Goal: Information Seeking & Learning: Learn about a topic

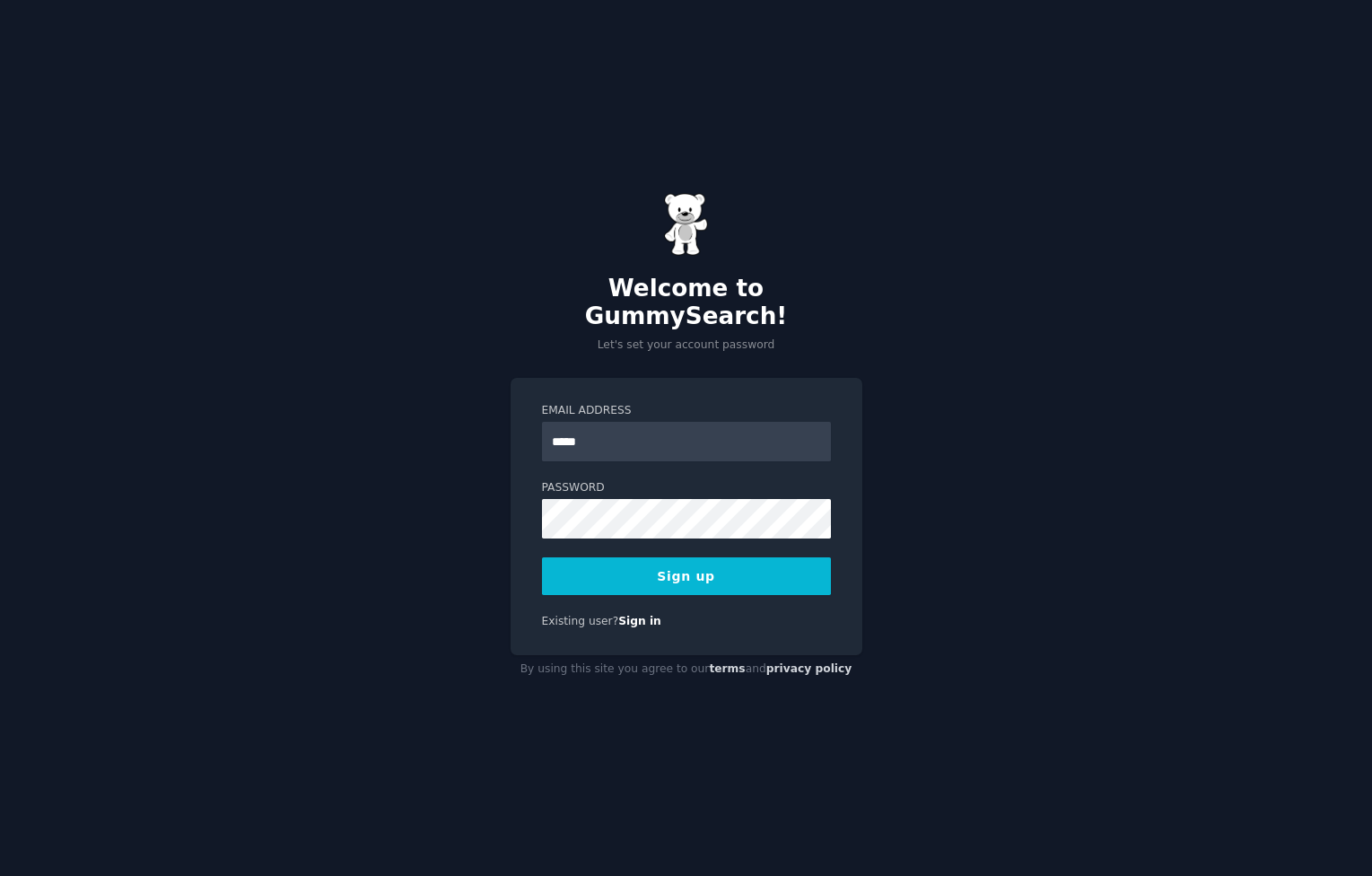
type input "**********"
click at [749, 566] on button "Sign up" at bounding box center [686, 576] width 289 height 38
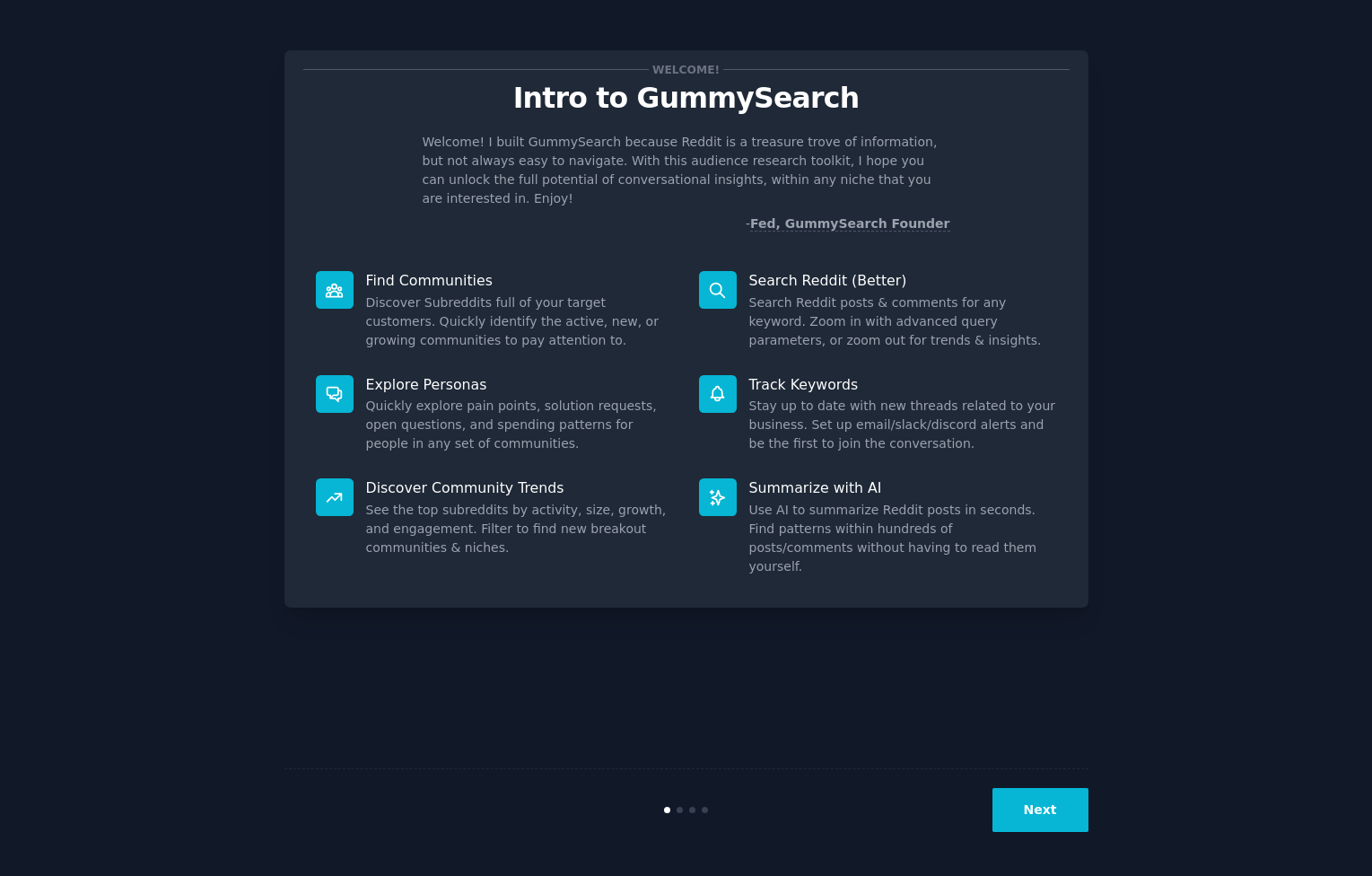
click at [1028, 810] on button "Next" at bounding box center [1041, 810] width 96 height 44
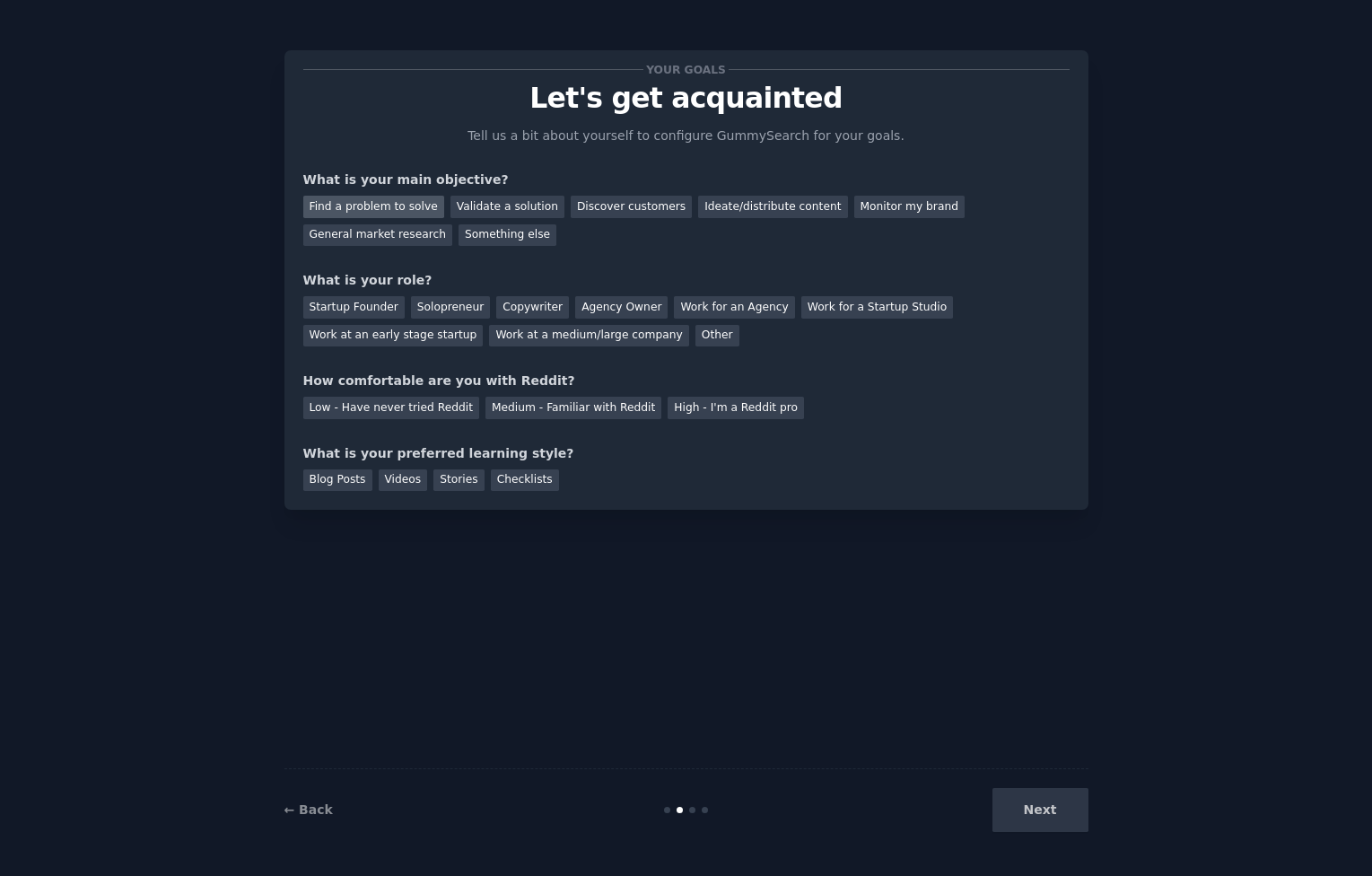
click at [407, 210] on div "Find a problem to solve" at bounding box center [373, 207] width 141 height 23
click at [586, 211] on div "Discover customers" at bounding box center [631, 207] width 121 height 23
click at [382, 208] on div "Find a problem to solve" at bounding box center [373, 207] width 141 height 23
click at [446, 303] on div "Solopreneur" at bounding box center [450, 307] width 79 height 23
click at [524, 419] on div "Your goals Let's get acquainted Tell us a bit about yourself to configure Gummy…" at bounding box center [686, 280] width 766 height 422
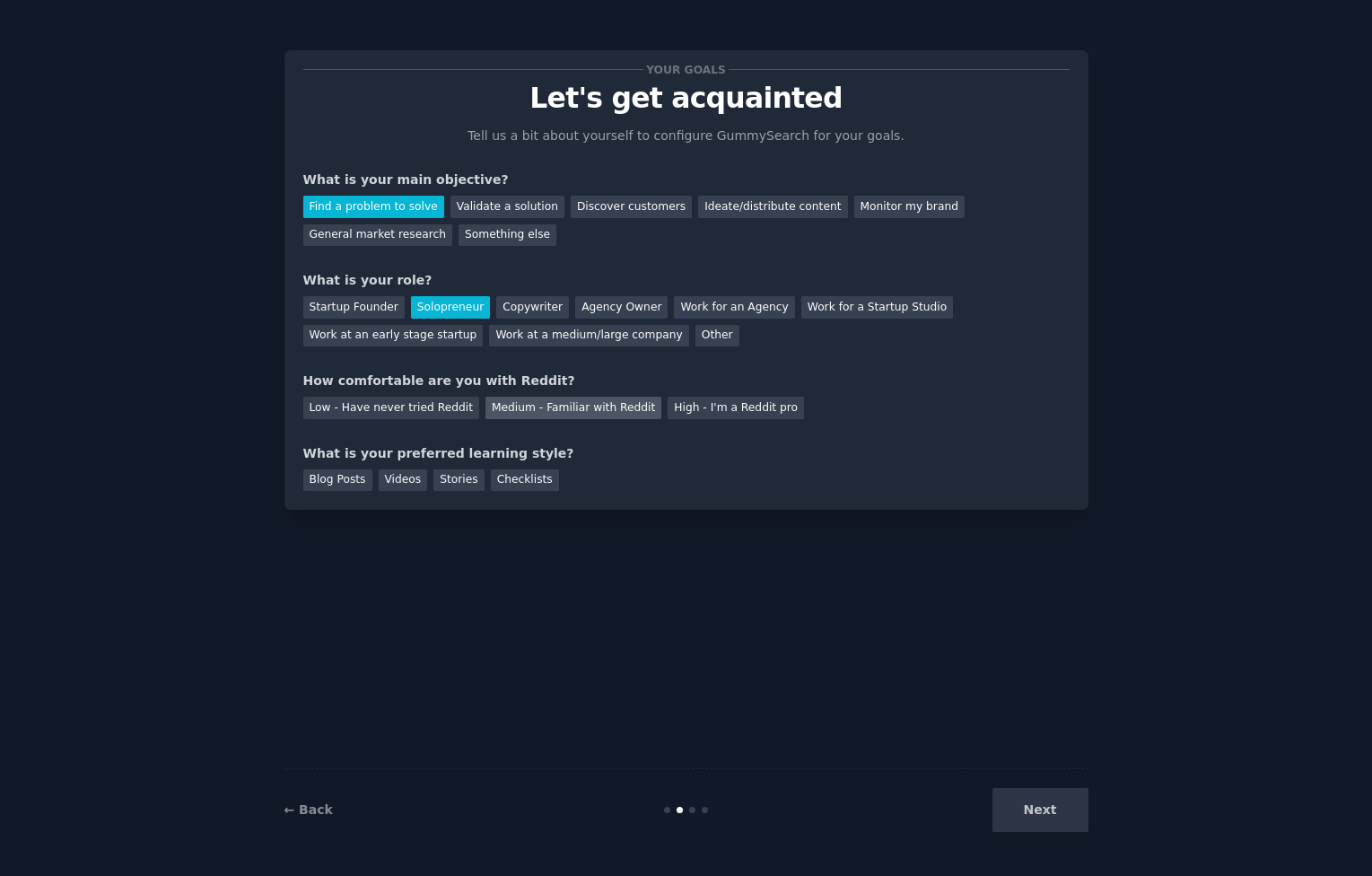
click at [527, 413] on div "Medium - Familiar with Reddit" at bounding box center [573, 408] width 176 height 23
click at [401, 487] on div "Videos" at bounding box center [403, 480] width 49 height 23
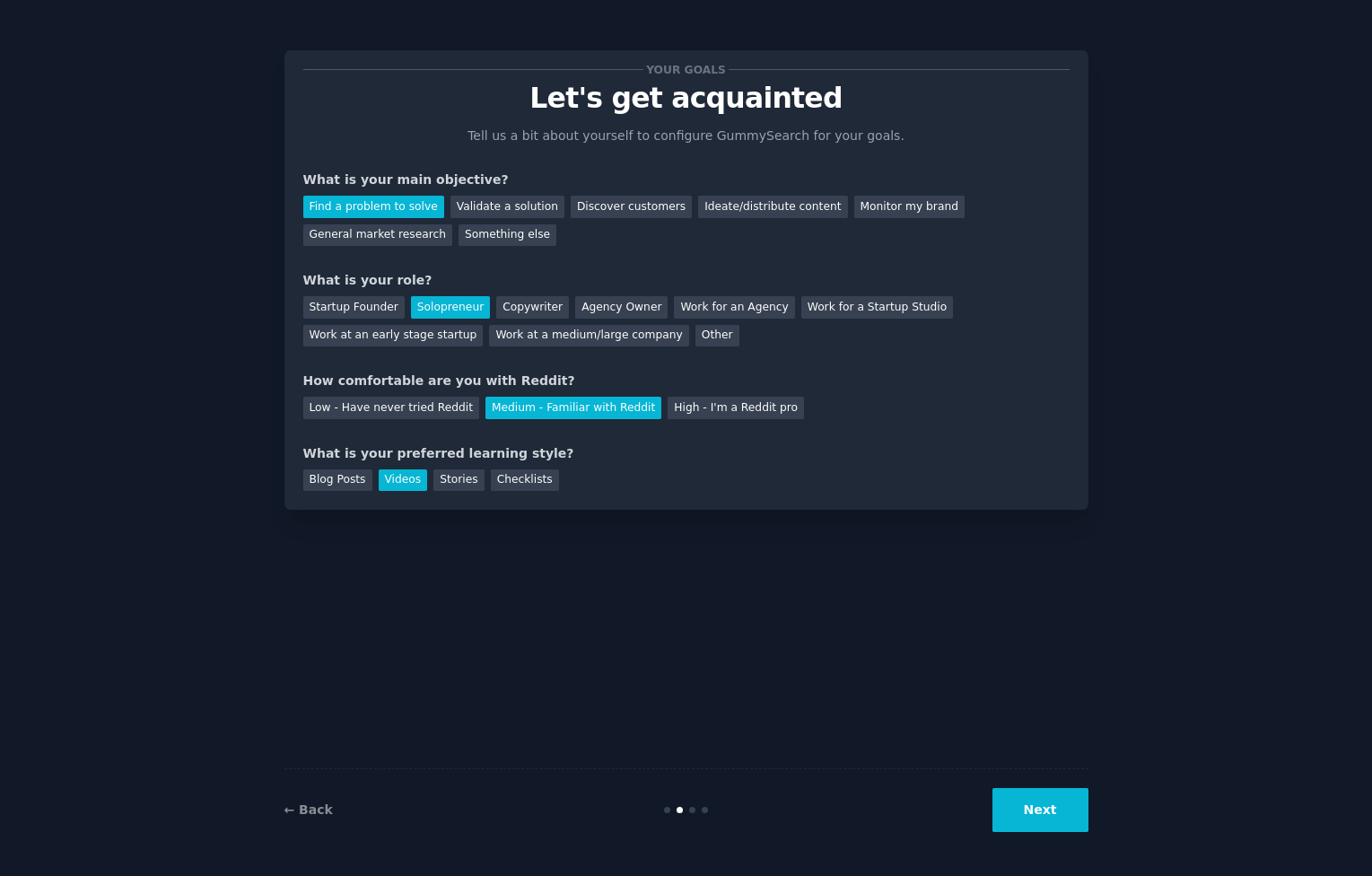
click at [525, 491] on div "Your goals Let's get acquainted Tell us a bit about yourself to configure Gummy…" at bounding box center [686, 280] width 804 height 459
click at [525, 488] on div "Checklists" at bounding box center [524, 480] width 68 height 23
click at [388, 484] on div "Videos" at bounding box center [403, 480] width 49 height 23
click at [1031, 810] on button "Next" at bounding box center [1041, 810] width 96 height 44
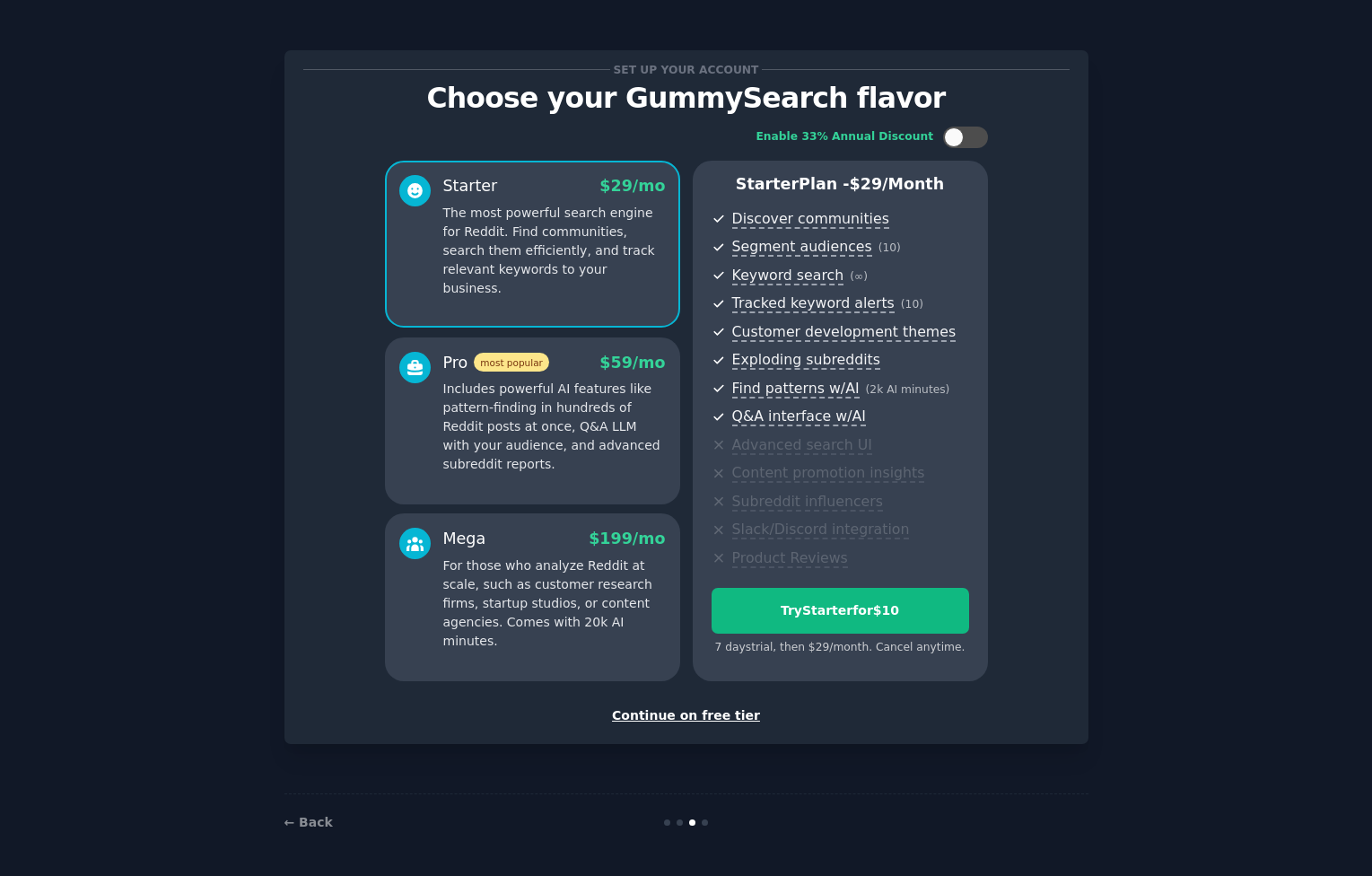
click at [697, 712] on div "Continue on free tier" at bounding box center [686, 715] width 766 height 19
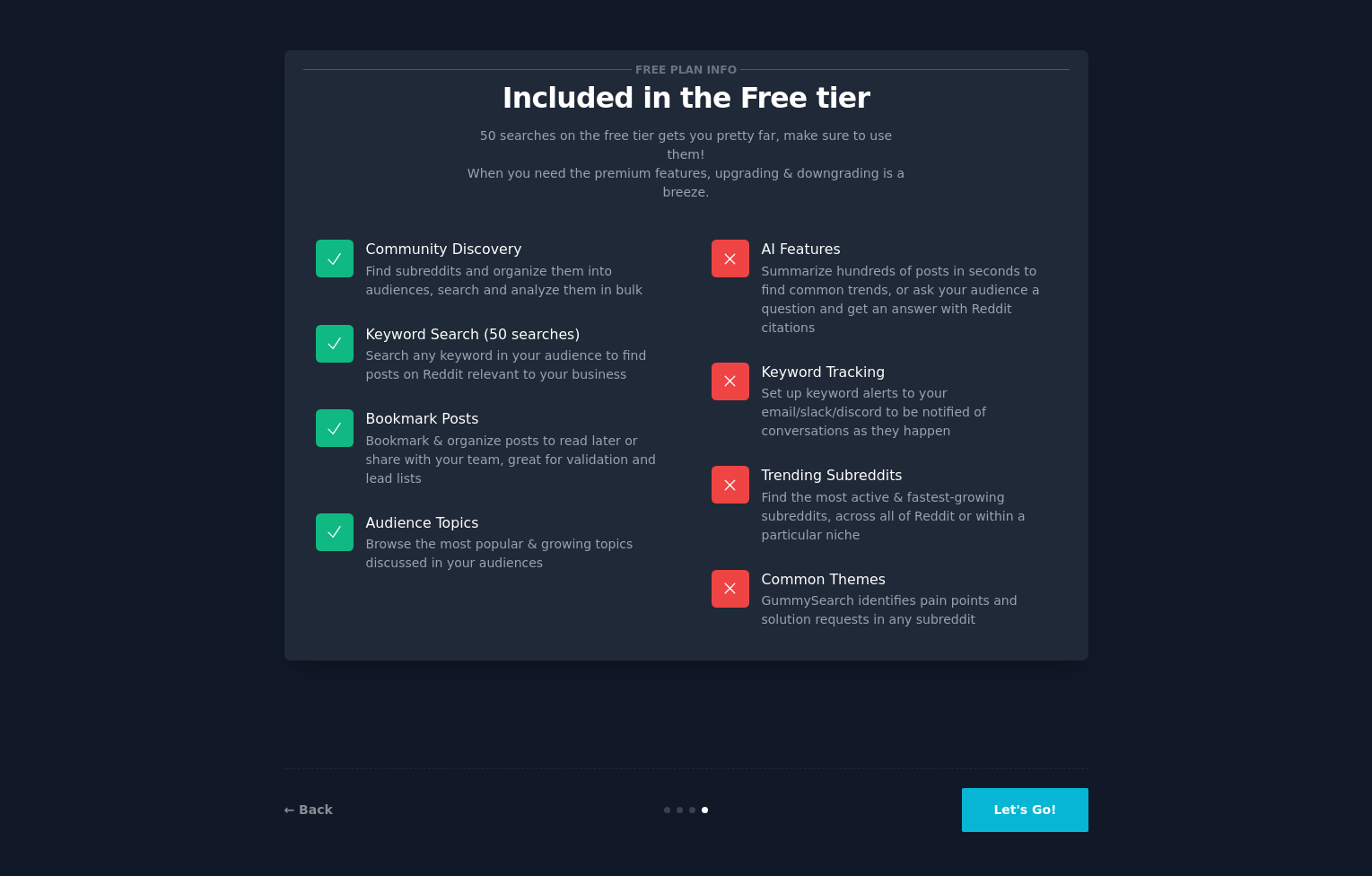
click at [1027, 809] on button "Let's Go!" at bounding box center [1024, 810] width 125 height 44
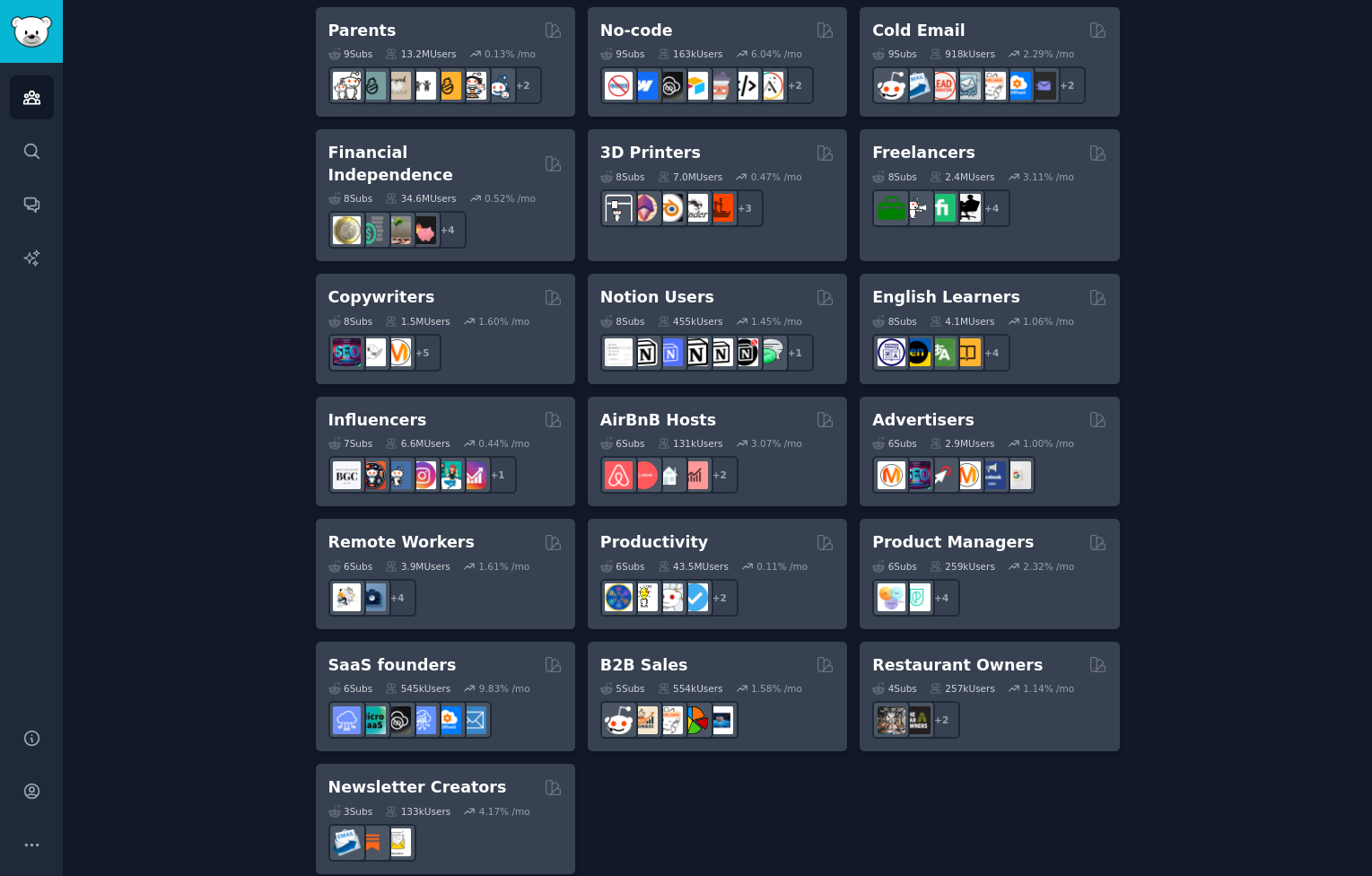
scroll to position [1176, 0]
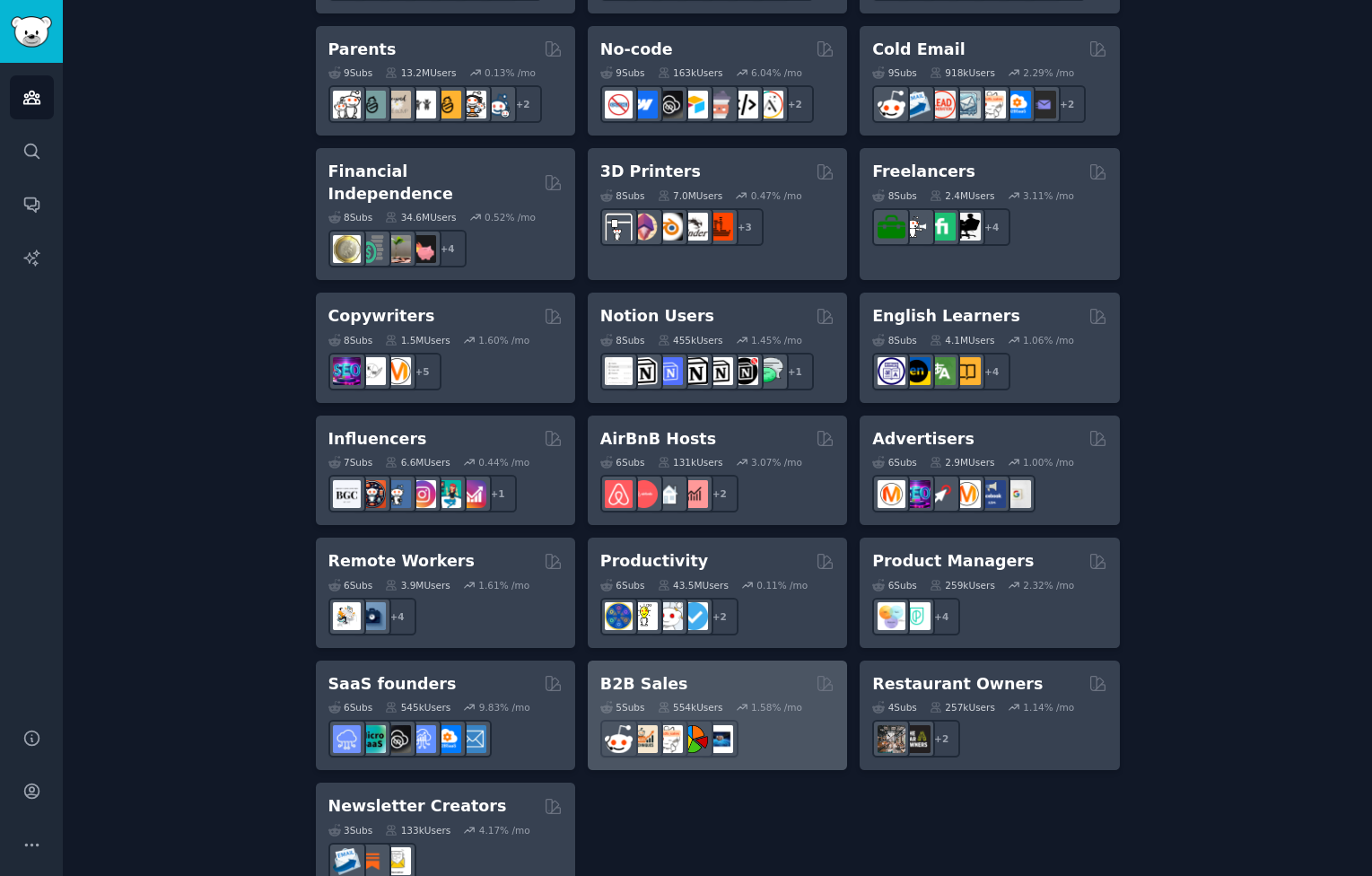
click at [721, 694] on div "5 Sub s 554k Users 1.58 % /mo" at bounding box center [717, 725] width 234 height 63
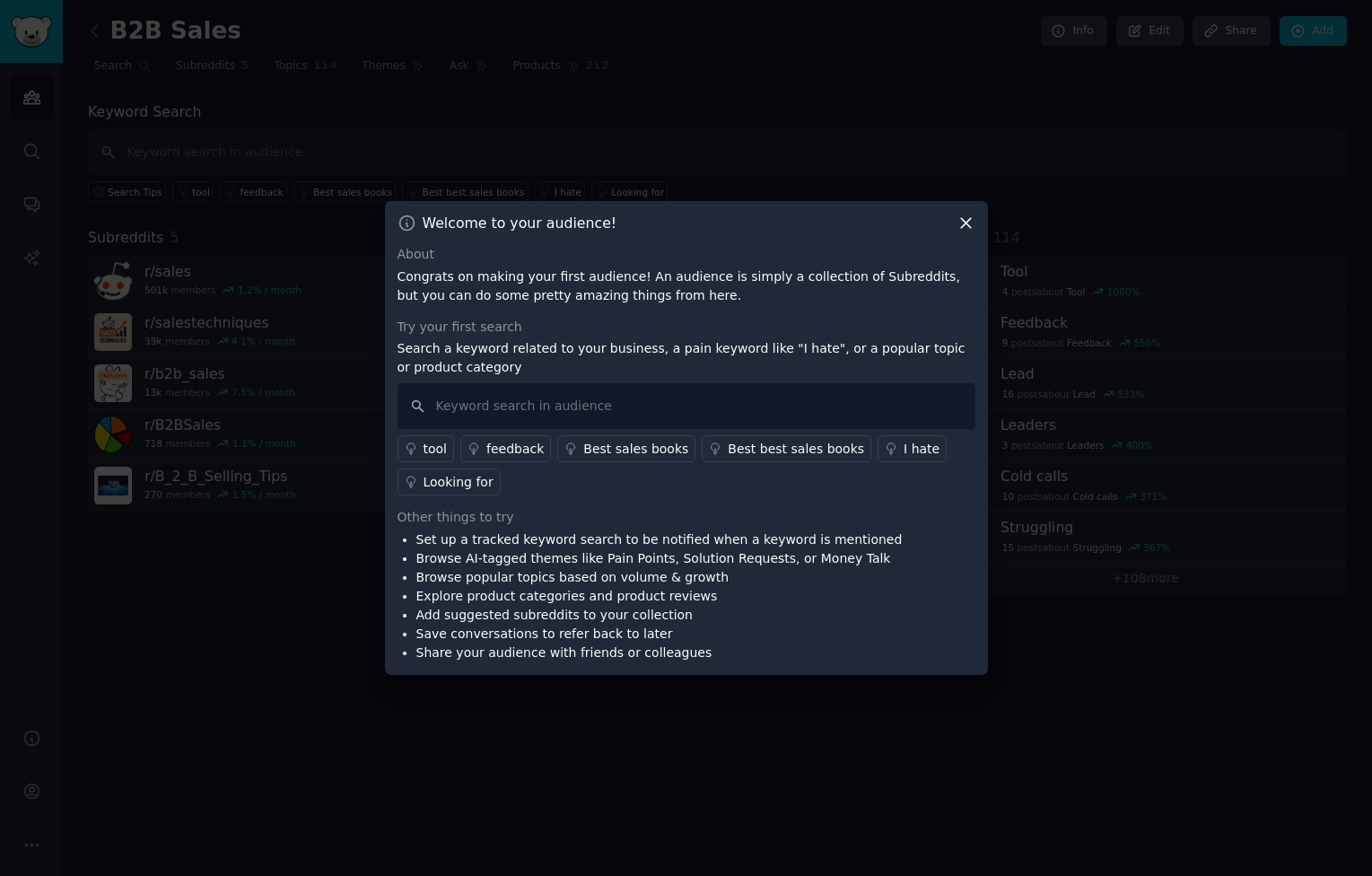
click at [967, 222] on icon at bounding box center [965, 222] width 19 height 19
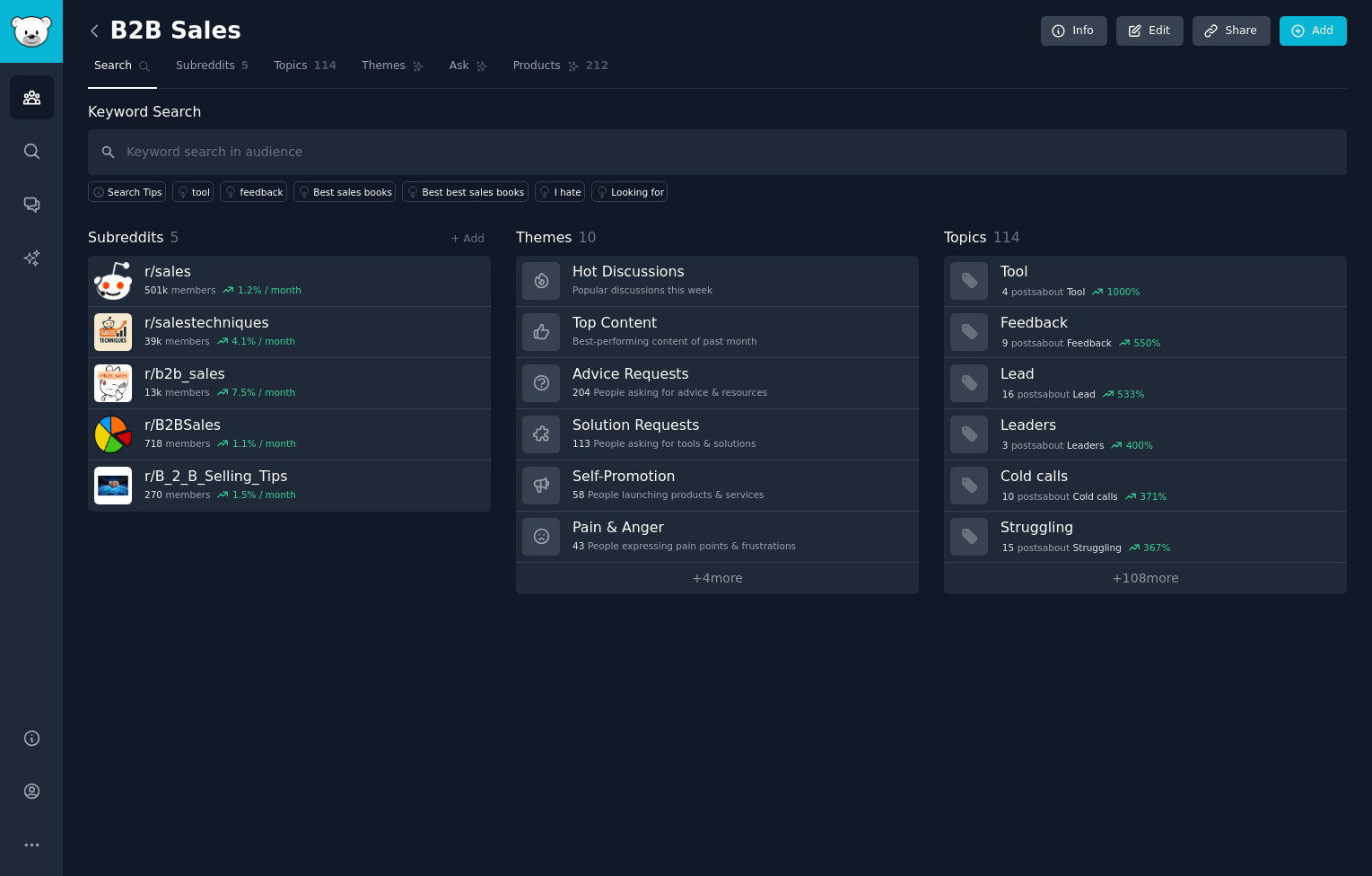
click at [95, 27] on icon at bounding box center [94, 31] width 5 height 11
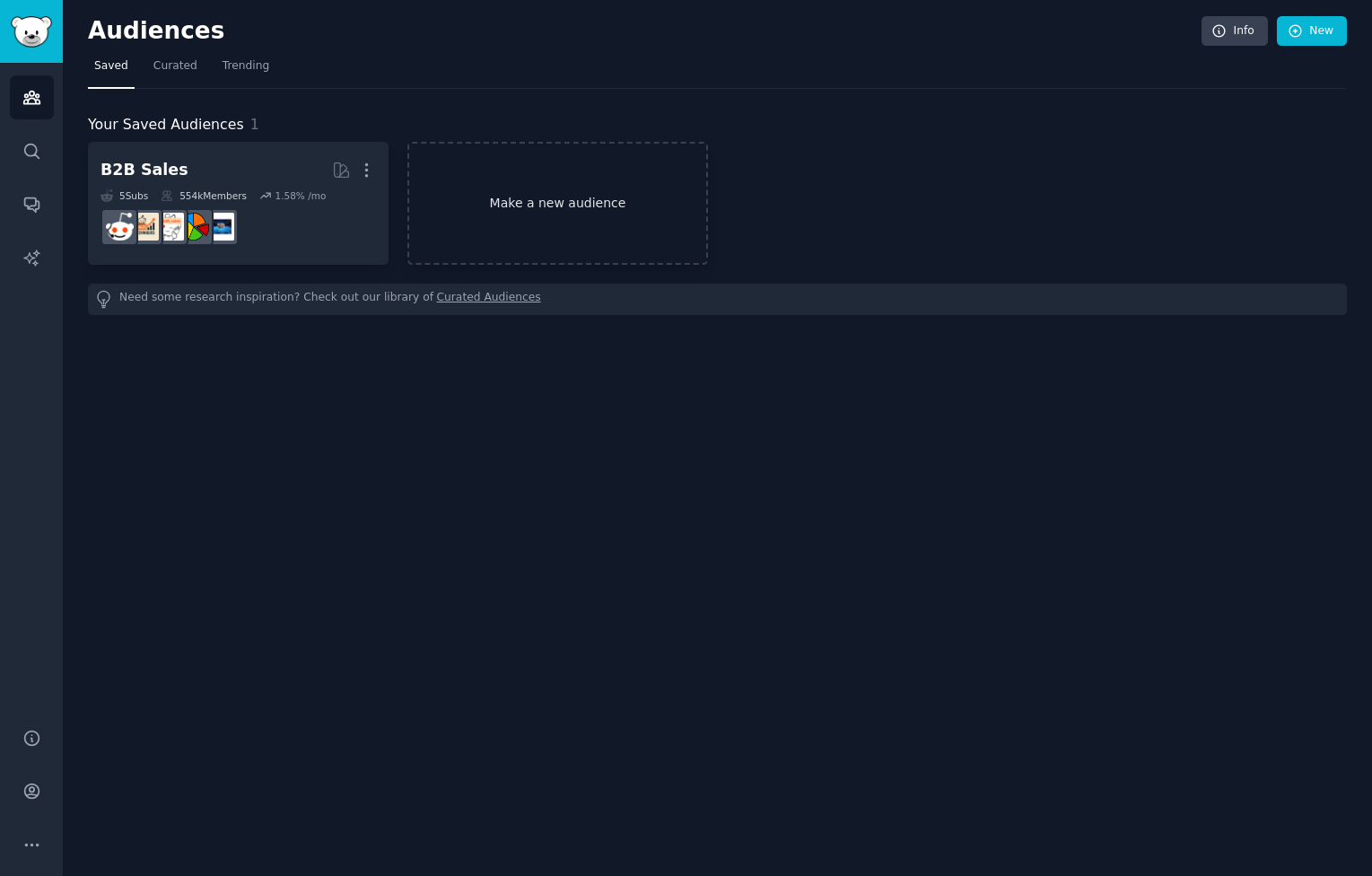
click at [540, 197] on link "Make a new audience" at bounding box center [557, 202] width 300 height 123
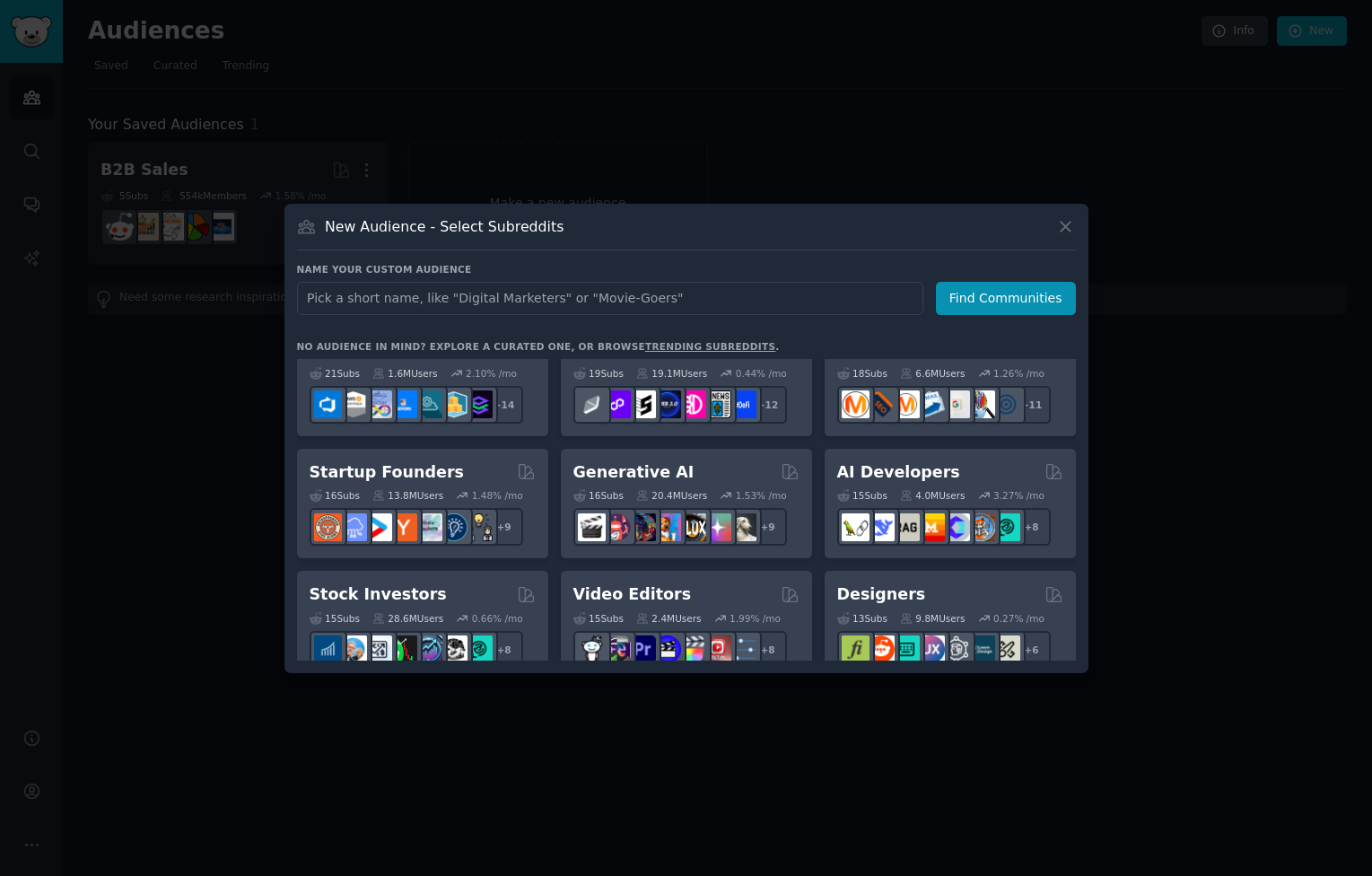
scroll to position [162, 0]
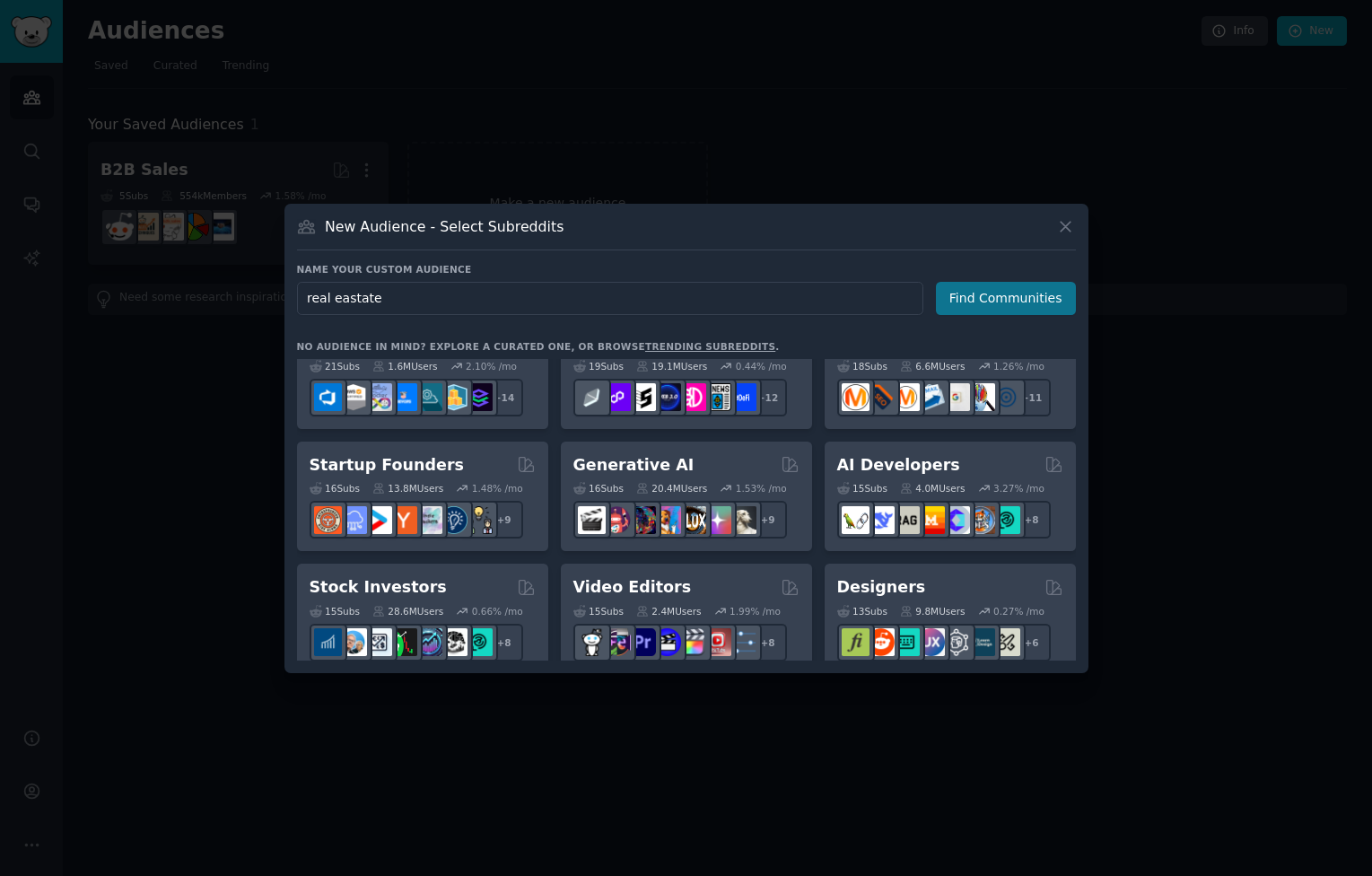
type input "real eastate"
drag, startPoint x: 959, startPoint y: 299, endPoint x: 942, endPoint y: 302, distance: 17.3
click at [942, 302] on button "Find Communities" at bounding box center [1005, 298] width 140 height 34
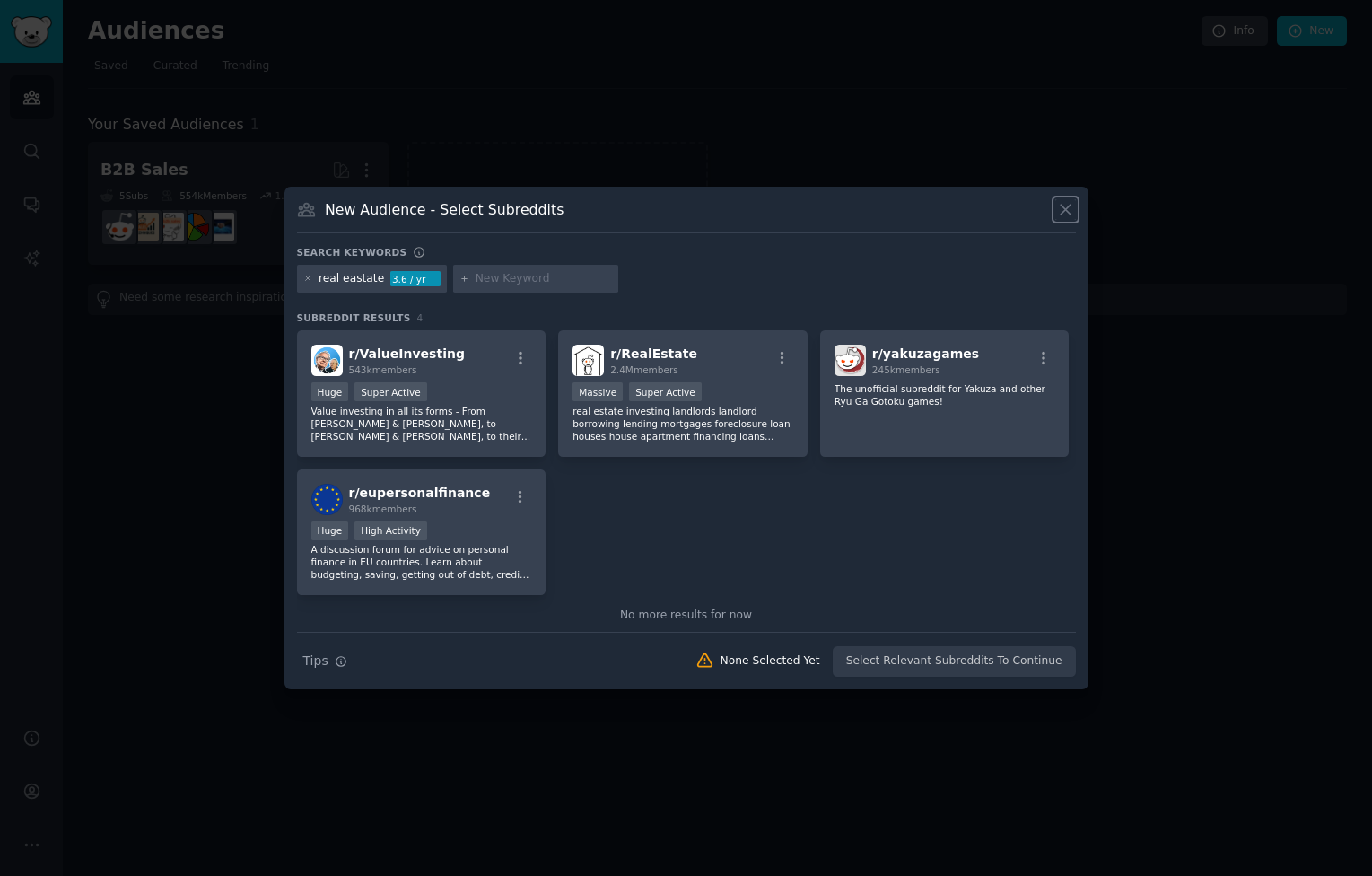
drag, startPoint x: 1061, startPoint y: 211, endPoint x: 719, endPoint y: 282, distance: 349.3
click at [719, 282] on div "New Audience - Select Subreddits Search keywords real eastate 3.6 / yr Subreddi…" at bounding box center [686, 438] width 804 height 504
click at [730, 372] on div "r/ RealEstate 2.4M members" at bounding box center [682, 360] width 220 height 32
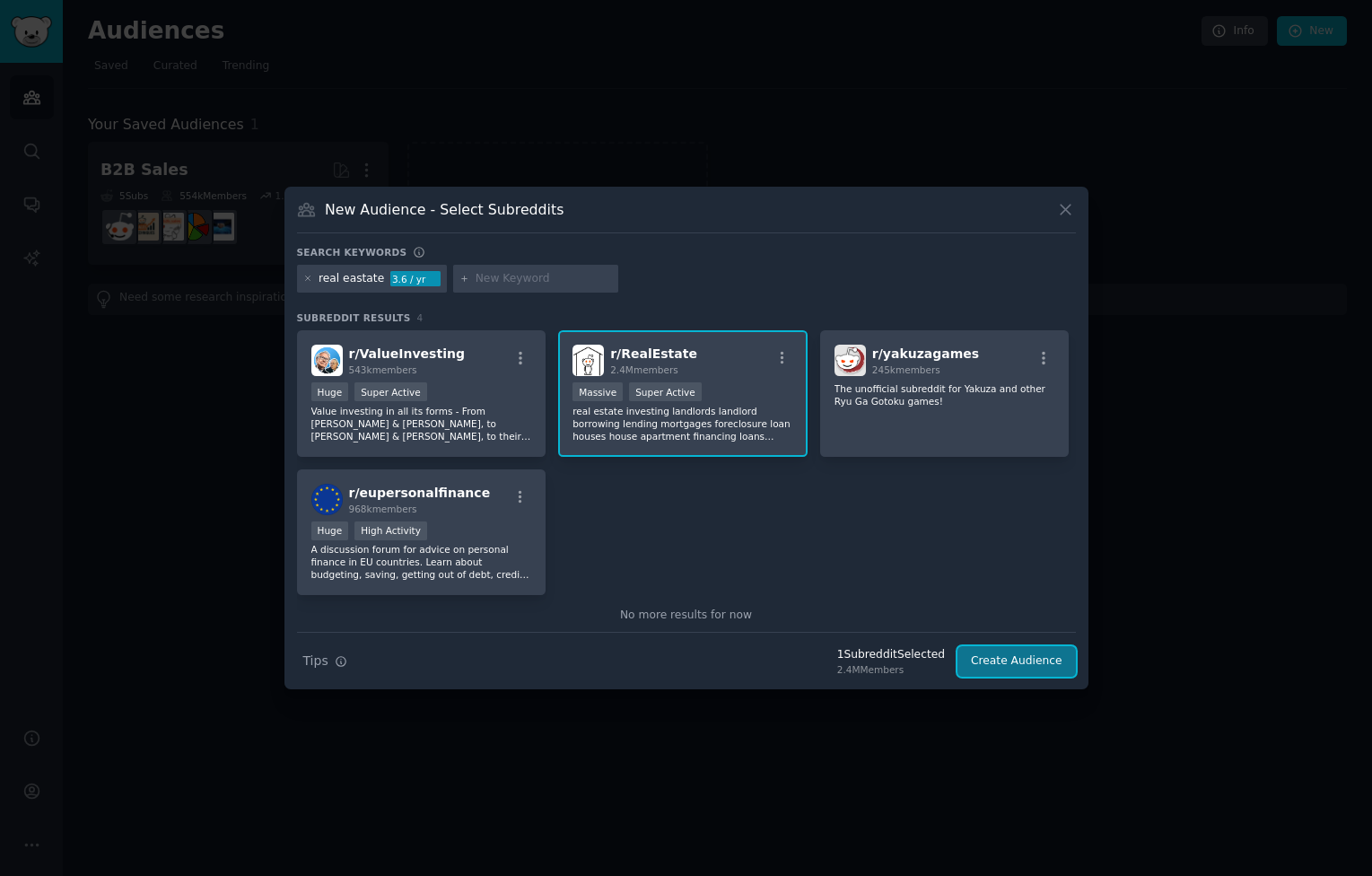
click at [1001, 664] on button "Create Audience" at bounding box center [1016, 662] width 119 height 31
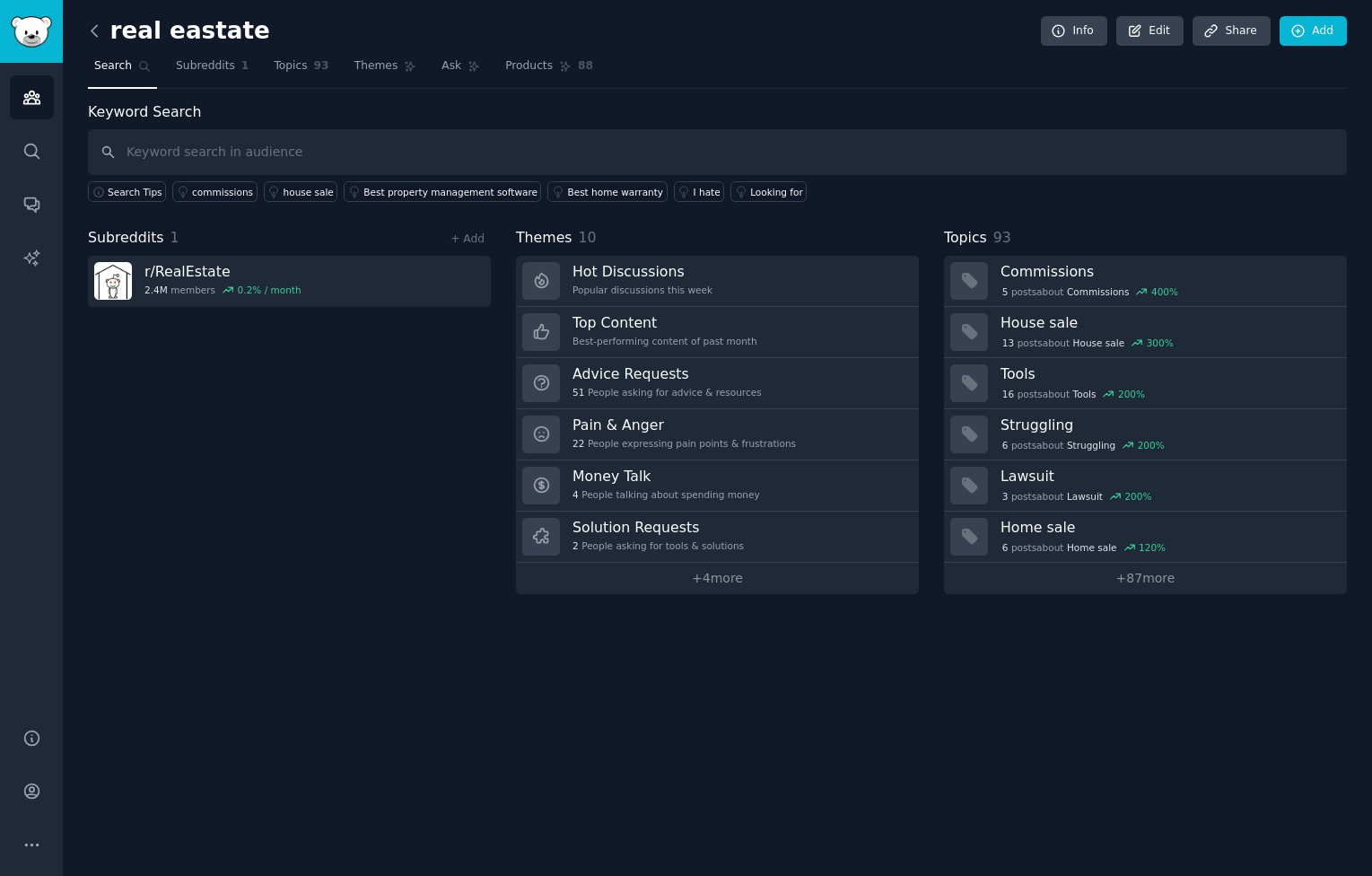
click at [97, 33] on icon at bounding box center [94, 31] width 19 height 19
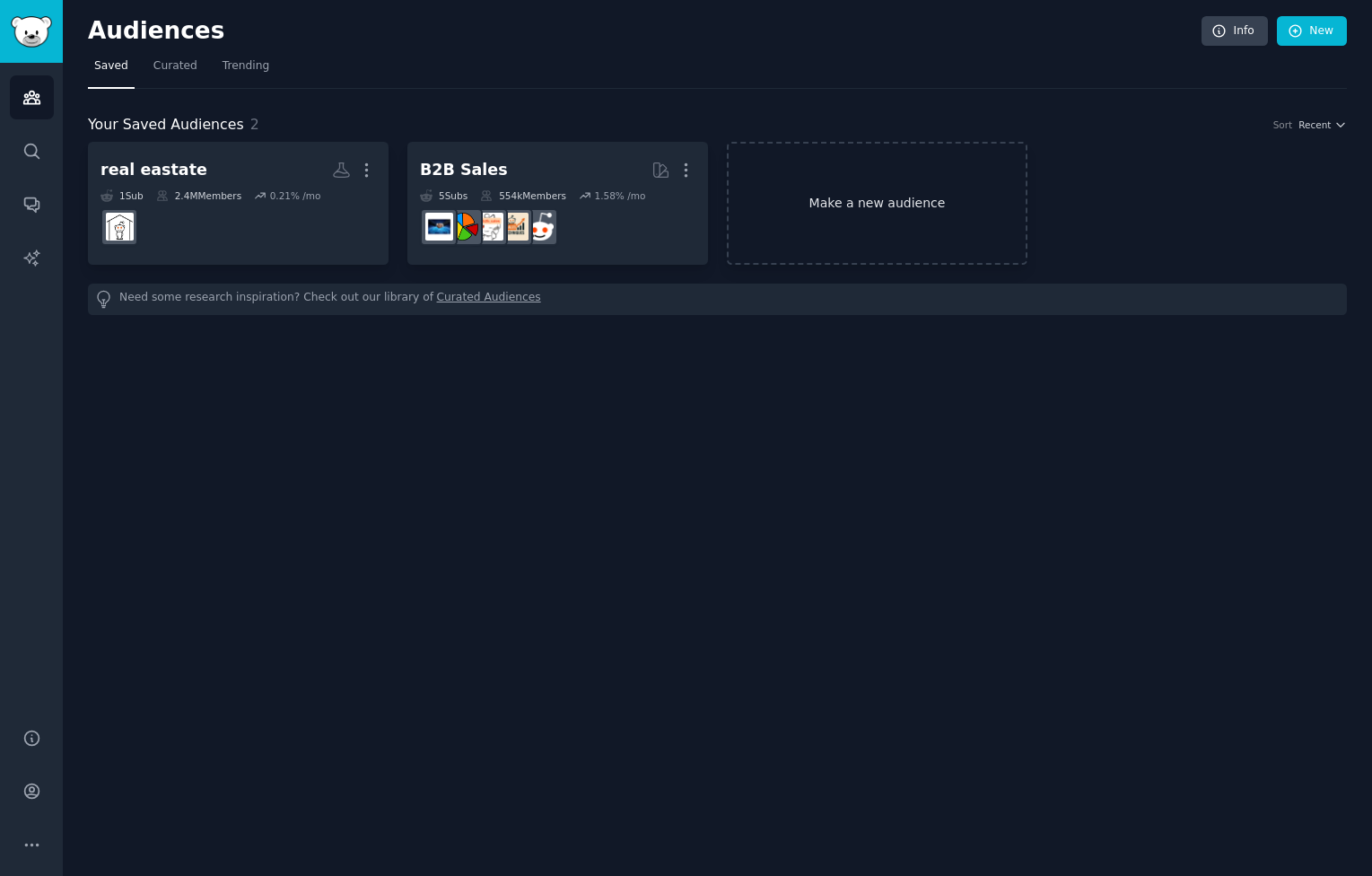
click at [910, 234] on link "Make a new audience" at bounding box center [877, 202] width 300 height 123
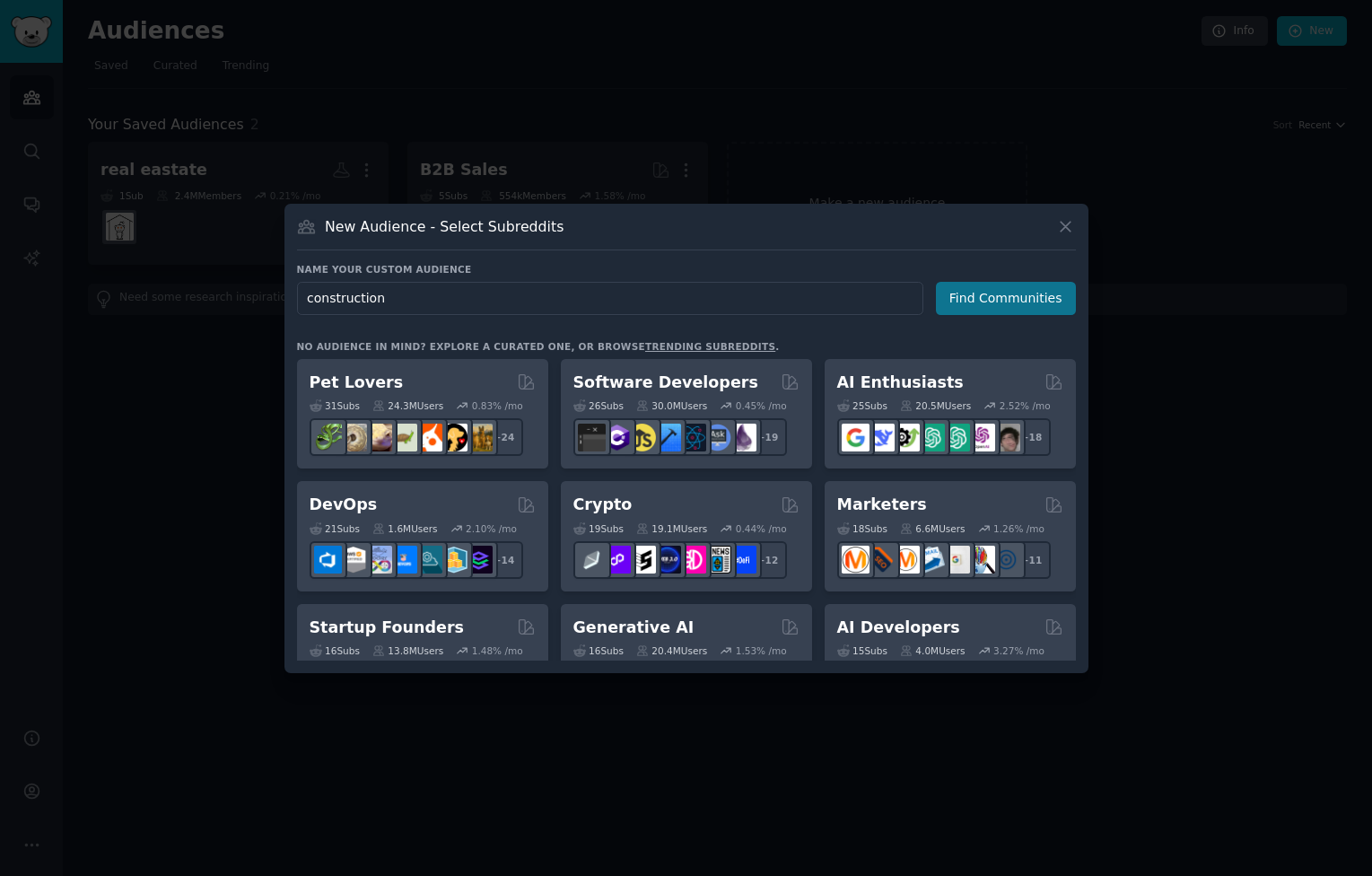
type input "construction"
click at [969, 304] on button "Find Communities" at bounding box center [1005, 298] width 140 height 34
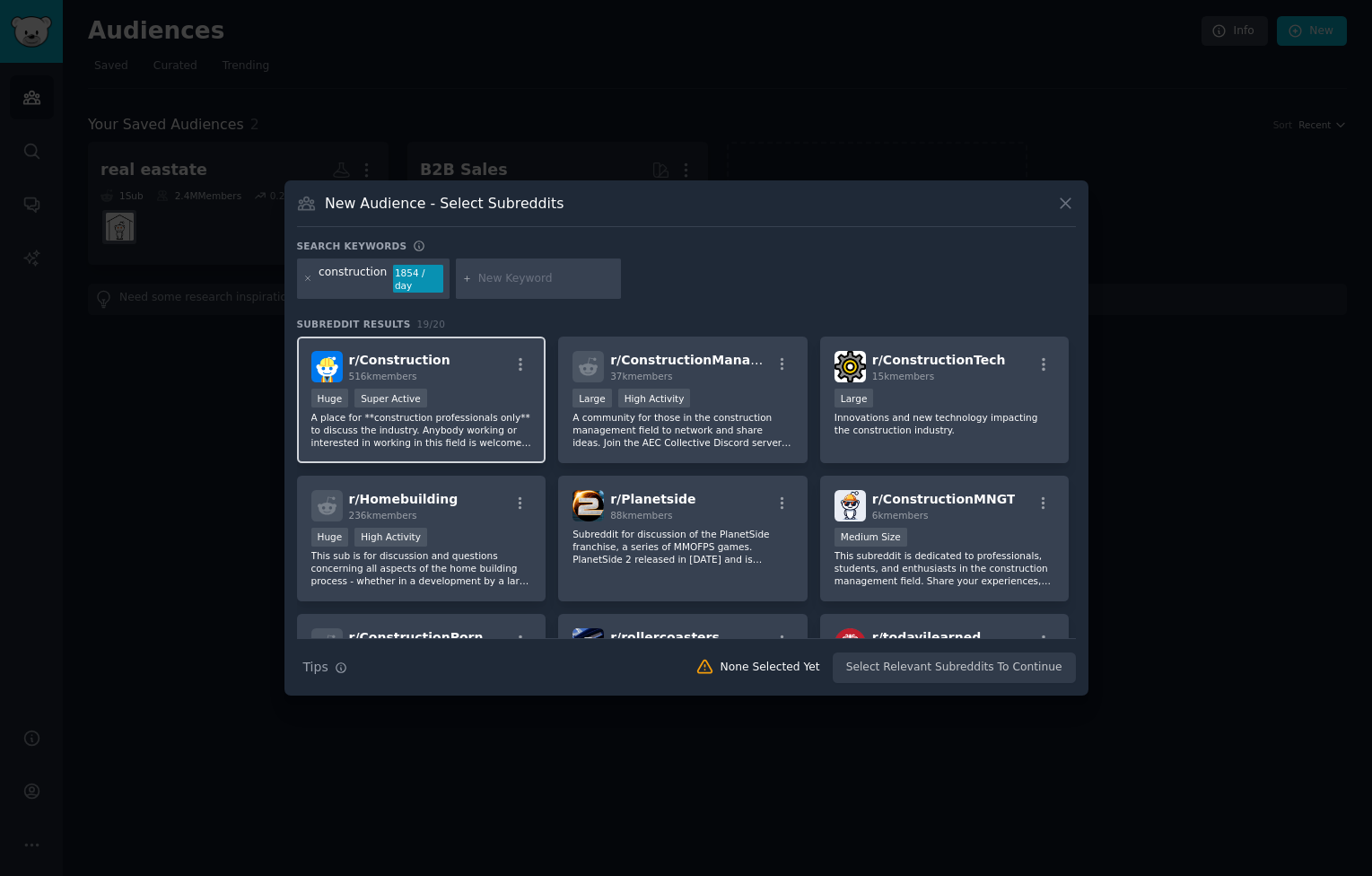
click at [488, 370] on div "r/ Construction 516k members" at bounding box center [421, 367] width 220 height 32
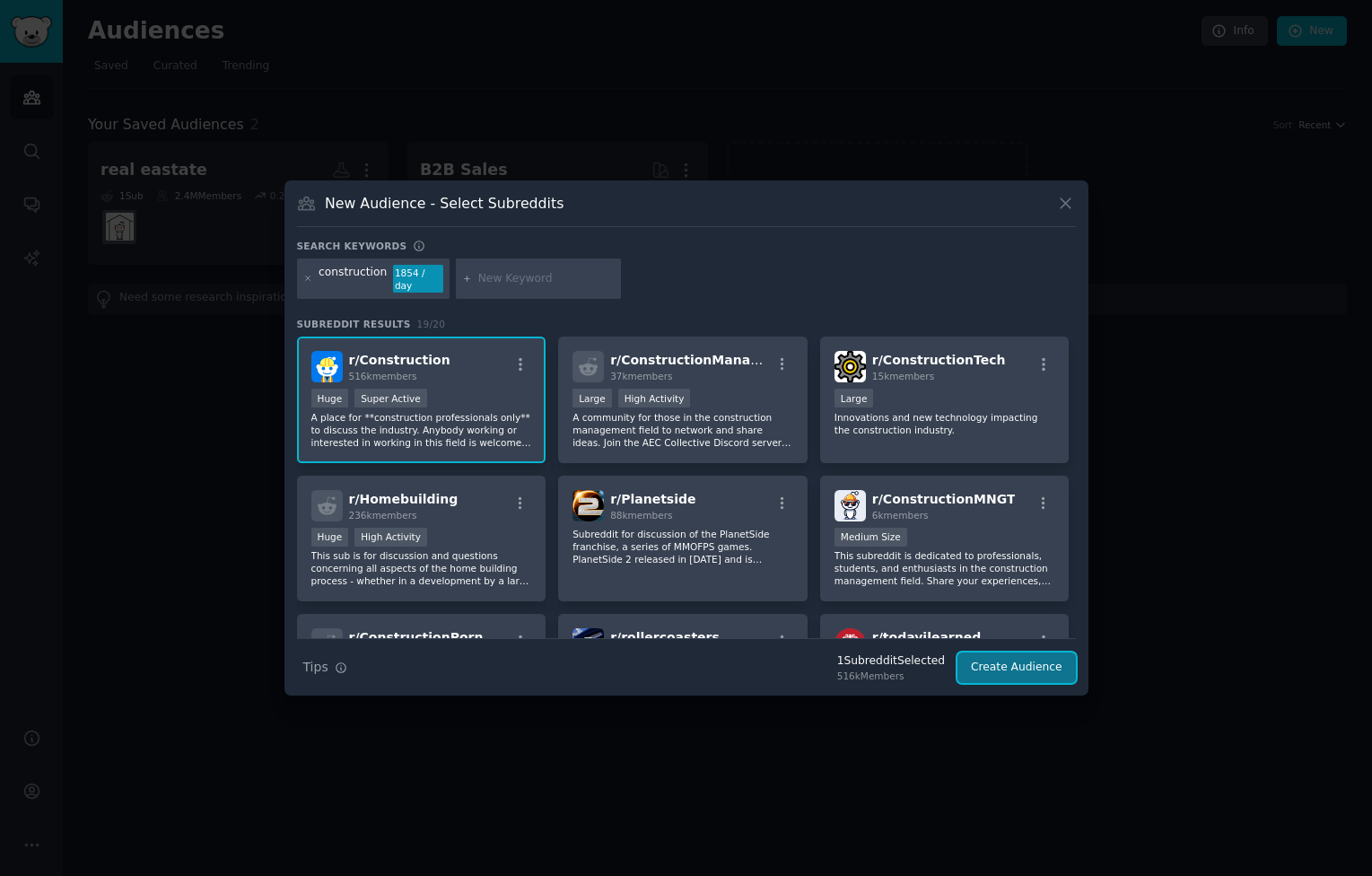
click at [1006, 668] on button "Create Audience" at bounding box center [1016, 668] width 119 height 31
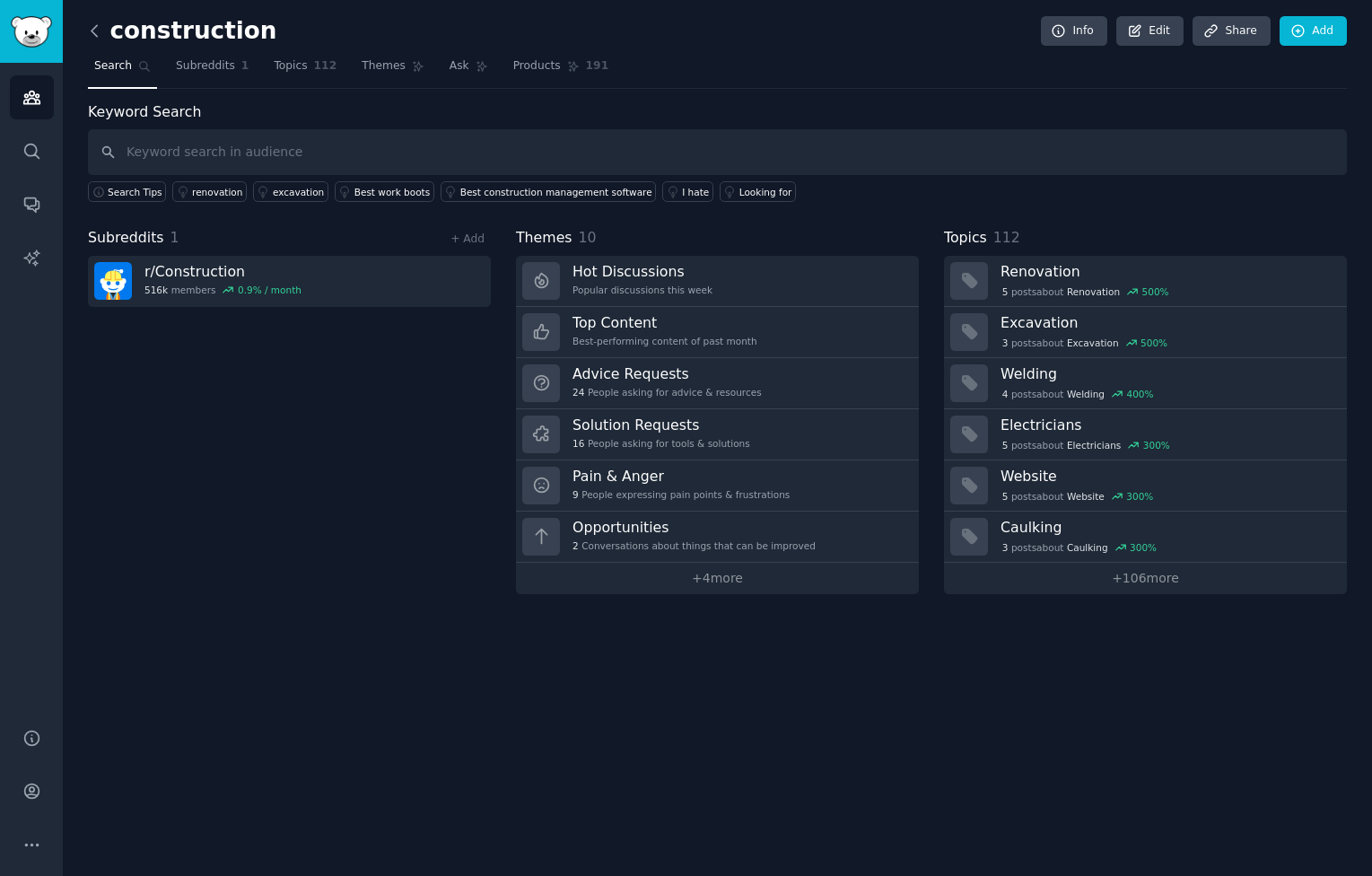
click at [94, 37] on icon at bounding box center [94, 31] width 19 height 19
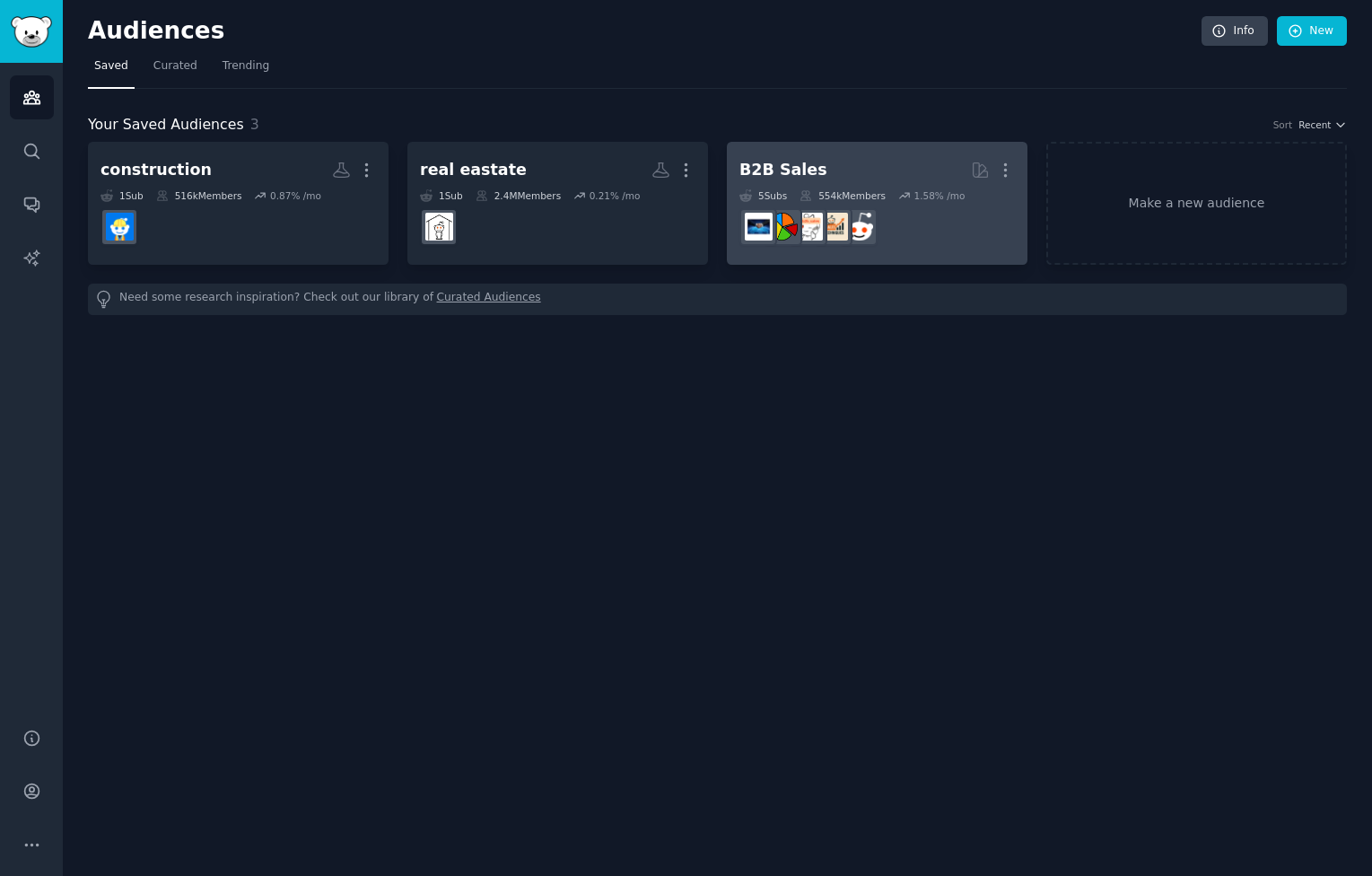
click at [941, 236] on dd "r/sales" at bounding box center [877, 226] width 276 height 50
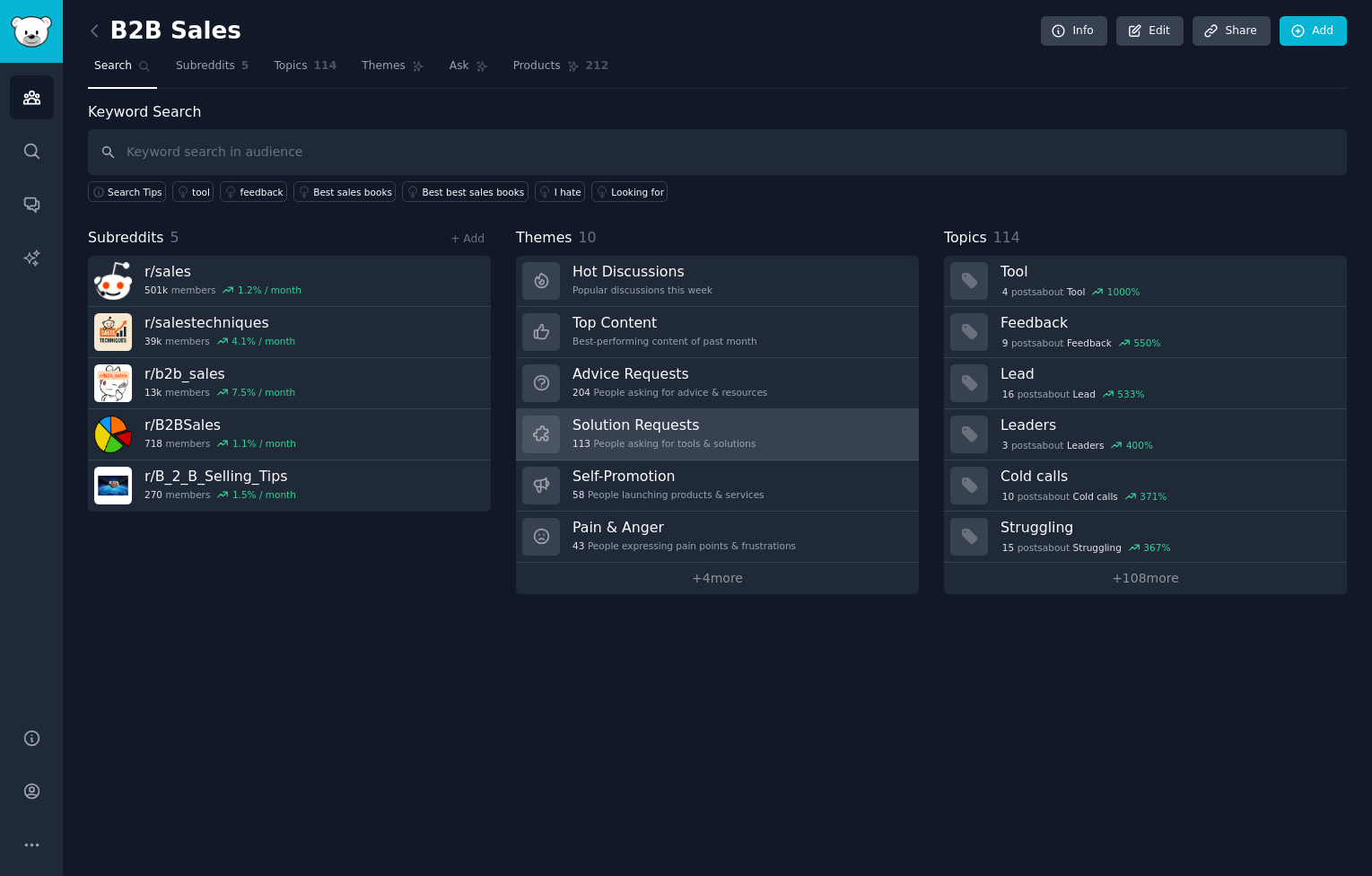
click at [809, 440] on link "Solution Requests 113 People asking for tools & solutions" at bounding box center [718, 435] width 403 height 51
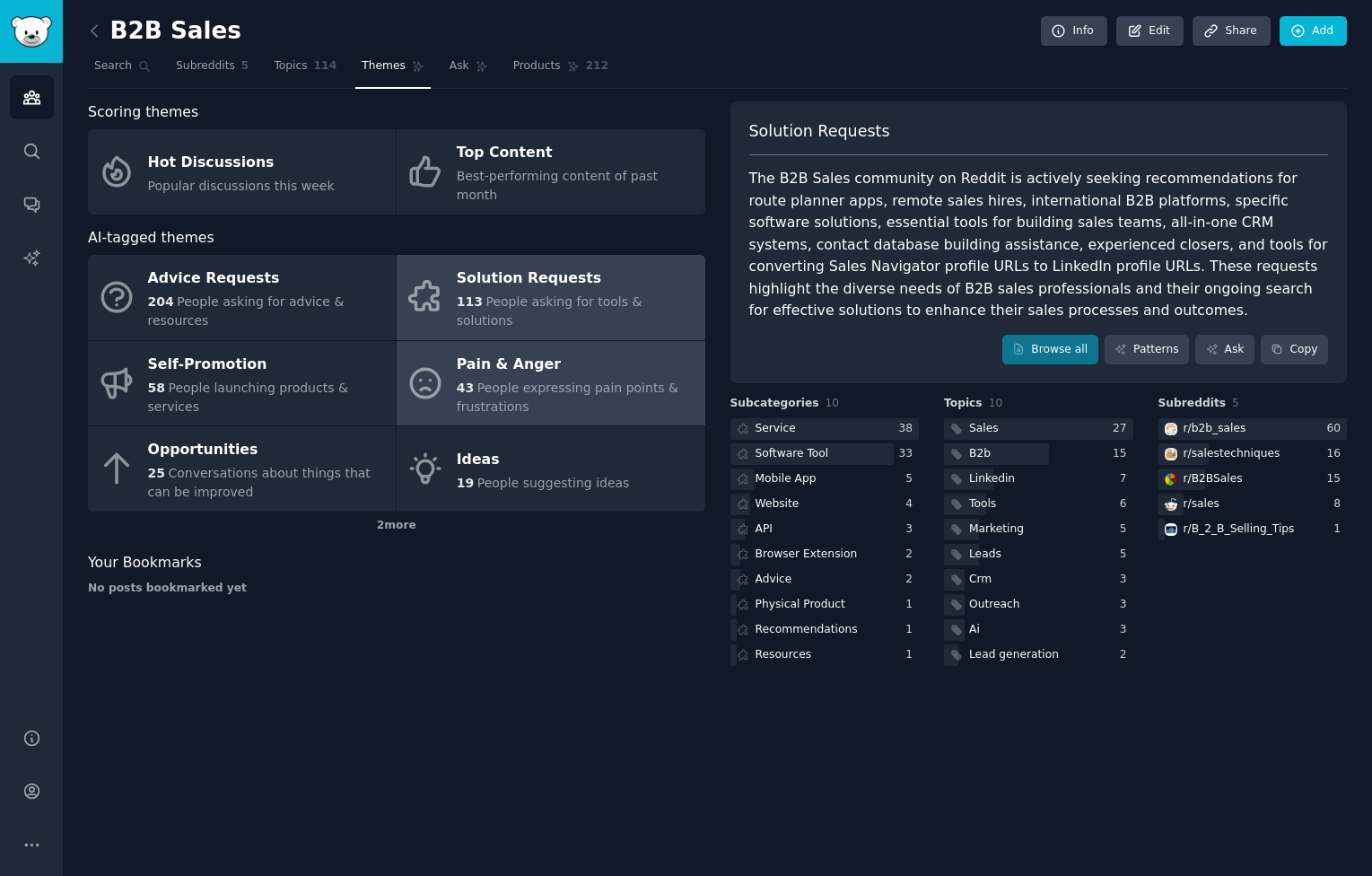
click at [610, 385] on div "43 People expressing pain points & frustrations" at bounding box center [575, 398] width 239 height 38
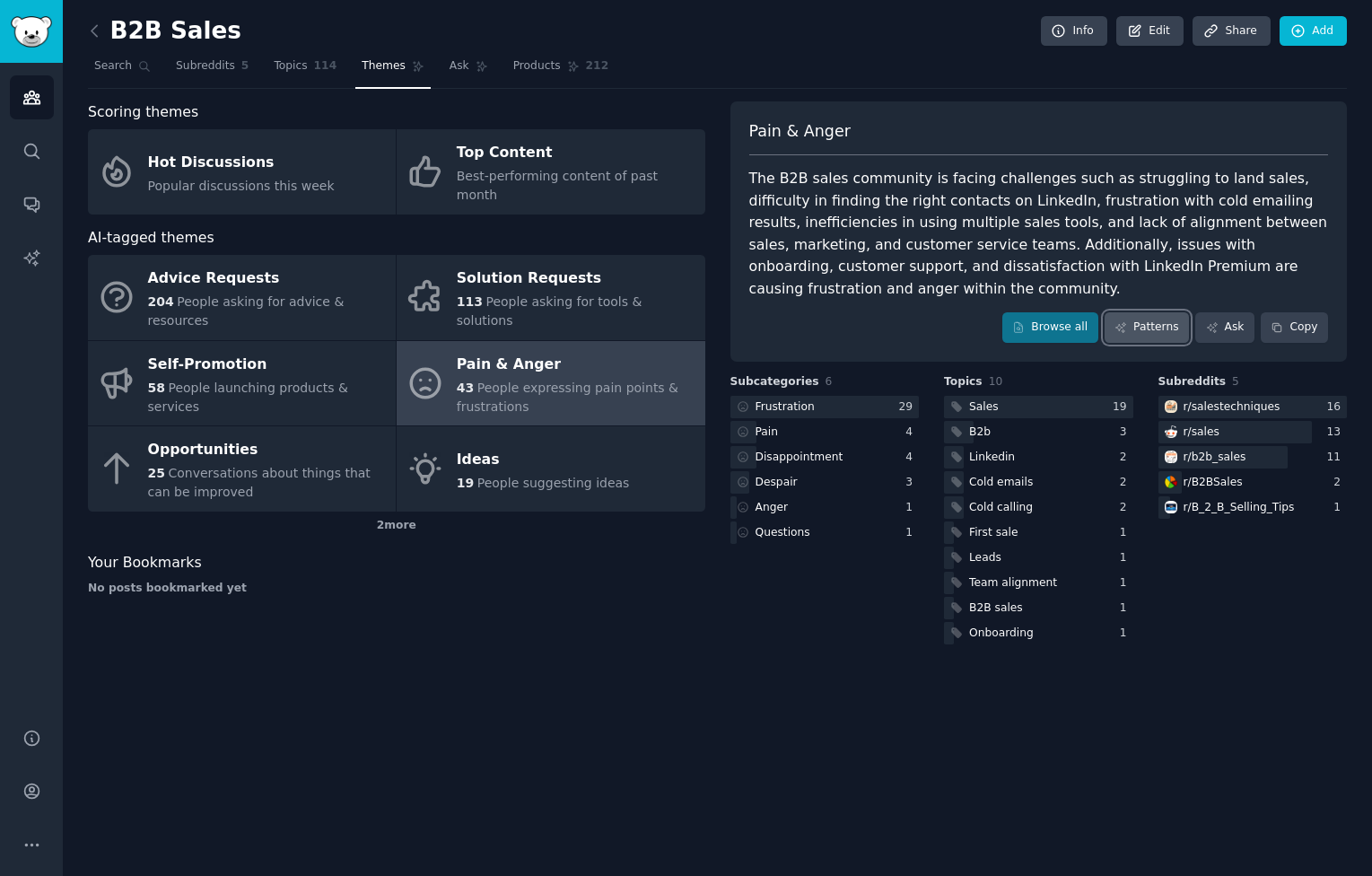
click at [1161, 321] on link "Patterns" at bounding box center [1146, 328] width 84 height 31
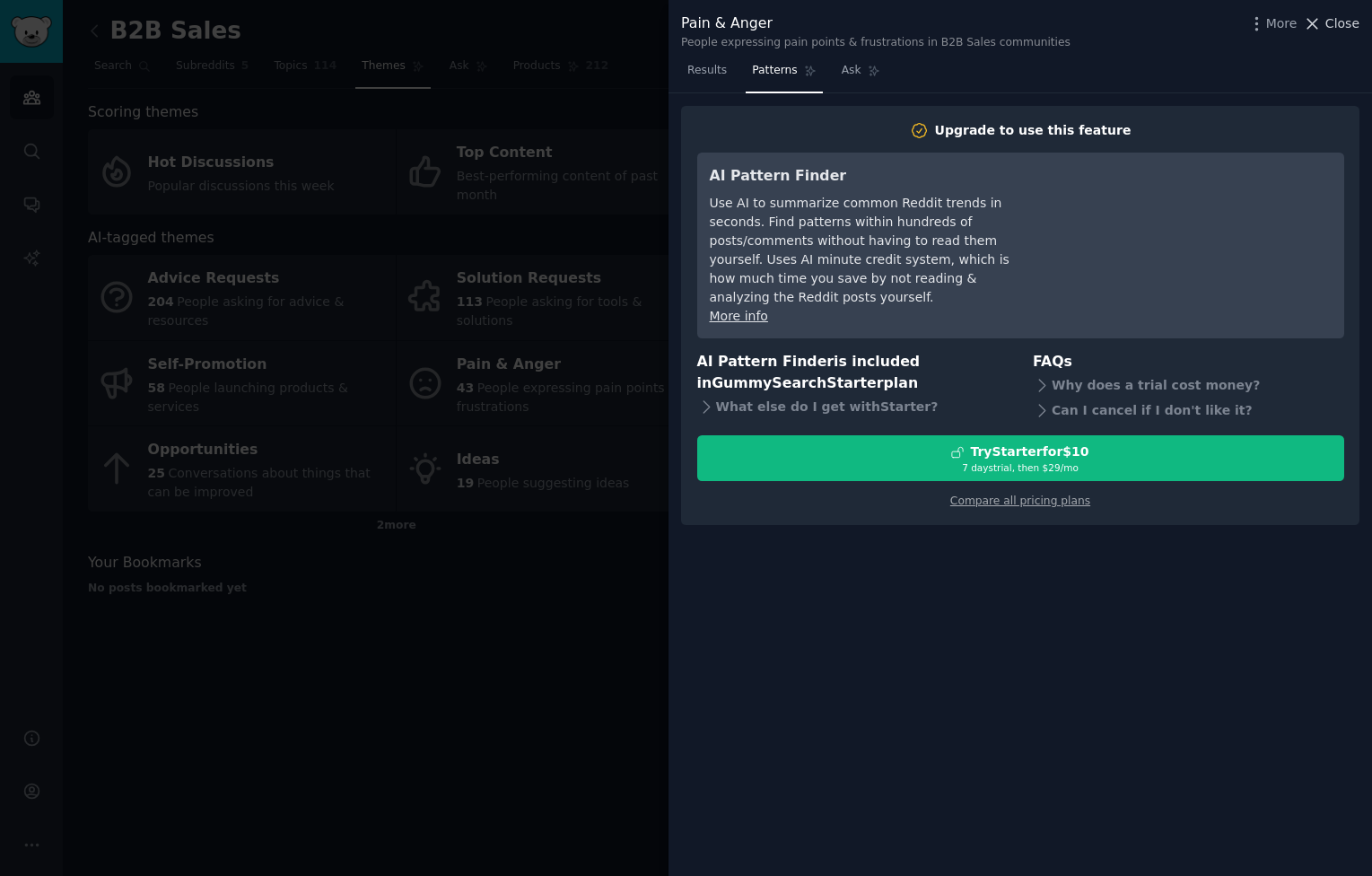
click at [1337, 31] on span "Close" at bounding box center [1342, 24] width 34 height 19
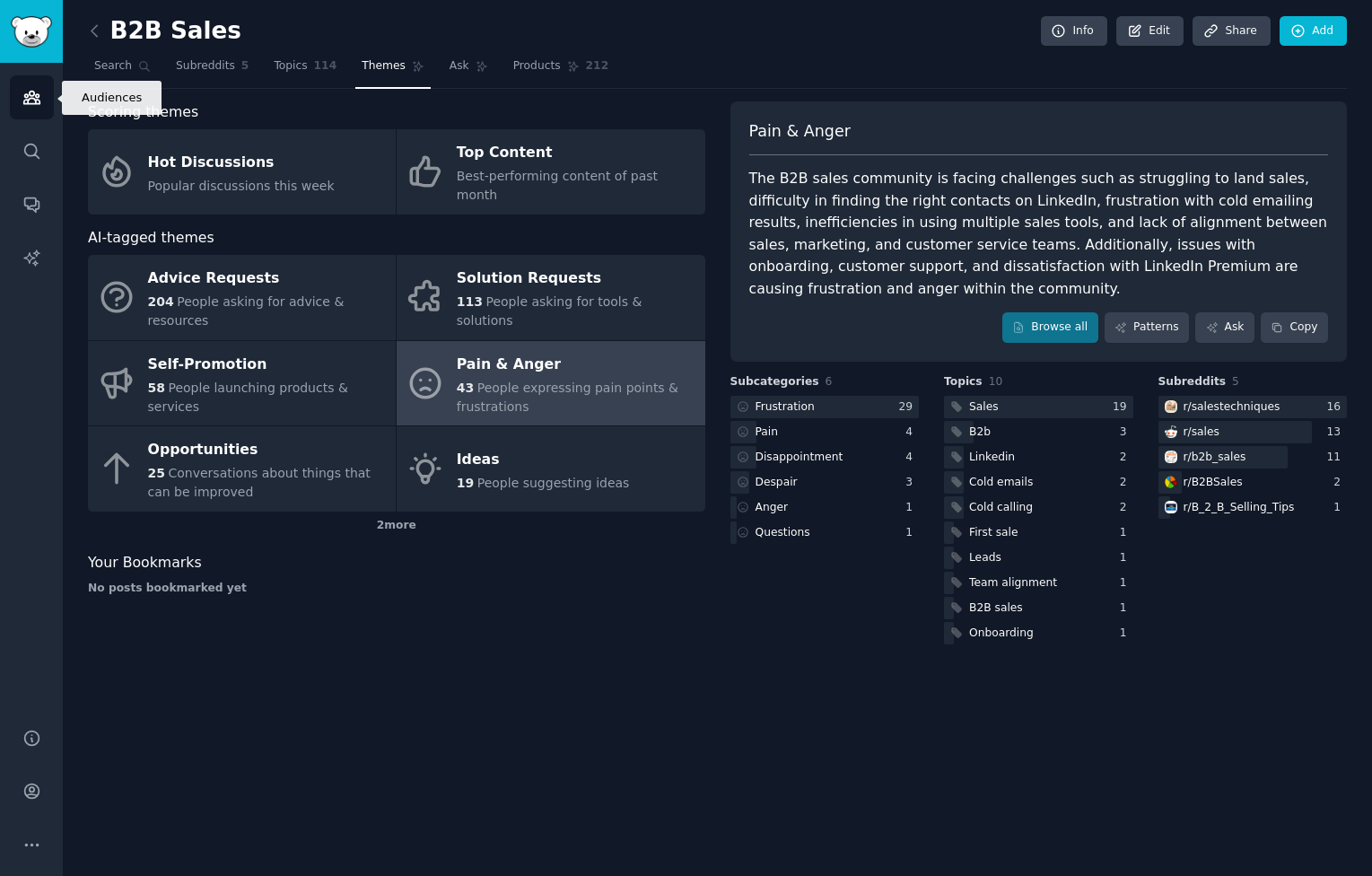
click at [33, 94] on icon "Sidebar" at bounding box center [32, 97] width 19 height 19
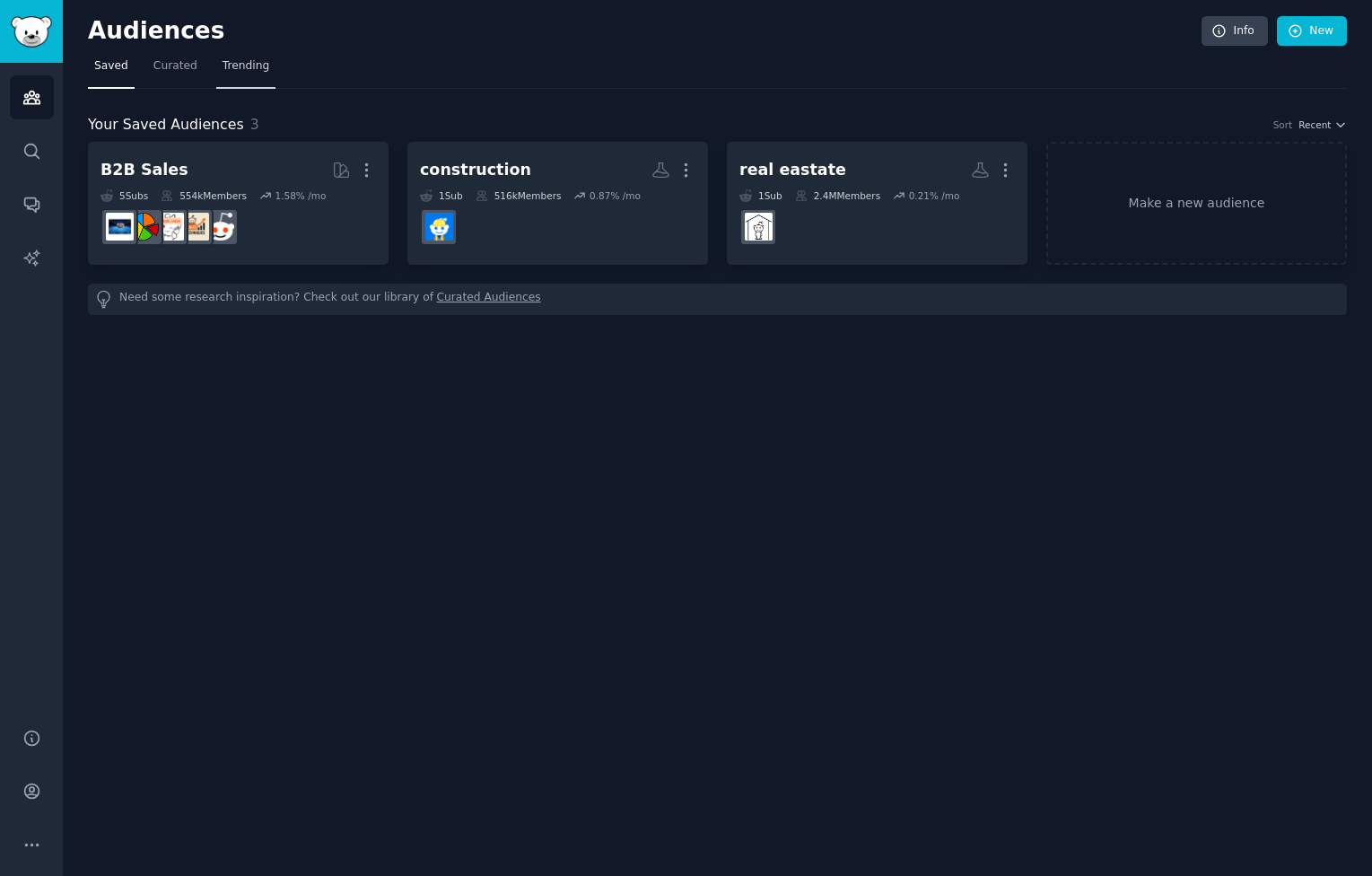
click at [237, 58] on span "Trending" at bounding box center [245, 66] width 46 height 16
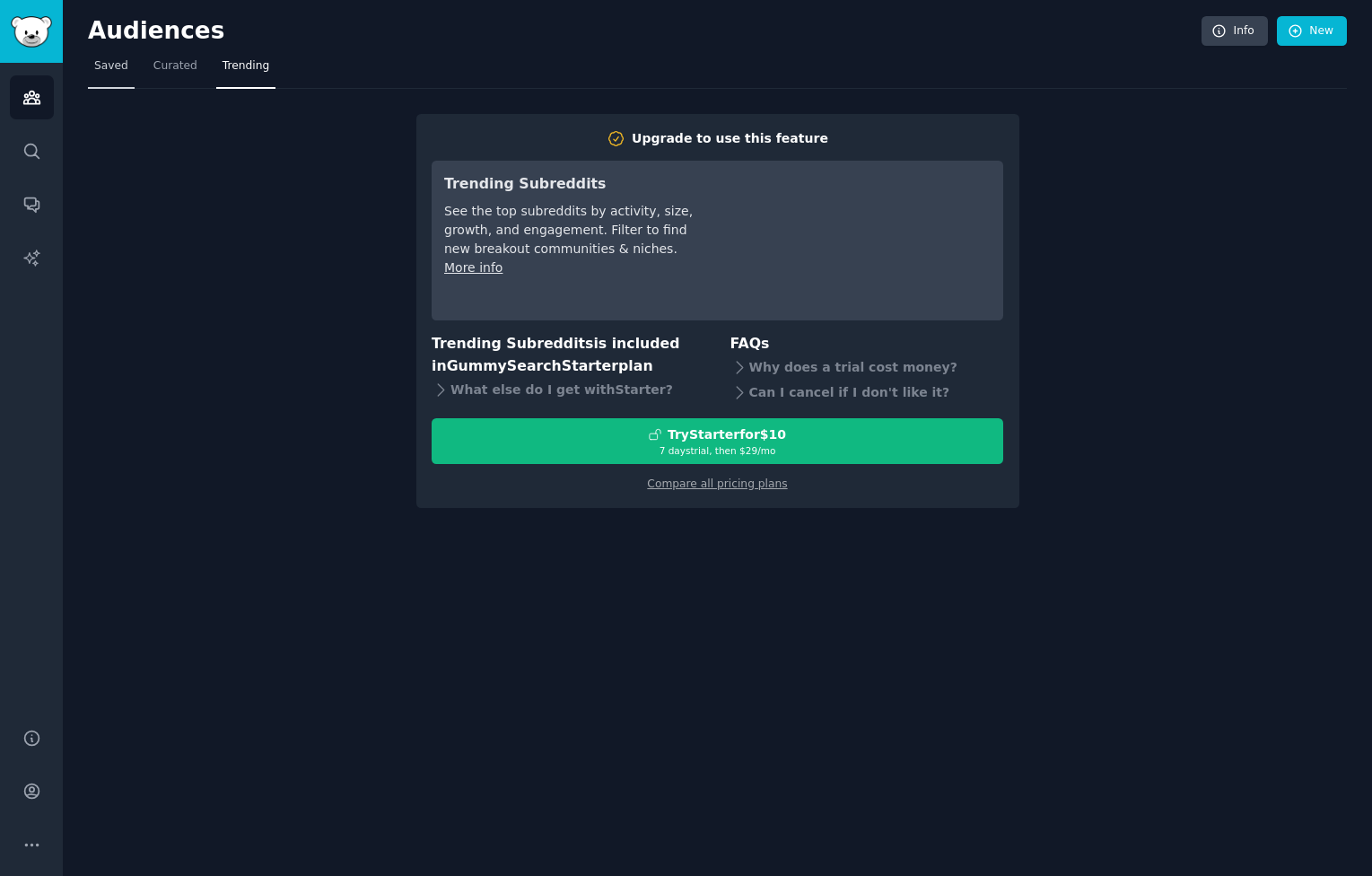
click at [102, 56] on link "Saved" at bounding box center [111, 70] width 46 height 37
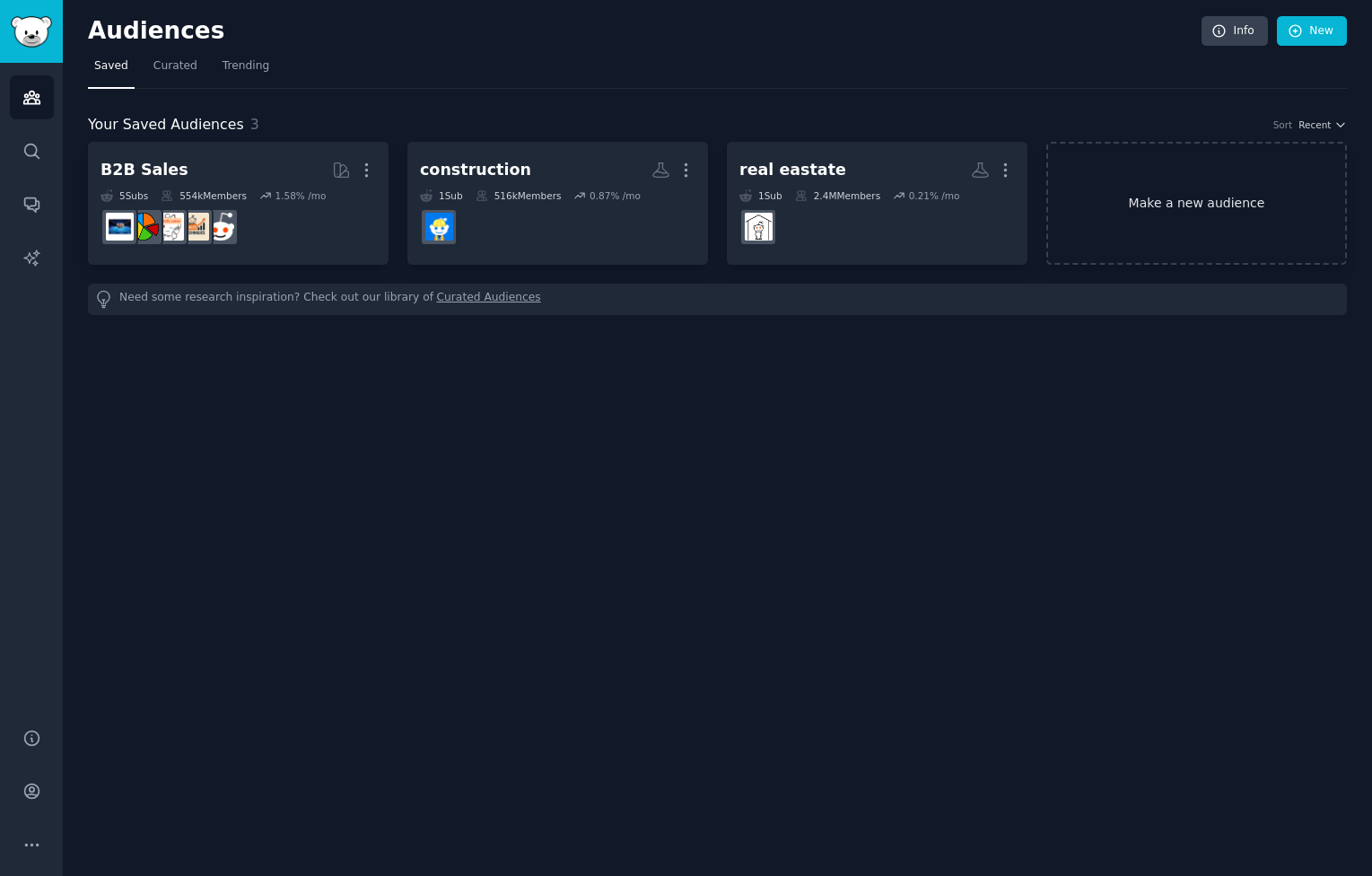
click at [1110, 218] on link "Make a new audience" at bounding box center [1196, 202] width 300 height 123
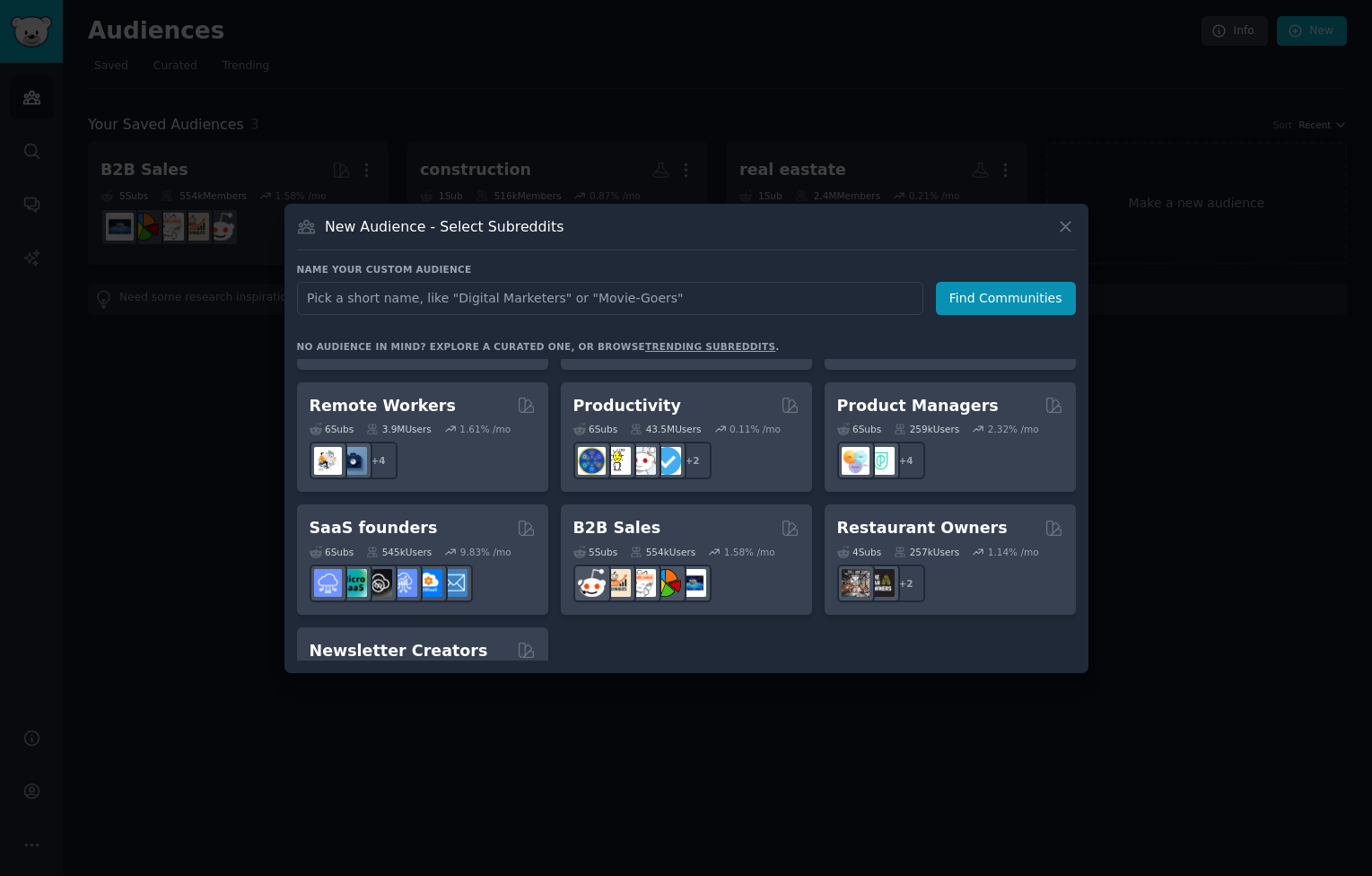
scroll to position [1401, 0]
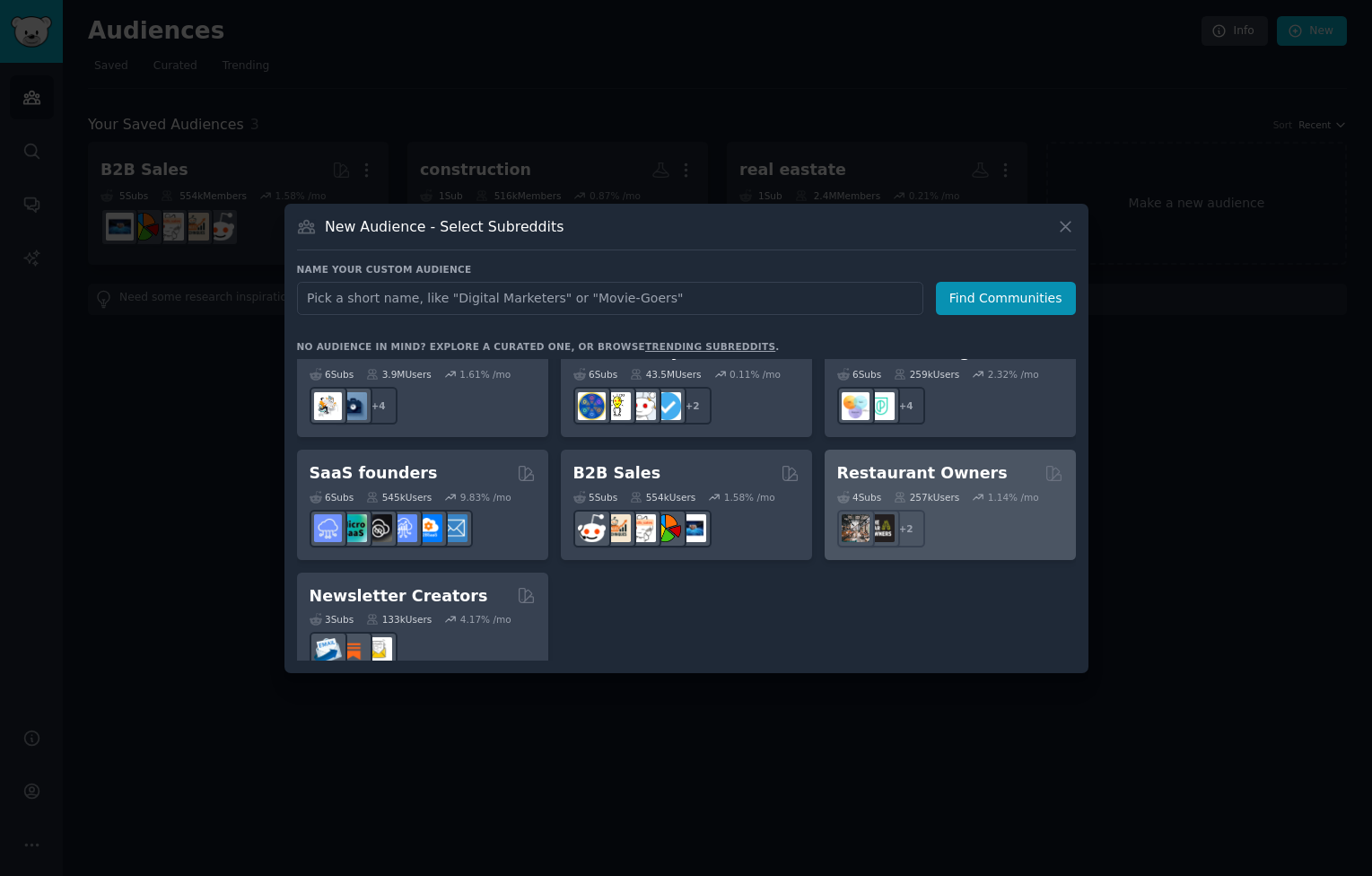
click at [987, 510] on div "+ 2" at bounding box center [950, 529] width 226 height 38
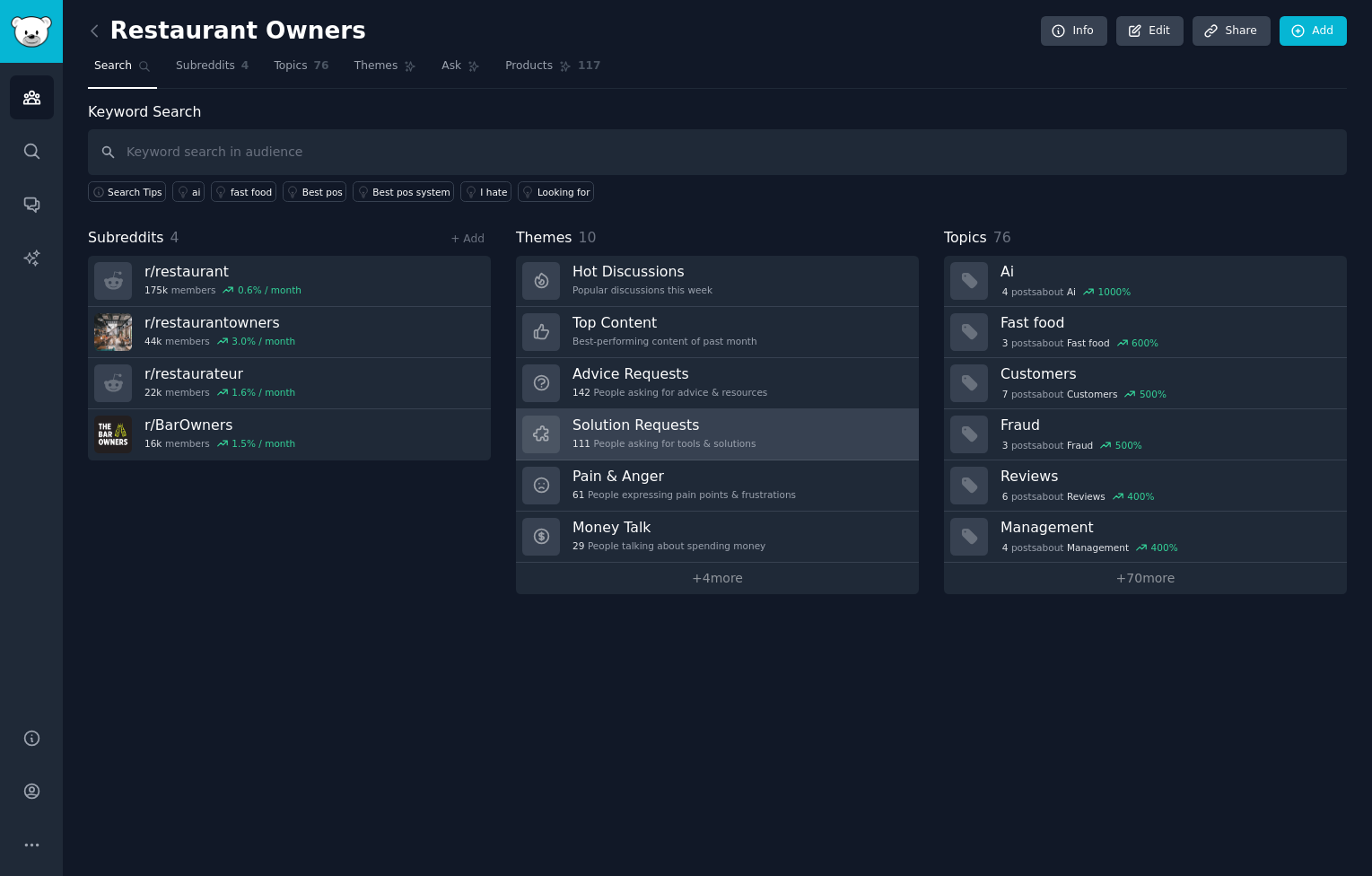
click at [808, 442] on link "Solution Requests 111 People asking for tools & solutions" at bounding box center [718, 435] width 403 height 51
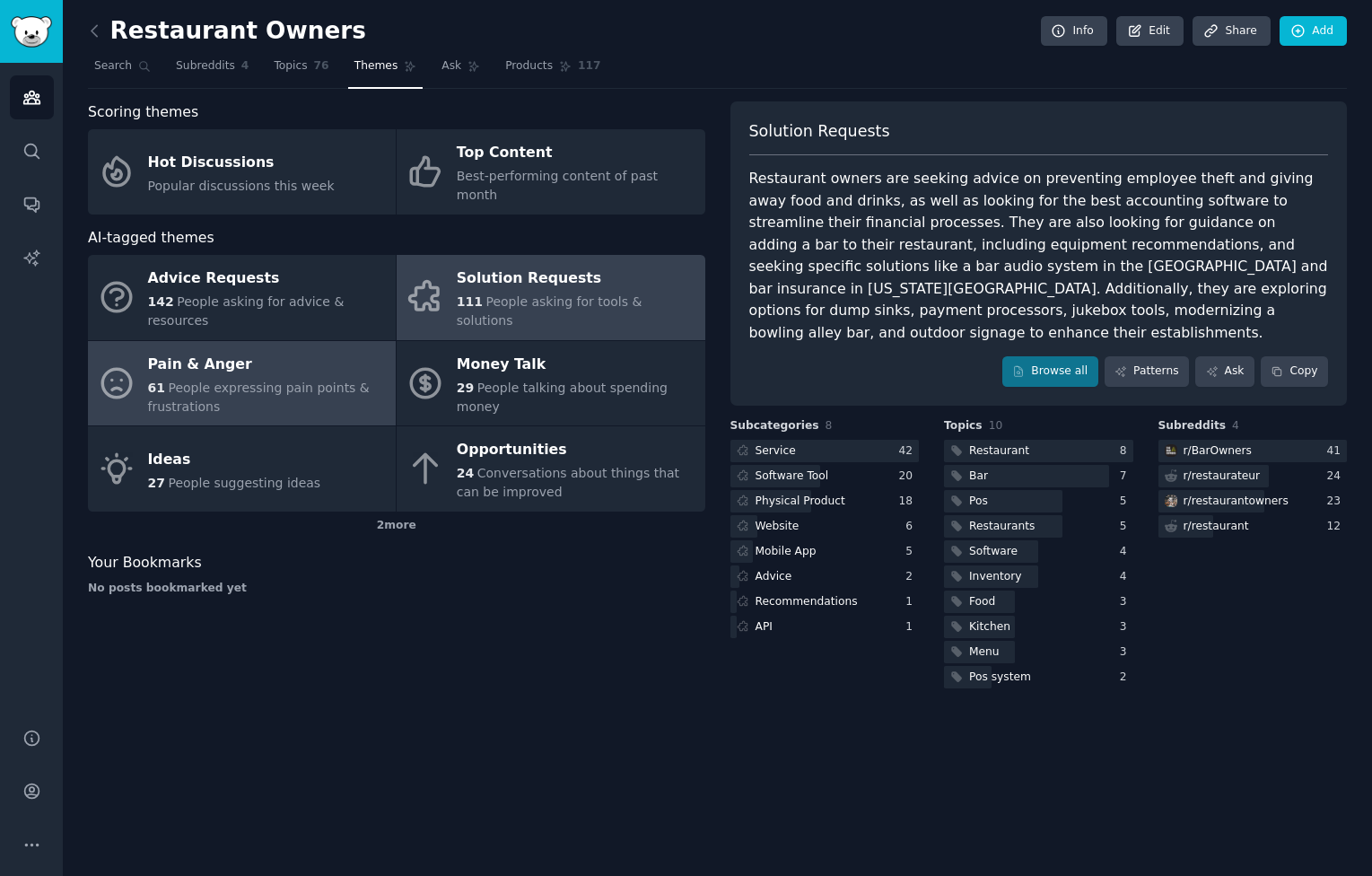
click at [246, 380] on span "People expressing pain points & frustrations" at bounding box center [259, 397] width 221 height 34
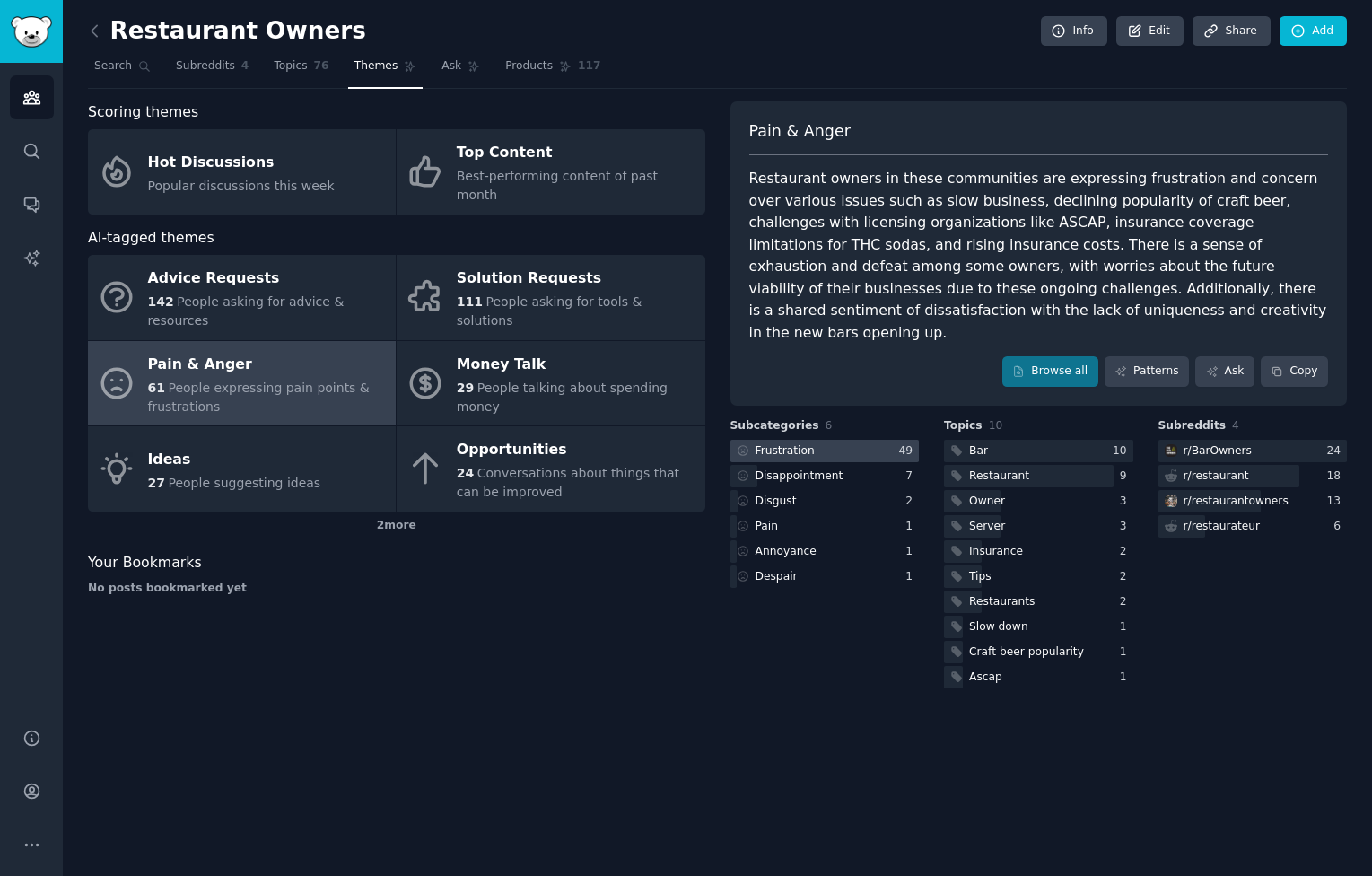
click at [858, 440] on div at bounding box center [825, 451] width 190 height 23
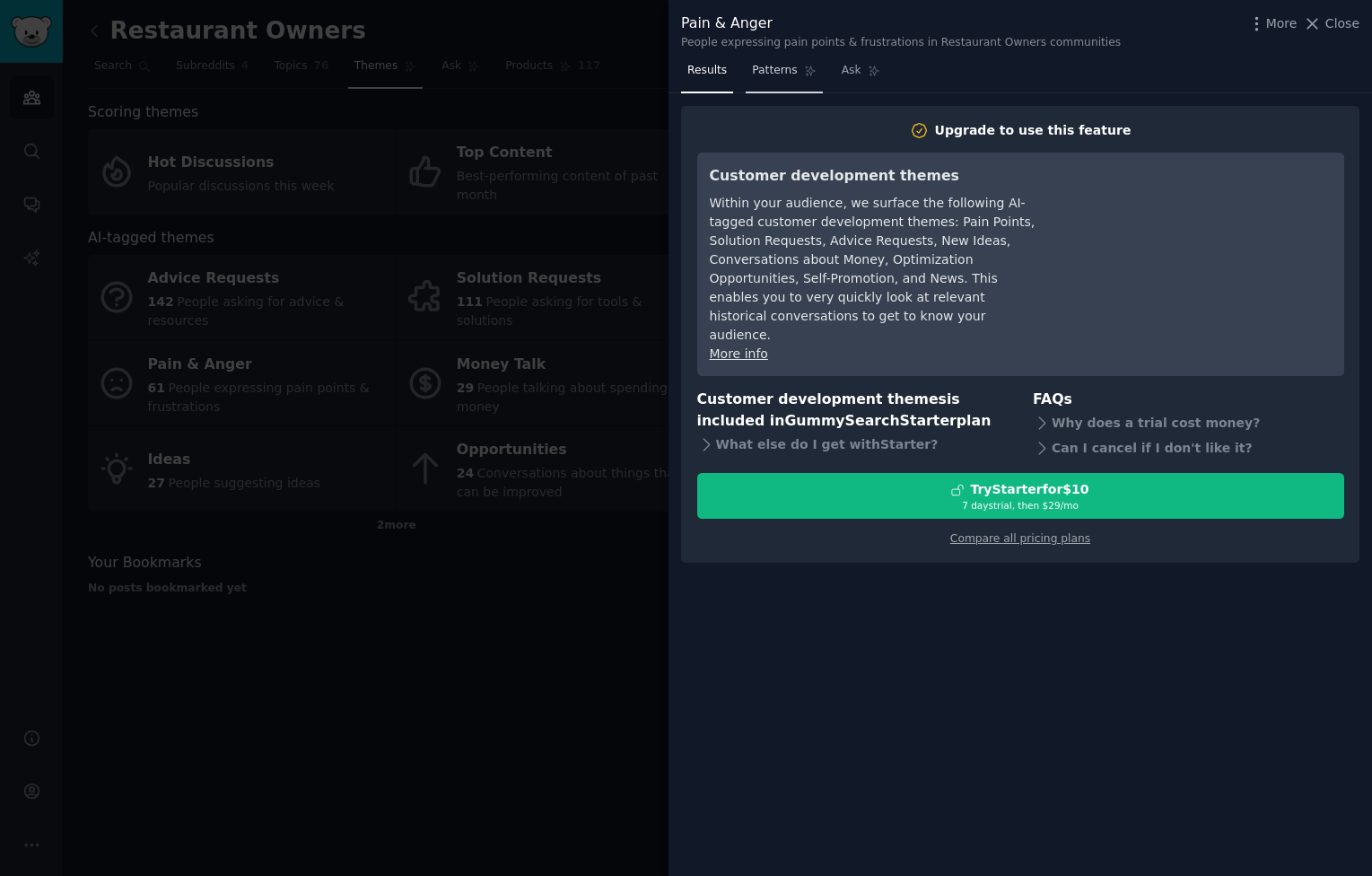
click at [786, 75] on span "Patterns" at bounding box center [774, 71] width 44 height 16
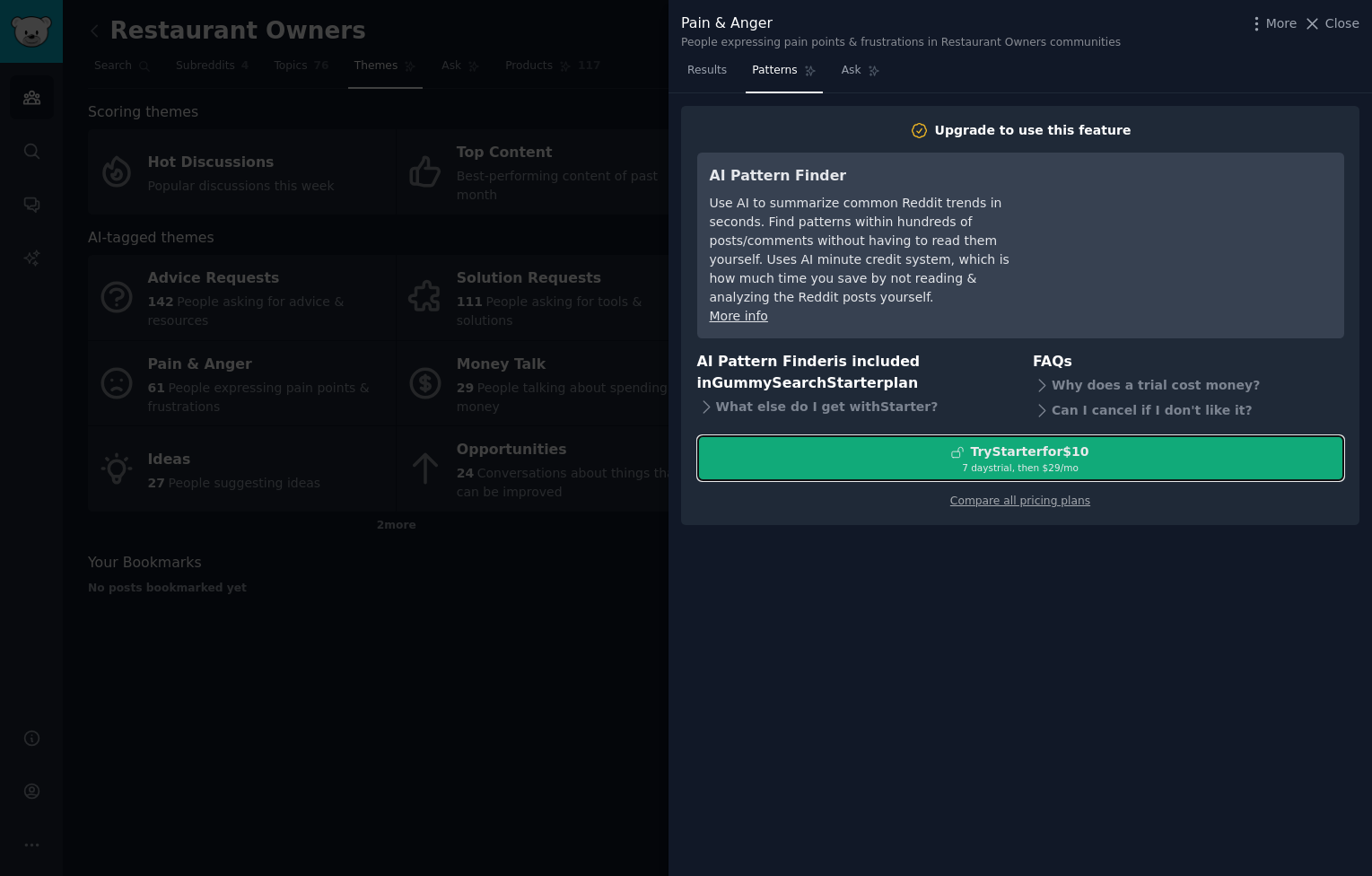
click at [1079, 461] on div "7 days trial, then $ 29 /mo" at bounding box center [1020, 468] width 645 height 13
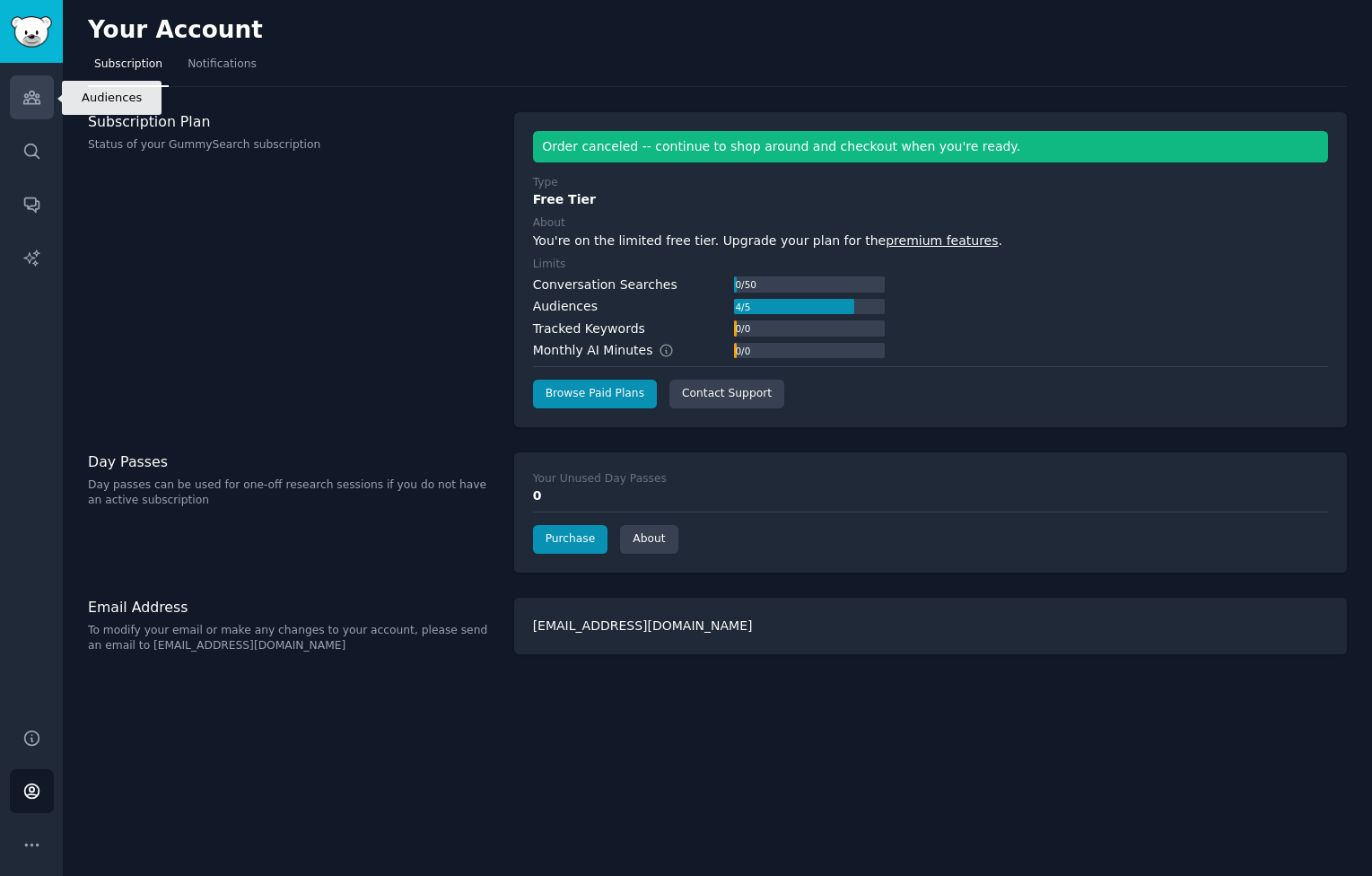
click at [36, 87] on link "Audiences" at bounding box center [32, 97] width 44 height 44
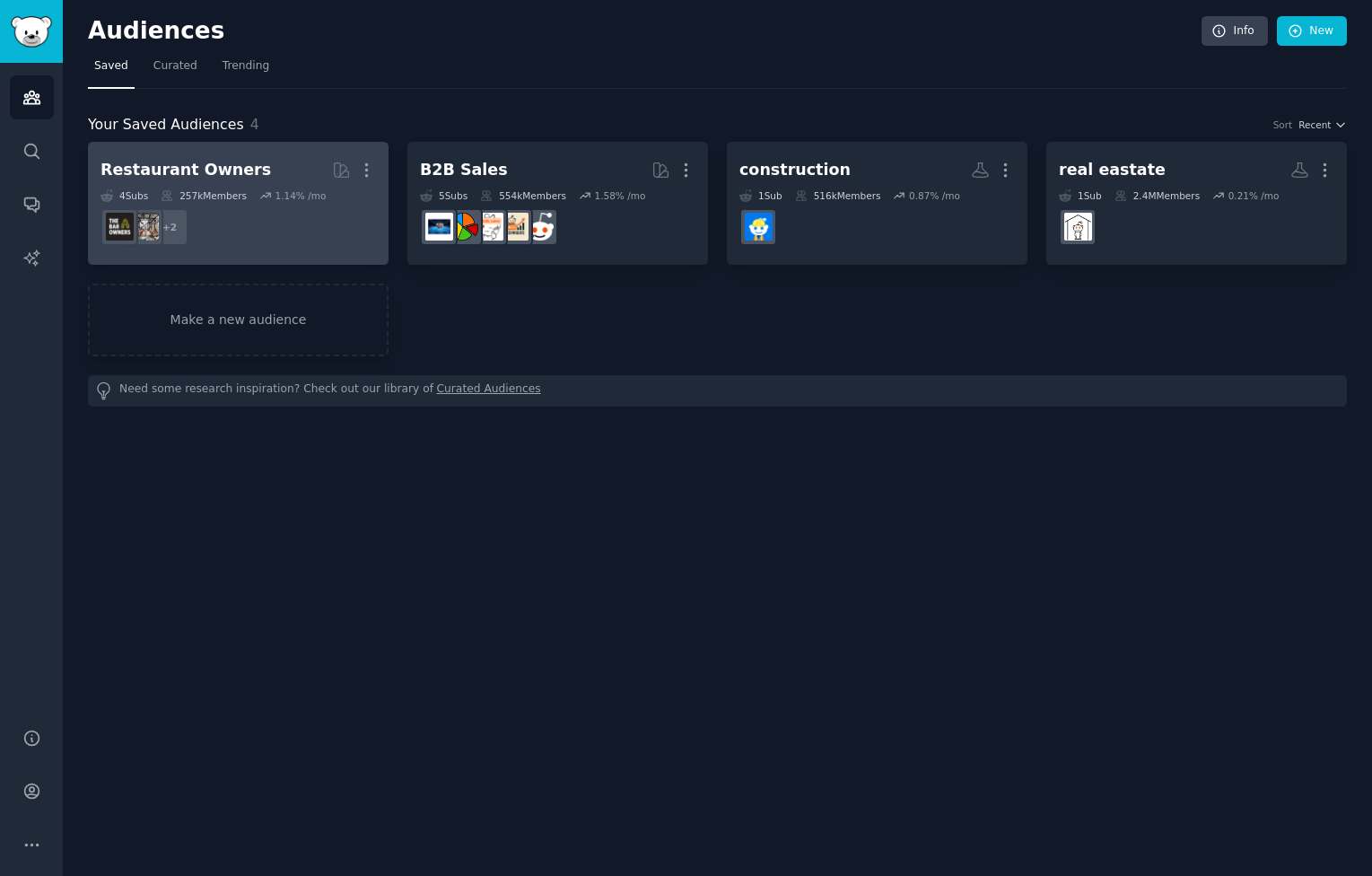
click at [317, 218] on dd "+ 2" at bounding box center [239, 226] width 276 height 50
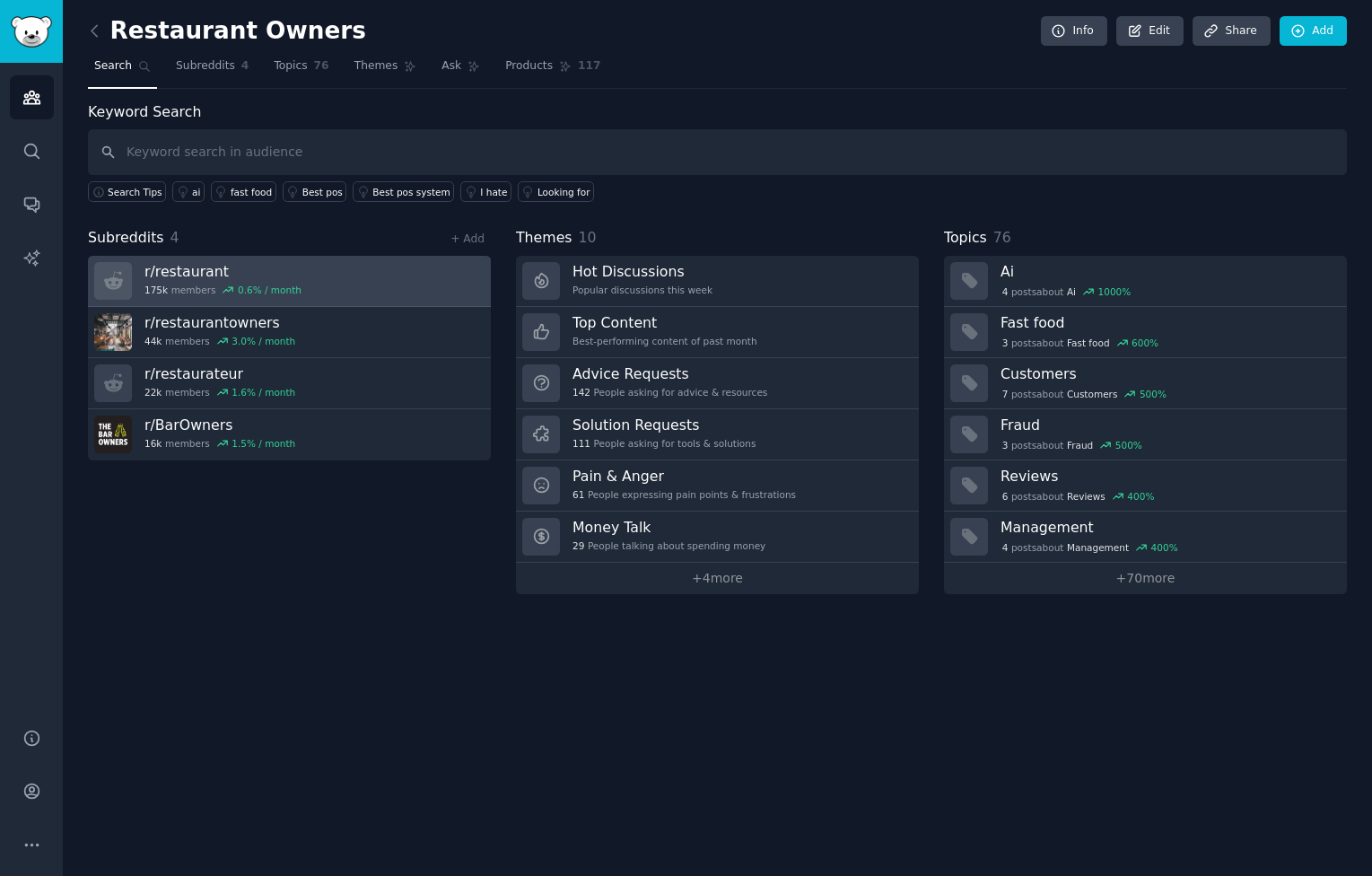
click at [402, 283] on link "r/ restaurant 175k members 0.6 % / month" at bounding box center [289, 281] width 403 height 51
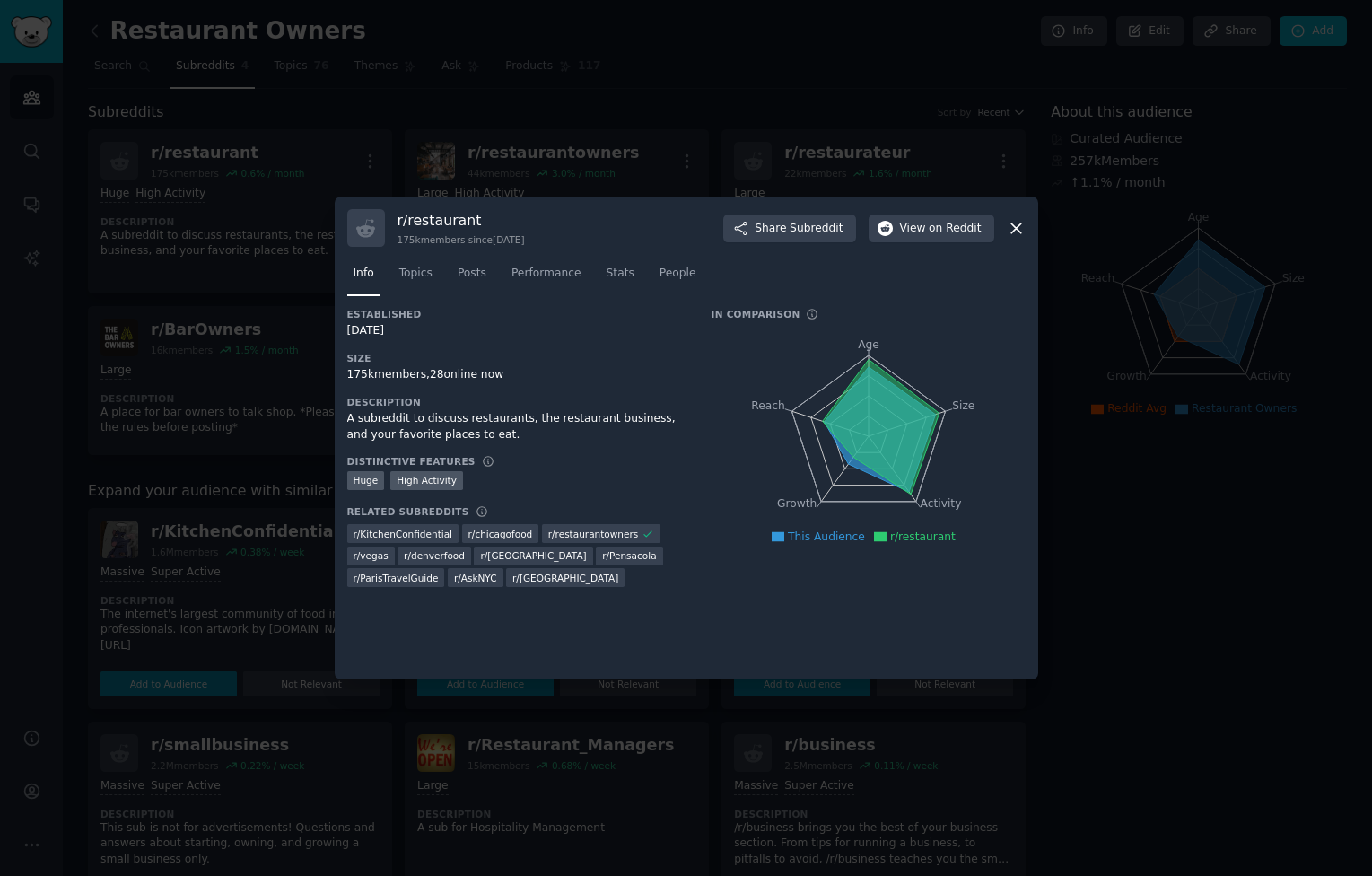
click at [1017, 223] on icon at bounding box center [1015, 228] width 19 height 19
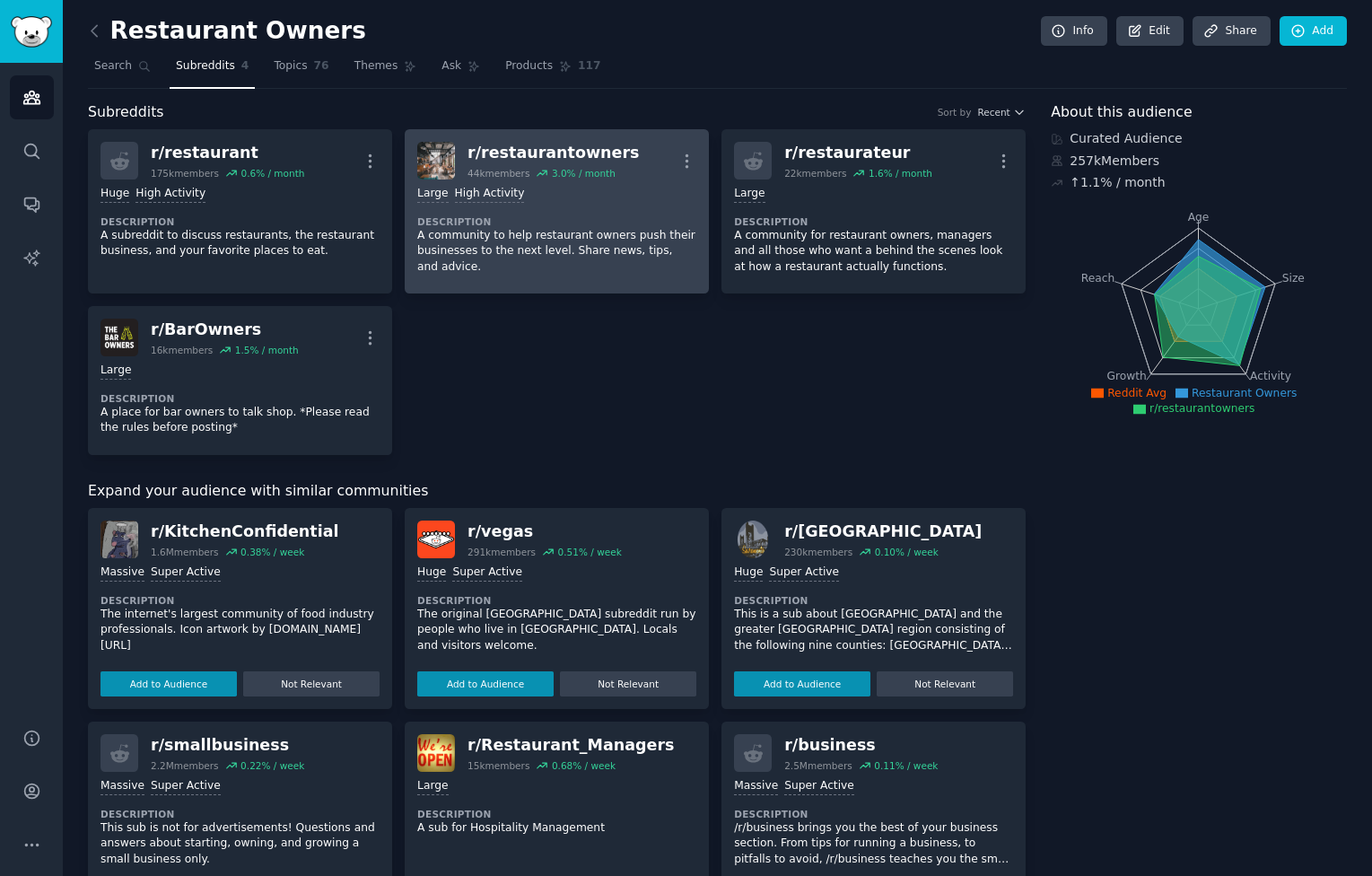
click at [633, 215] on dt "Description" at bounding box center [557, 221] width 279 height 13
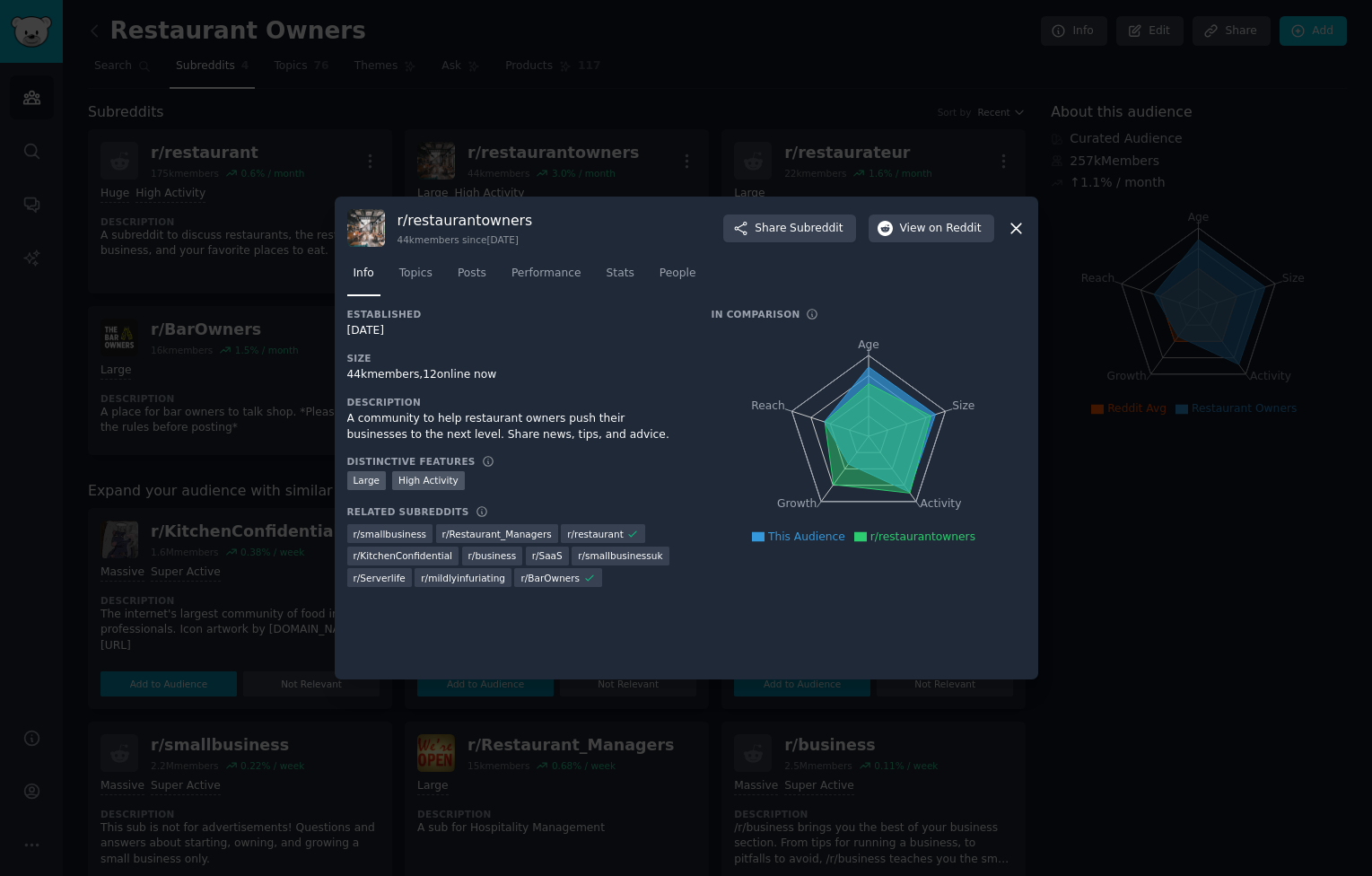
click at [1014, 224] on icon at bounding box center [1015, 228] width 19 height 19
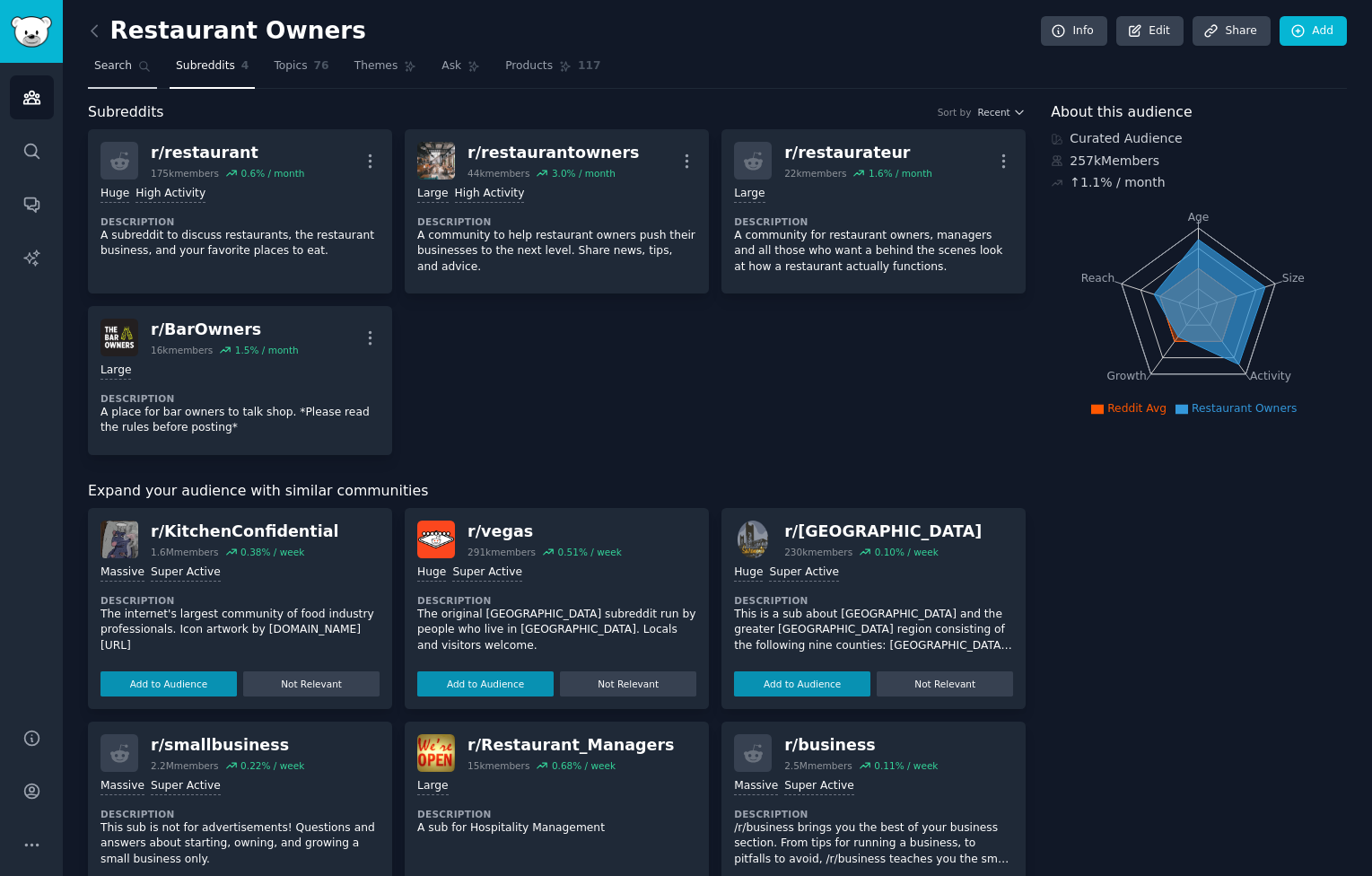
click at [130, 60] on span "Search" at bounding box center [113, 66] width 38 height 16
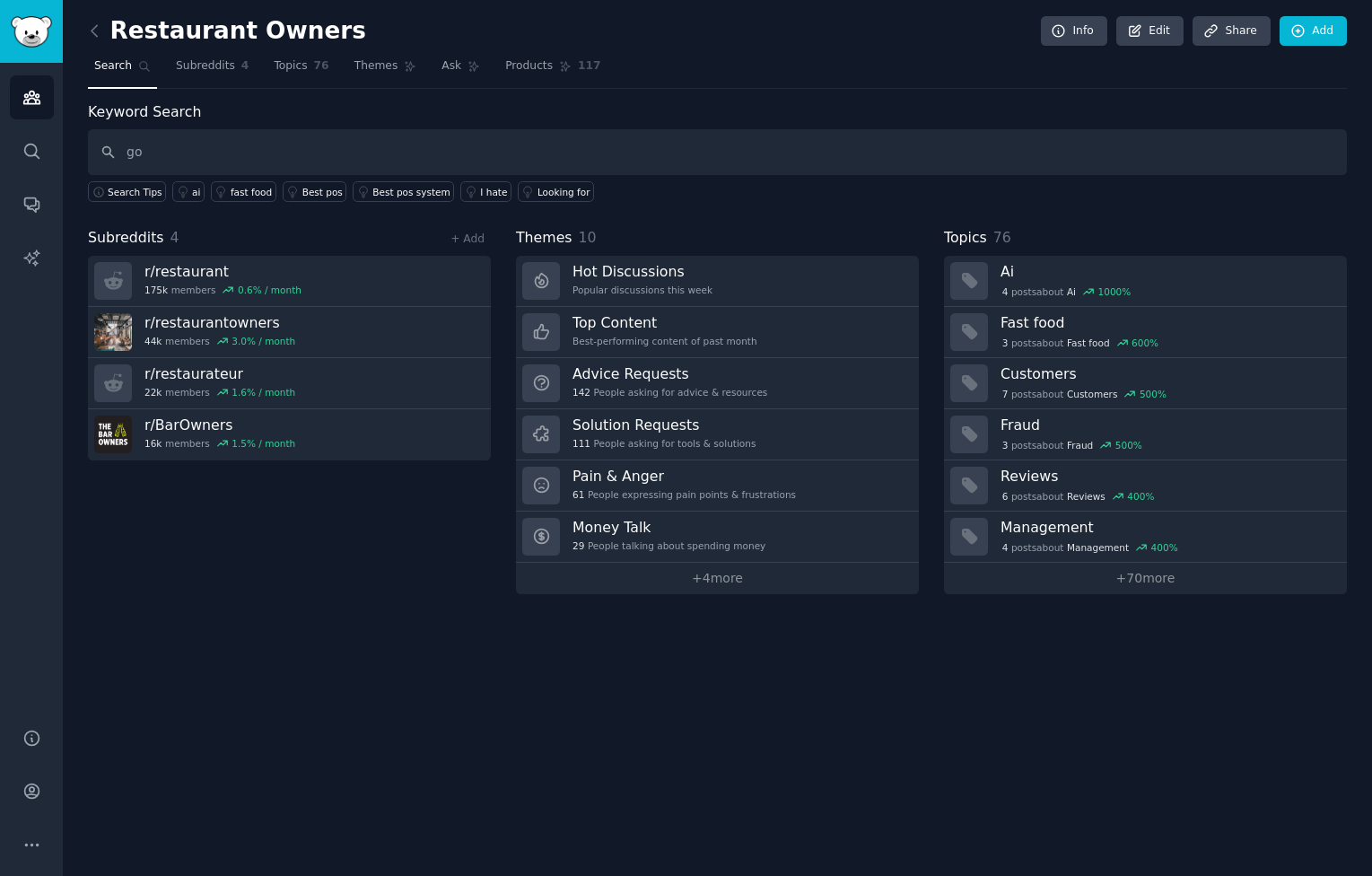
type input "g"
type input "help"
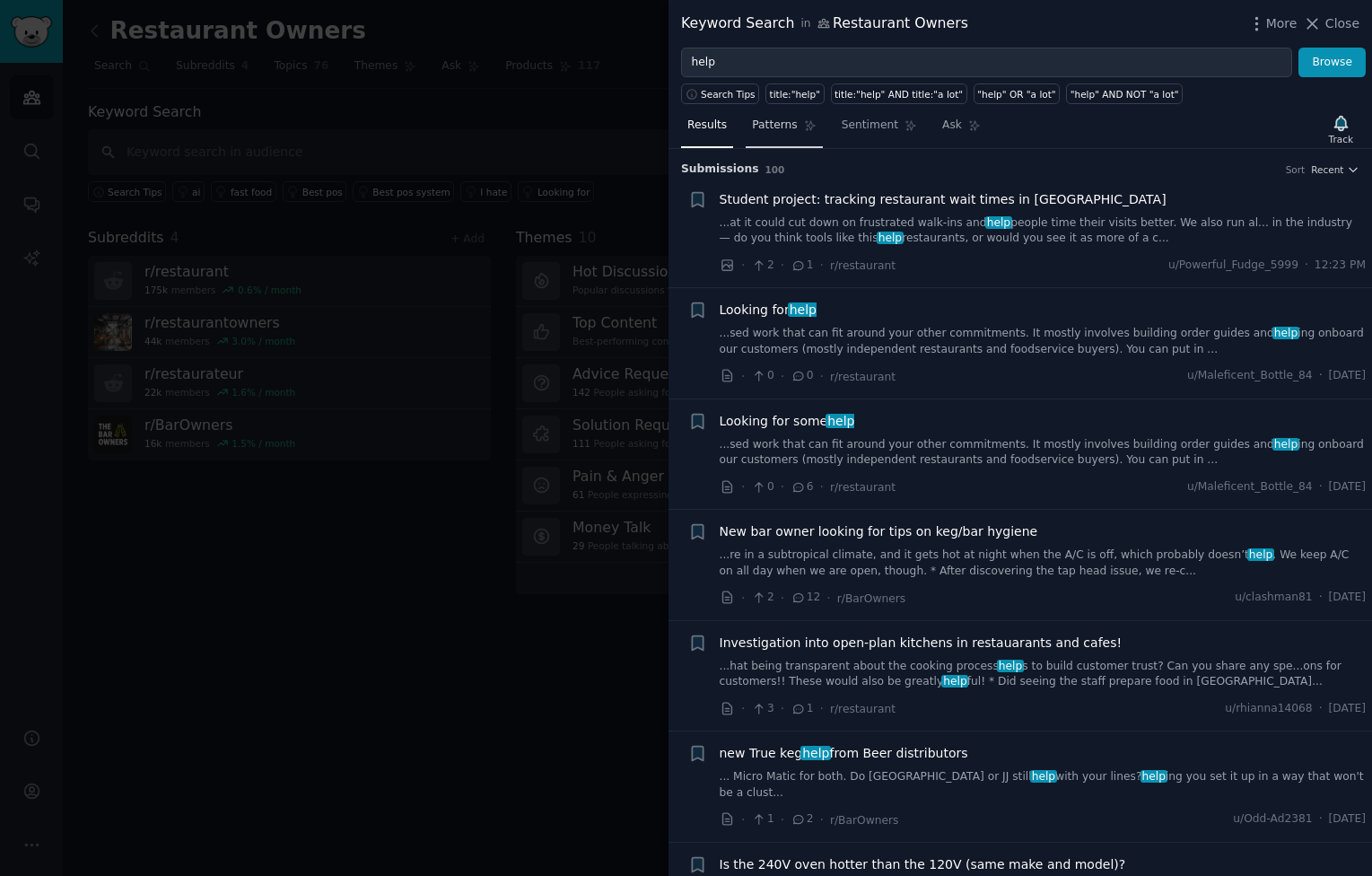
click at [792, 140] on link "Patterns" at bounding box center [784, 130] width 76 height 37
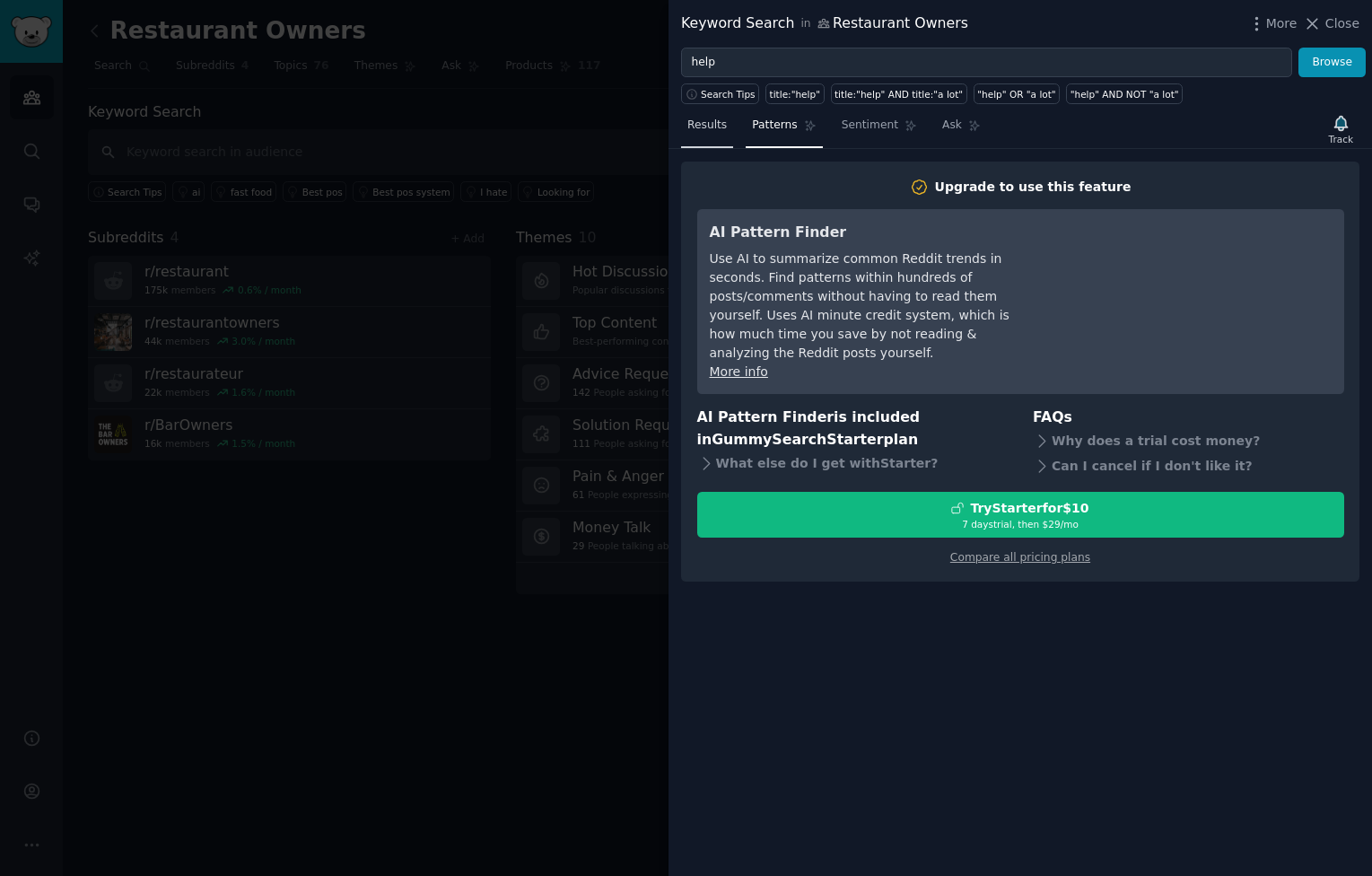
click at [714, 127] on span "Results" at bounding box center [707, 126] width 40 height 16
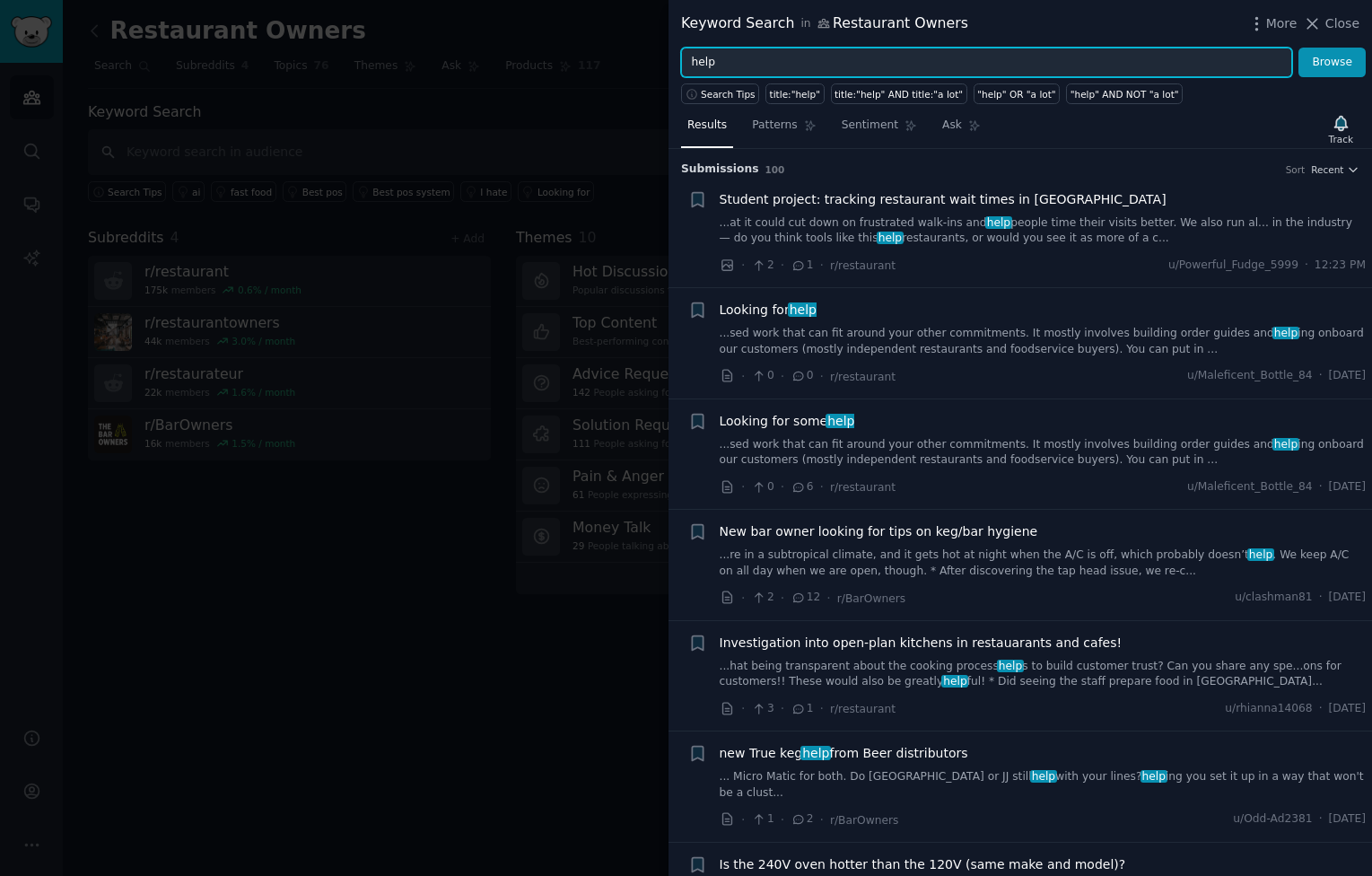
click at [743, 56] on input "help" at bounding box center [985, 63] width 611 height 31
click at [1298, 47] on button "Browse" at bounding box center [1332, 63] width 67 height 31
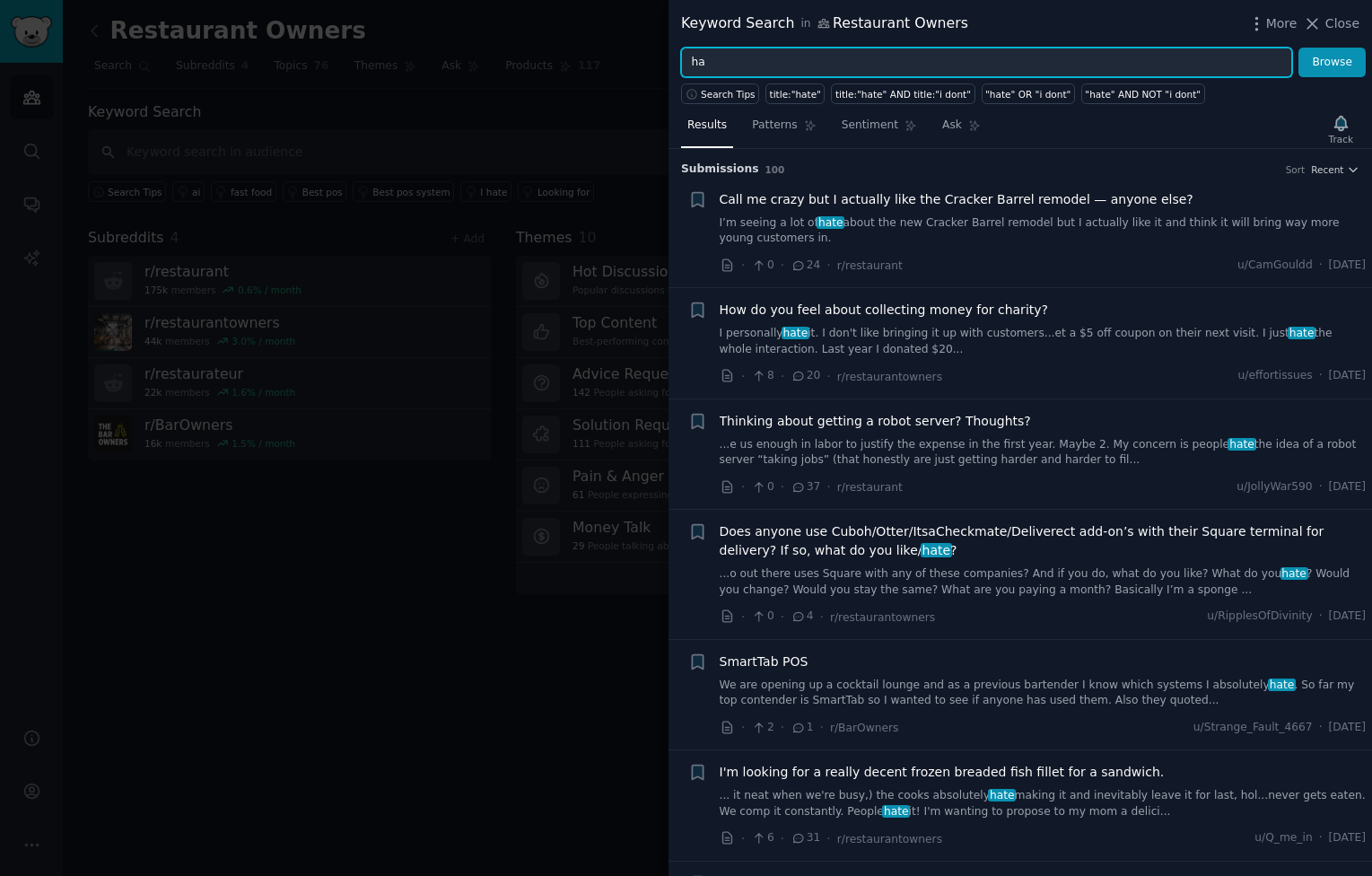
type input "h"
click at [1298, 47] on button "Browse" at bounding box center [1332, 63] width 67 height 31
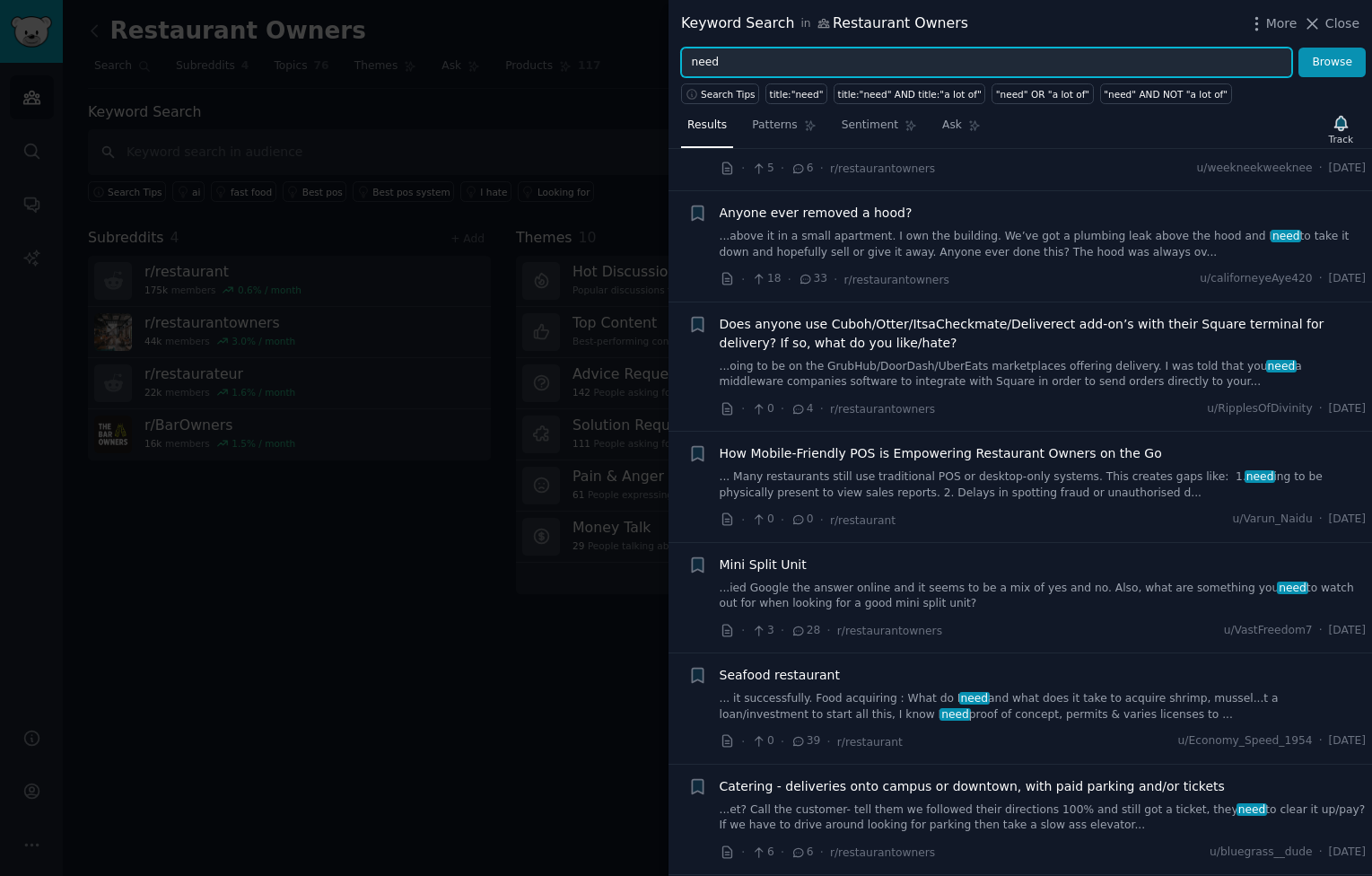
scroll to position [1300, 0]
type input "n"
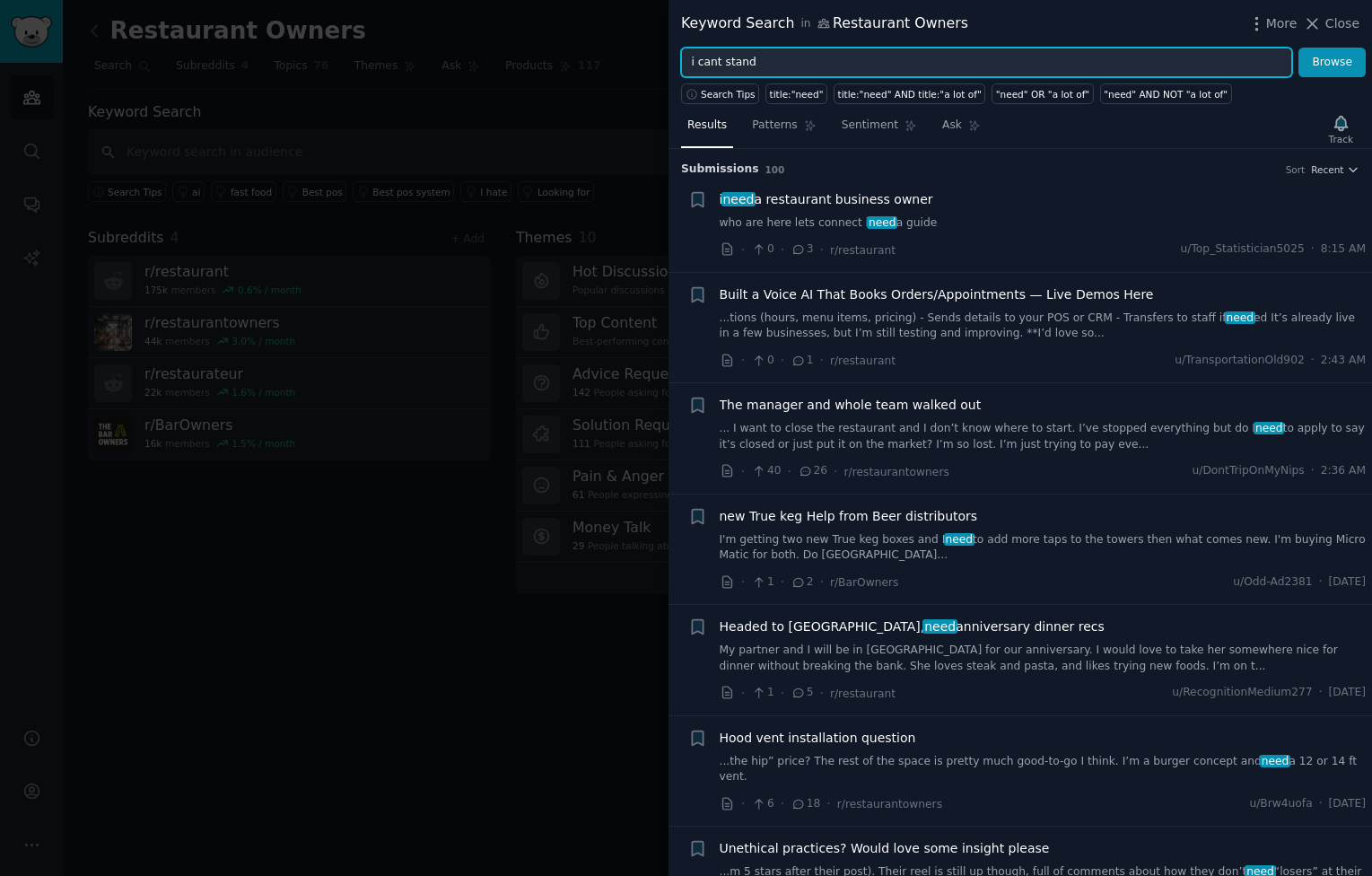
click at [1298, 47] on button "Browse" at bounding box center [1332, 63] width 67 height 31
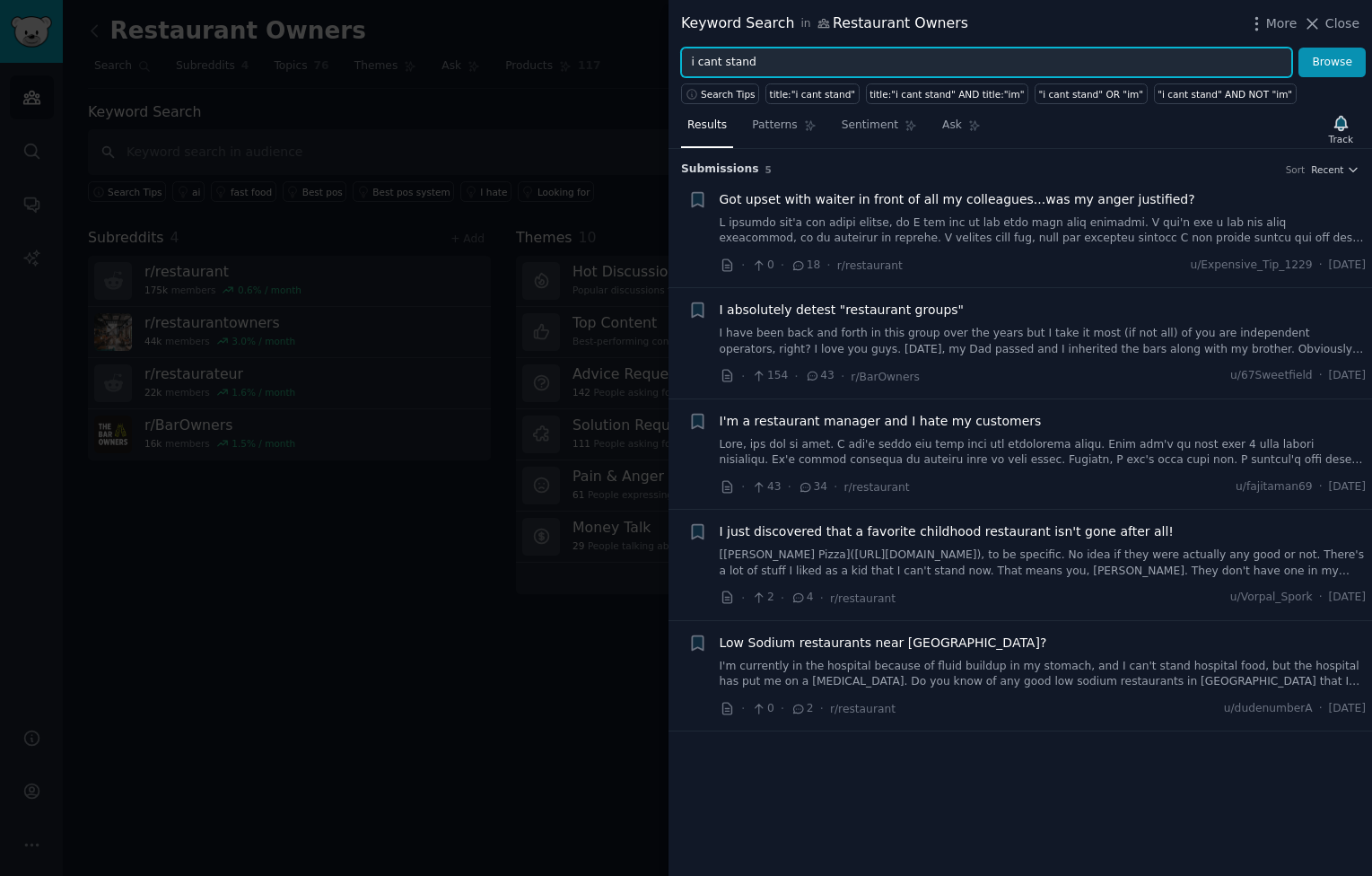
drag, startPoint x: 803, startPoint y: 55, endPoint x: 658, endPoint y: 65, distance: 145.3
click at [658, 65] on div "Keyword Search in Restaurant Owners More Close i cant stand Browse Search Tips …" at bounding box center [686, 438] width 1372 height 876
type input "sucks"
click at [1298, 47] on button "Browse" at bounding box center [1332, 63] width 67 height 31
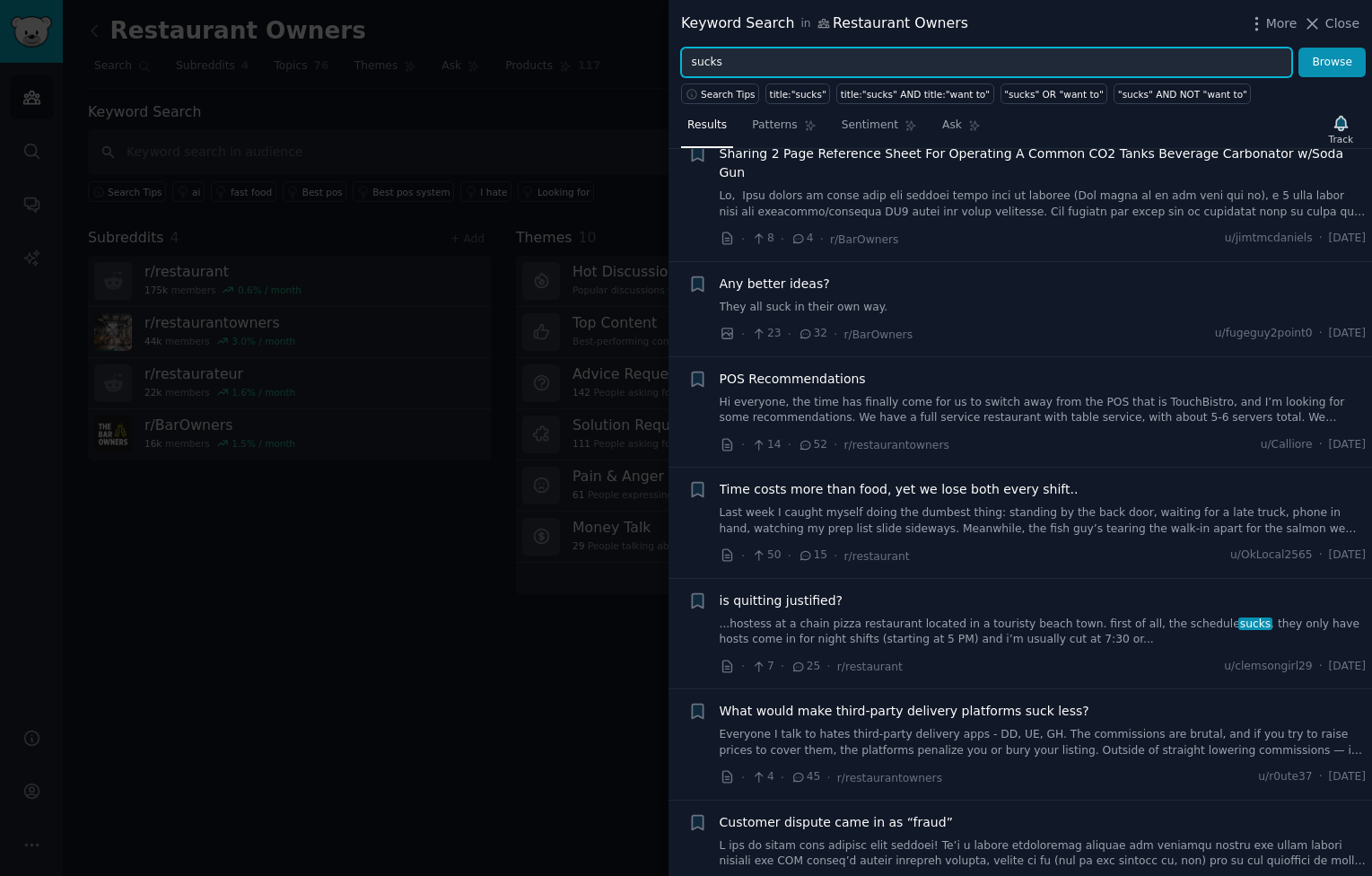
scroll to position [823, 0]
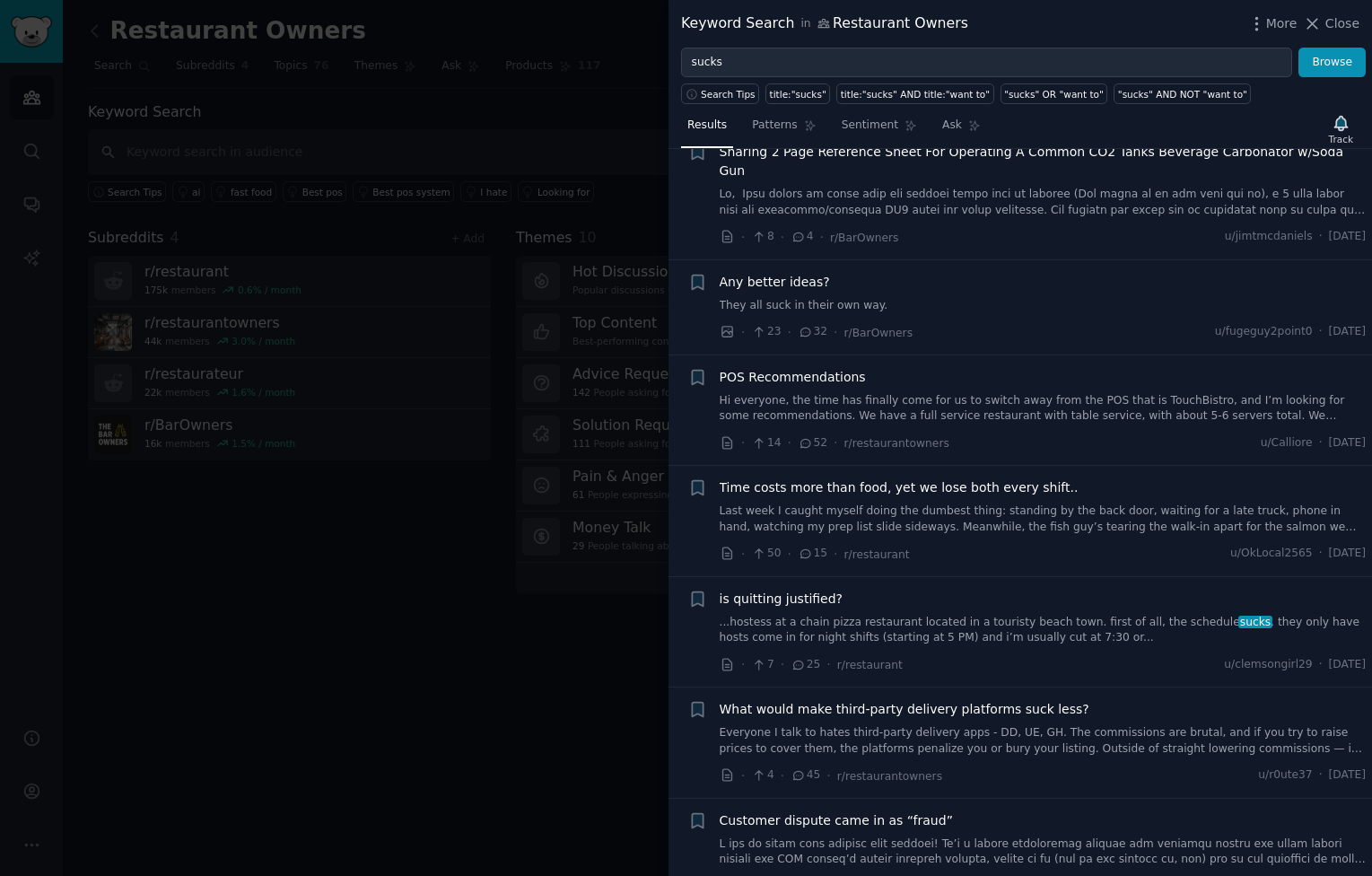
click at [933, 276] on div "Any better ideas? They all suck in their own way." at bounding box center [1043, 293] width 647 height 41
click at [782, 273] on span "Any better ideas?" at bounding box center [775, 282] width 111 height 19
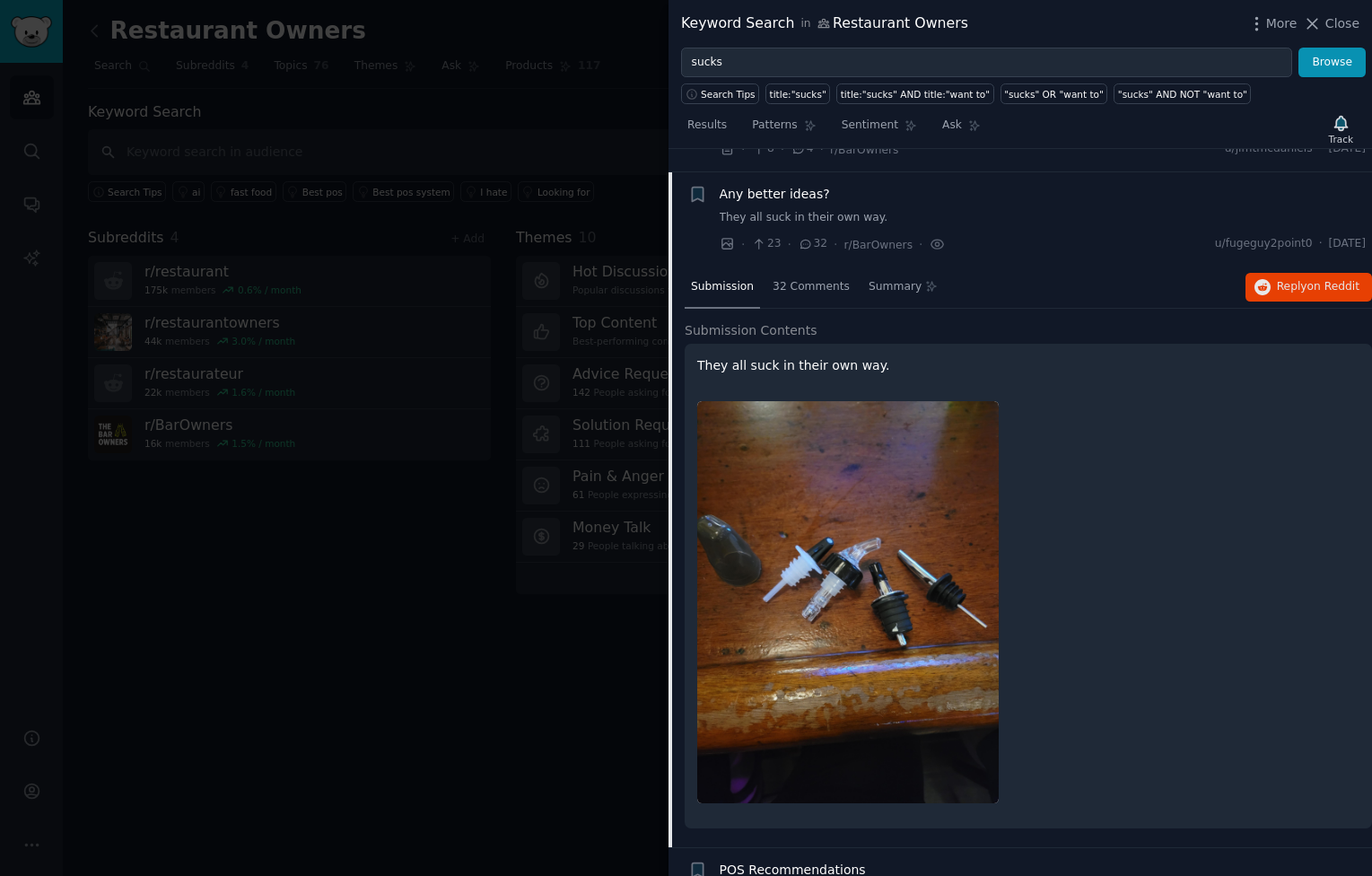
scroll to position [915, 0]
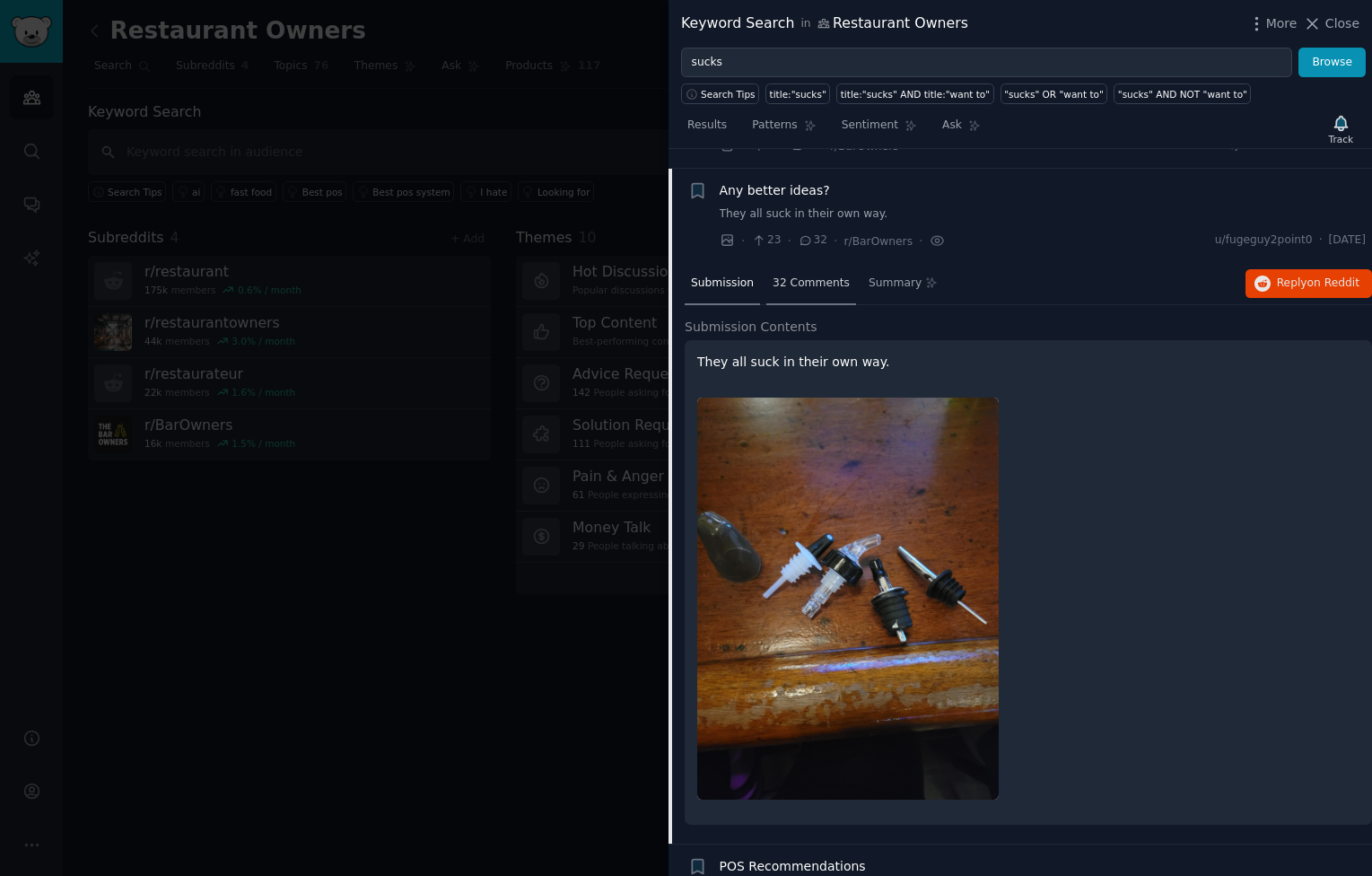
click at [803, 276] on span "32 Comments" at bounding box center [810, 284] width 77 height 16
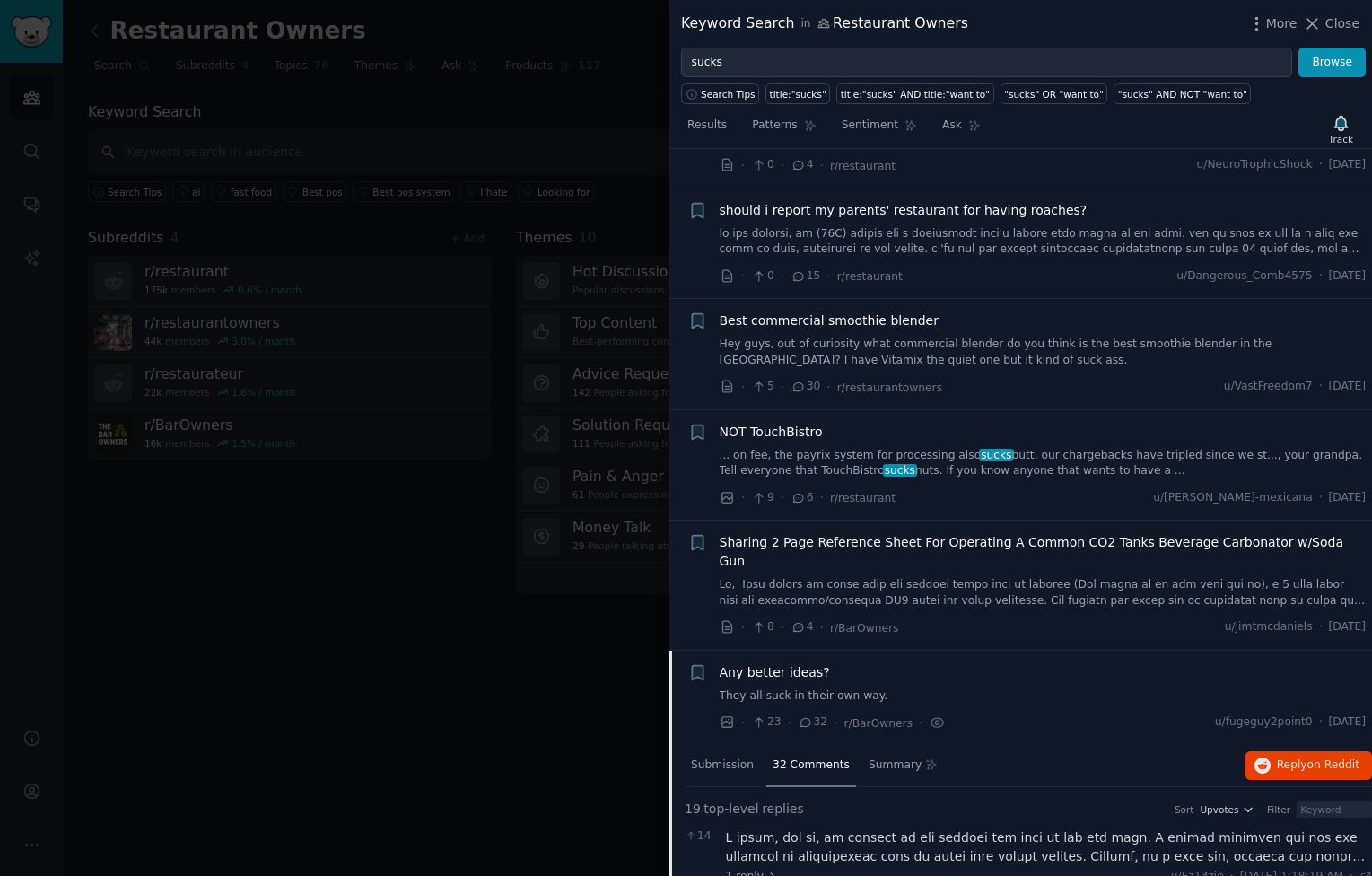
scroll to position [452, 0]
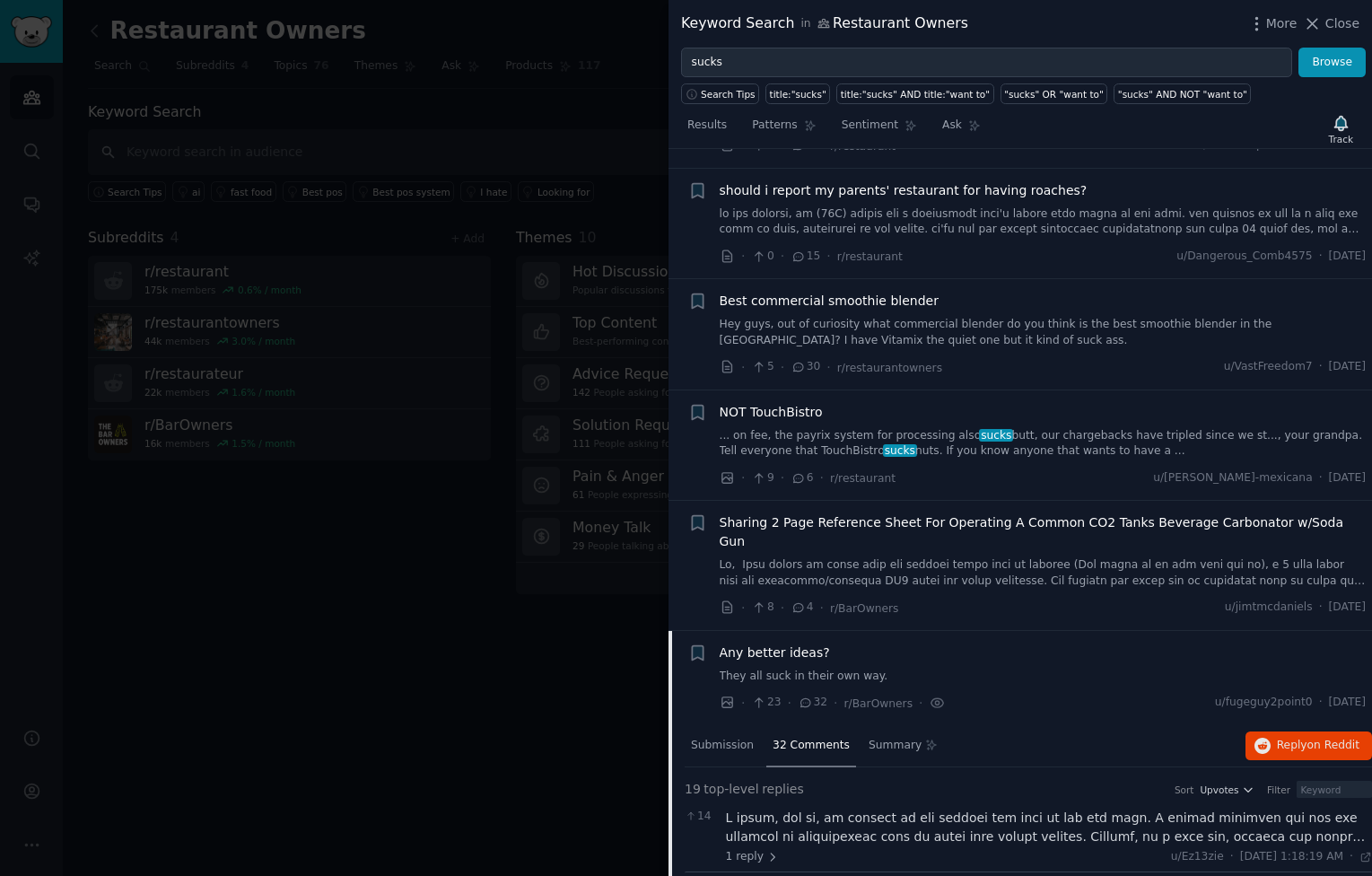
click at [249, 680] on div at bounding box center [686, 438] width 1372 height 876
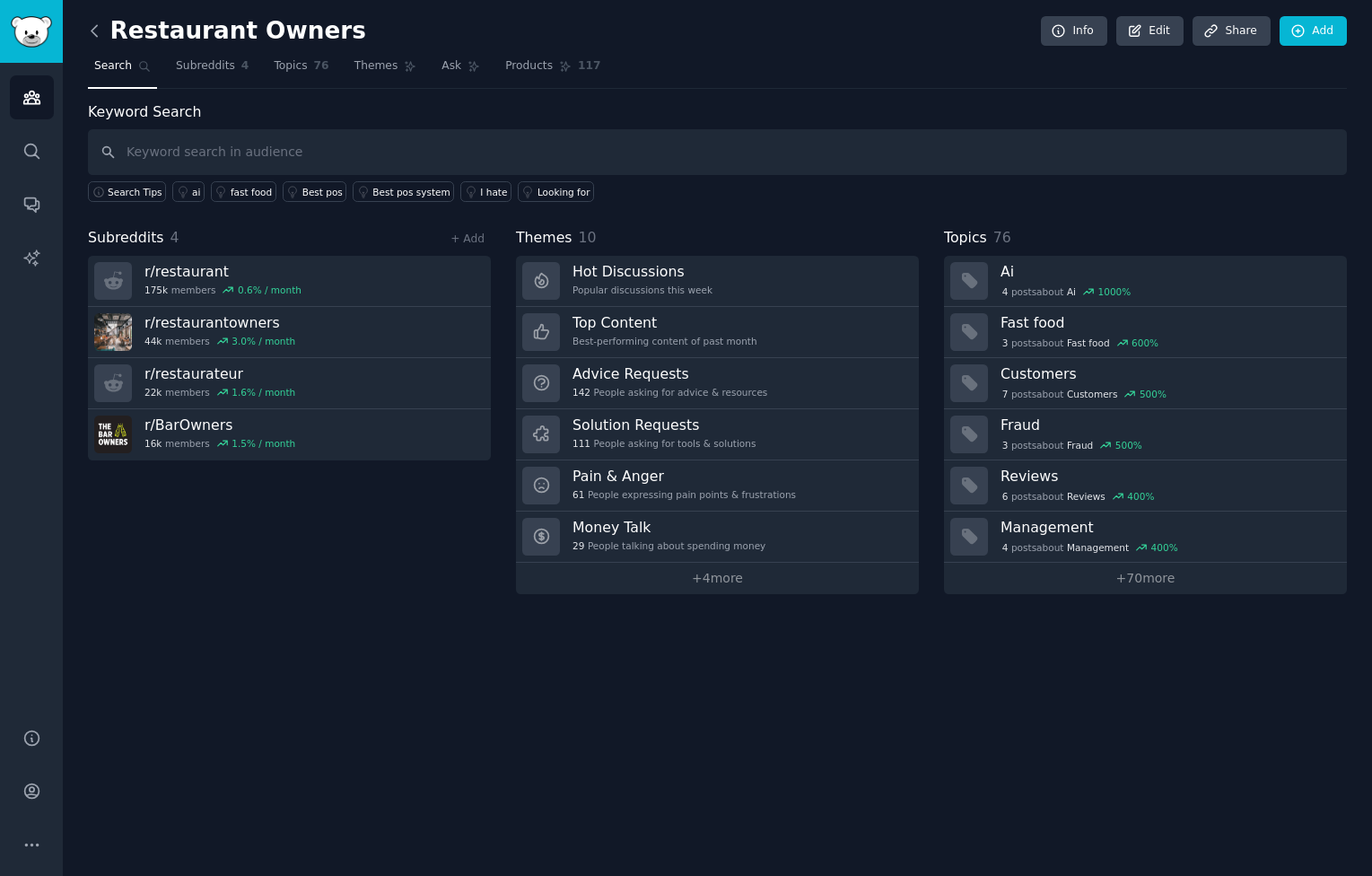
click at [97, 27] on icon at bounding box center [94, 31] width 19 height 19
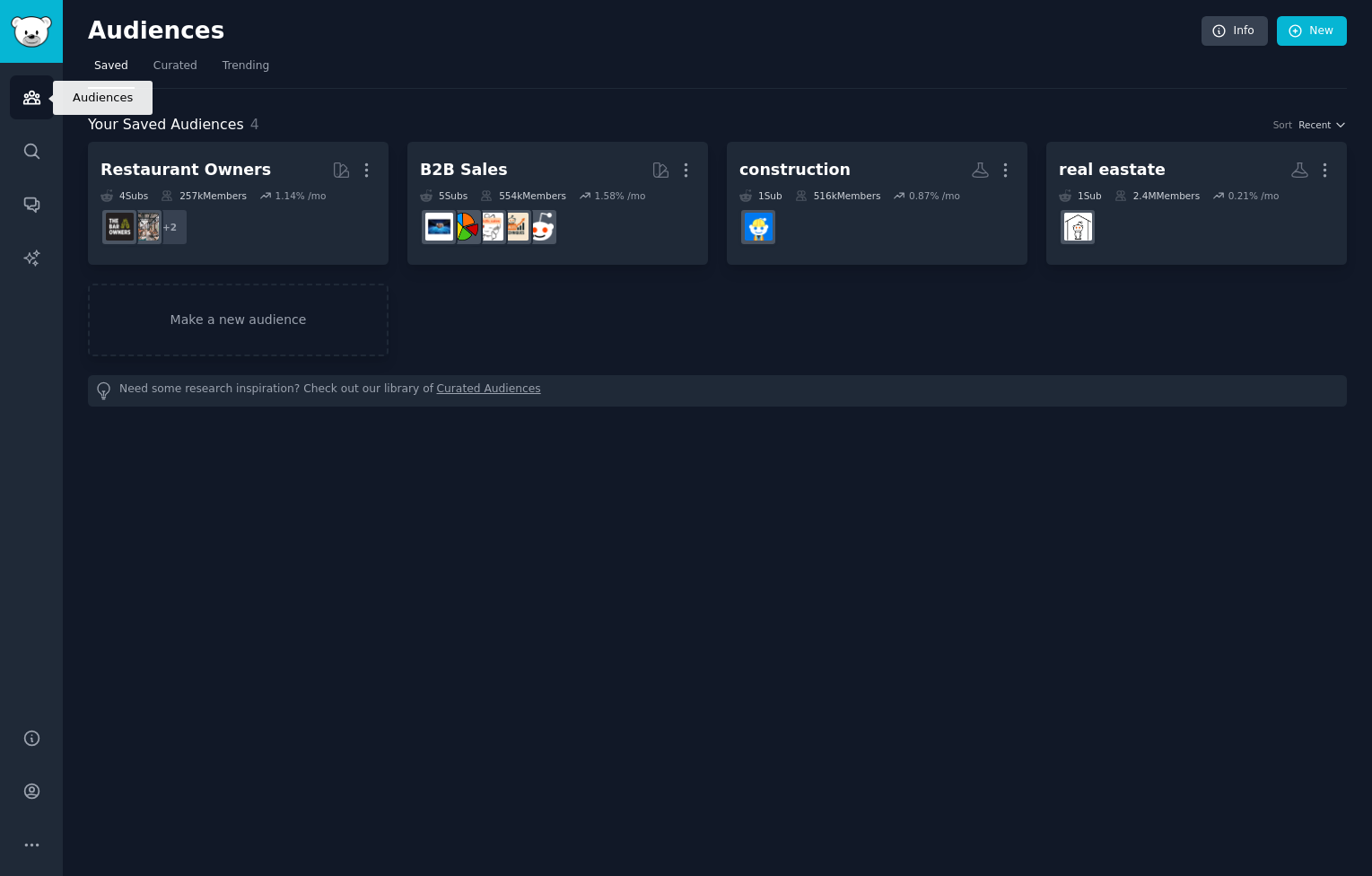
click at [34, 104] on icon "Sidebar" at bounding box center [32, 97] width 19 height 19
click at [31, 153] on icon "Sidebar" at bounding box center [32, 151] width 19 height 19
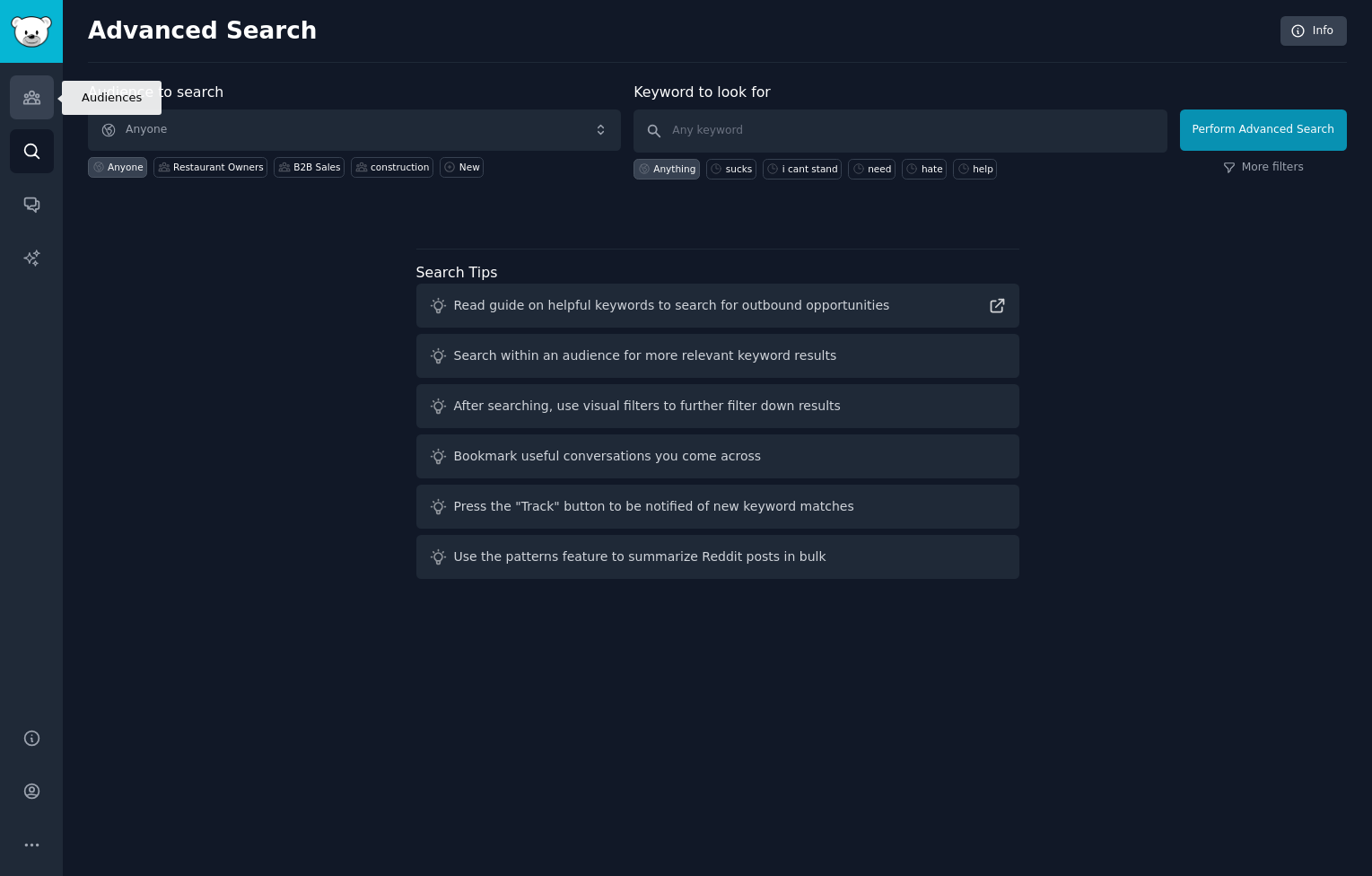
click at [21, 94] on link "Audiences" at bounding box center [32, 97] width 44 height 44
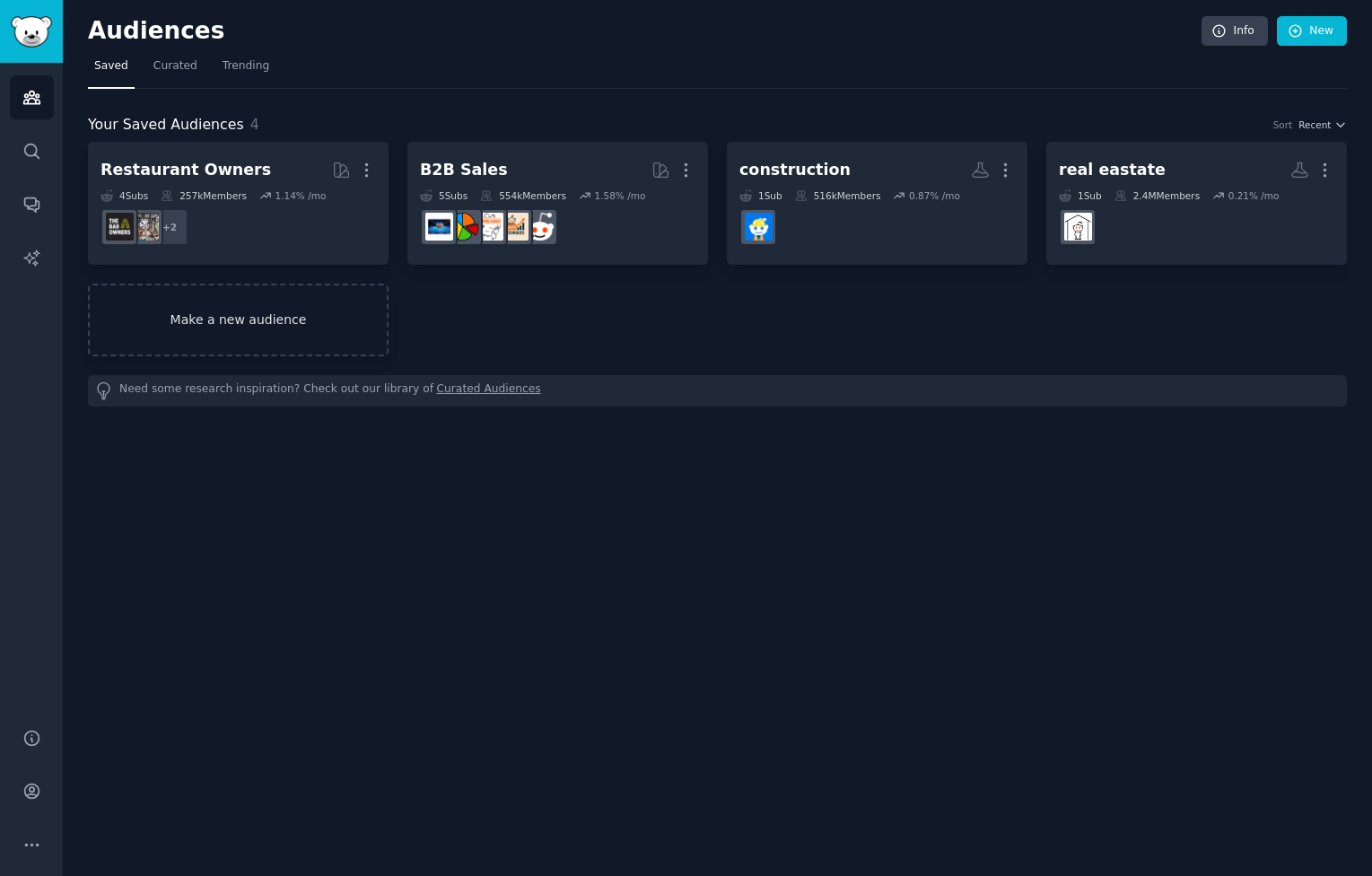
click at [262, 310] on link "Make a new audience" at bounding box center [238, 320] width 300 height 73
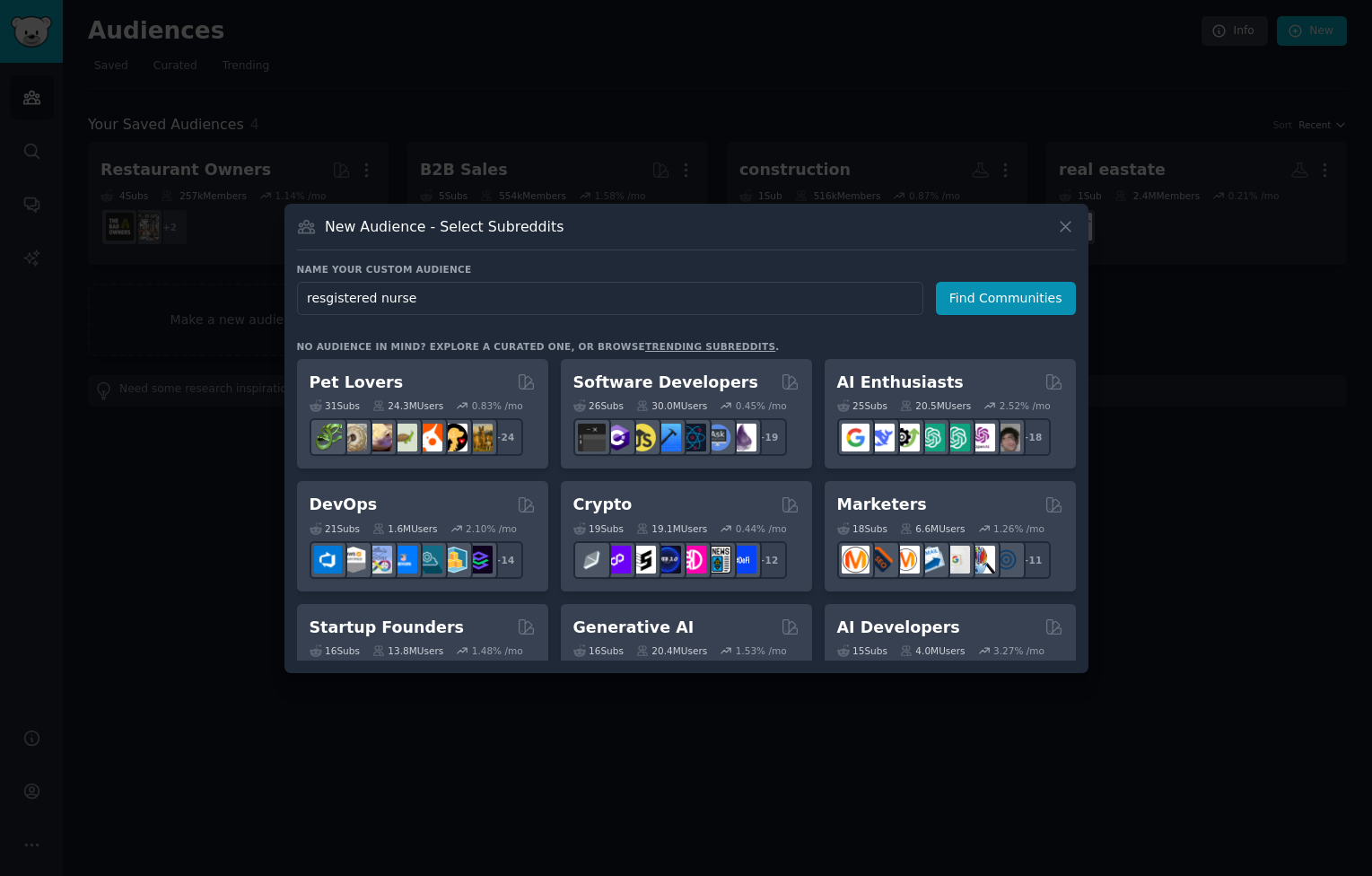
click at [329, 295] on input "resgistered nurse" at bounding box center [610, 298] width 626 height 34
click at [419, 301] on input "registered nurse" at bounding box center [610, 298] width 626 height 34
type input "registered nurse"
click at [981, 301] on button "Find Communities" at bounding box center [1005, 298] width 140 height 34
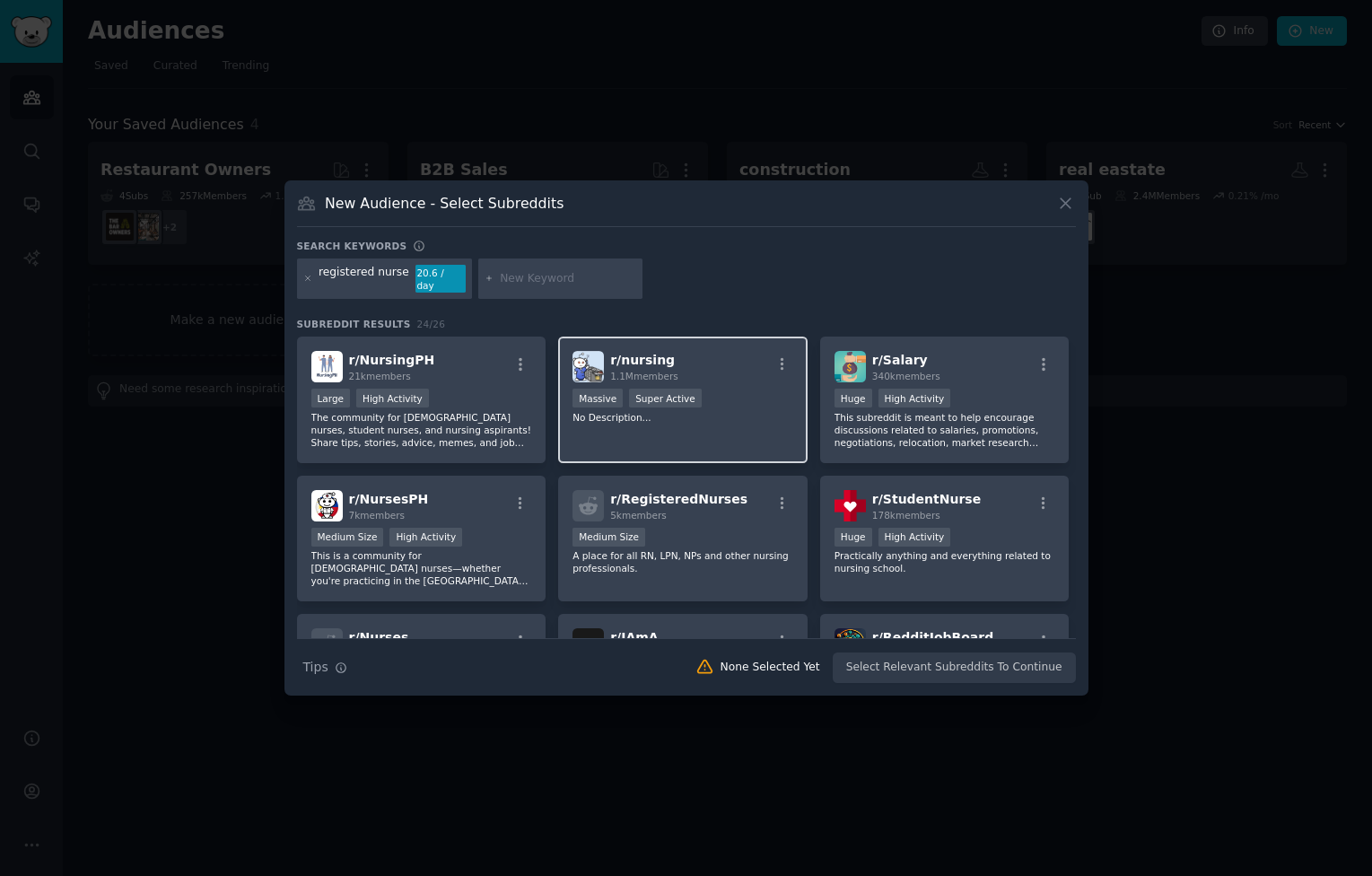
click at [740, 379] on div "r/ nursing 1.1M members Massive Super Active No Description..." at bounding box center [682, 399] width 250 height 126
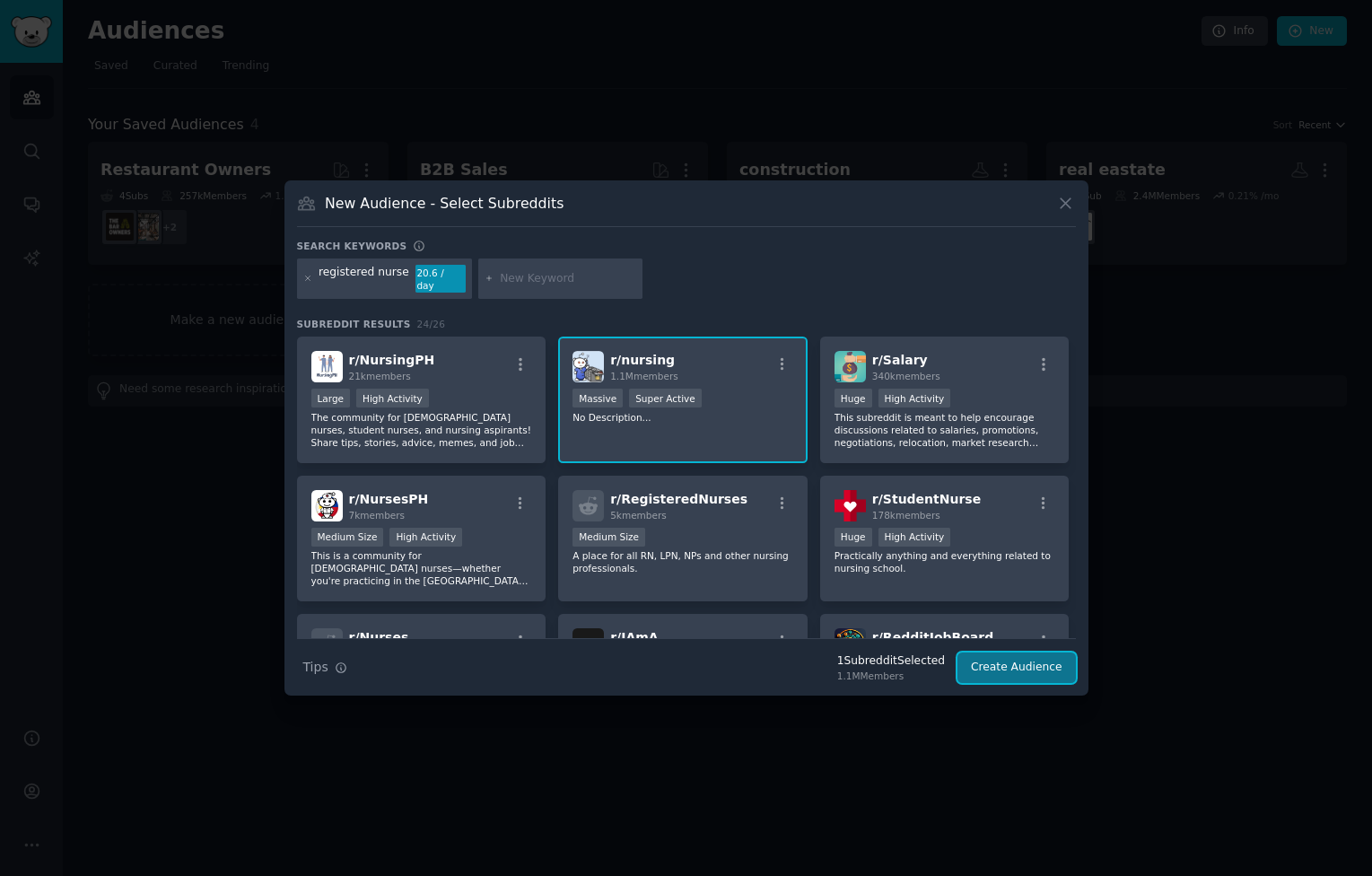
click at [1004, 666] on button "Create Audience" at bounding box center [1016, 668] width 119 height 31
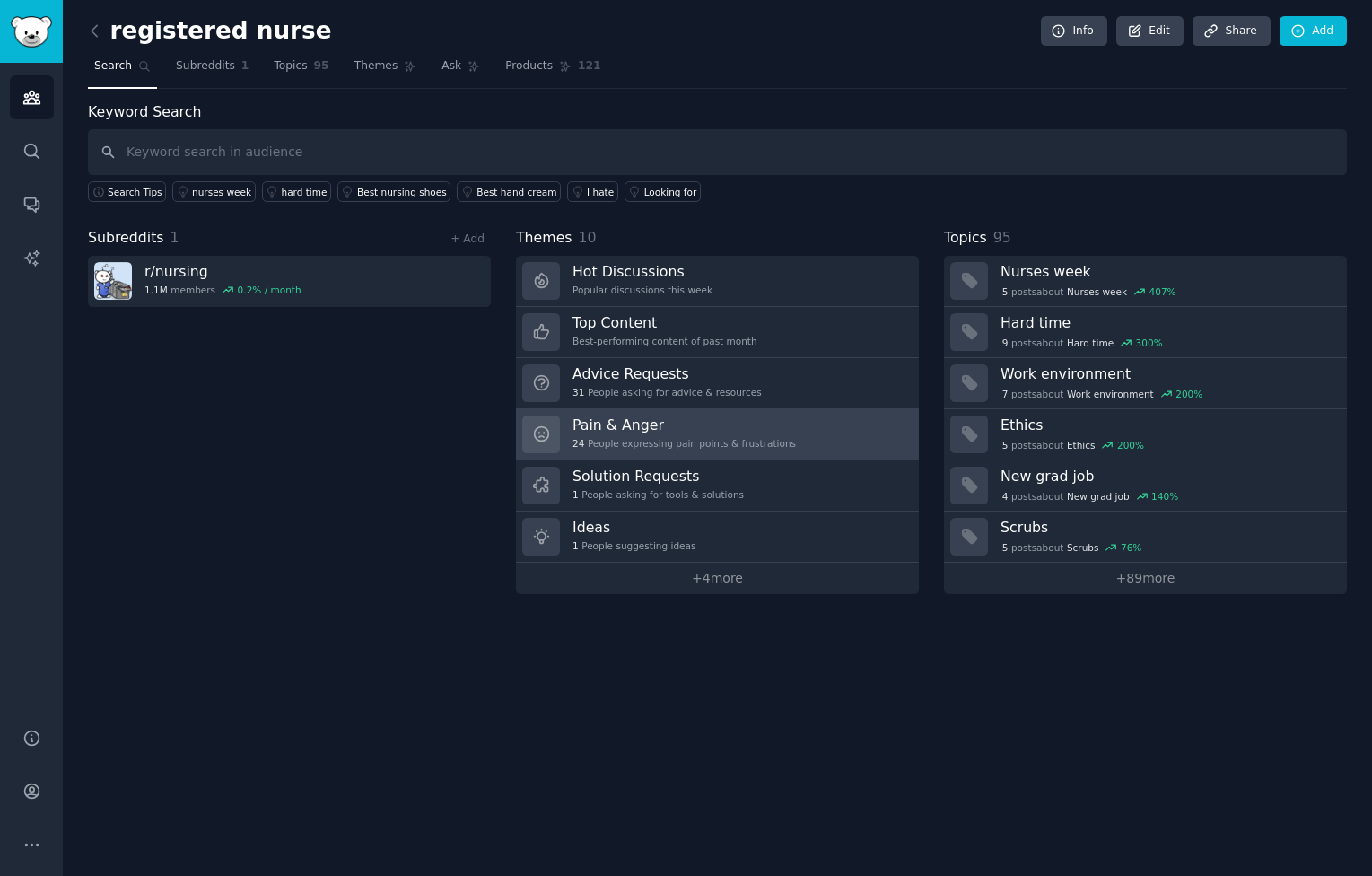
click at [796, 417] on link "Pain & Anger 24 People expressing pain points & frustrations" at bounding box center [718, 435] width 403 height 51
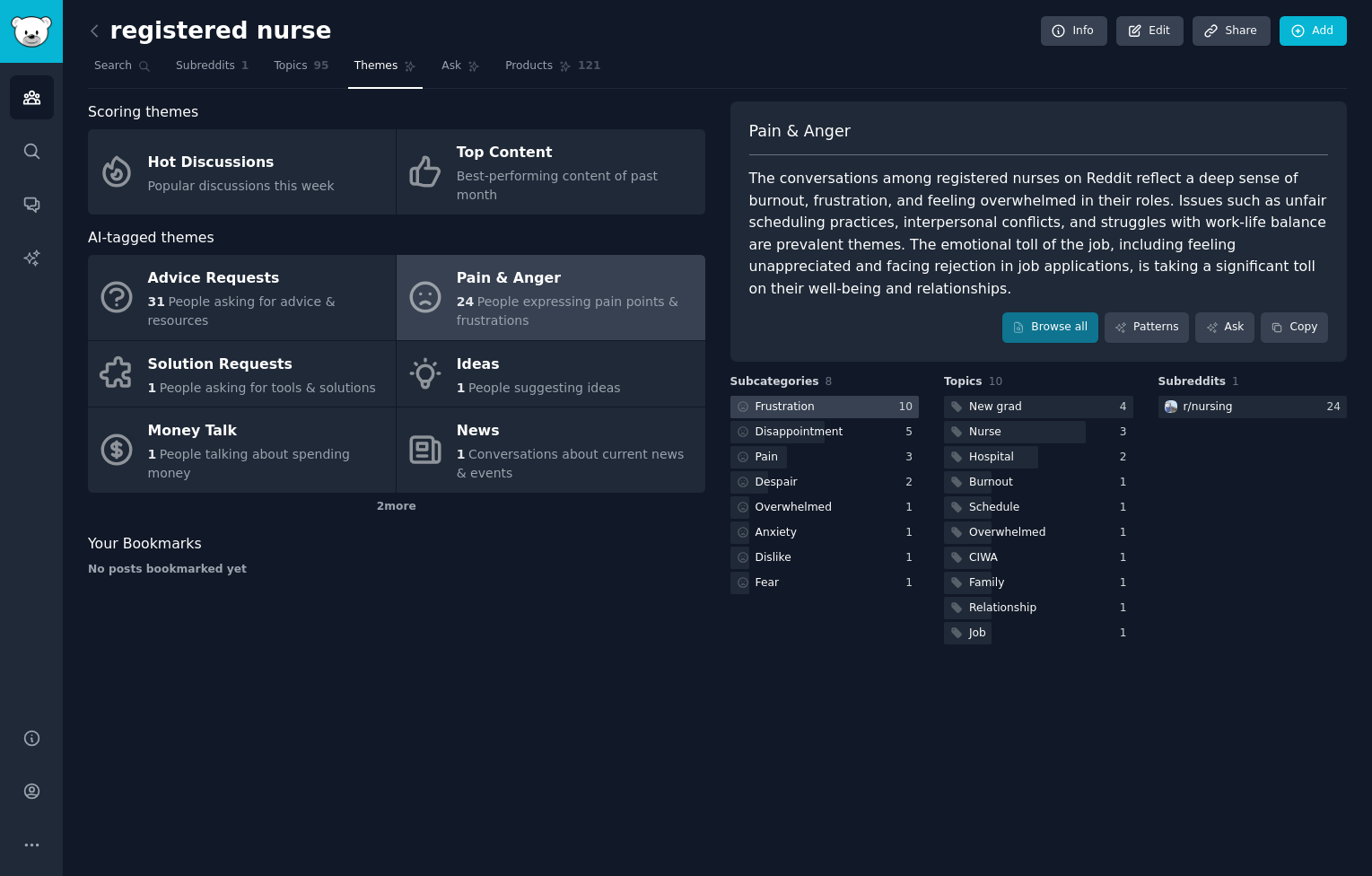
click at [850, 396] on div at bounding box center [825, 407] width 190 height 23
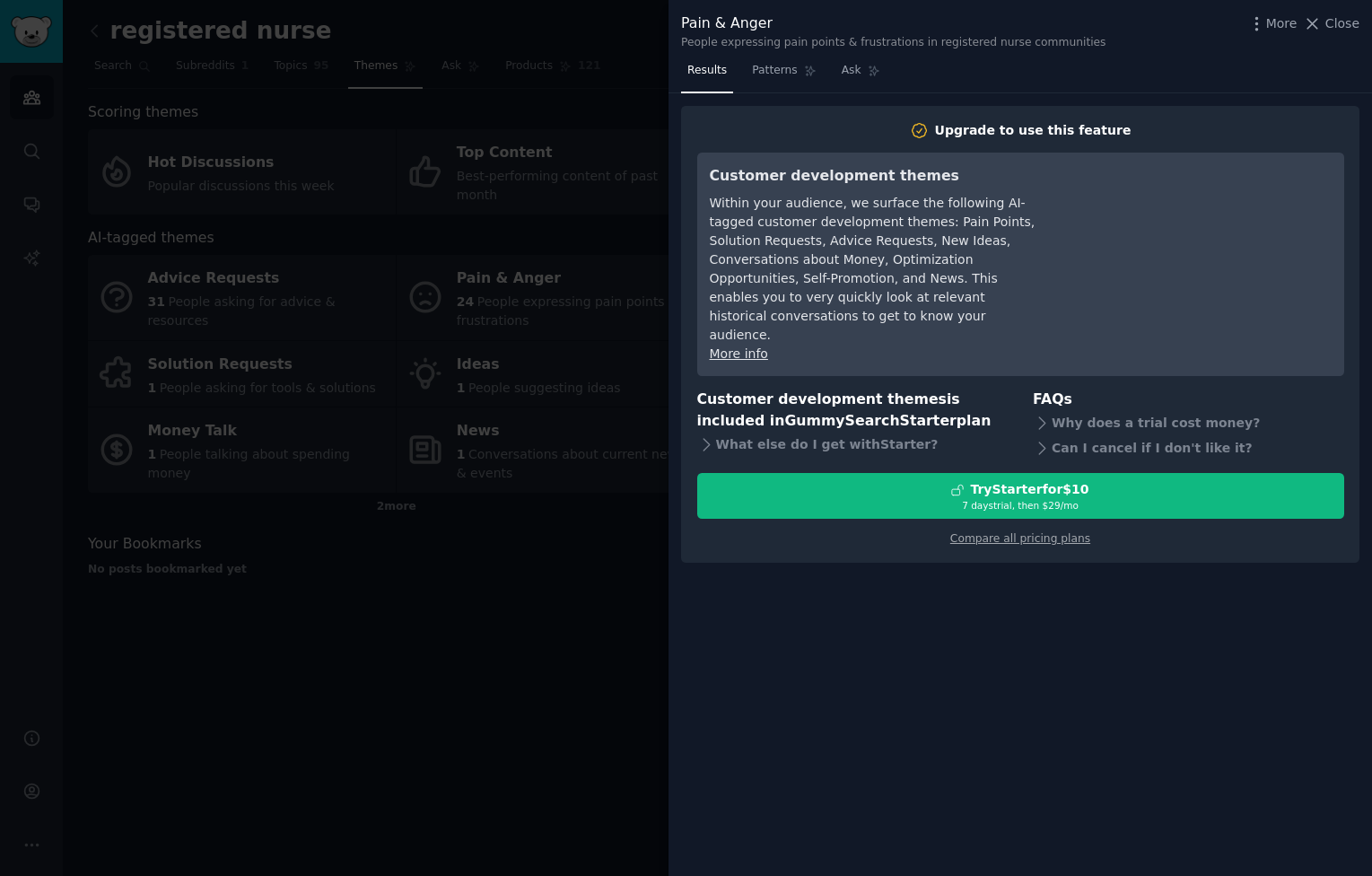
click at [572, 605] on div at bounding box center [686, 438] width 1372 height 876
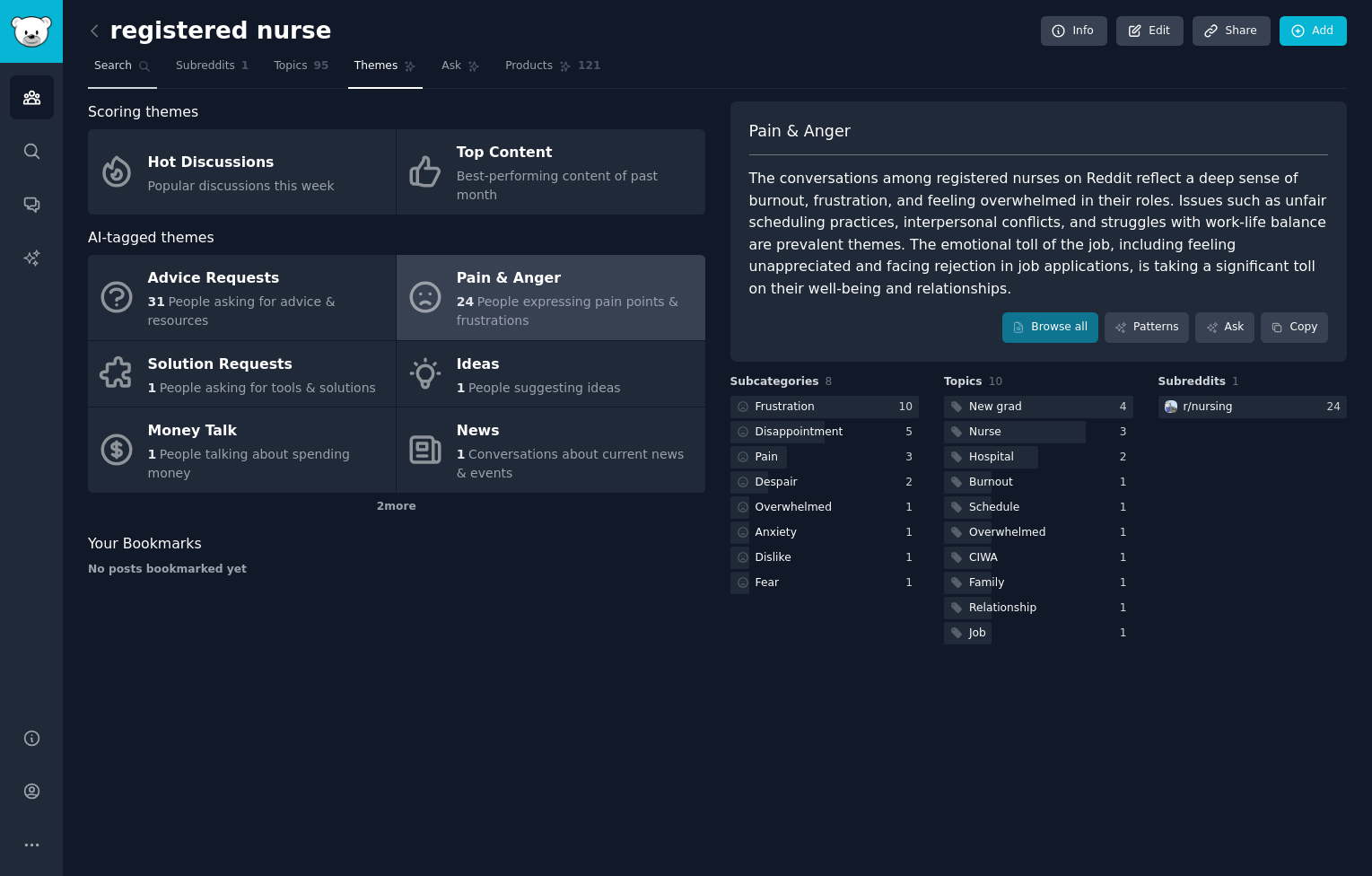
click at [125, 69] on span "Search" at bounding box center [113, 66] width 38 height 16
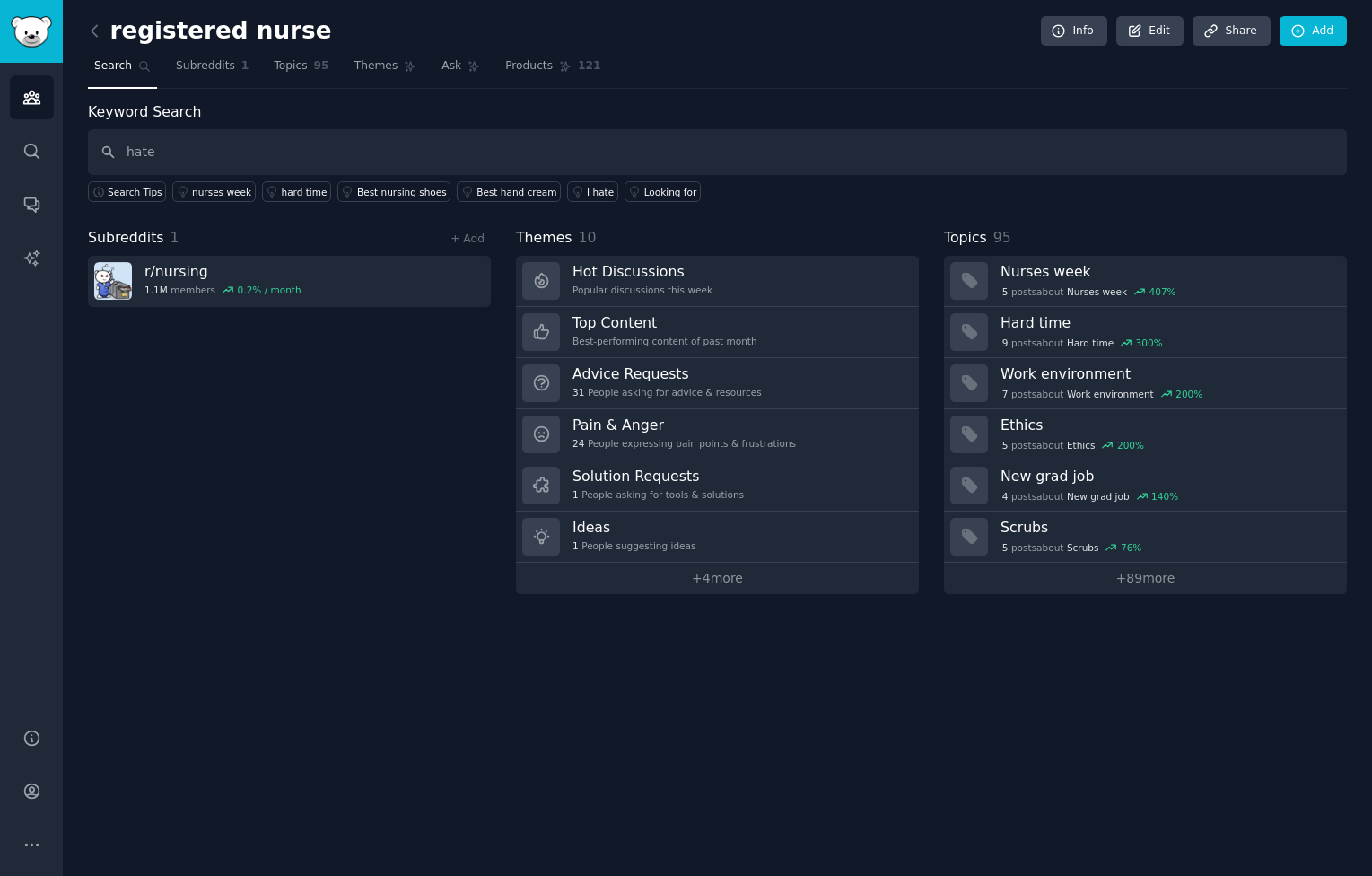
type input "hate"
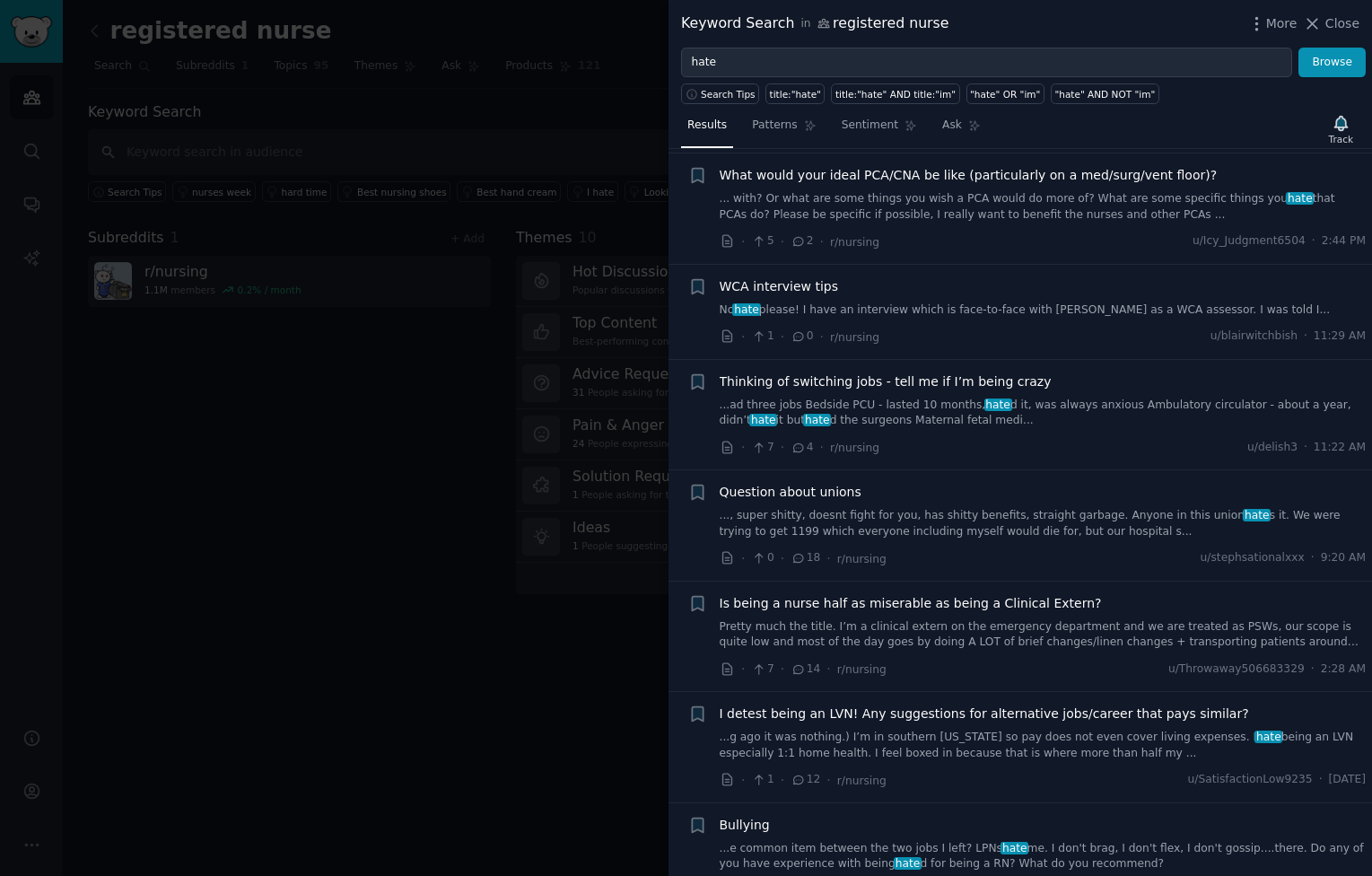
scroll to position [359, 0]
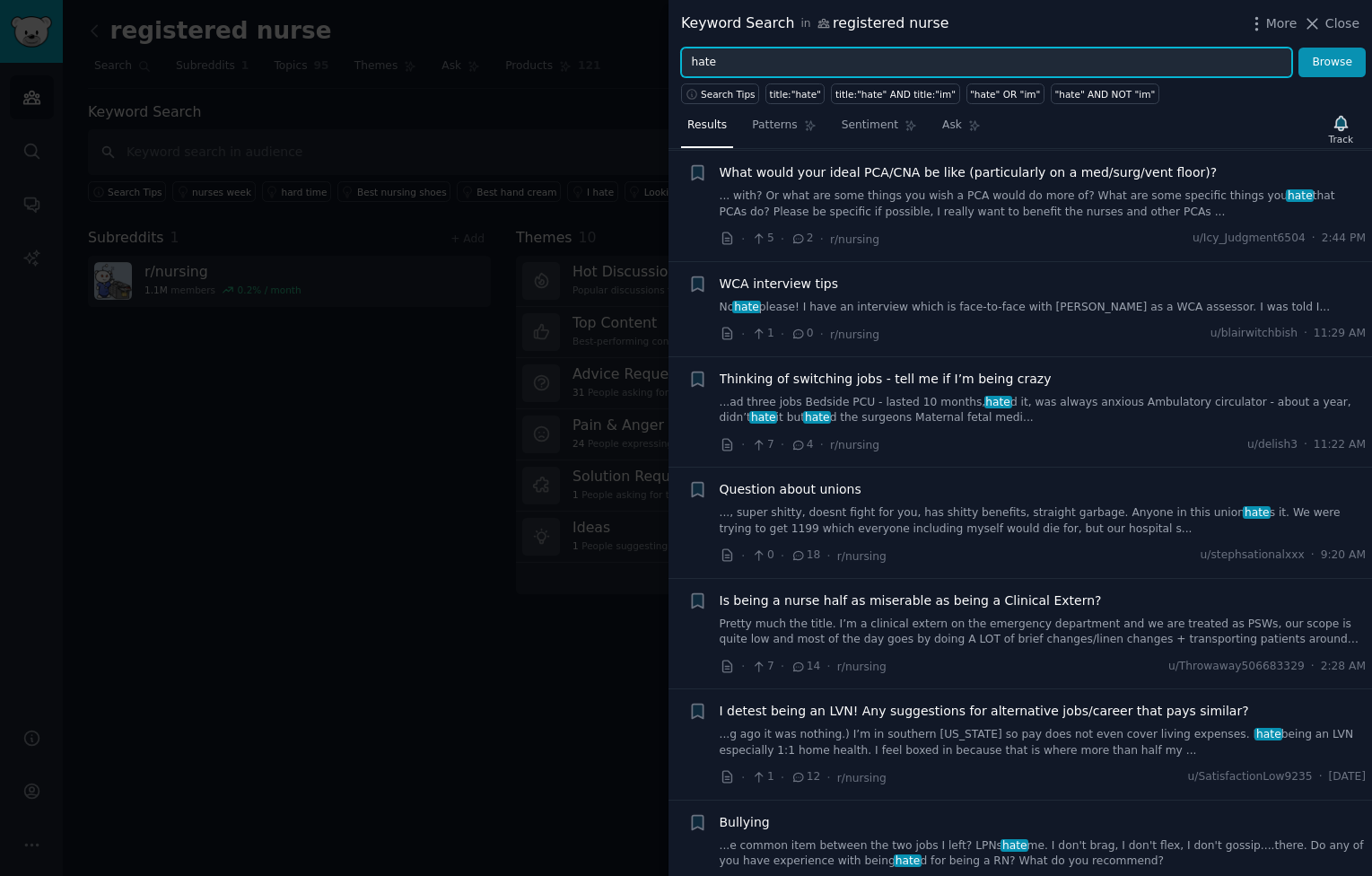
click at [775, 56] on input "hate" at bounding box center [985, 63] width 611 height 31
click at [1298, 47] on button "Browse" at bounding box center [1332, 63] width 67 height 31
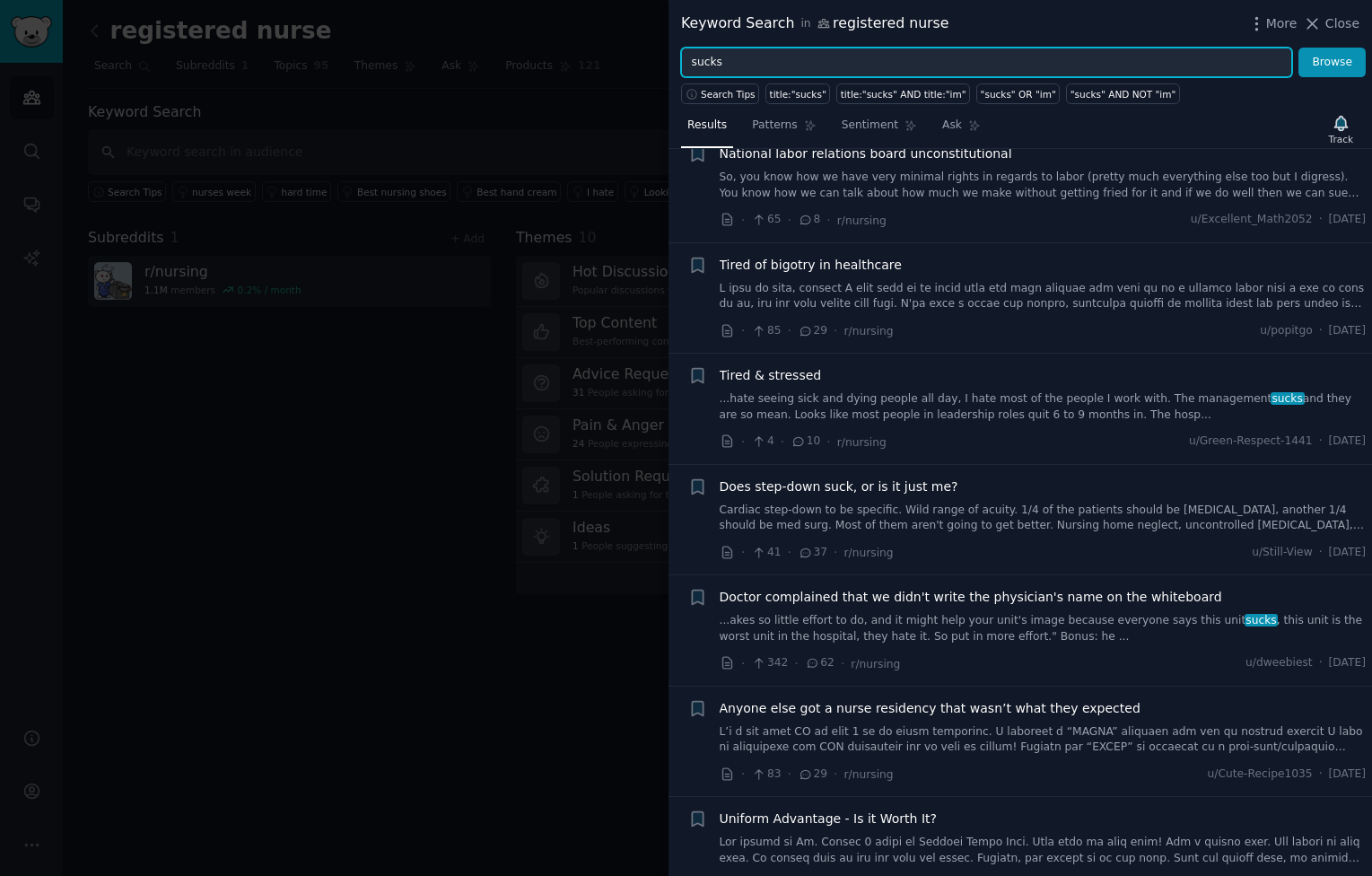
scroll to position [0, 0]
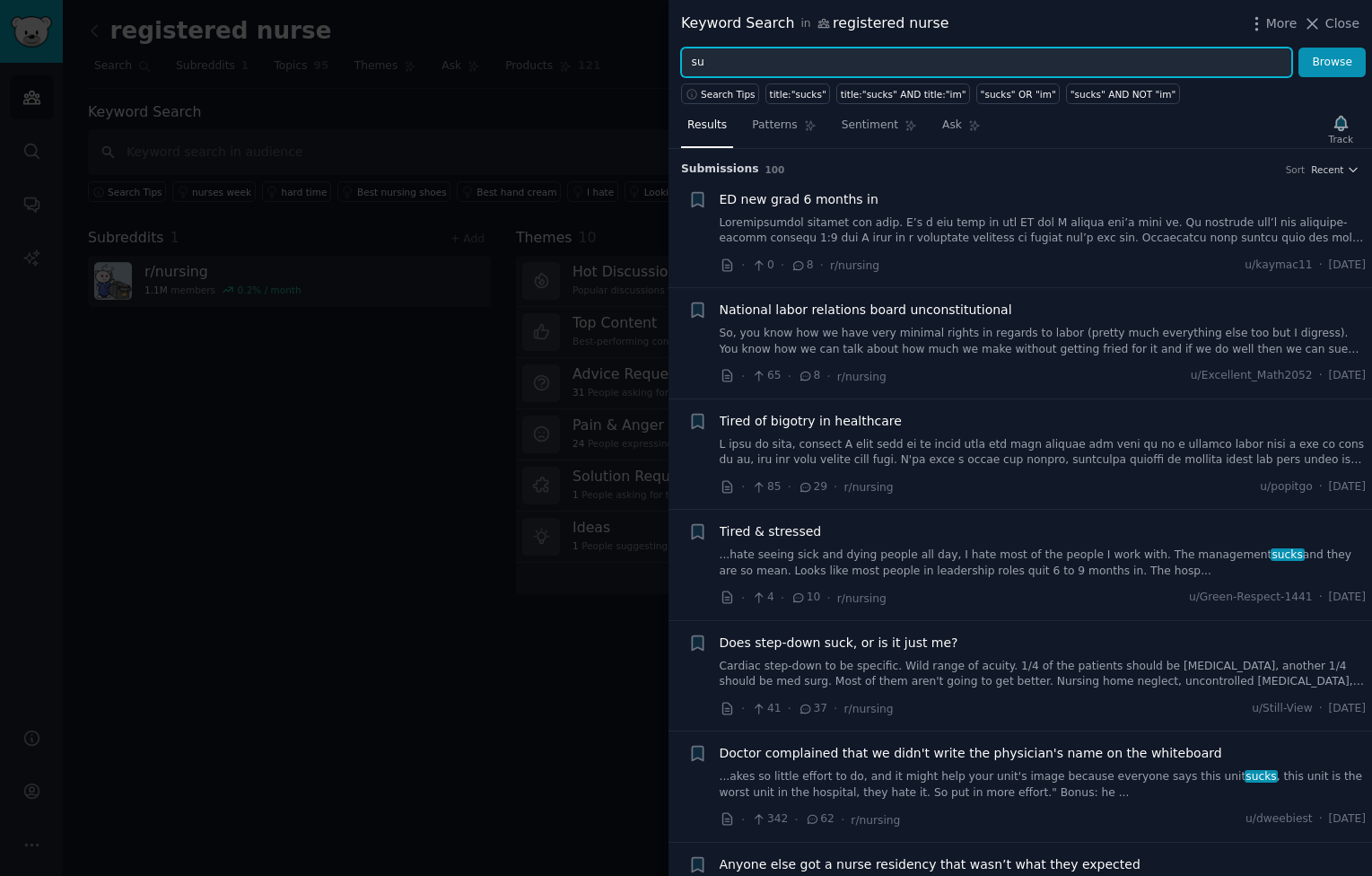
type input "s"
type input "help"
click at [1298, 47] on button "Browse" at bounding box center [1332, 63] width 67 height 31
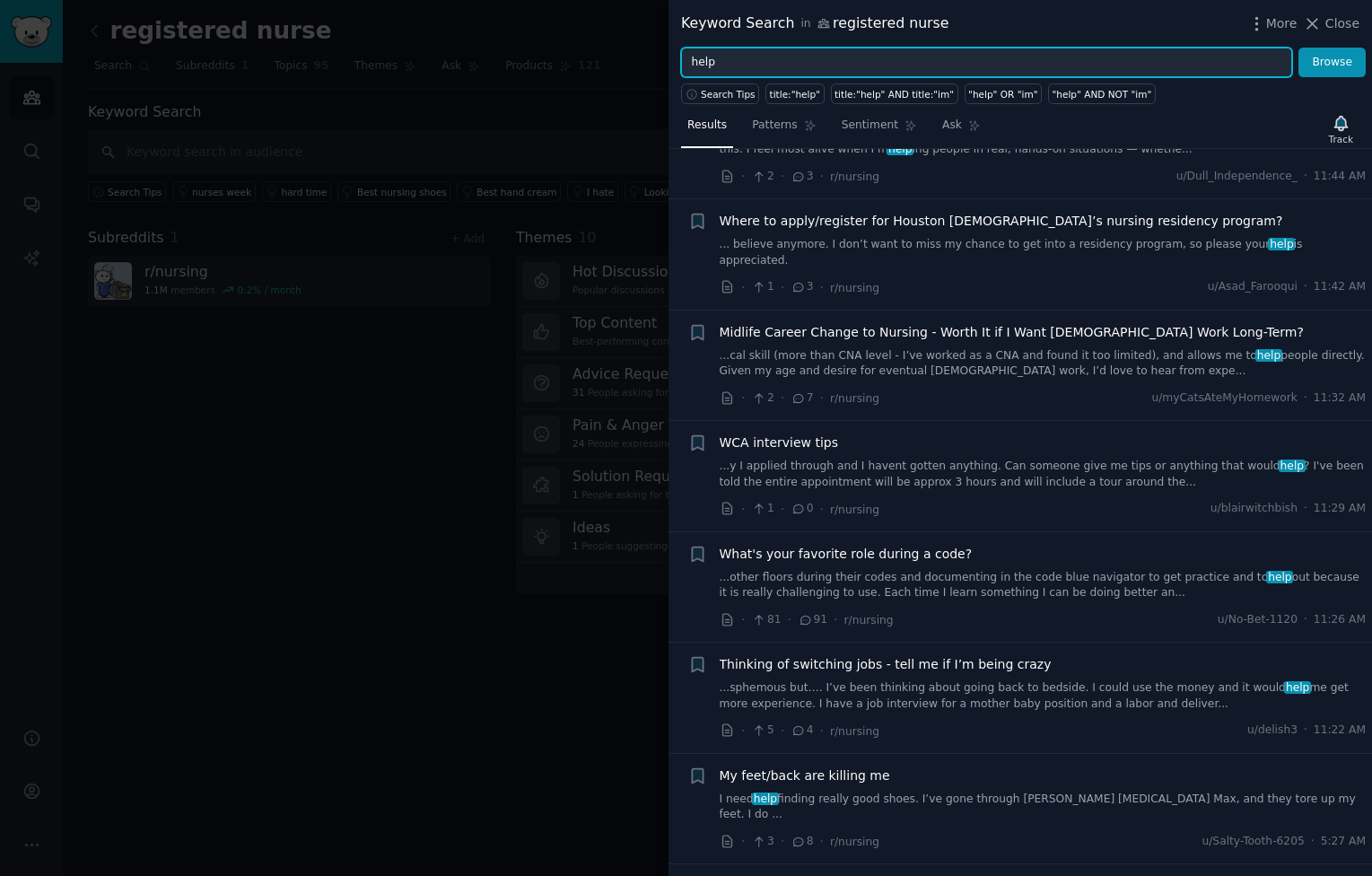
scroll to position [1015, 0]
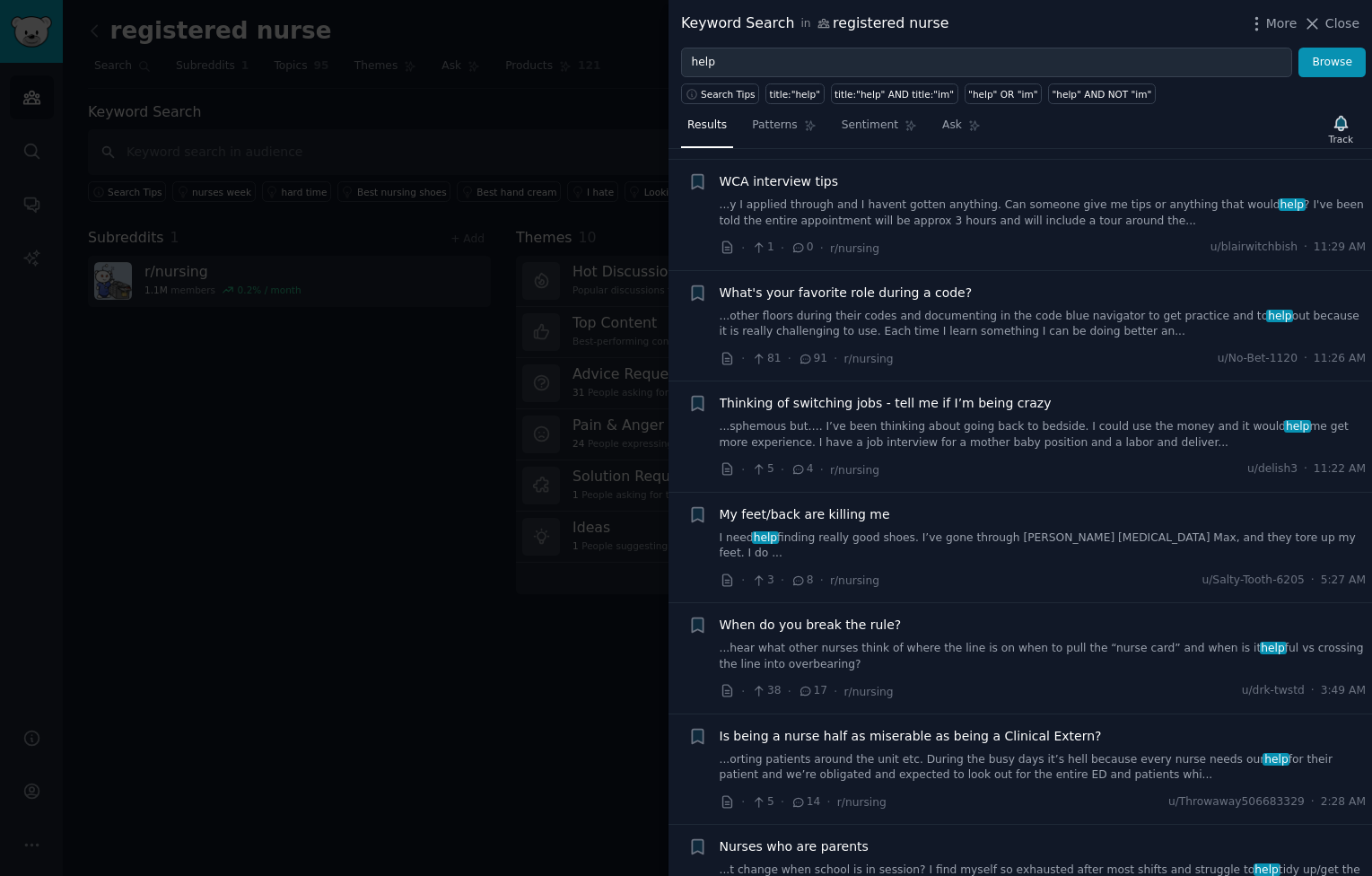
click at [330, 508] on div at bounding box center [686, 438] width 1372 height 876
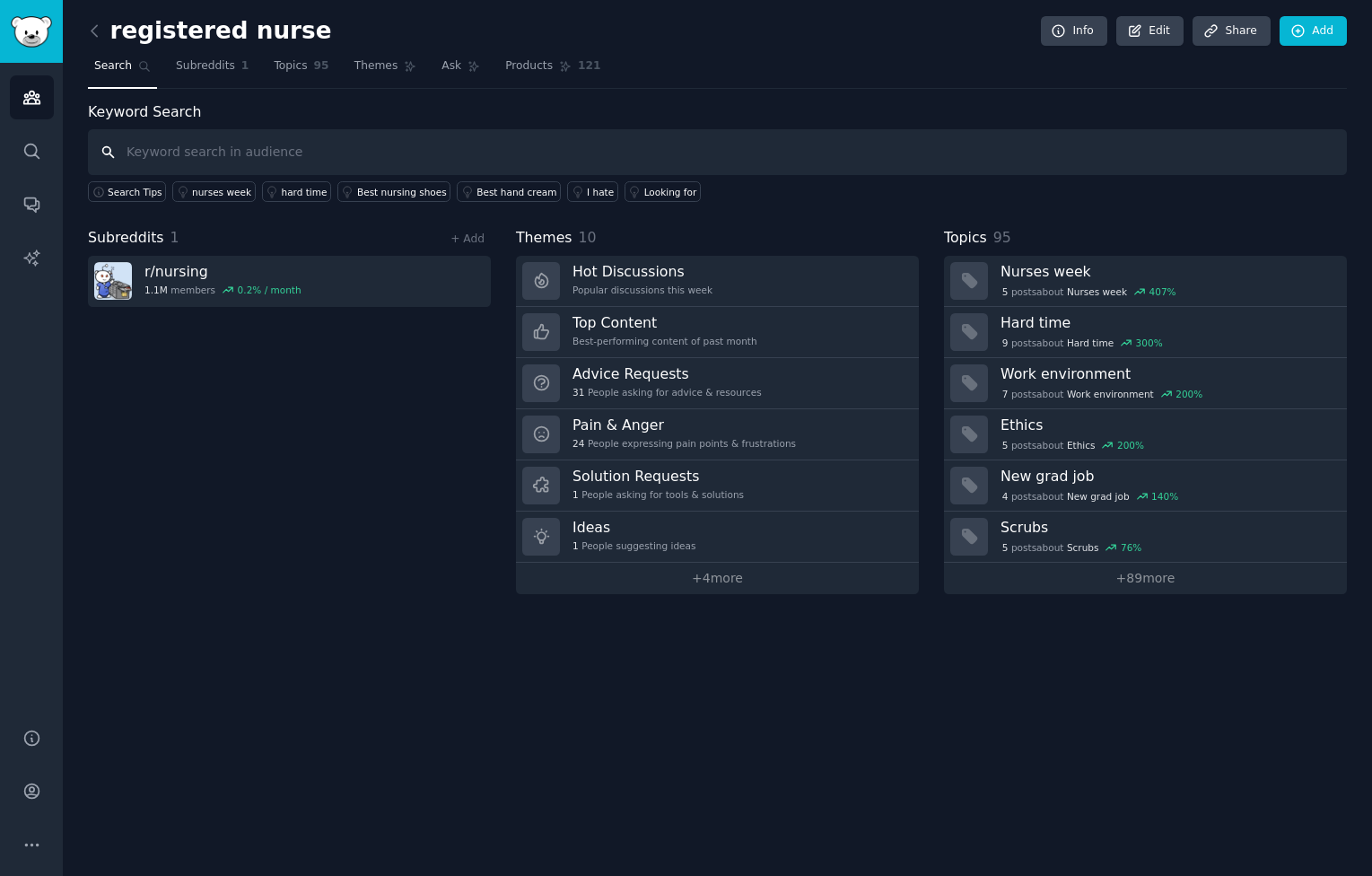
click at [507, 153] on input "text" at bounding box center [717, 152] width 1259 height 45
type input "why does"
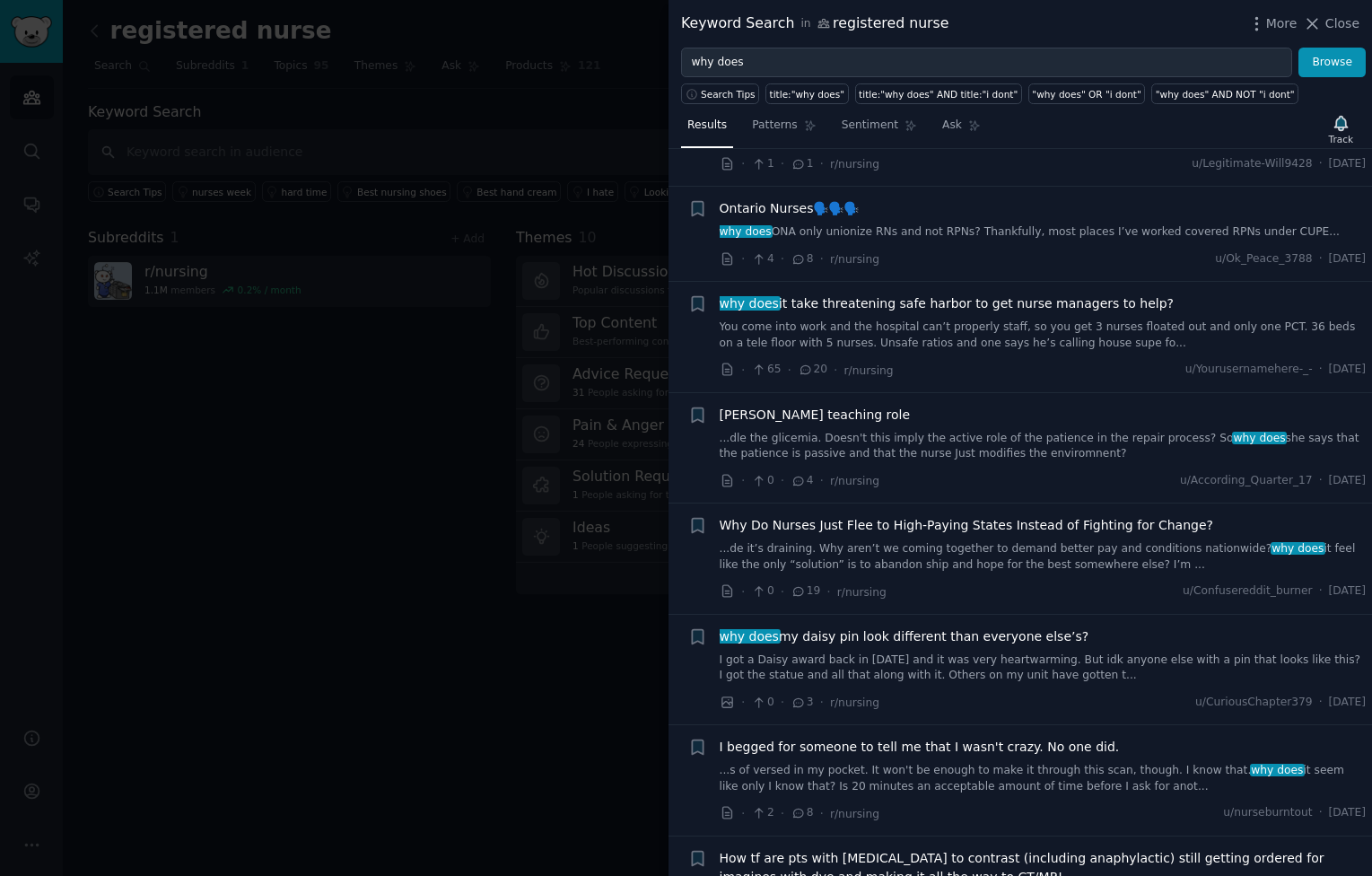
scroll to position [3522, 0]
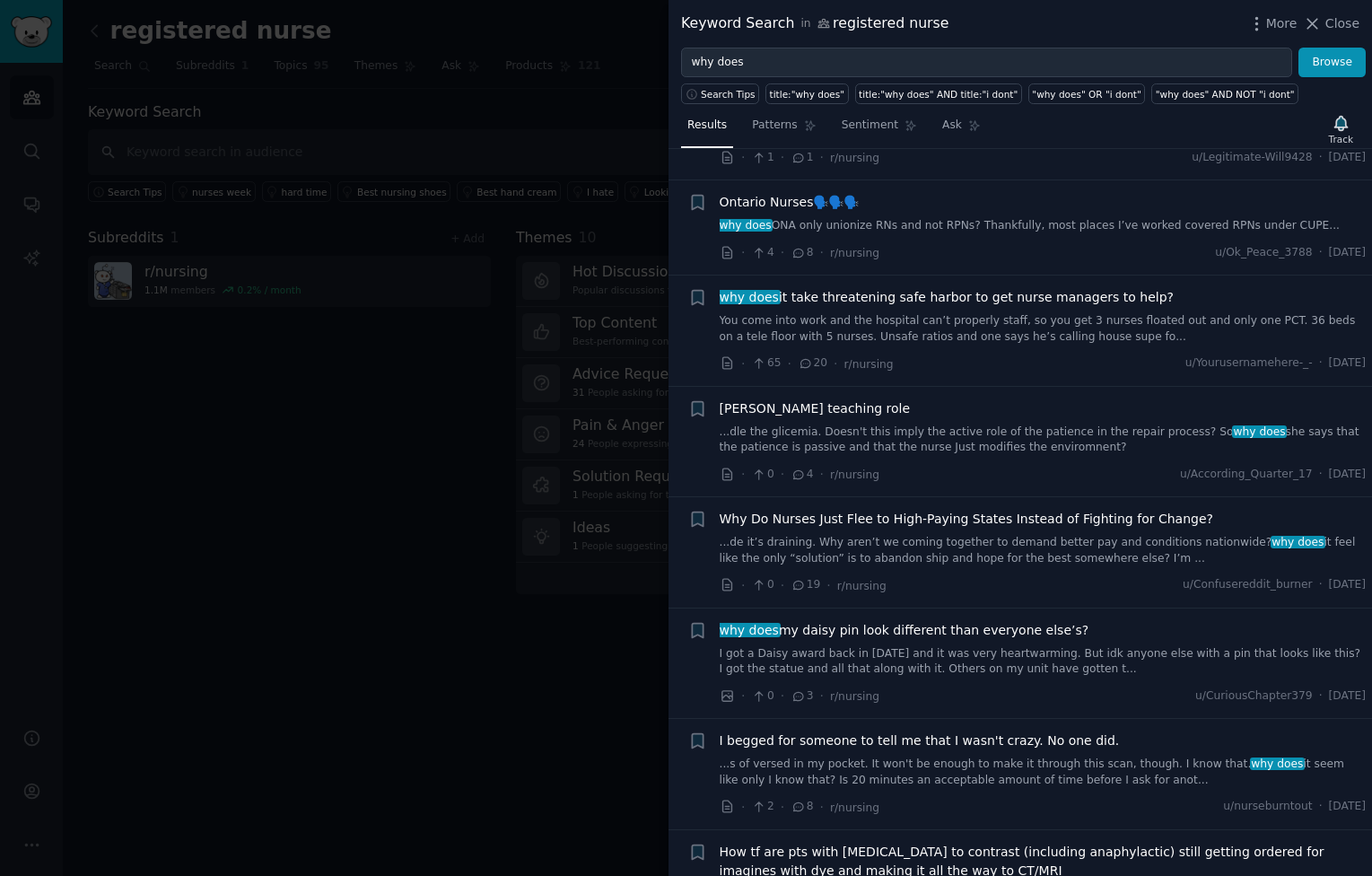
click at [893, 313] on link "You come into work and the hospital can’t properly staff, so you get 3 nurses f…" at bounding box center [1043, 329] width 647 height 32
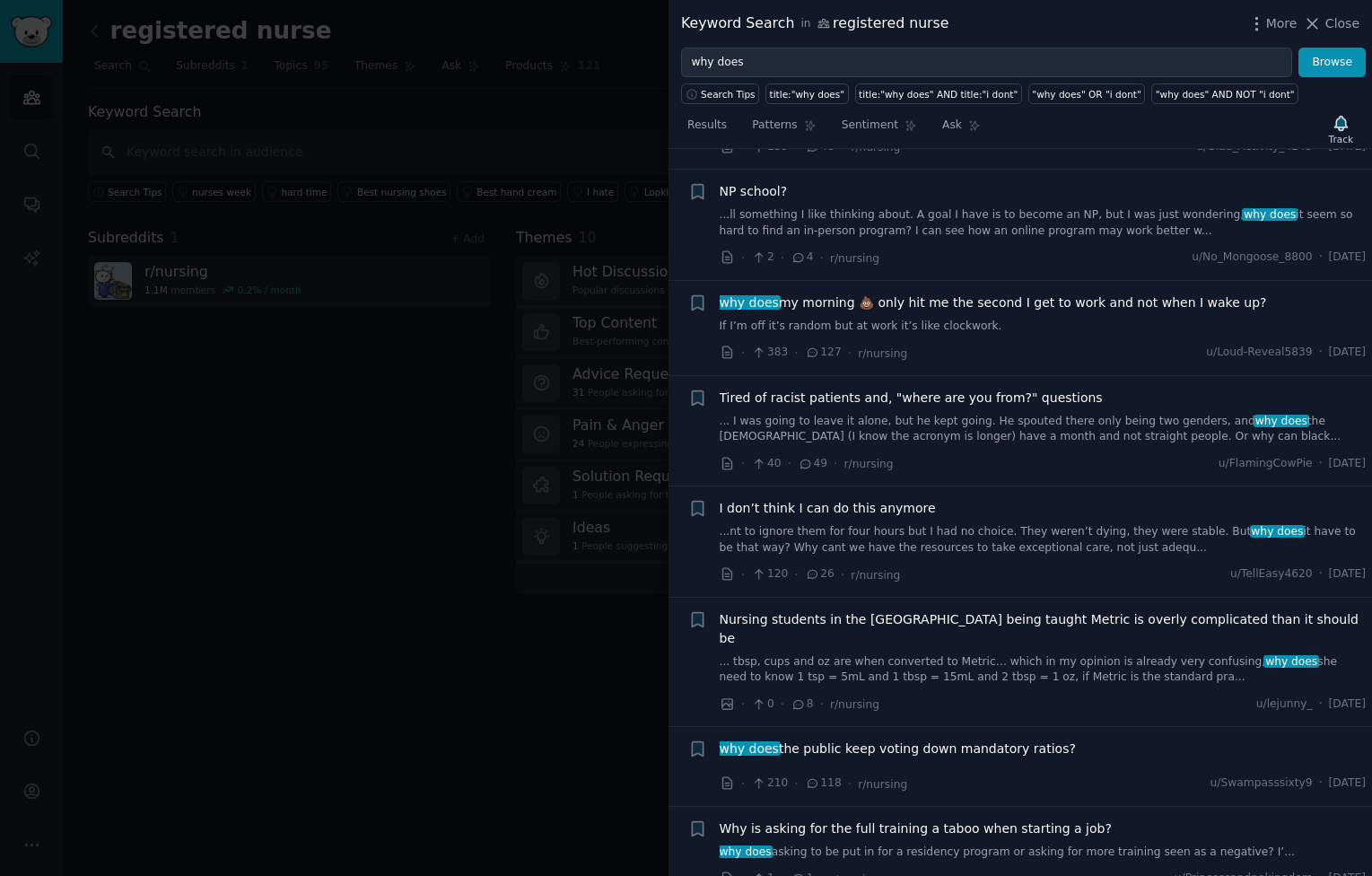
scroll to position [8166, 0]
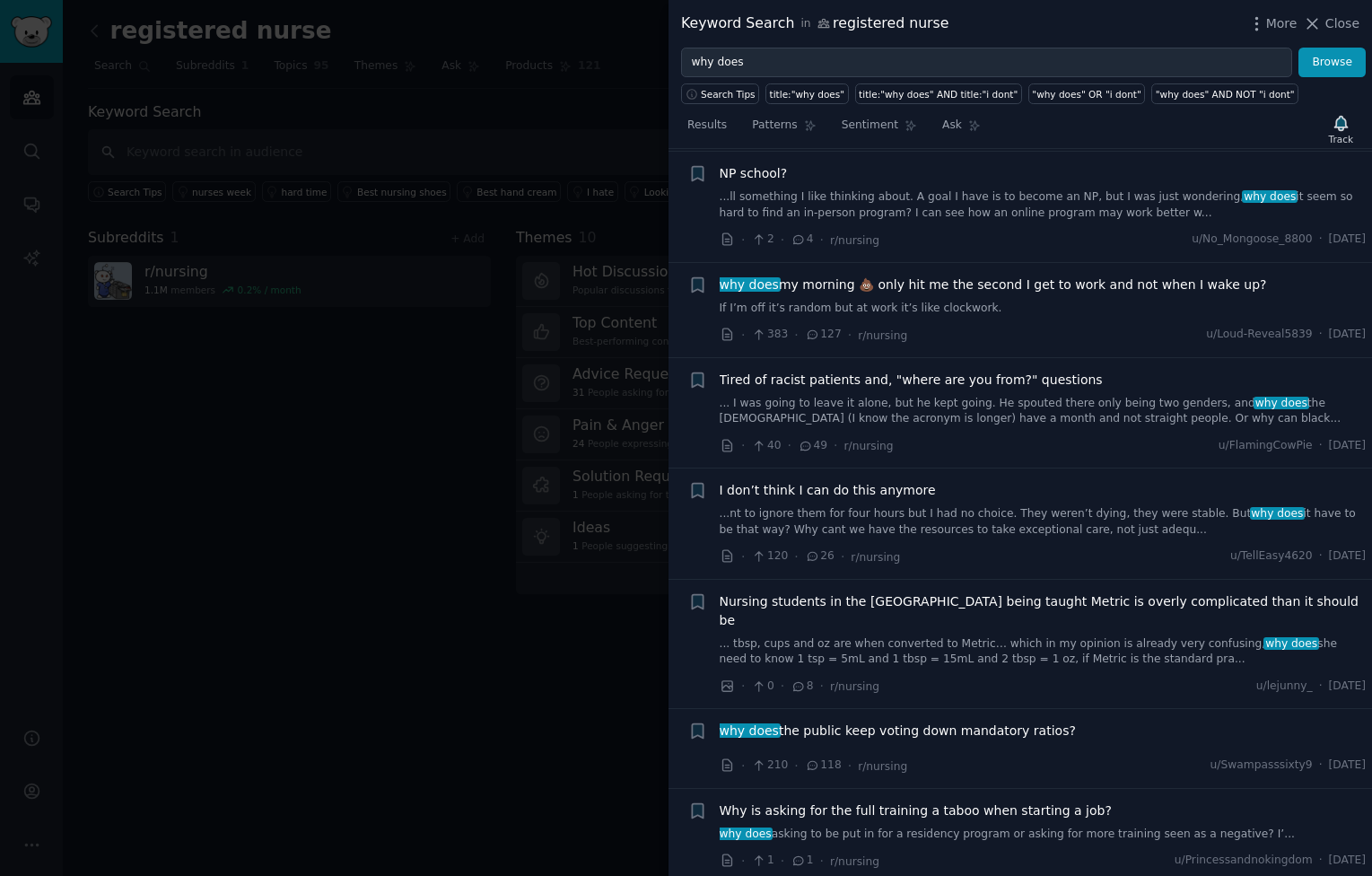
click at [368, 539] on div at bounding box center [686, 438] width 1372 height 876
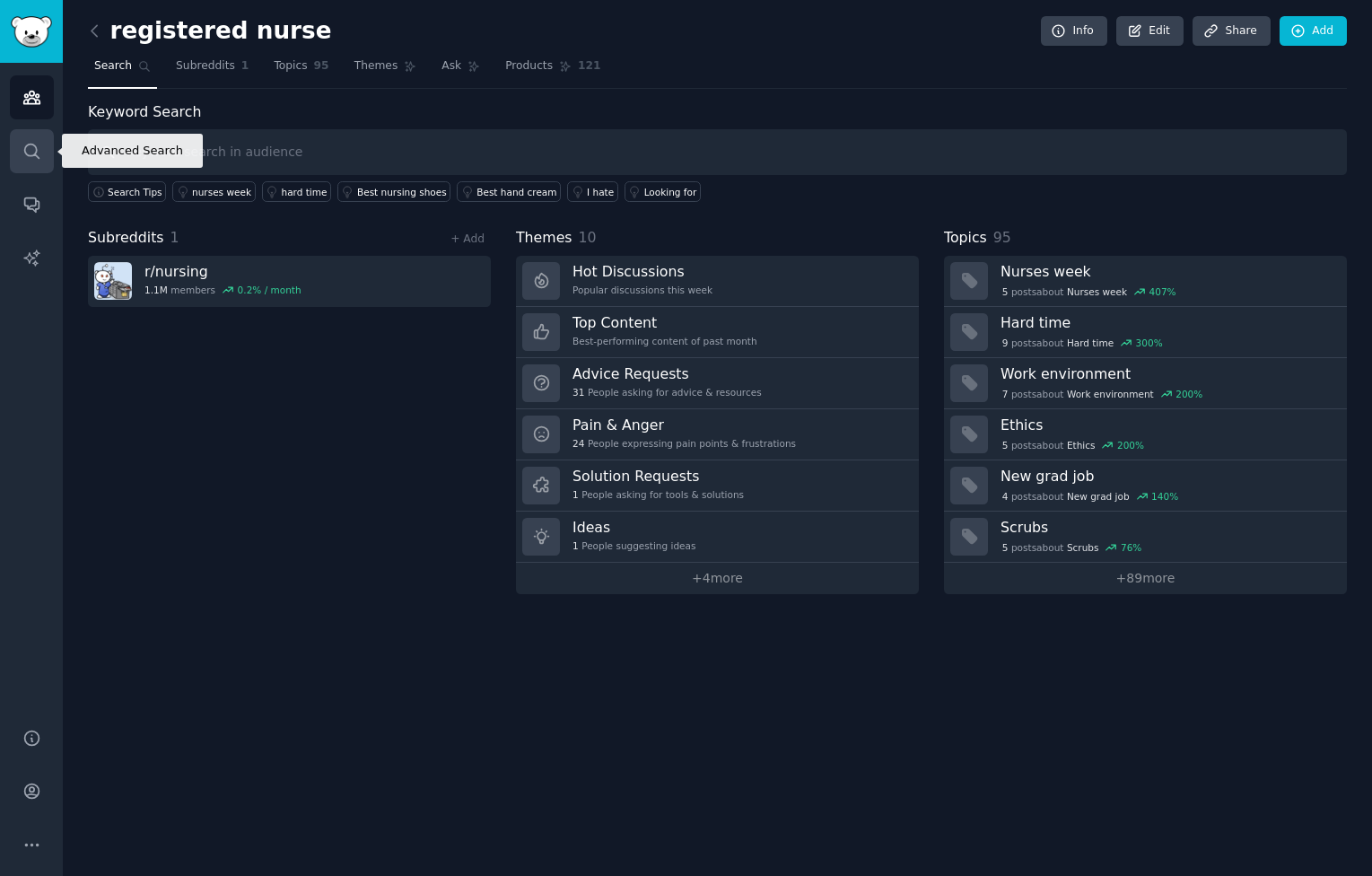
click at [34, 157] on icon "Sidebar" at bounding box center [32, 151] width 19 height 19
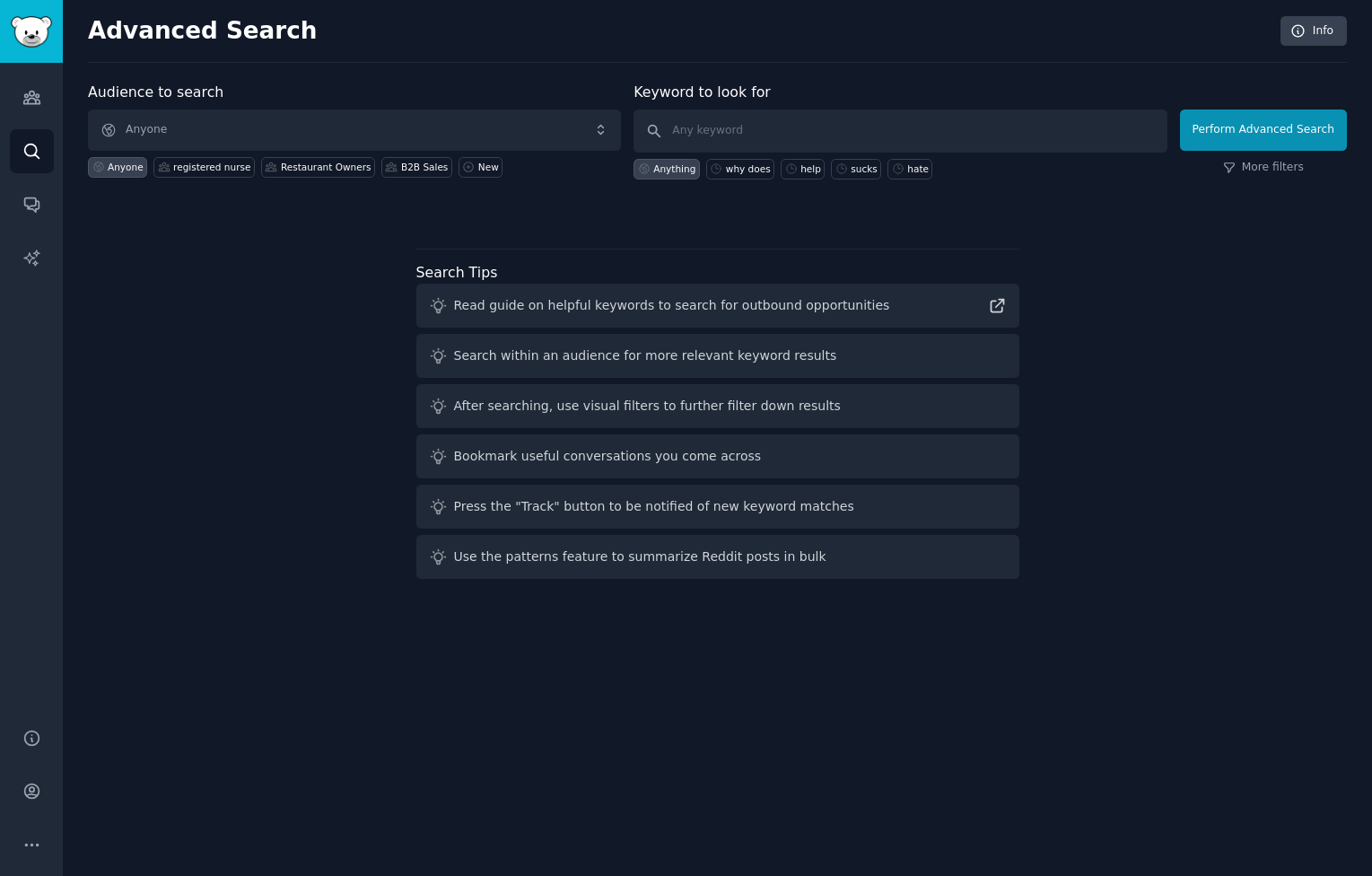
click at [612, 310] on div "Read guide on helpful keywords to search for outbound opportunities" at bounding box center [671, 305] width 436 height 19
click at [436, 301] on icon at bounding box center [438, 306] width 15 height 15
click at [989, 305] on icon at bounding box center [997, 305] width 19 height 19
click at [265, 132] on span "Anyone" at bounding box center [354, 130] width 533 height 41
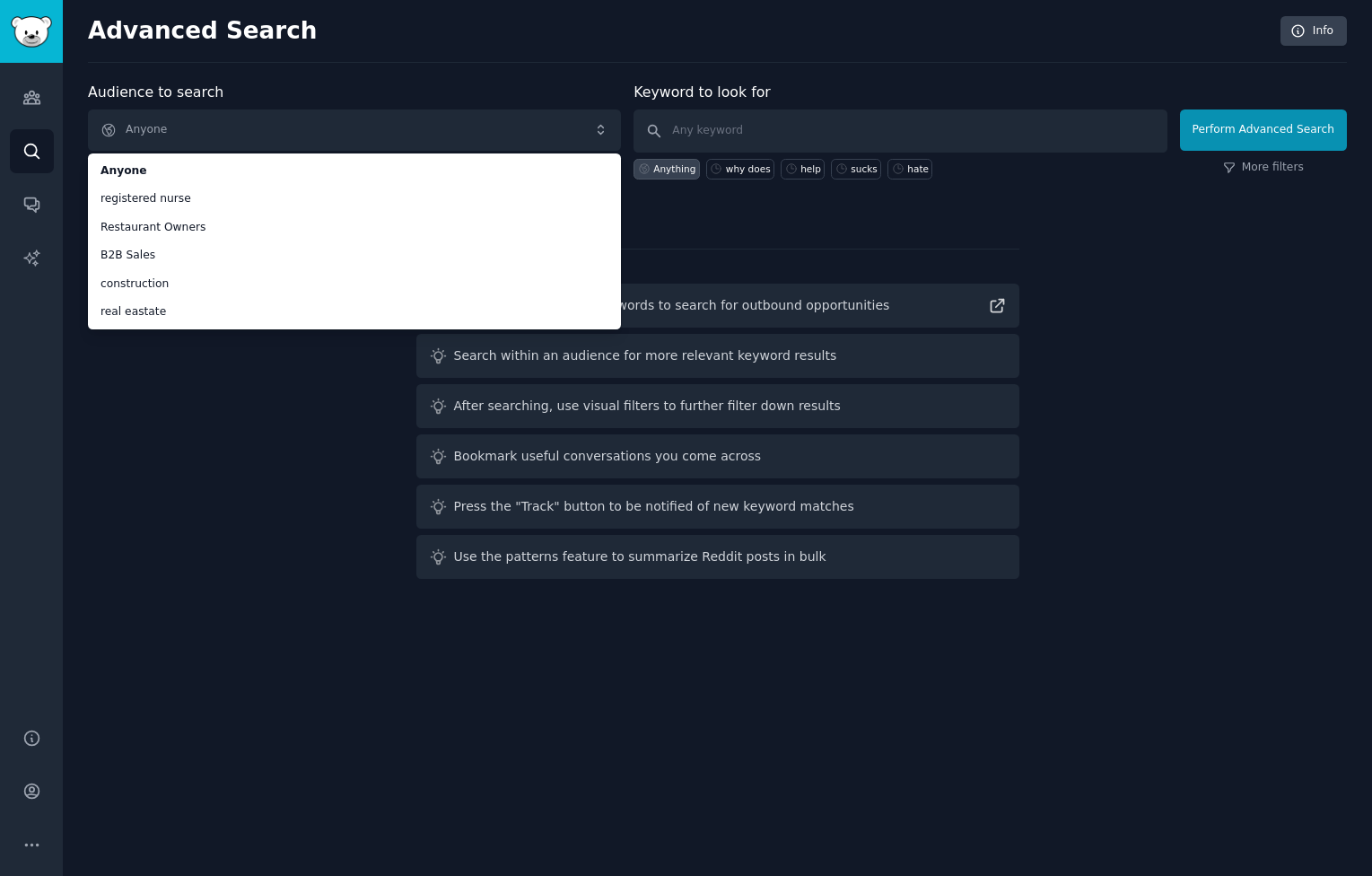
click at [240, 470] on div "Audience to search Anyone Anyone registered nurse Restaurant Owners B2B Sales c…" at bounding box center [717, 334] width 1259 height 505
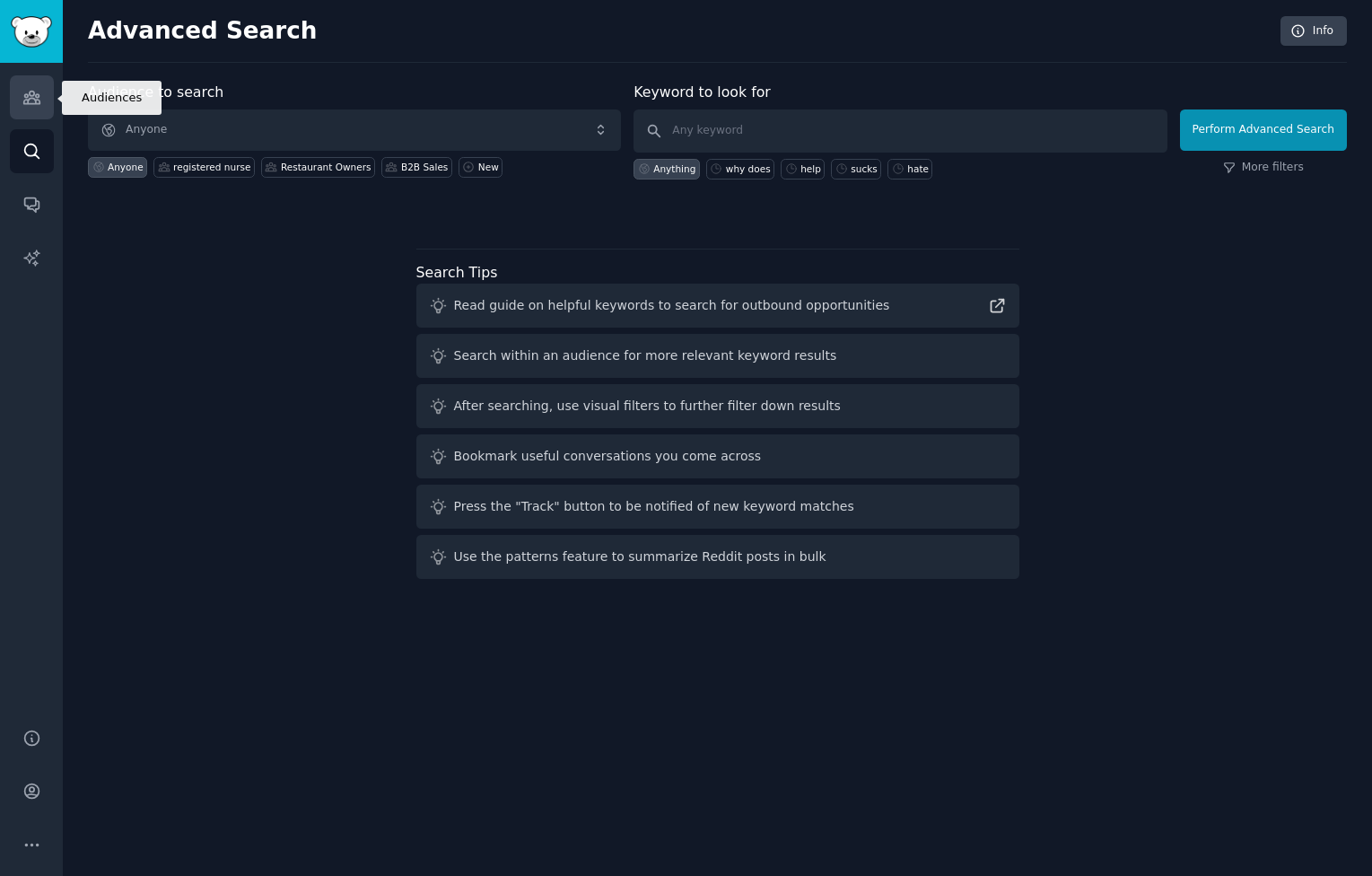
click at [35, 94] on icon "Sidebar" at bounding box center [32, 97] width 19 height 19
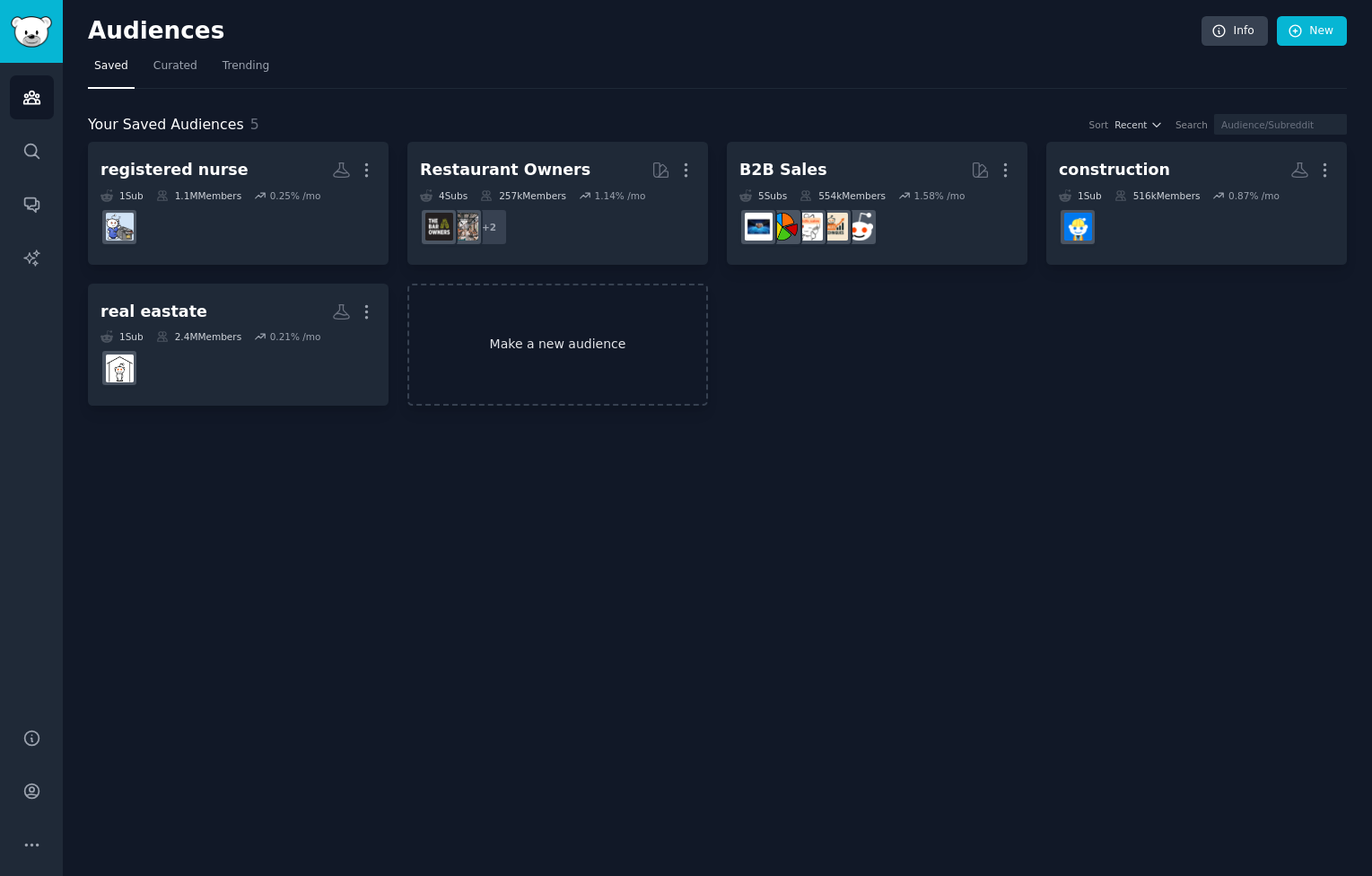
click at [557, 359] on link "Make a new audience" at bounding box center [557, 344] width 300 height 123
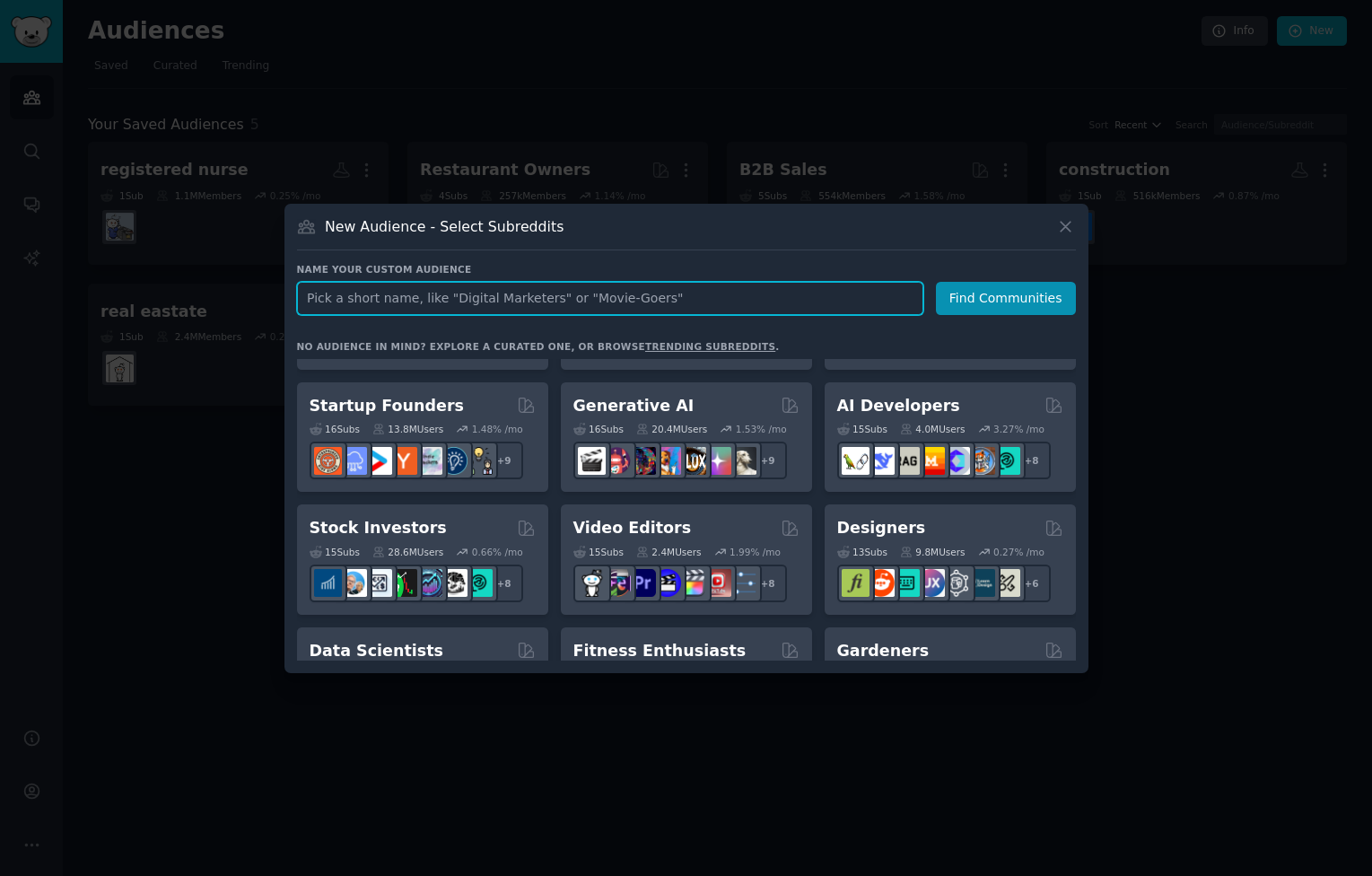
scroll to position [240, 0]
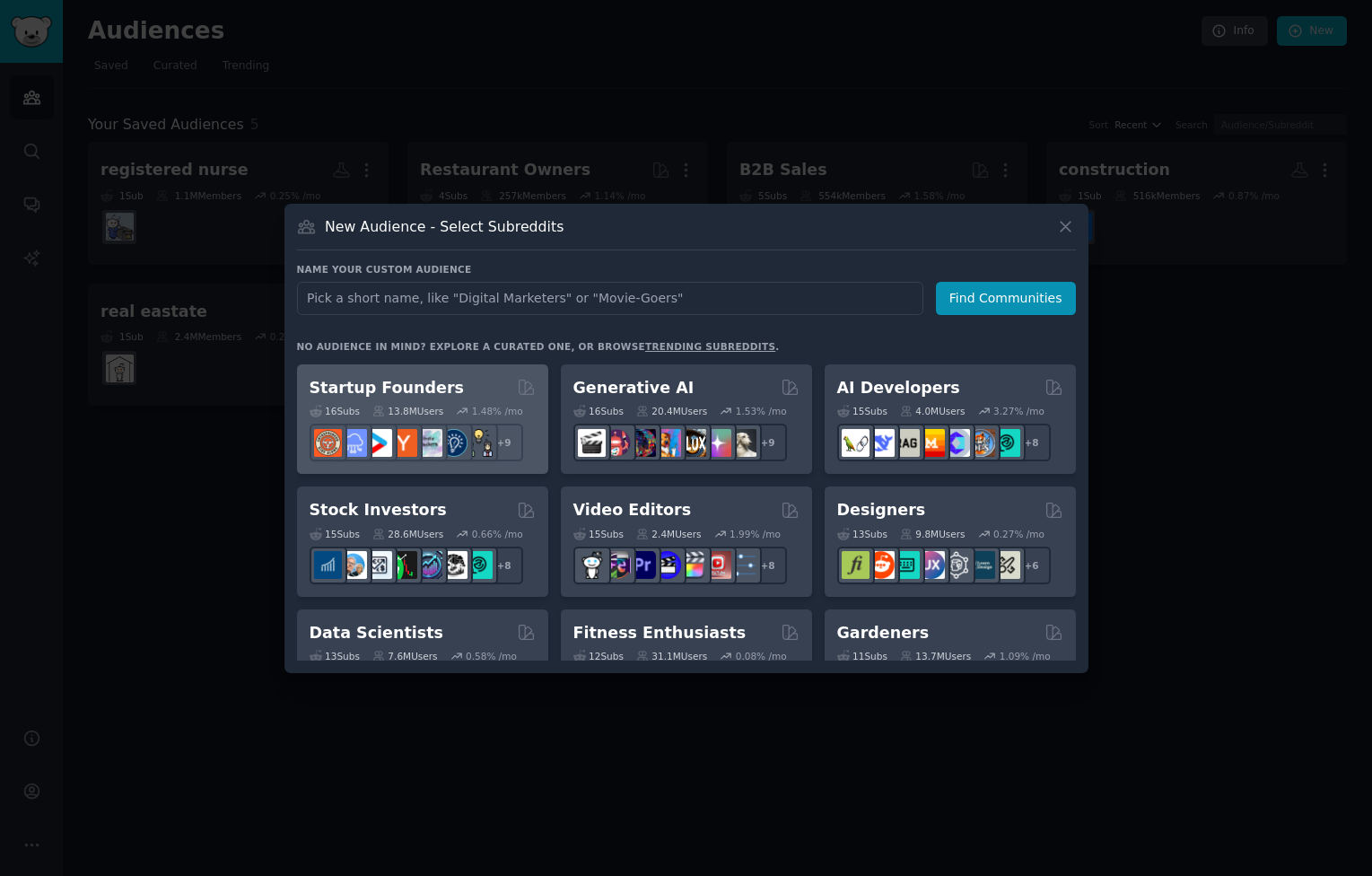
click at [458, 381] on div "Startup Founders" at bounding box center [422, 388] width 226 height 23
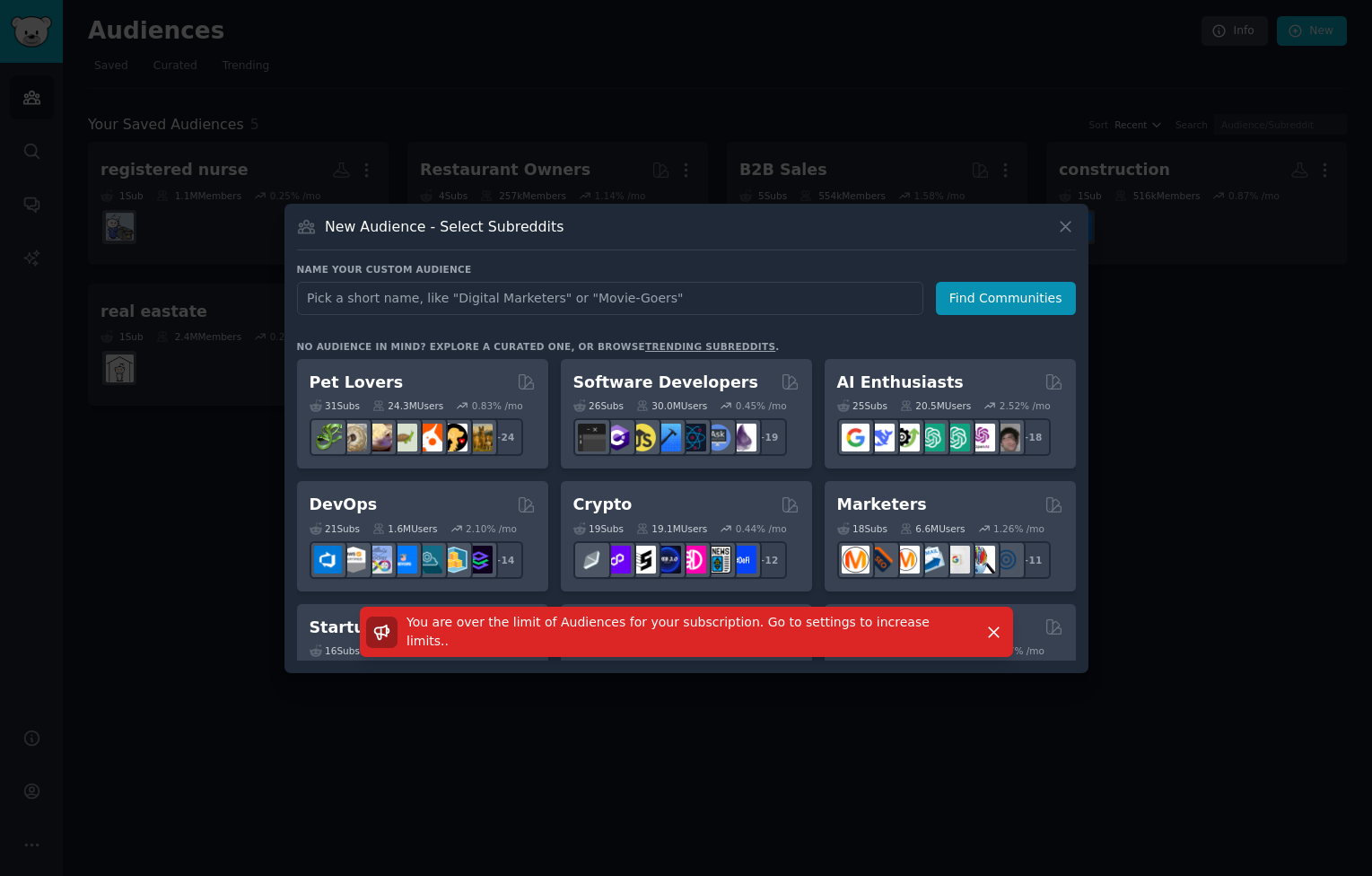
scroll to position [28, 0]
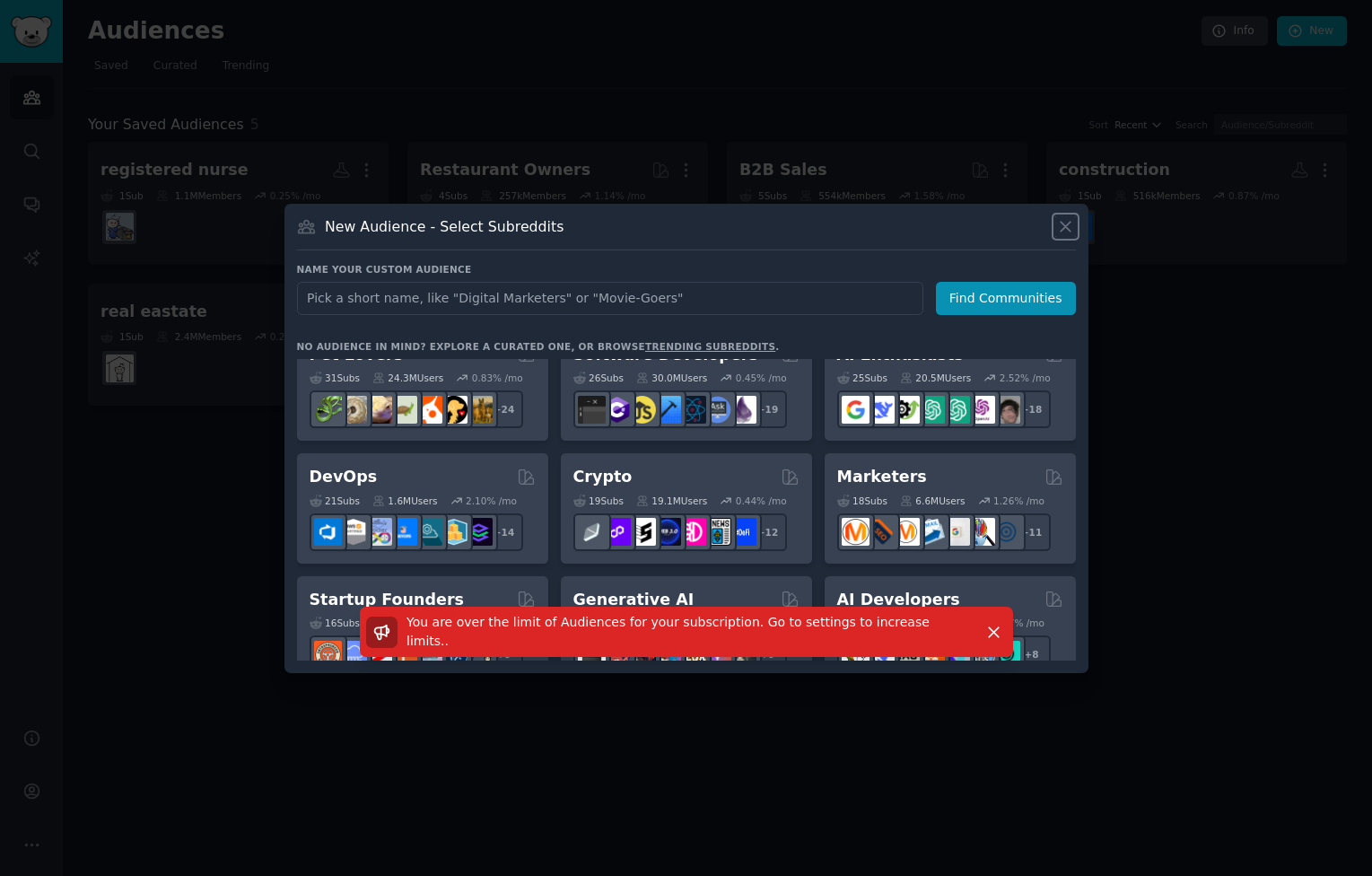
click at [1063, 230] on icon at bounding box center [1065, 226] width 19 height 19
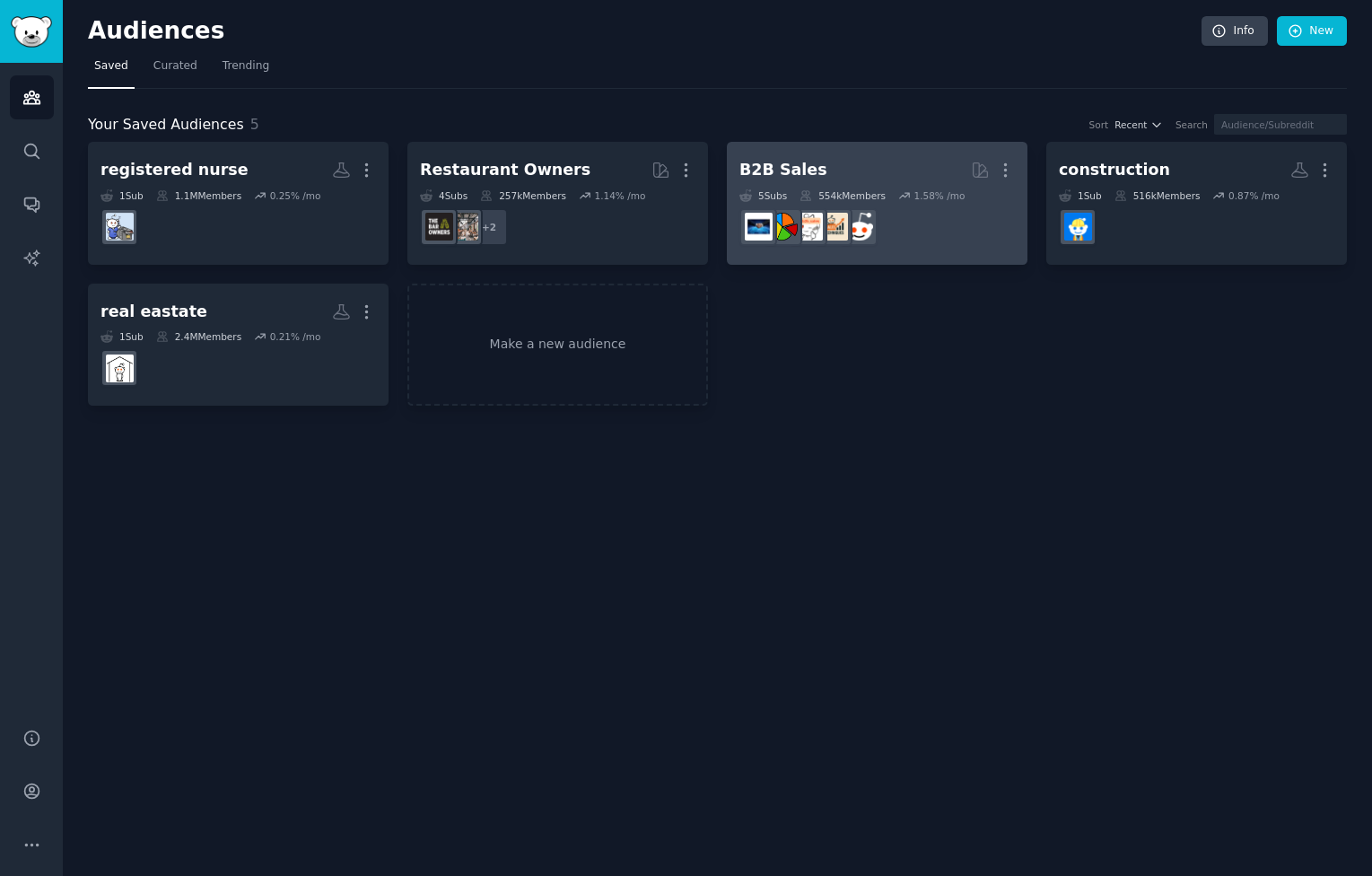
click at [854, 157] on h2 "B2B Sales More" at bounding box center [877, 170] width 276 height 32
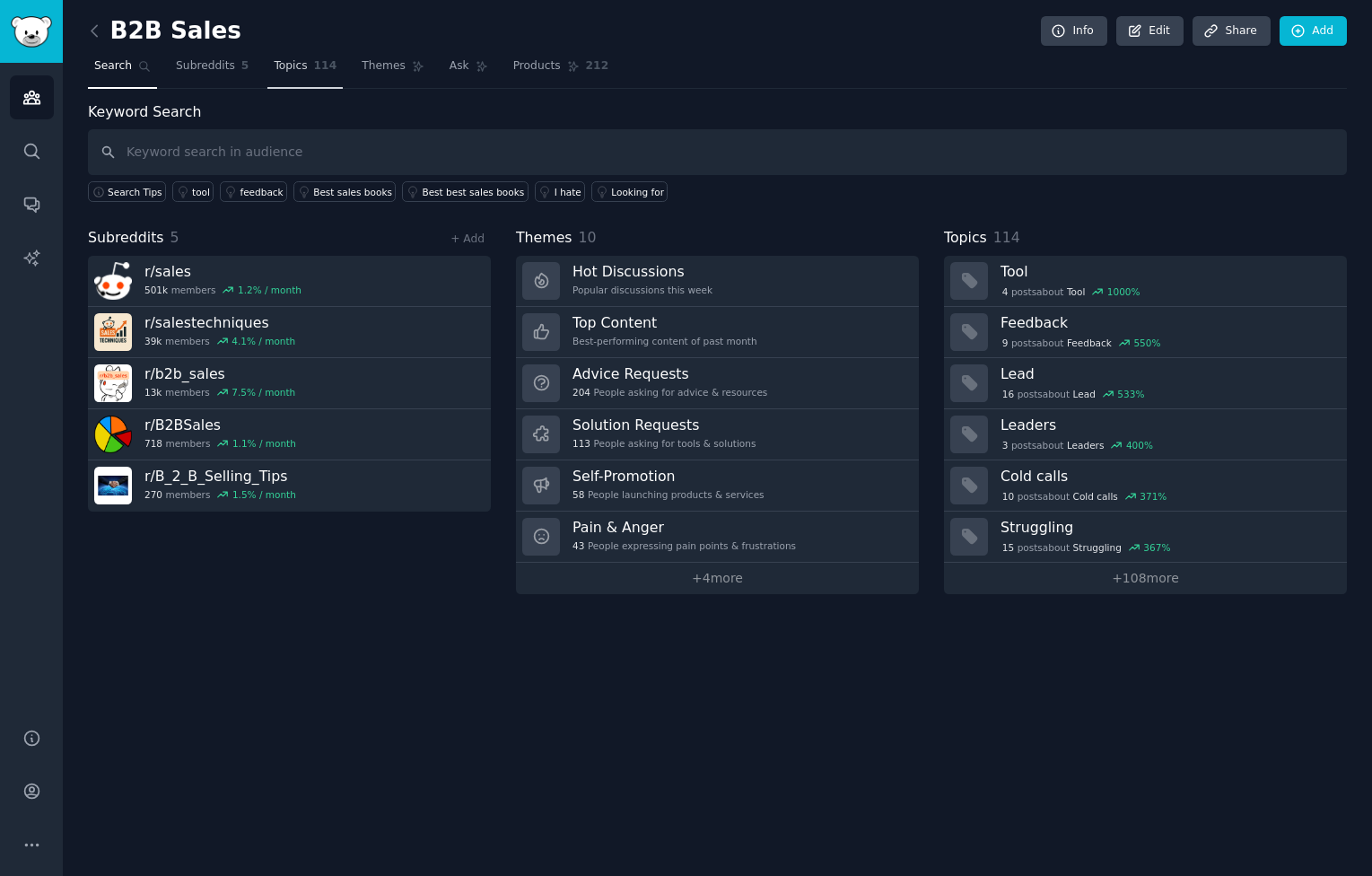
click at [296, 57] on link "Topics 114" at bounding box center [305, 70] width 75 height 37
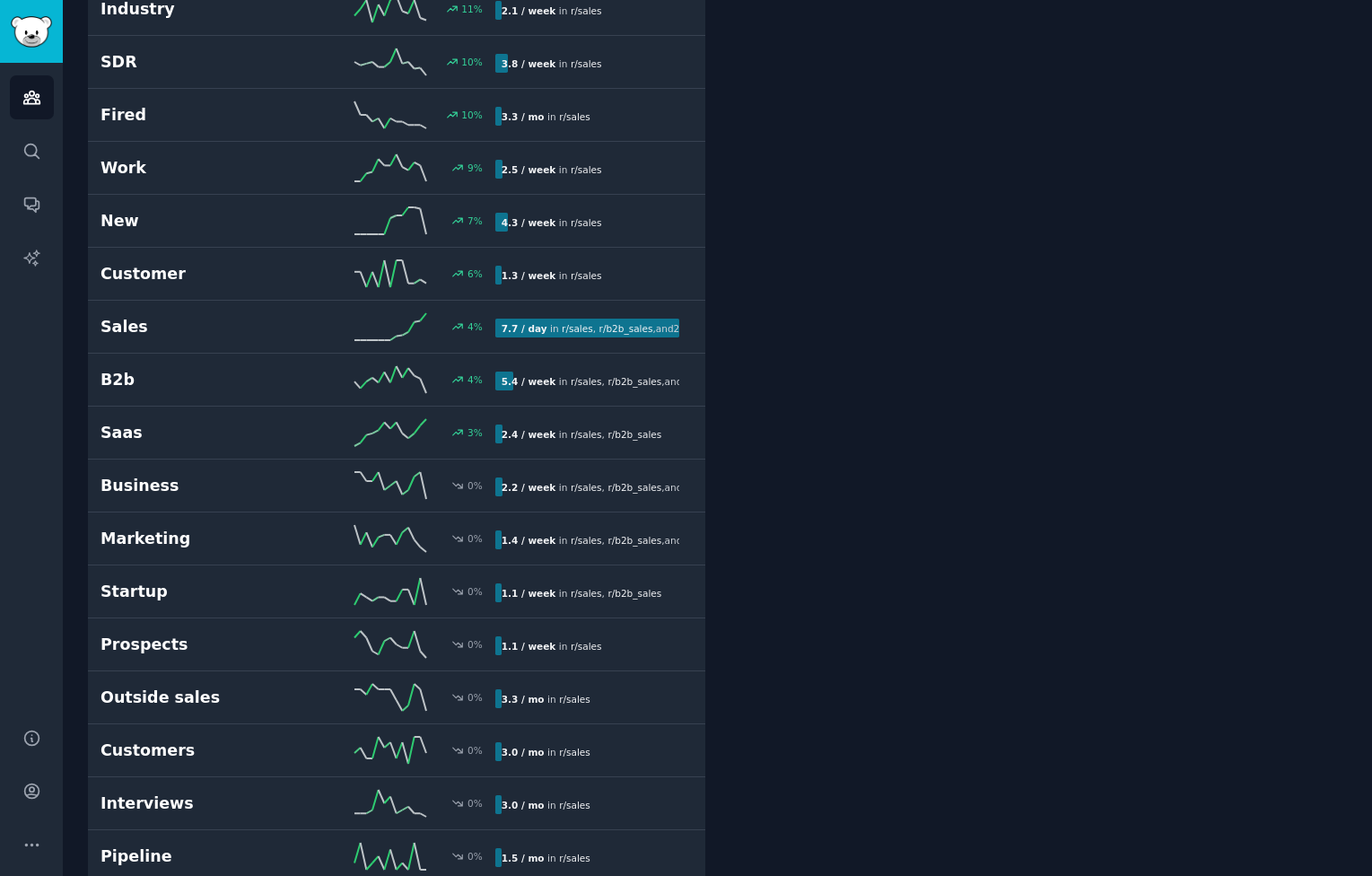
scroll to position [2742, 0]
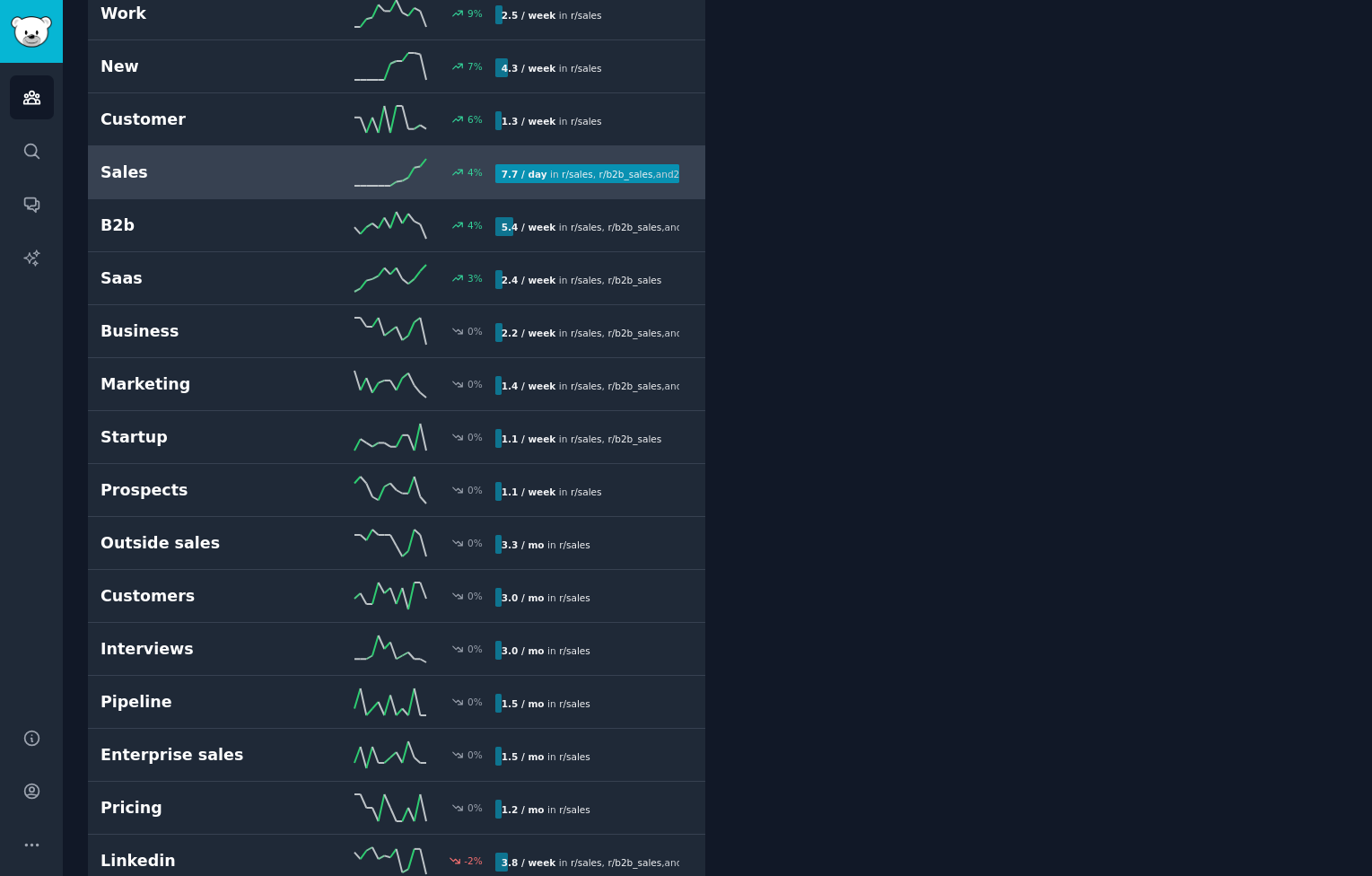
click at [323, 173] on div "4 %" at bounding box center [397, 172] width 198 height 27
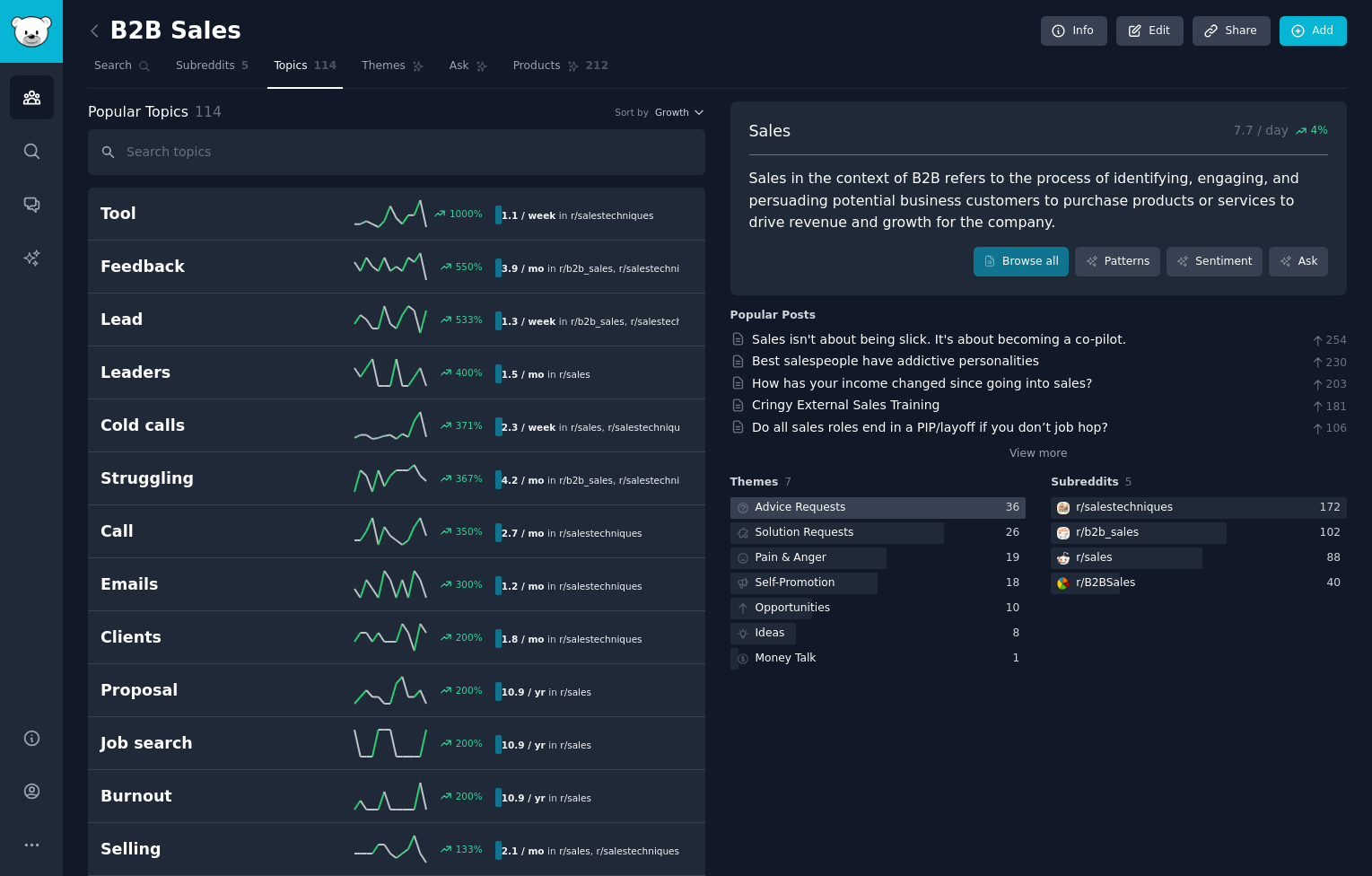
click at [858, 513] on div at bounding box center [878, 508] width 296 height 23
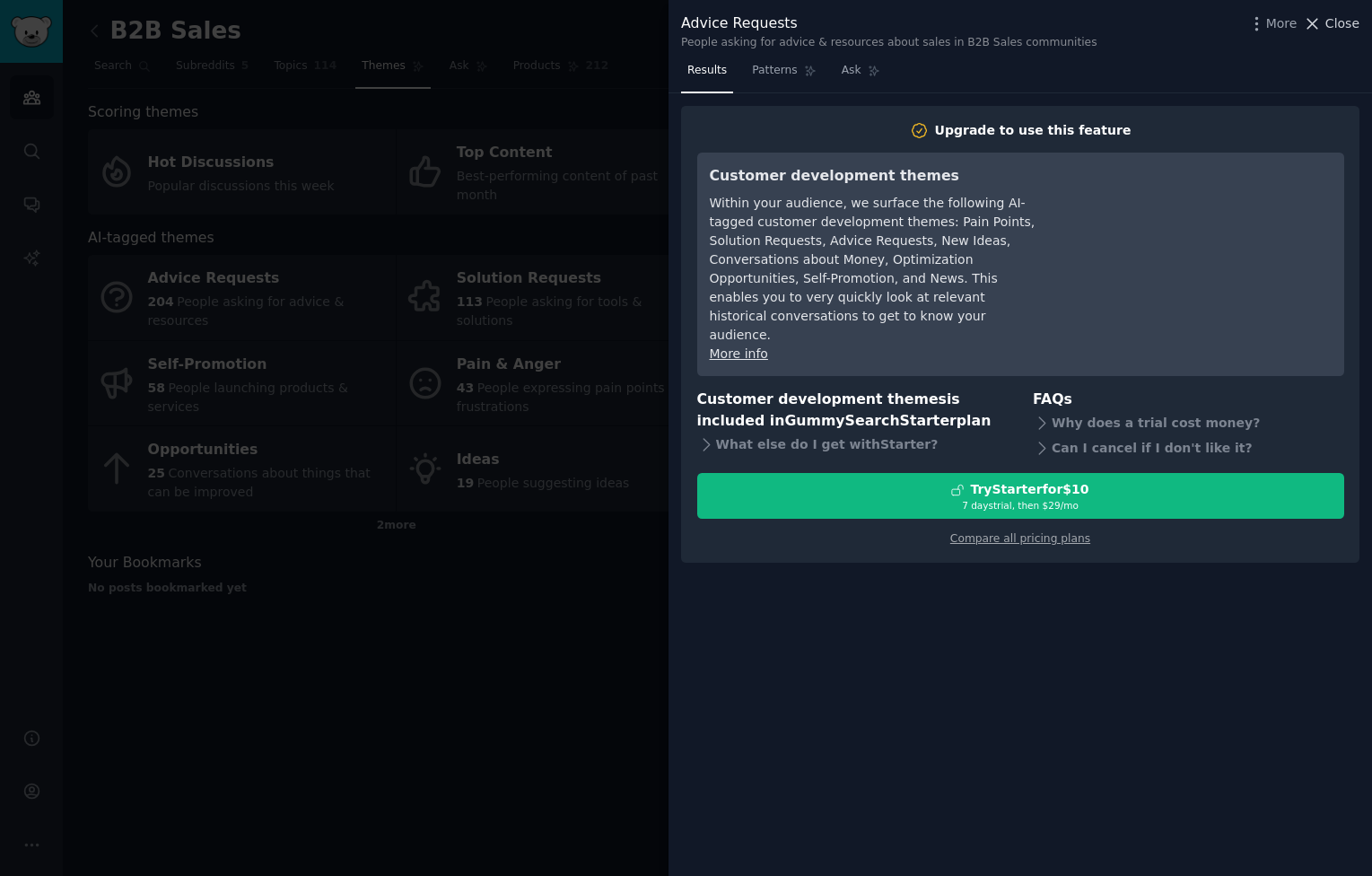
click at [1321, 24] on icon at bounding box center [1312, 24] width 19 height 19
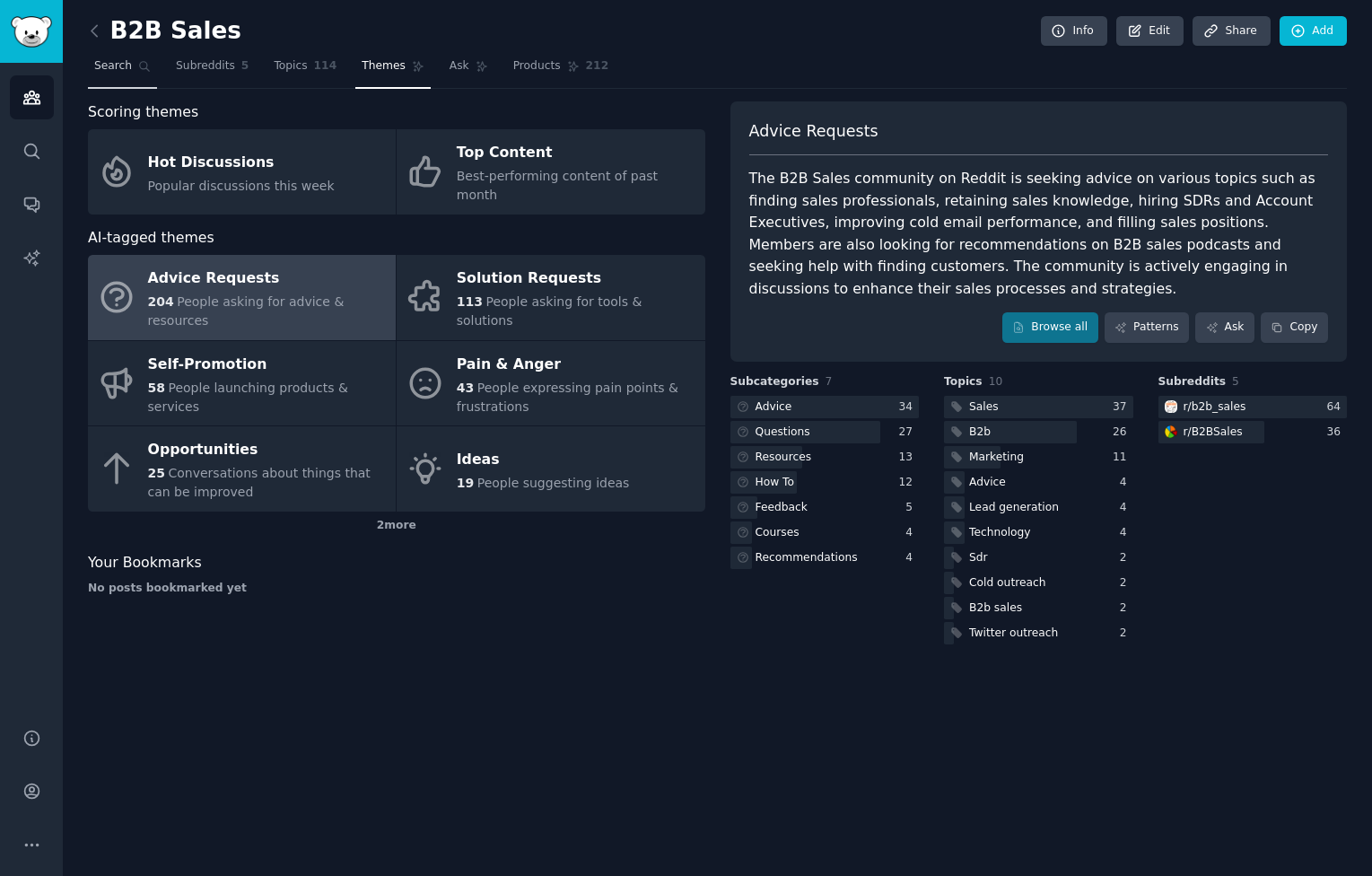
click at [118, 64] on span "Search" at bounding box center [113, 66] width 38 height 16
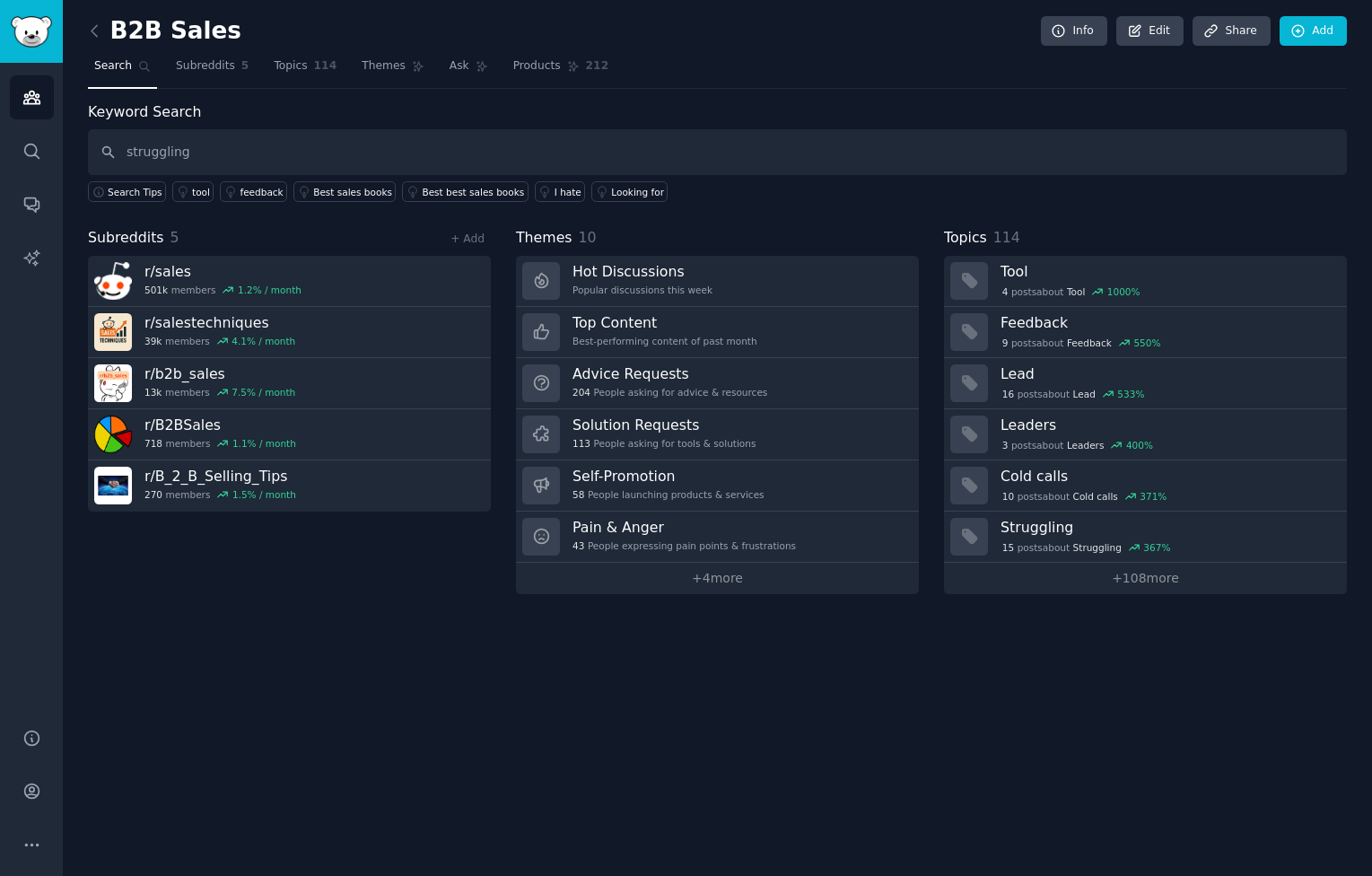
type input "struggling"
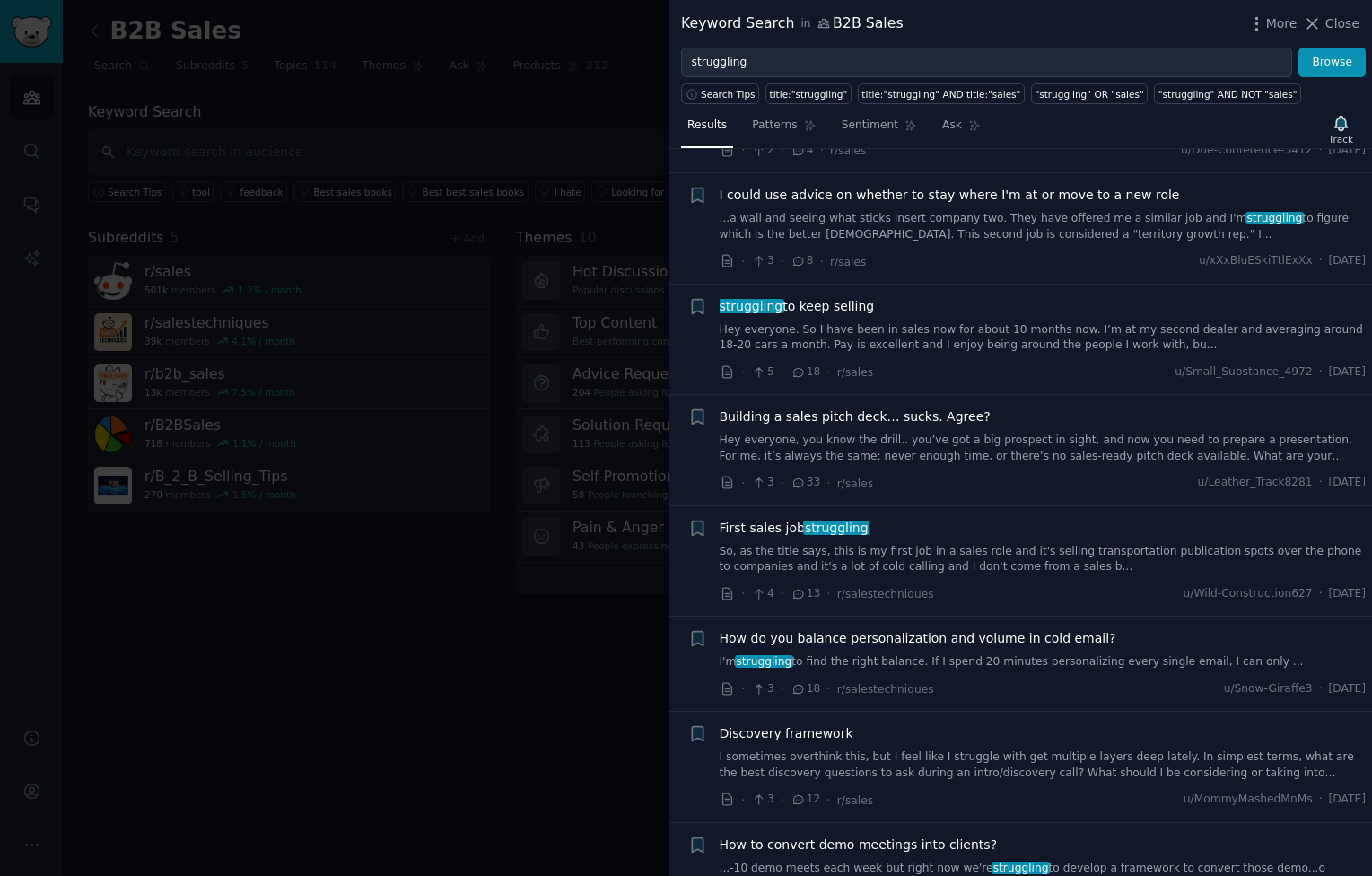
scroll to position [782, 0]
click at [1045, 349] on link "Hey everyone. So I have been in sales now for about 10 months now. I’m at my se…" at bounding box center [1043, 336] width 647 height 32
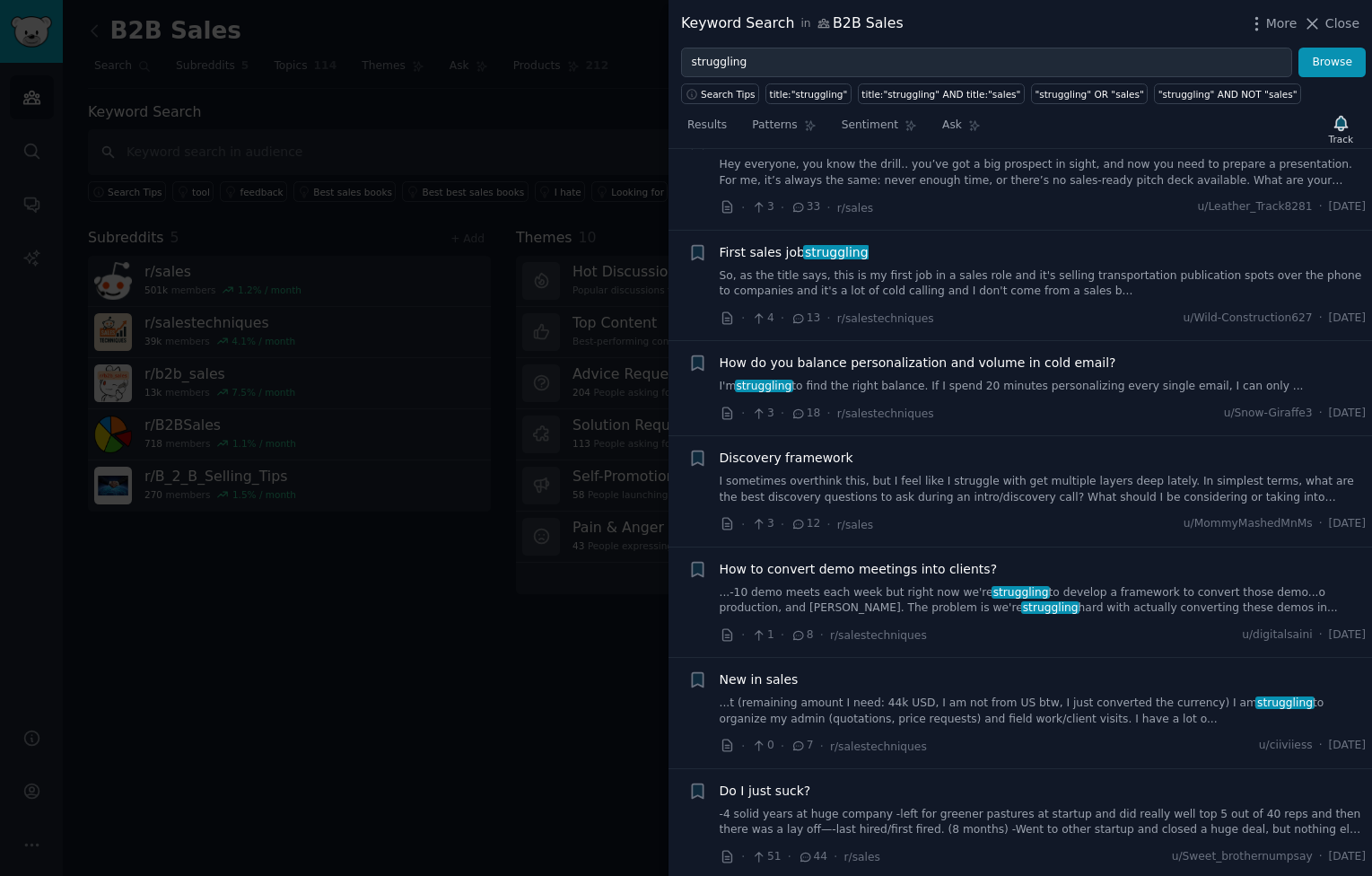
scroll to position [1317, 0]
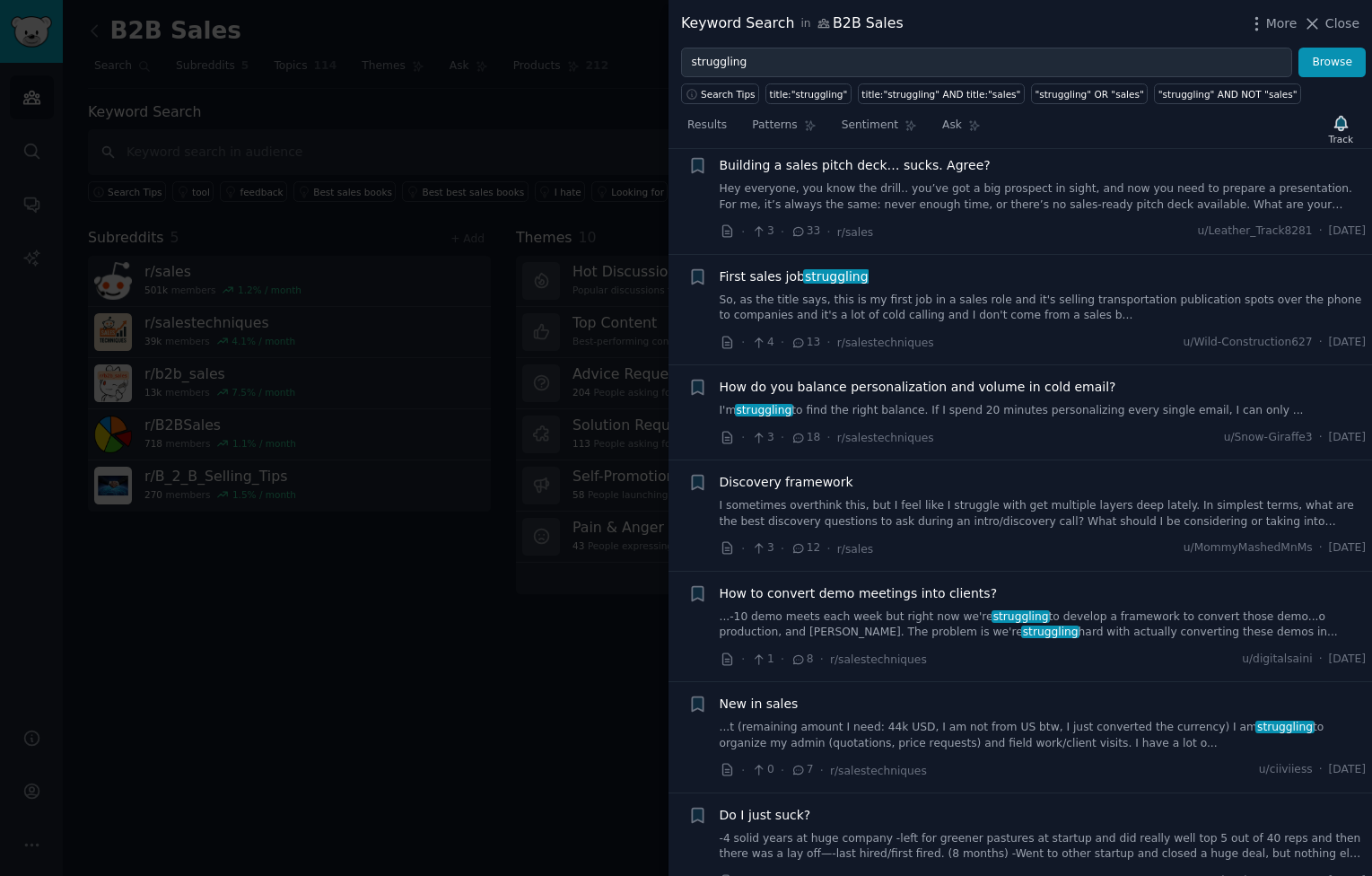
click at [994, 313] on link "So, as the title says, this is my first job in a sales role and it's selling tr…" at bounding box center [1043, 308] width 647 height 32
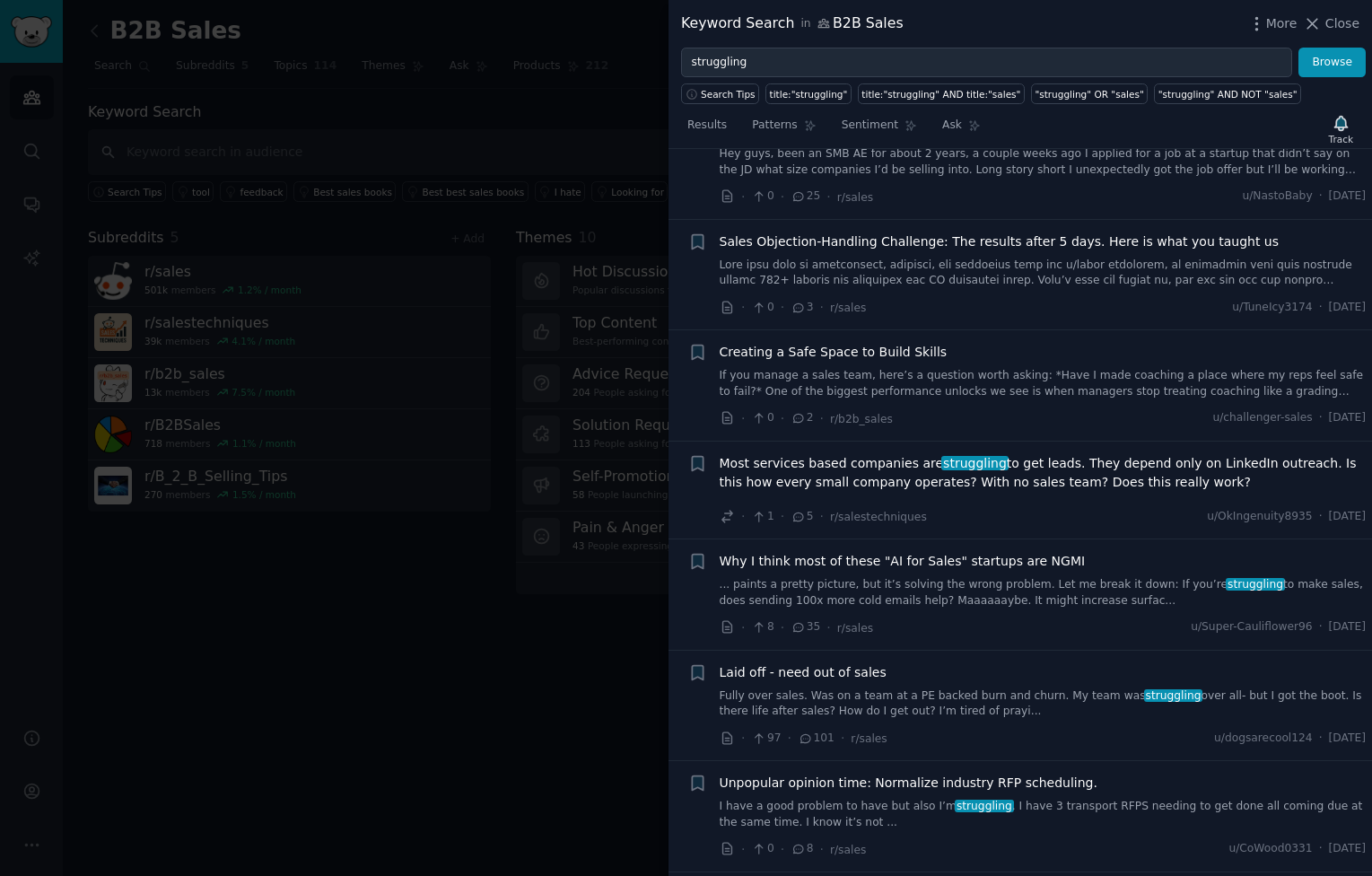
scroll to position [2741, 0]
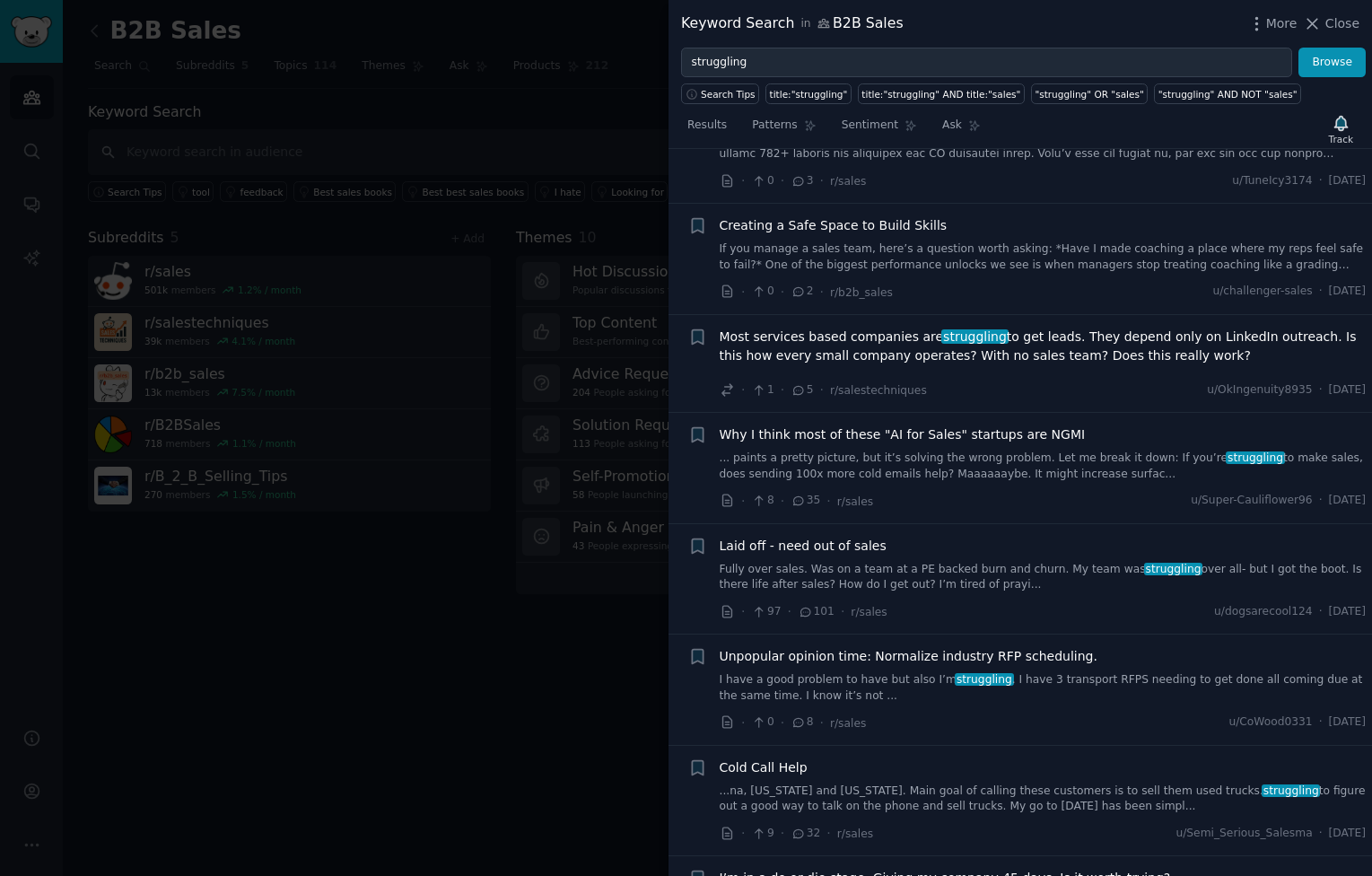
click at [921, 350] on span "Most services based companies are struggling to get leads. They depend only on …" at bounding box center [1043, 347] width 647 height 38
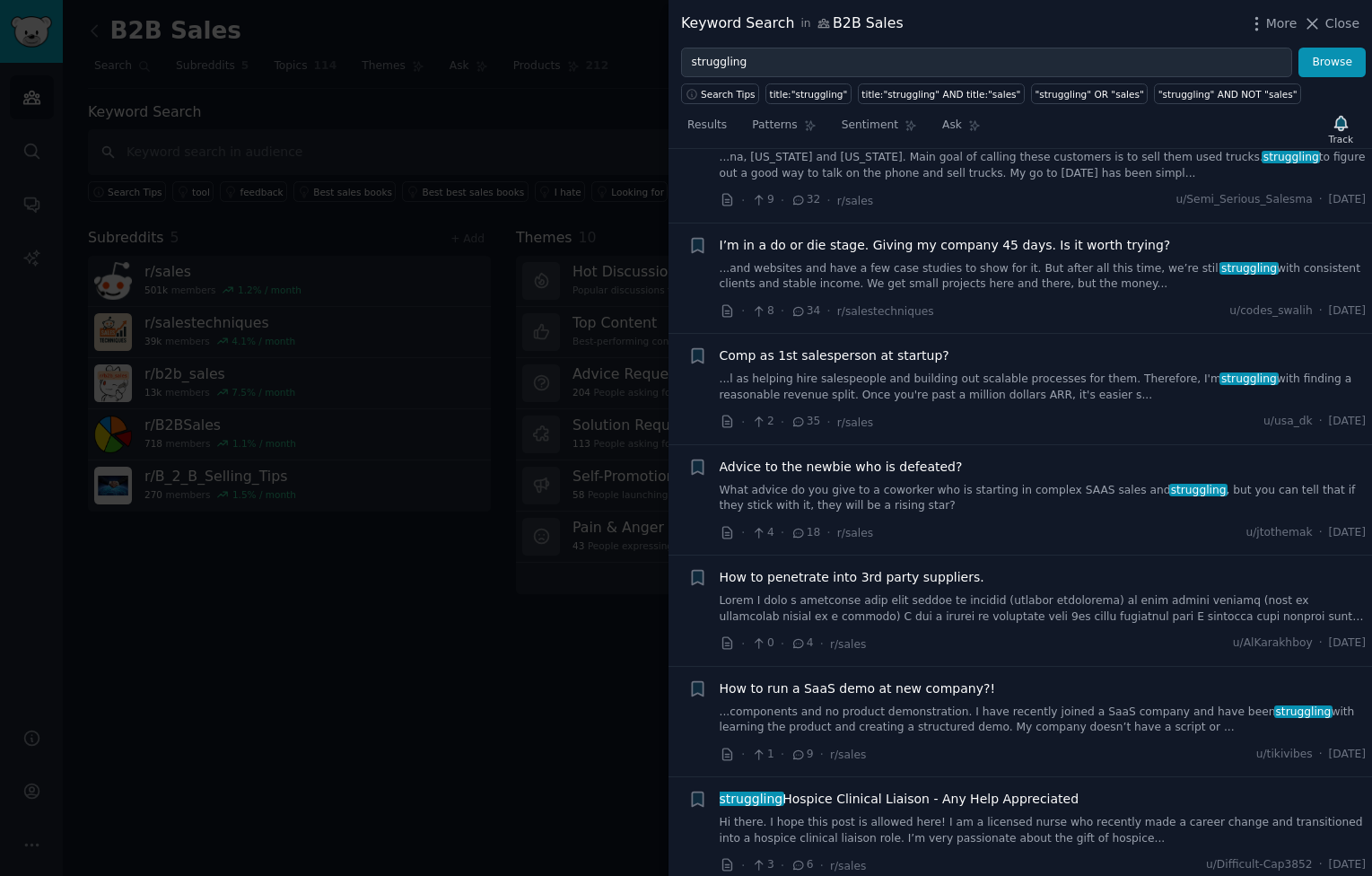
scroll to position [3194, 0]
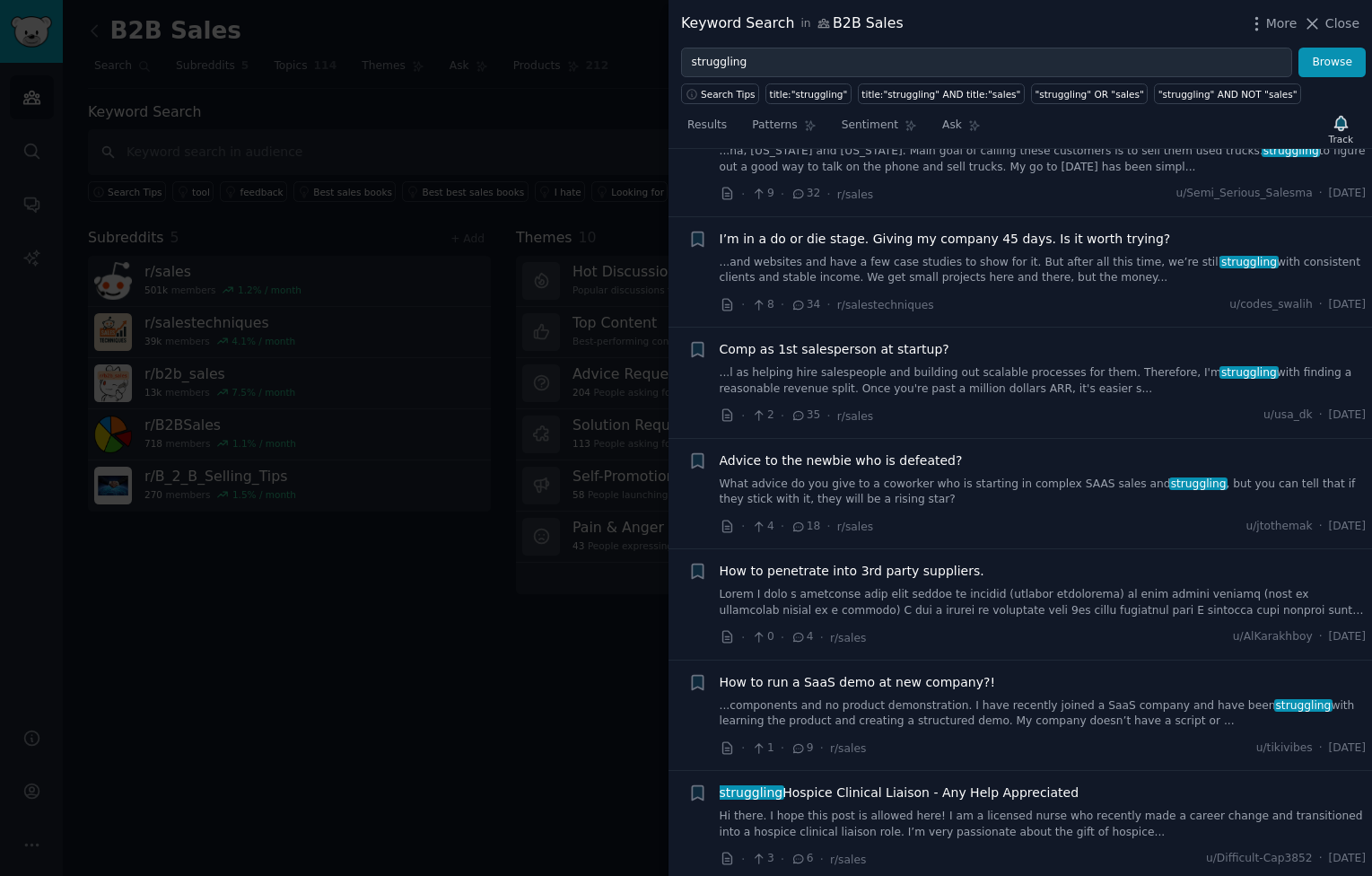
click at [976, 275] on link "...and websites and have a few case studies to show for it. But after all this …" at bounding box center [1043, 271] width 647 height 32
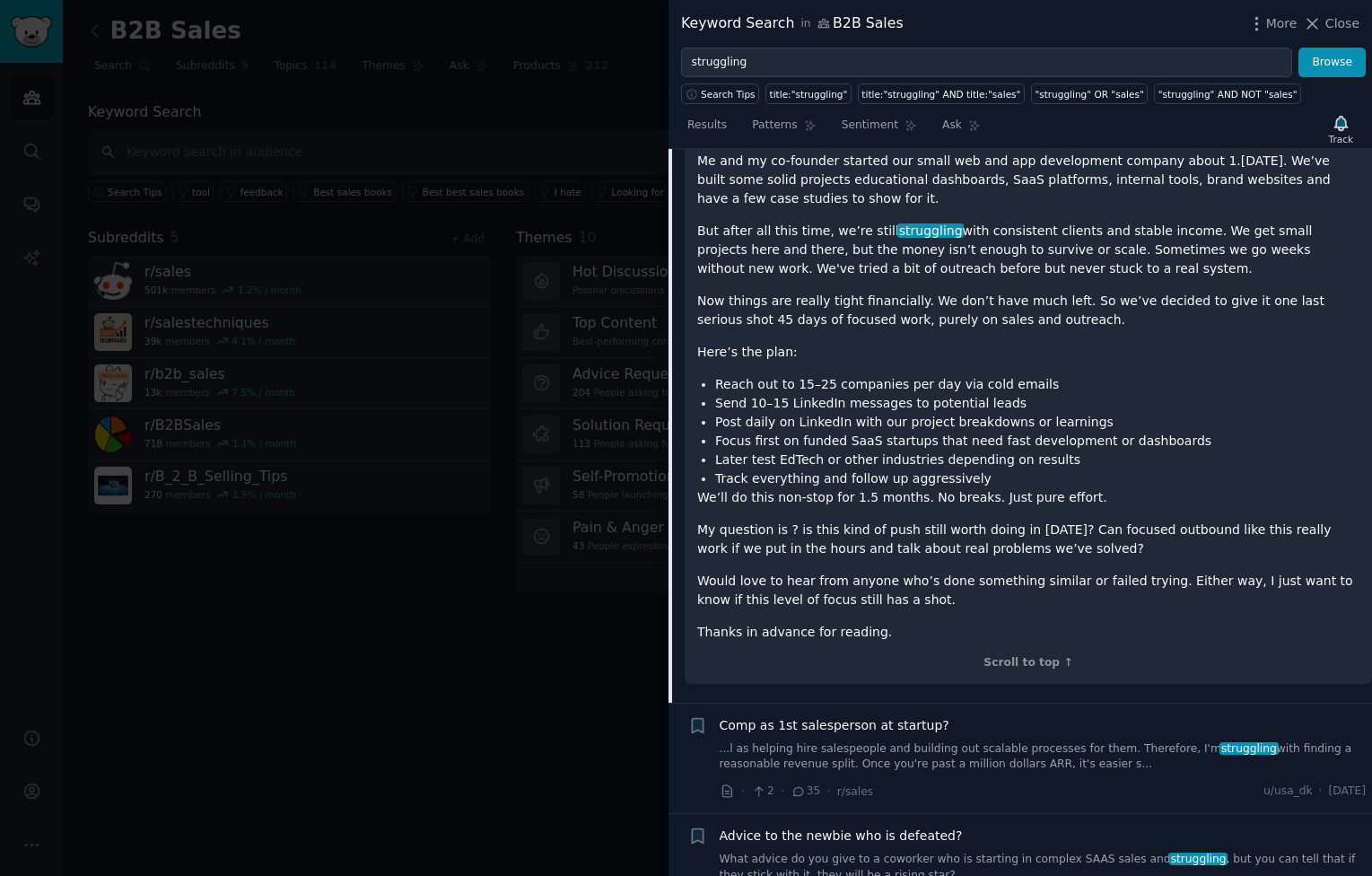
scroll to position [3243, 0]
click at [248, 644] on div at bounding box center [686, 438] width 1372 height 876
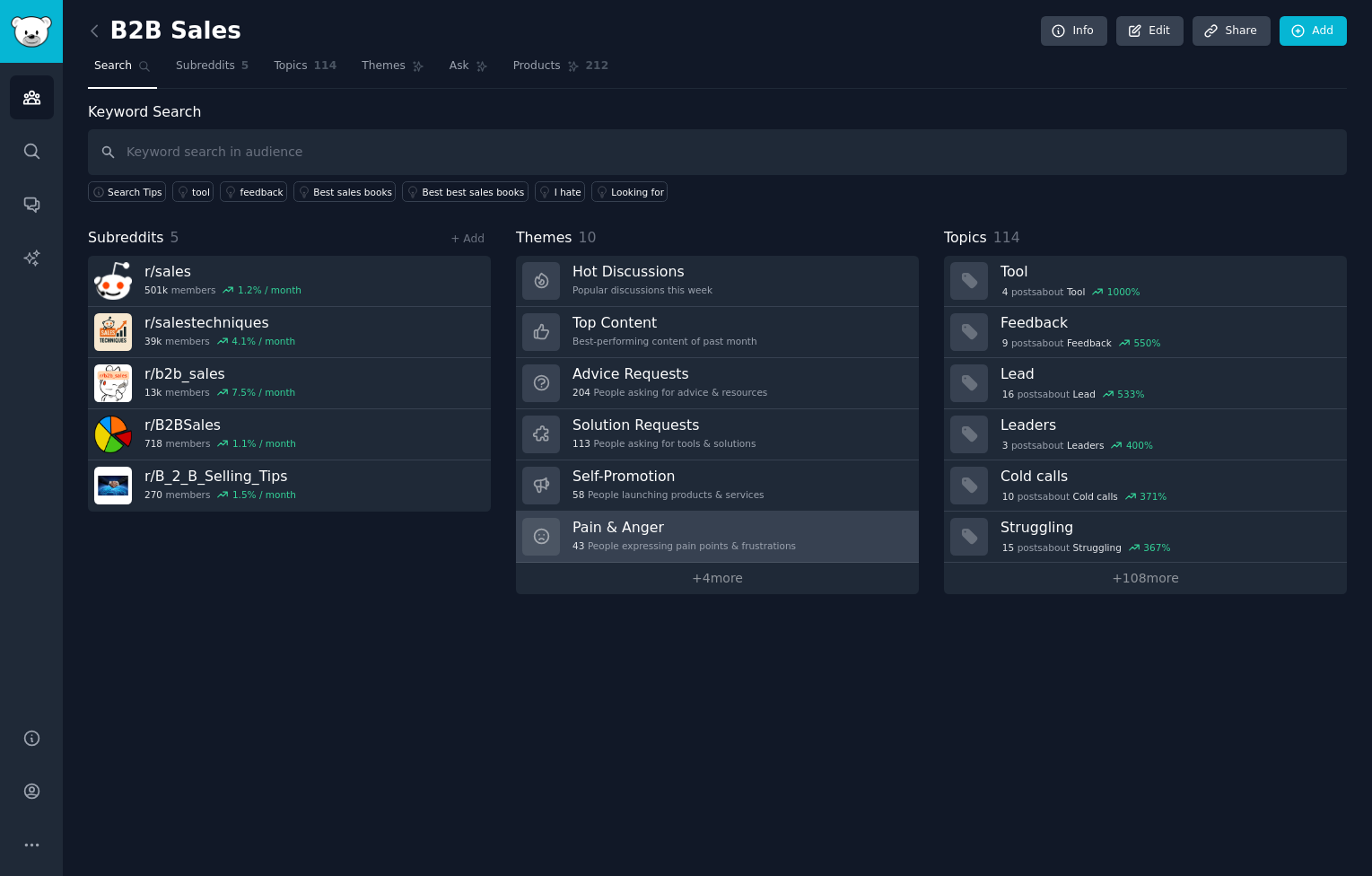
click at [696, 527] on h3 "Pain & Anger" at bounding box center [684, 527] width 223 height 19
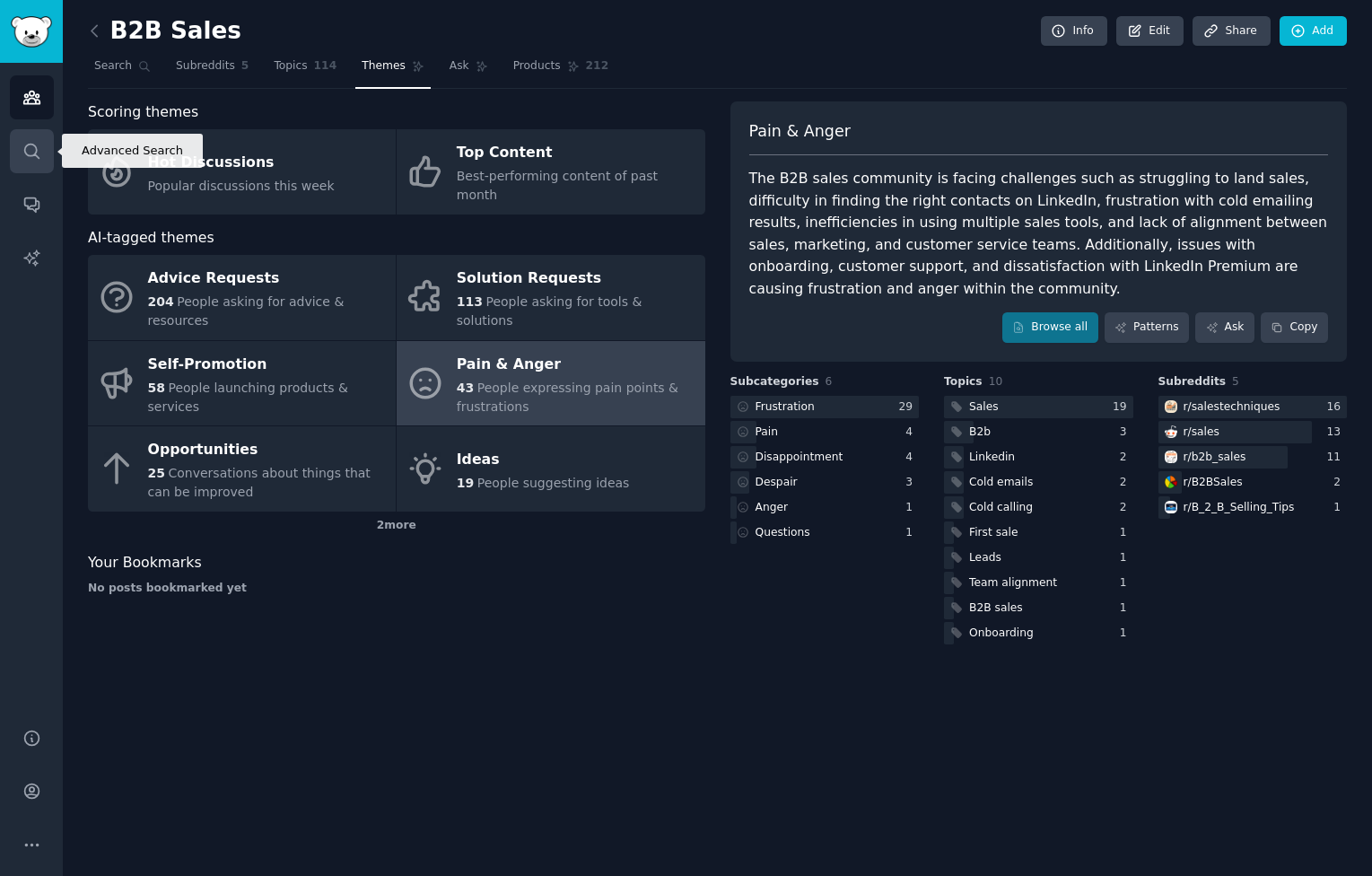
click at [31, 136] on link "Search" at bounding box center [32, 151] width 44 height 44
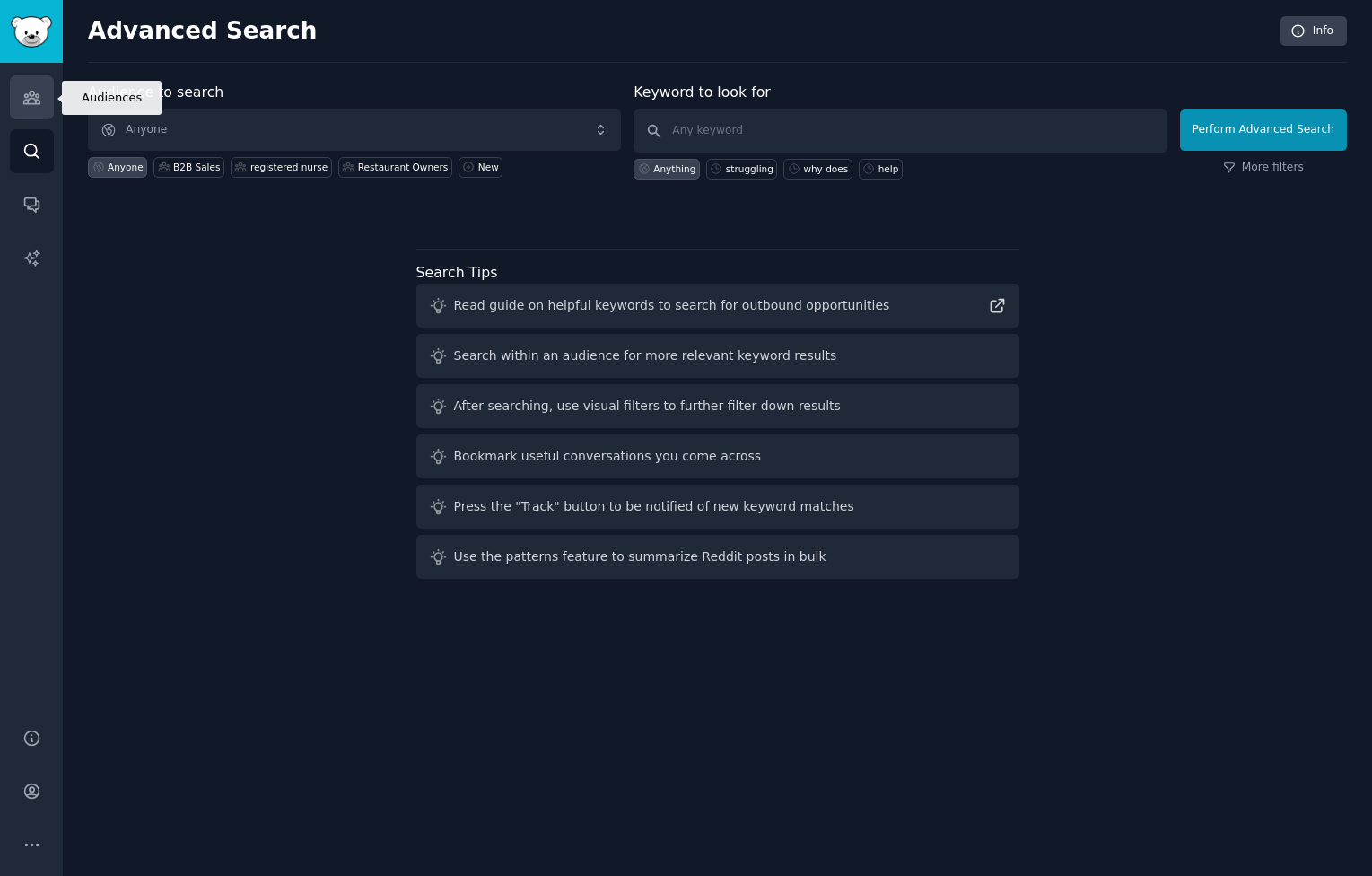
click at [36, 99] on icon "Sidebar" at bounding box center [32, 97] width 19 height 19
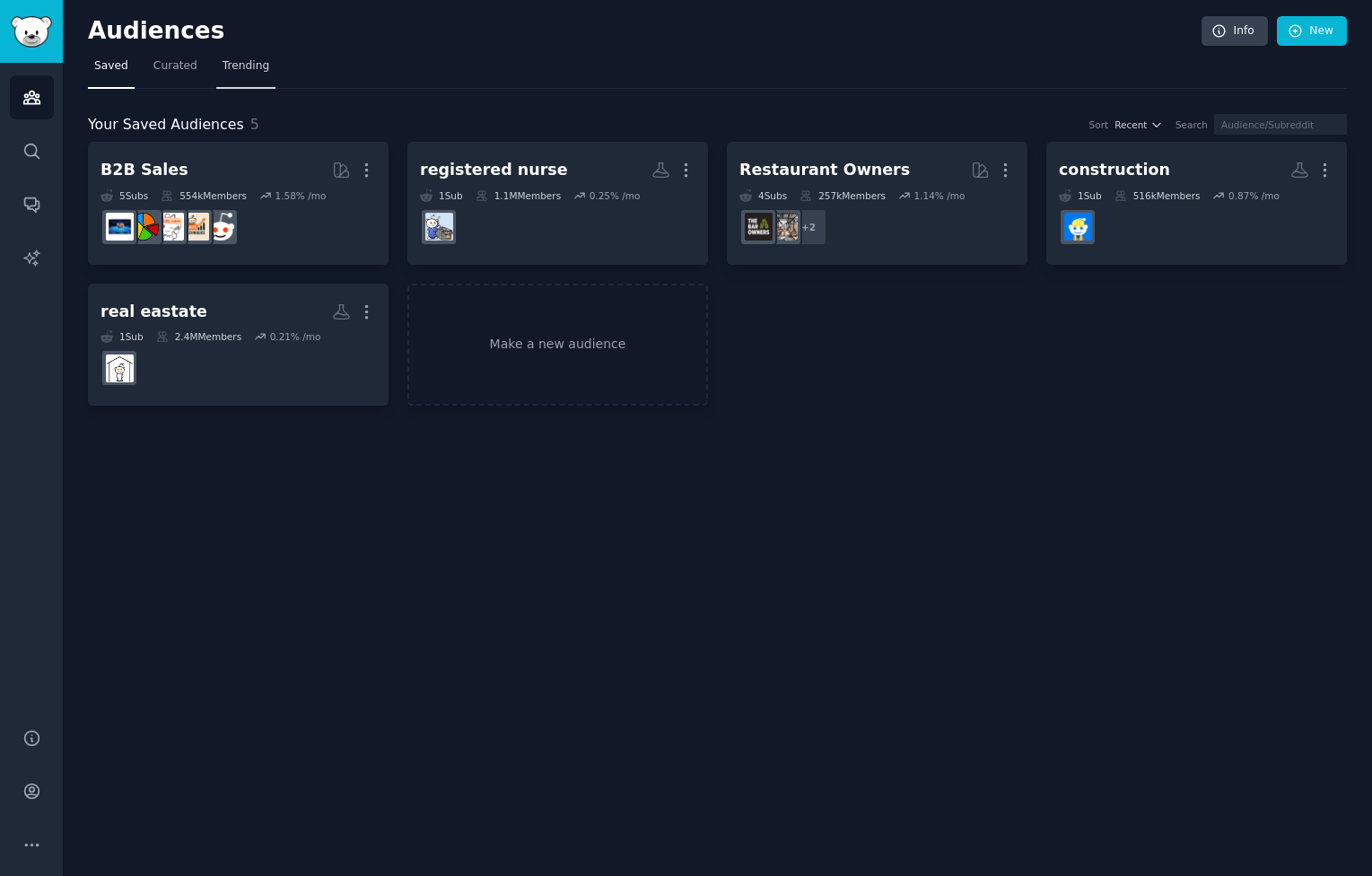
click at [250, 63] on span "Trending" at bounding box center [245, 66] width 46 height 16
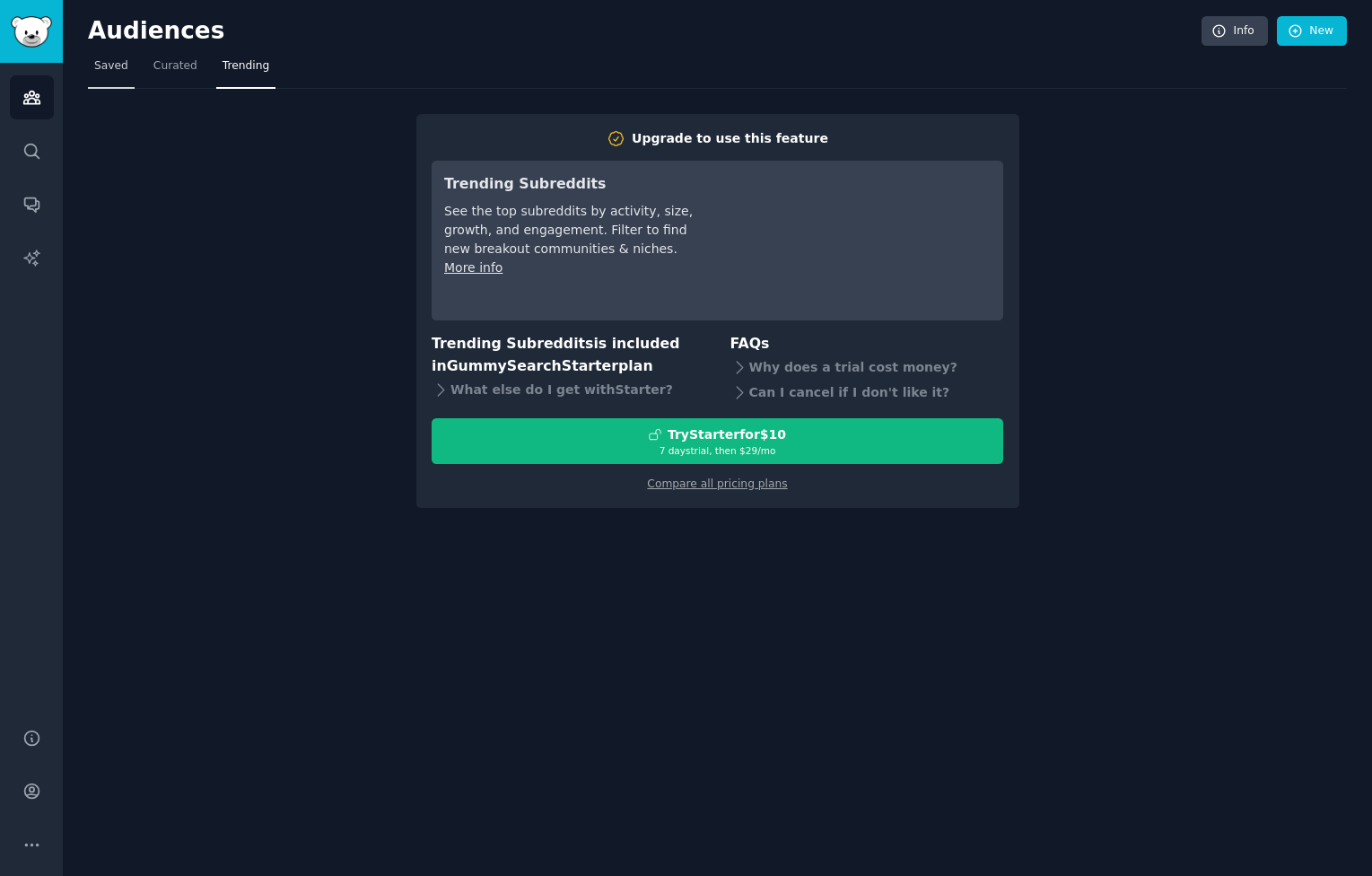
click at [113, 62] on span "Saved" at bounding box center [112, 66] width 34 height 16
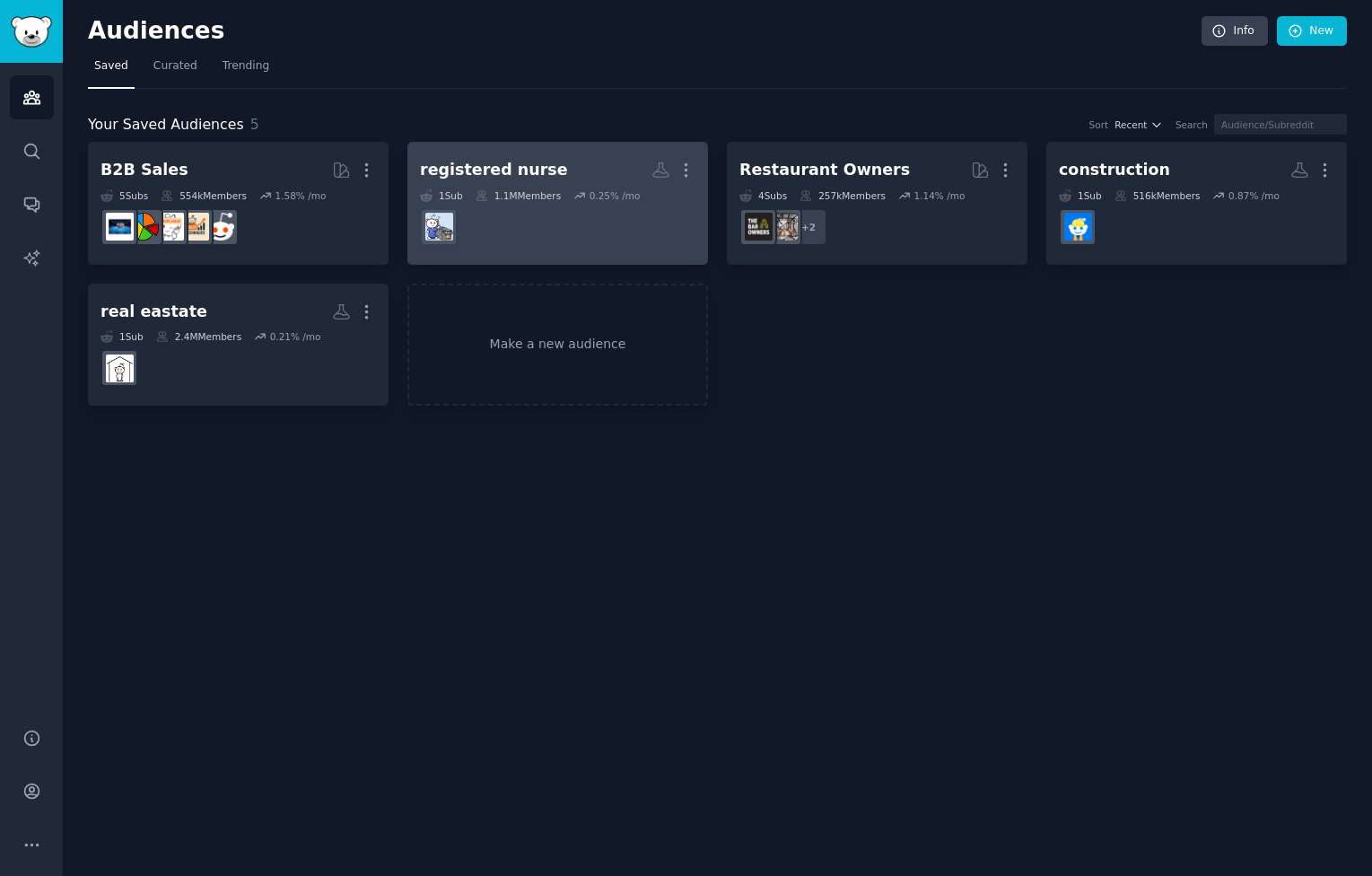
click at [541, 215] on dd at bounding box center [558, 226] width 276 height 50
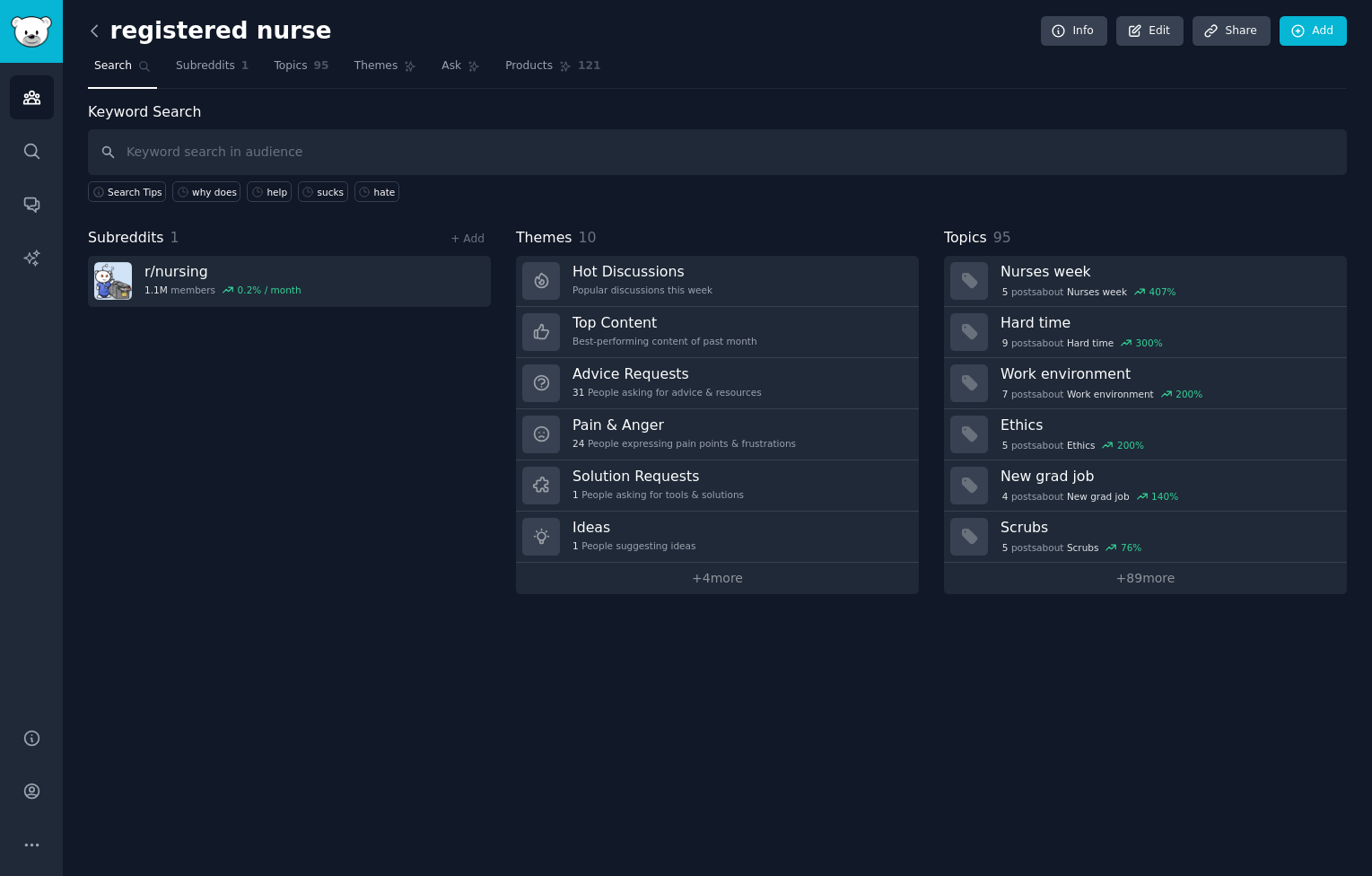
click at [93, 35] on icon at bounding box center [94, 31] width 19 height 19
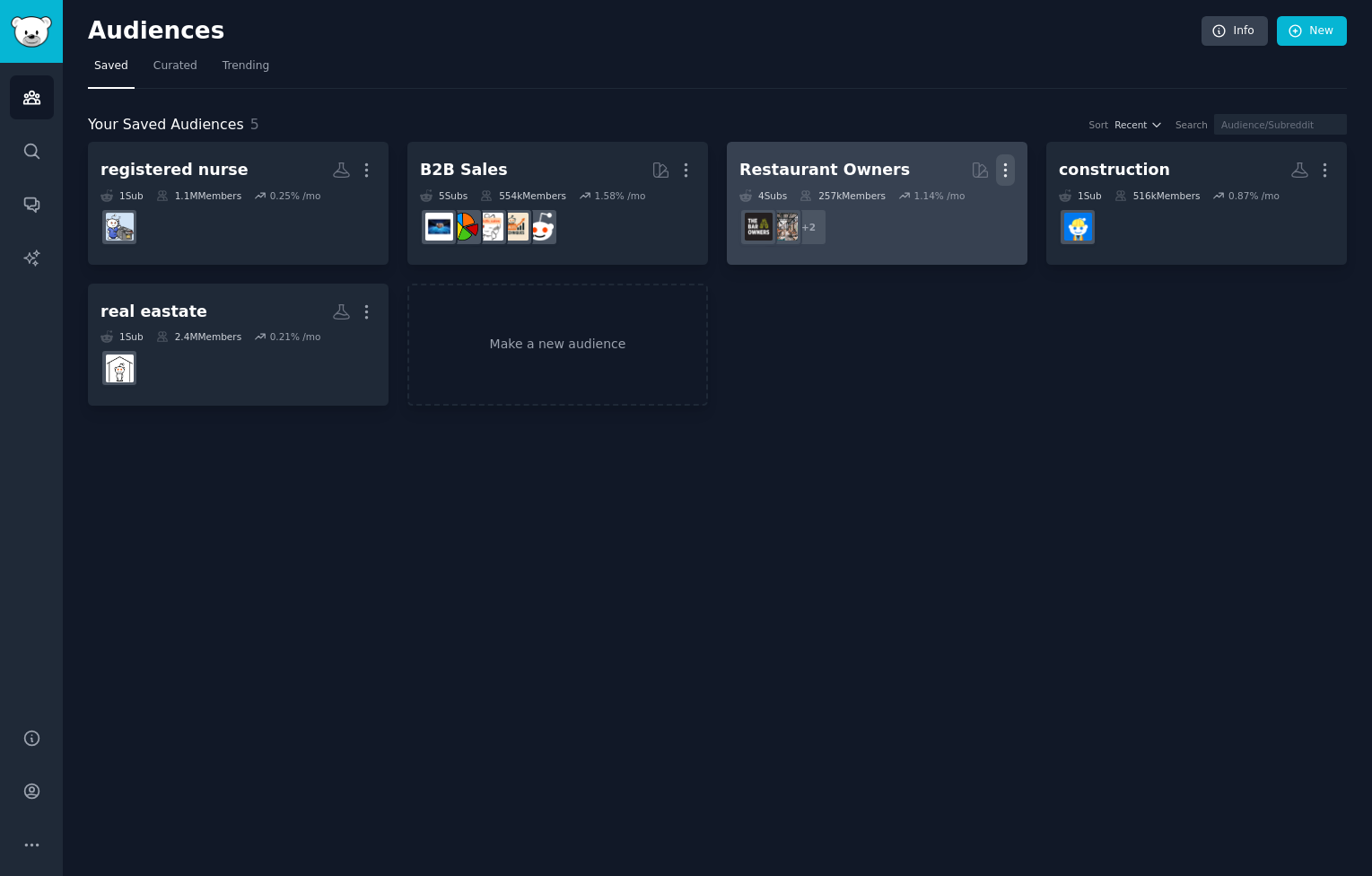
click at [1007, 166] on icon "button" at bounding box center [1005, 170] width 19 height 19
click at [961, 202] on p "Delete" at bounding box center [956, 208] width 41 height 19
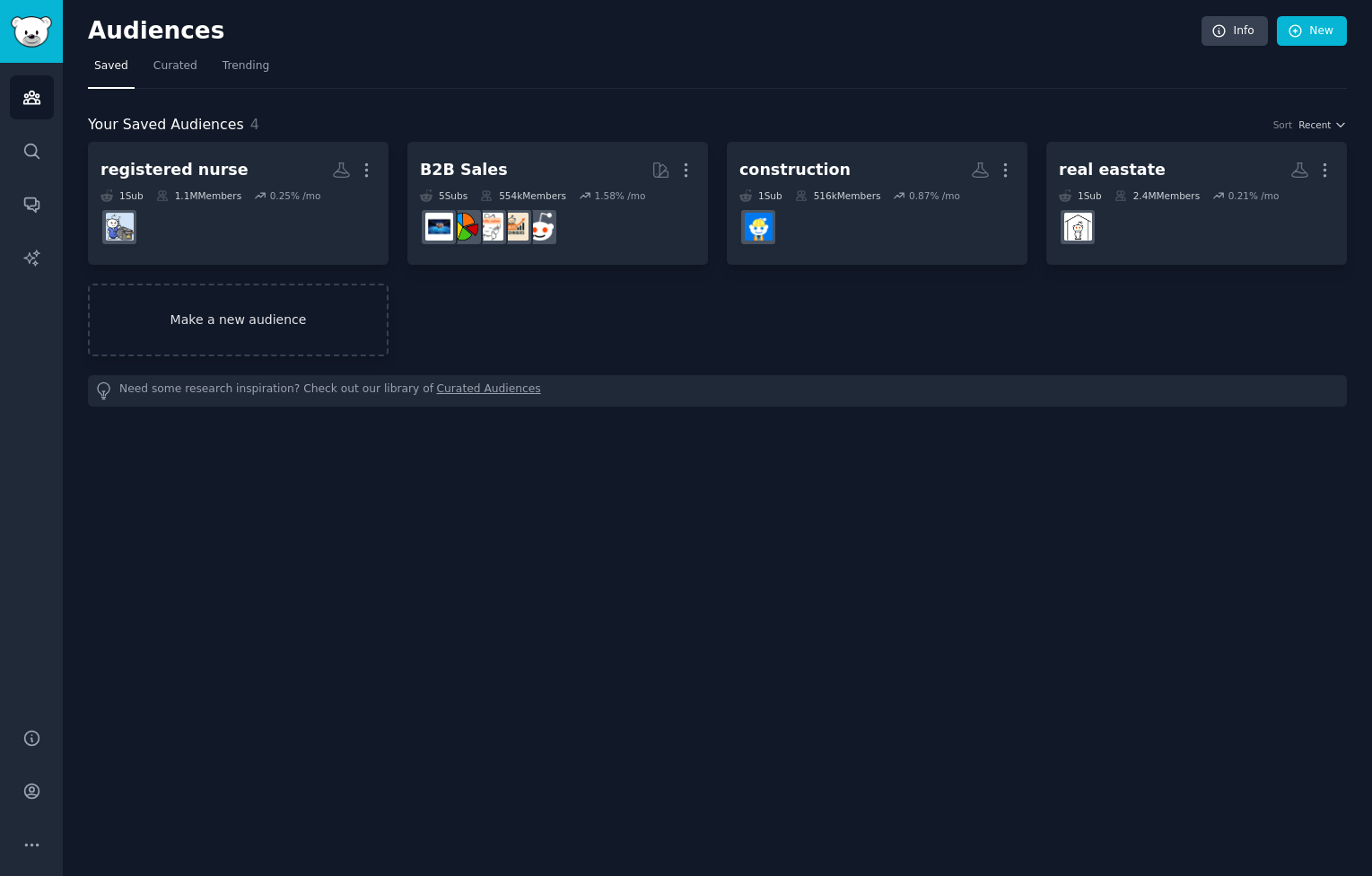
click at [280, 338] on link "Make a new audience" at bounding box center [238, 320] width 300 height 73
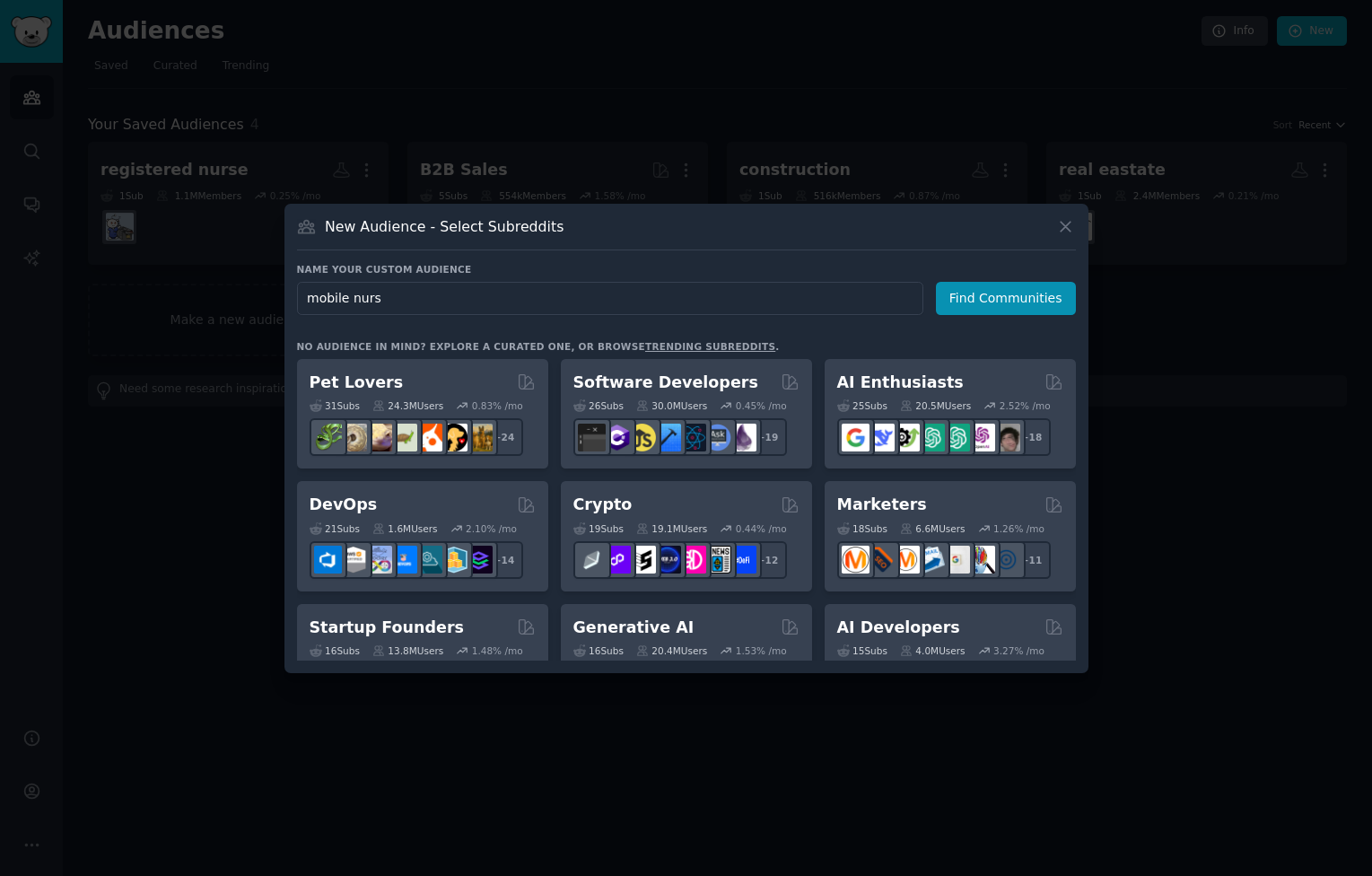
type input "mobile nurse"
click button "Find Communities" at bounding box center [1005, 298] width 140 height 34
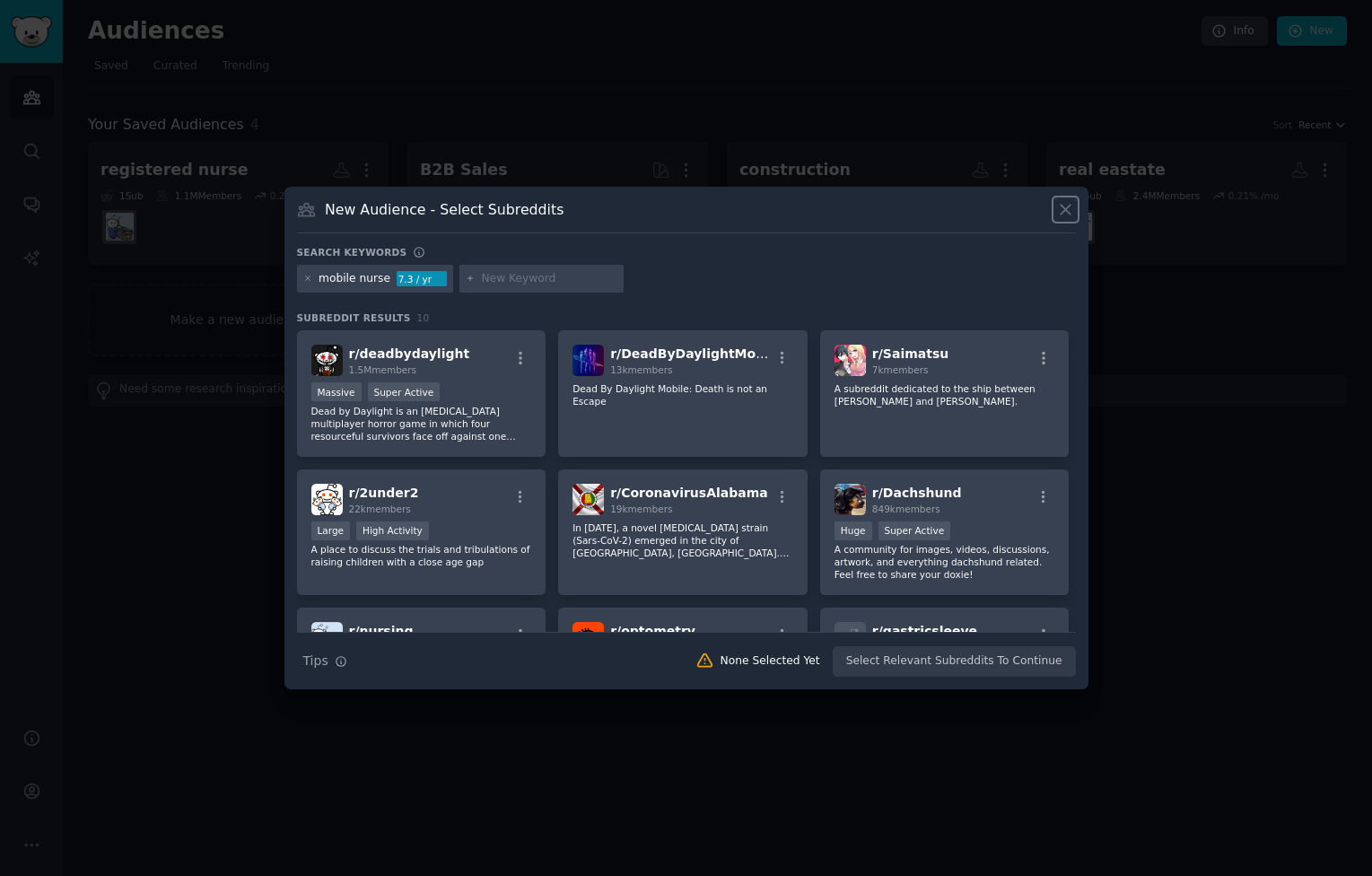
click at [1068, 218] on icon at bounding box center [1065, 209] width 19 height 19
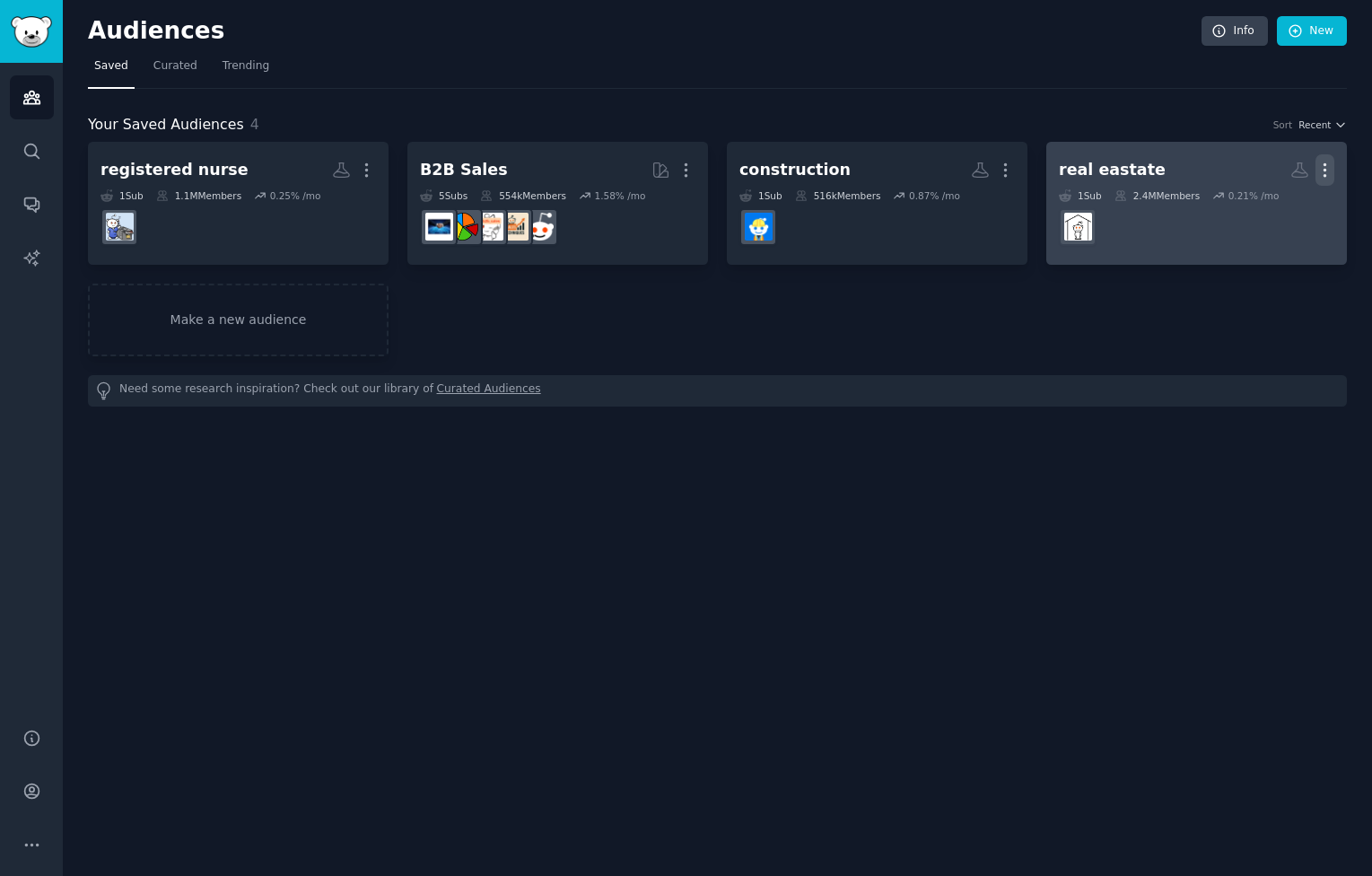
click at [1328, 166] on icon "button" at bounding box center [1325, 170] width 19 height 19
click at [1268, 210] on p "Delete" at bounding box center [1275, 208] width 41 height 19
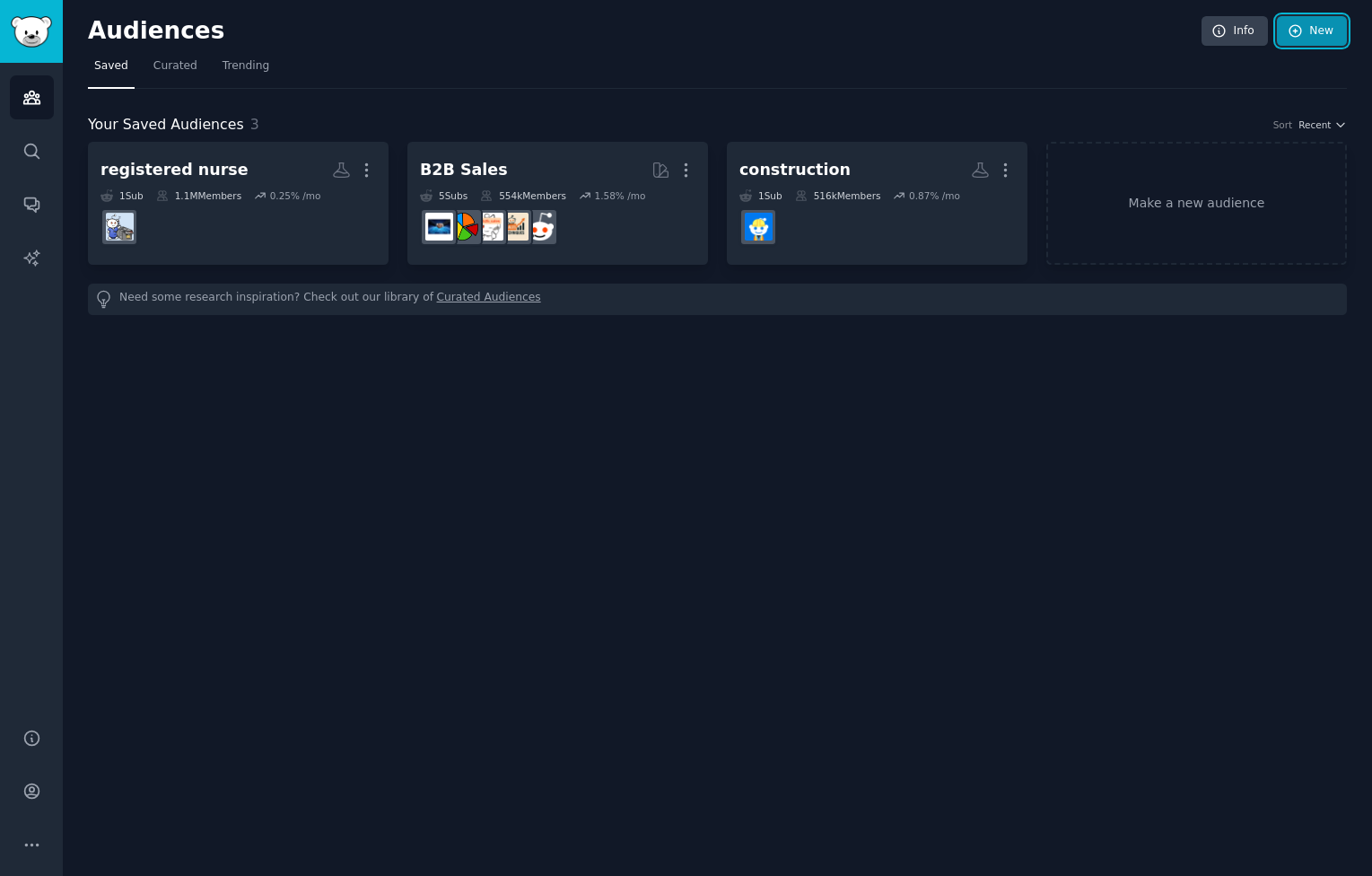
click at [1335, 38] on link "New" at bounding box center [1311, 32] width 70 height 31
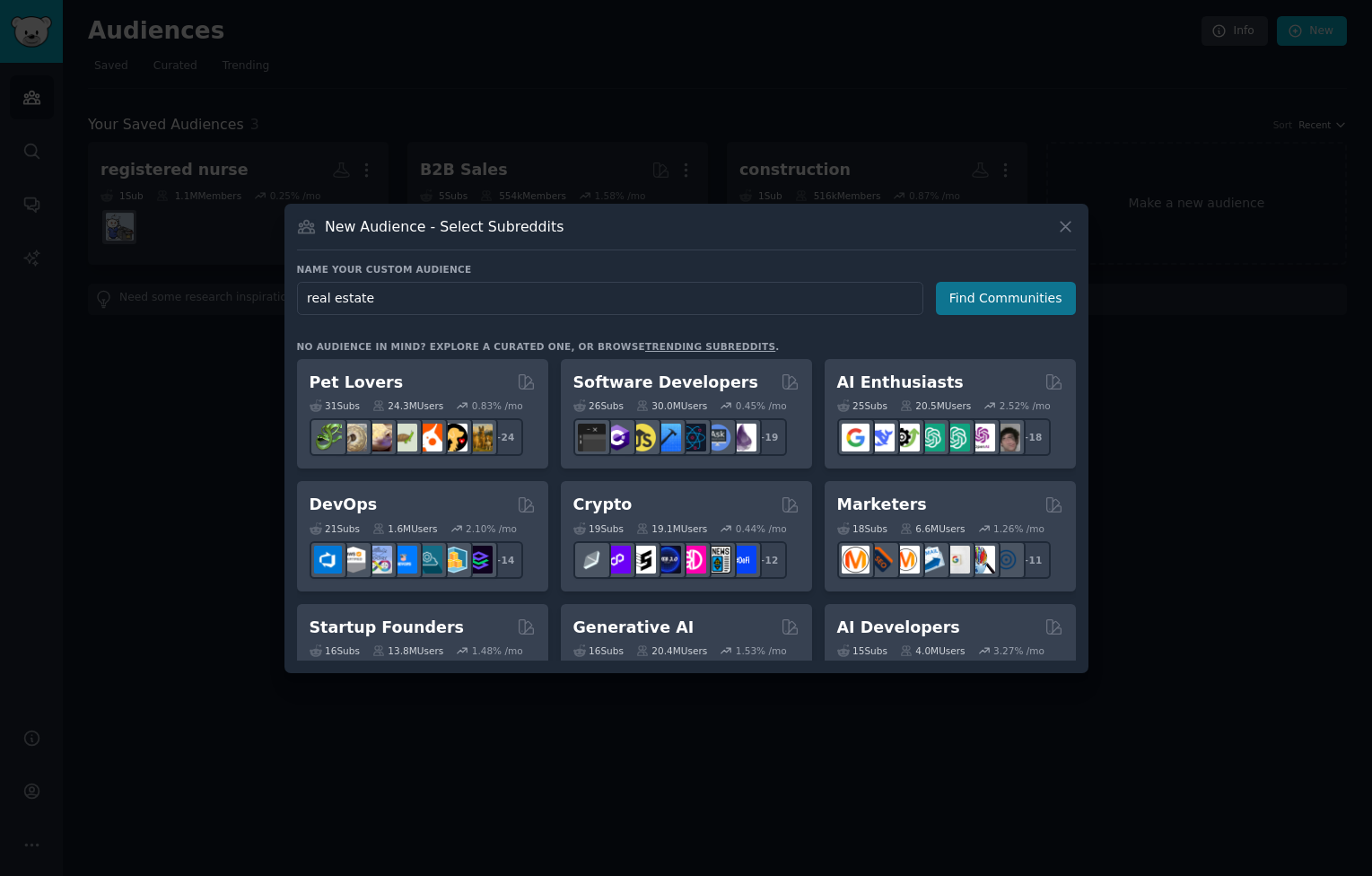
type input "real estate"
click at [1004, 297] on button "Find Communities" at bounding box center [1005, 298] width 140 height 34
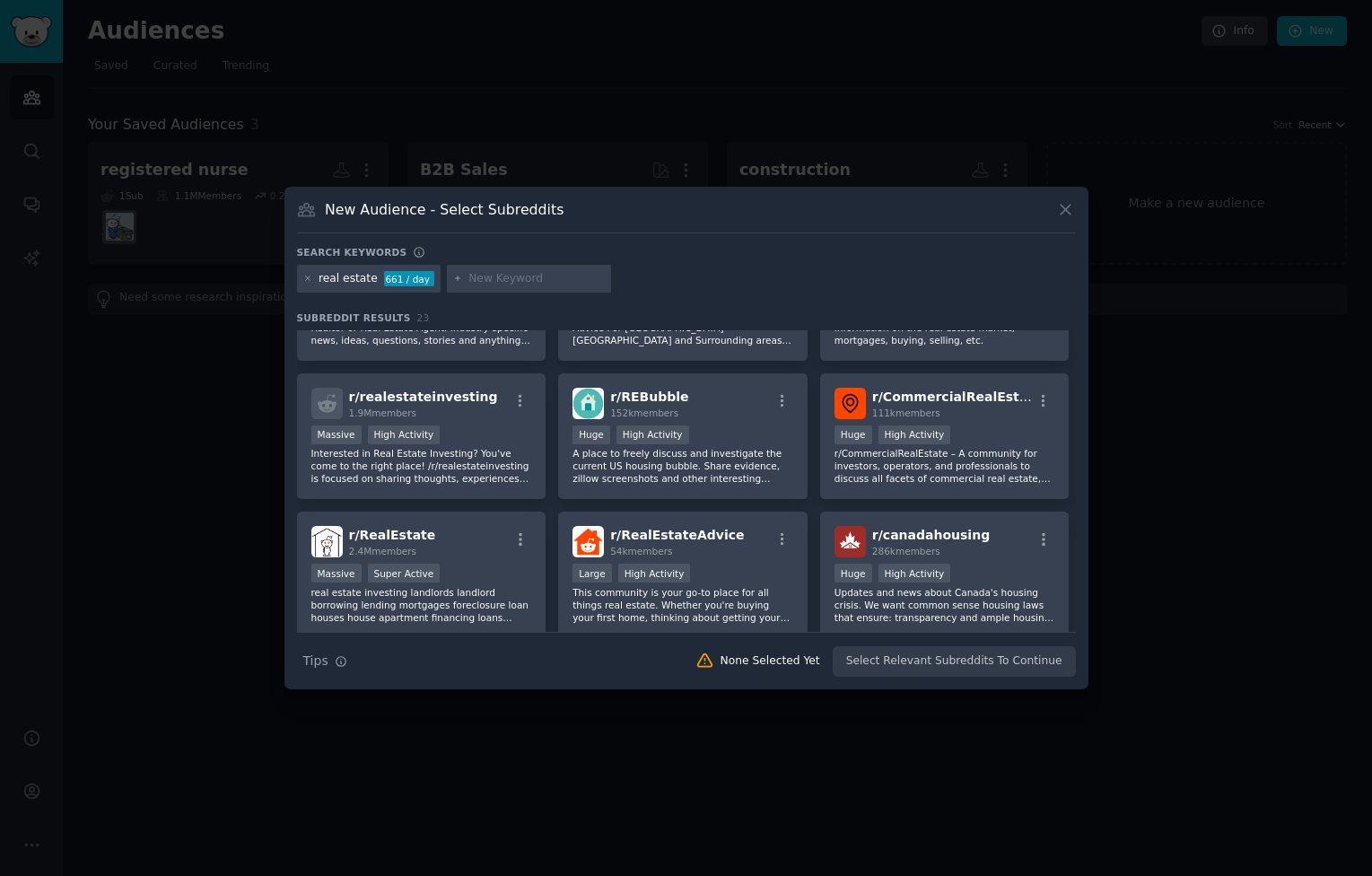
scroll to position [105, 0]
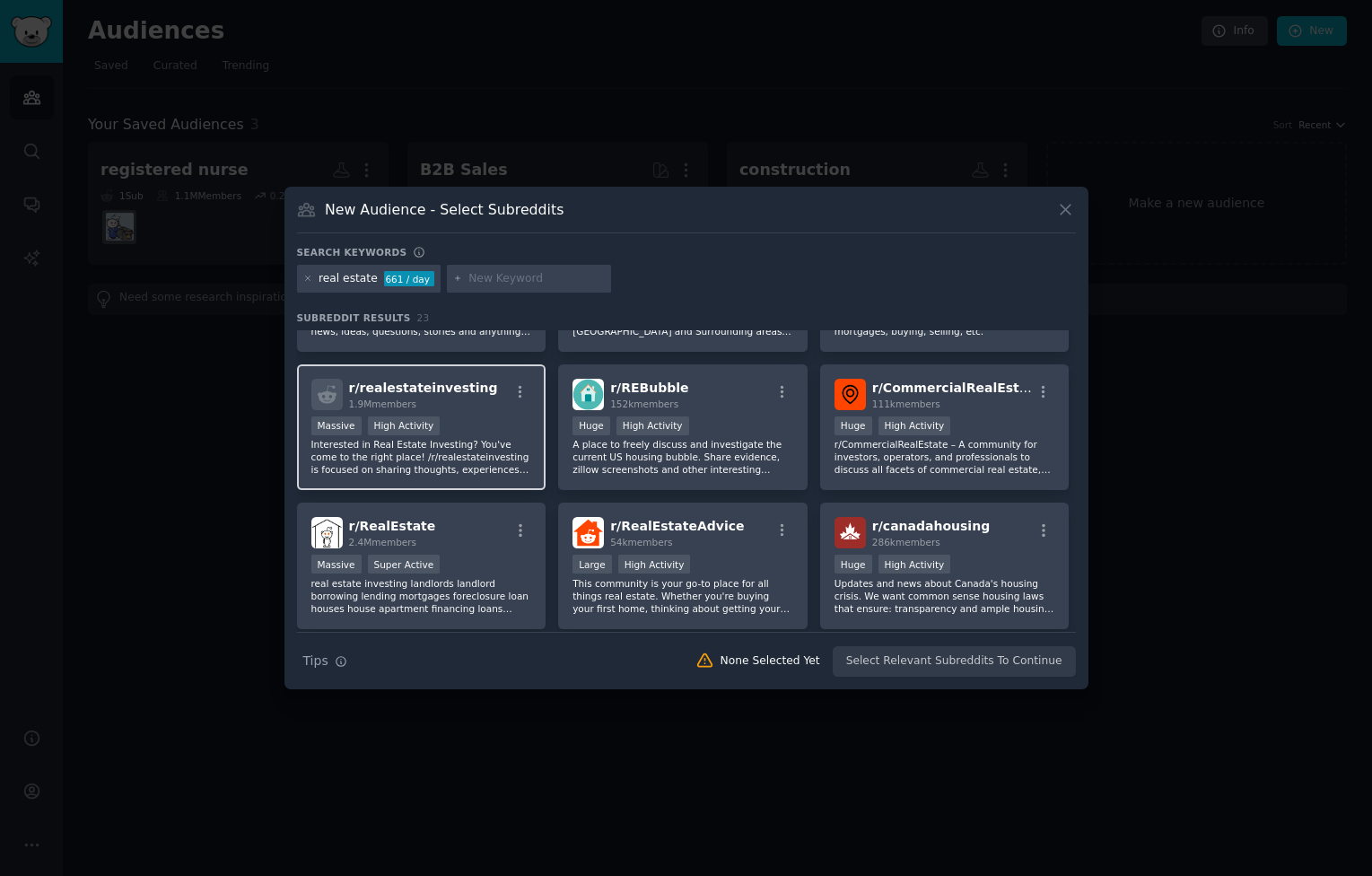
click at [487, 434] on div "Massive High Activity" at bounding box center [421, 428] width 220 height 23
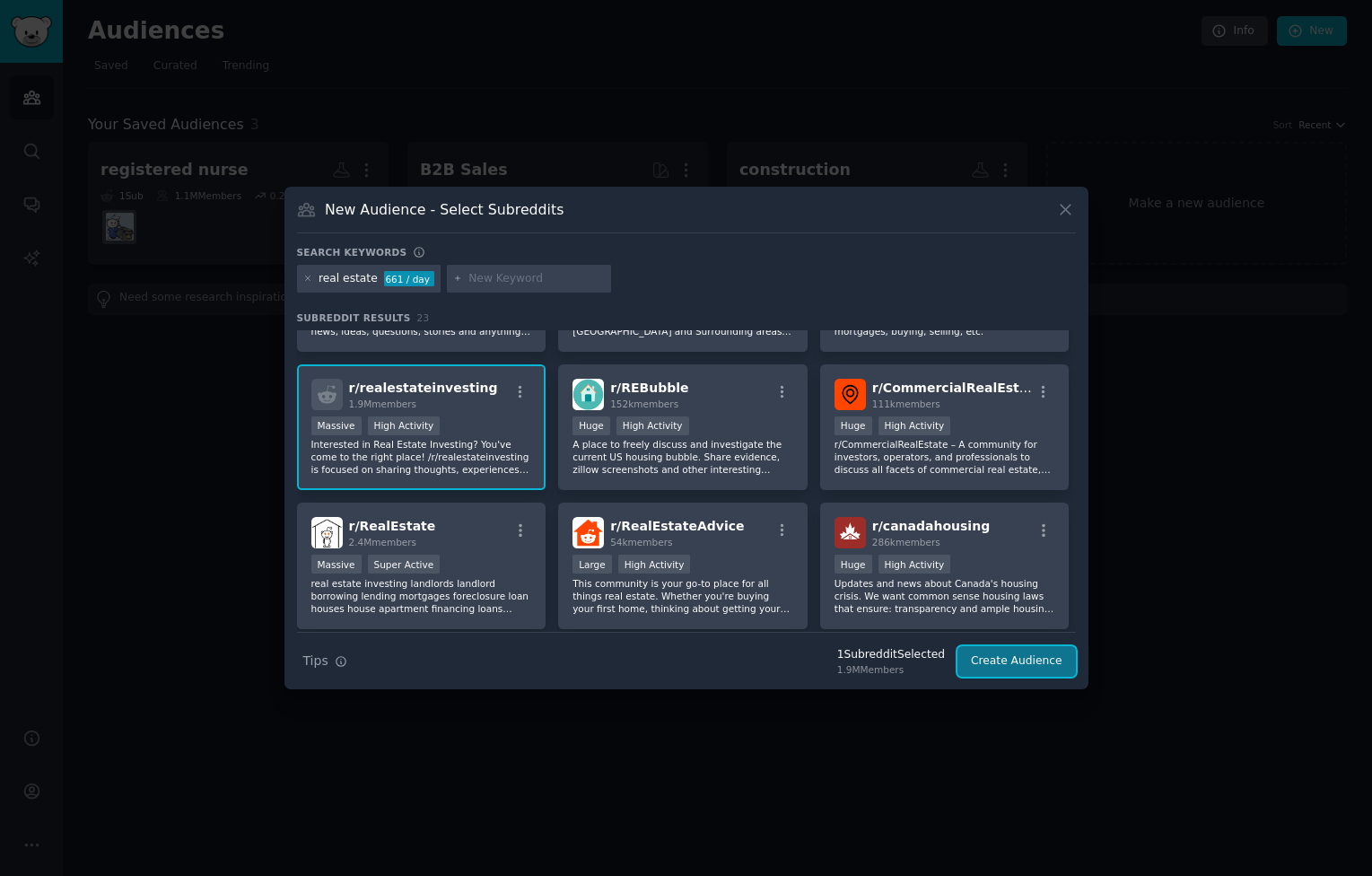
click at [1041, 660] on button "Create Audience" at bounding box center [1016, 662] width 119 height 31
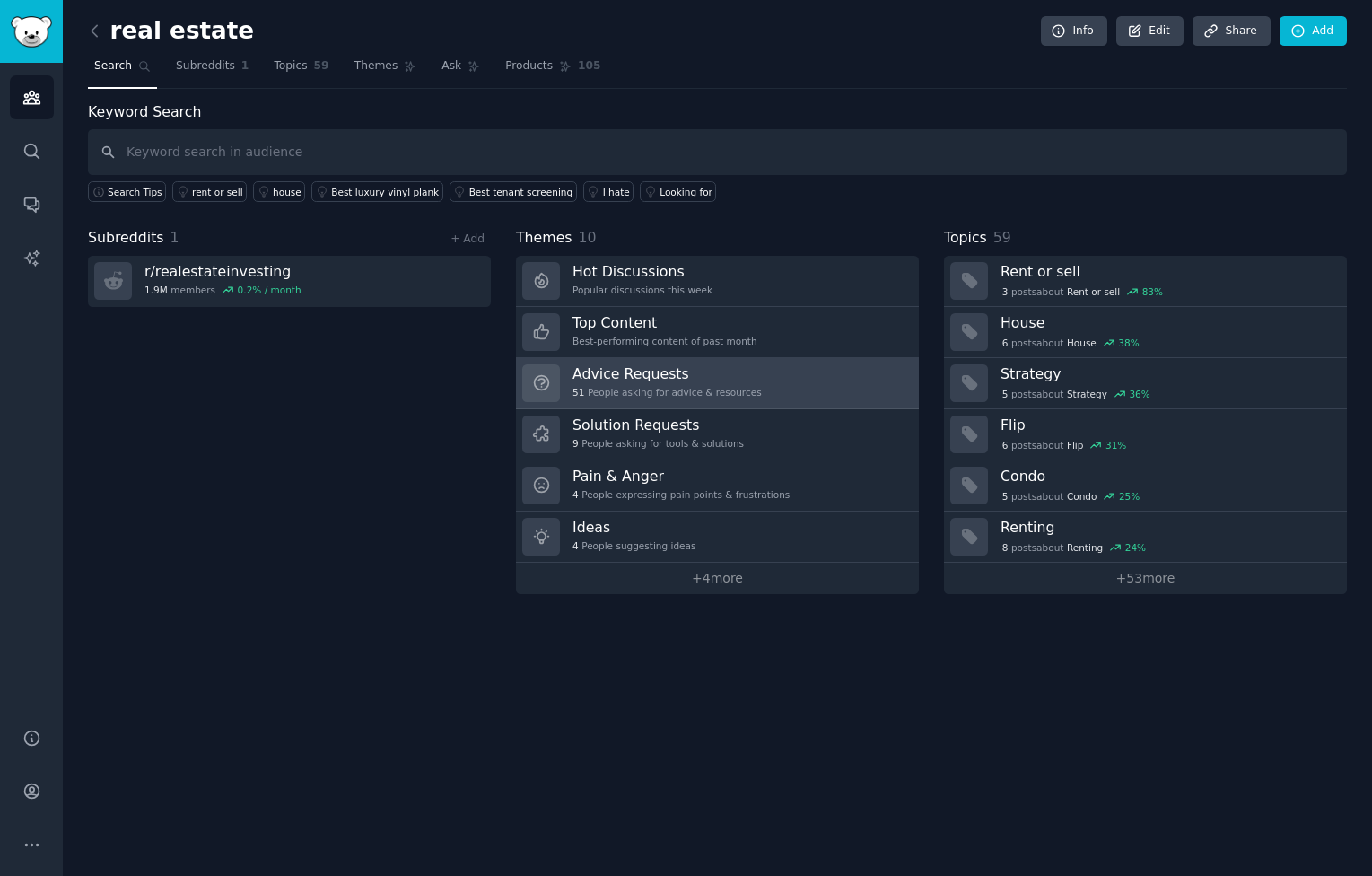
click at [813, 399] on link "Advice Requests 51 People asking for advice & resources" at bounding box center [718, 384] width 403 height 51
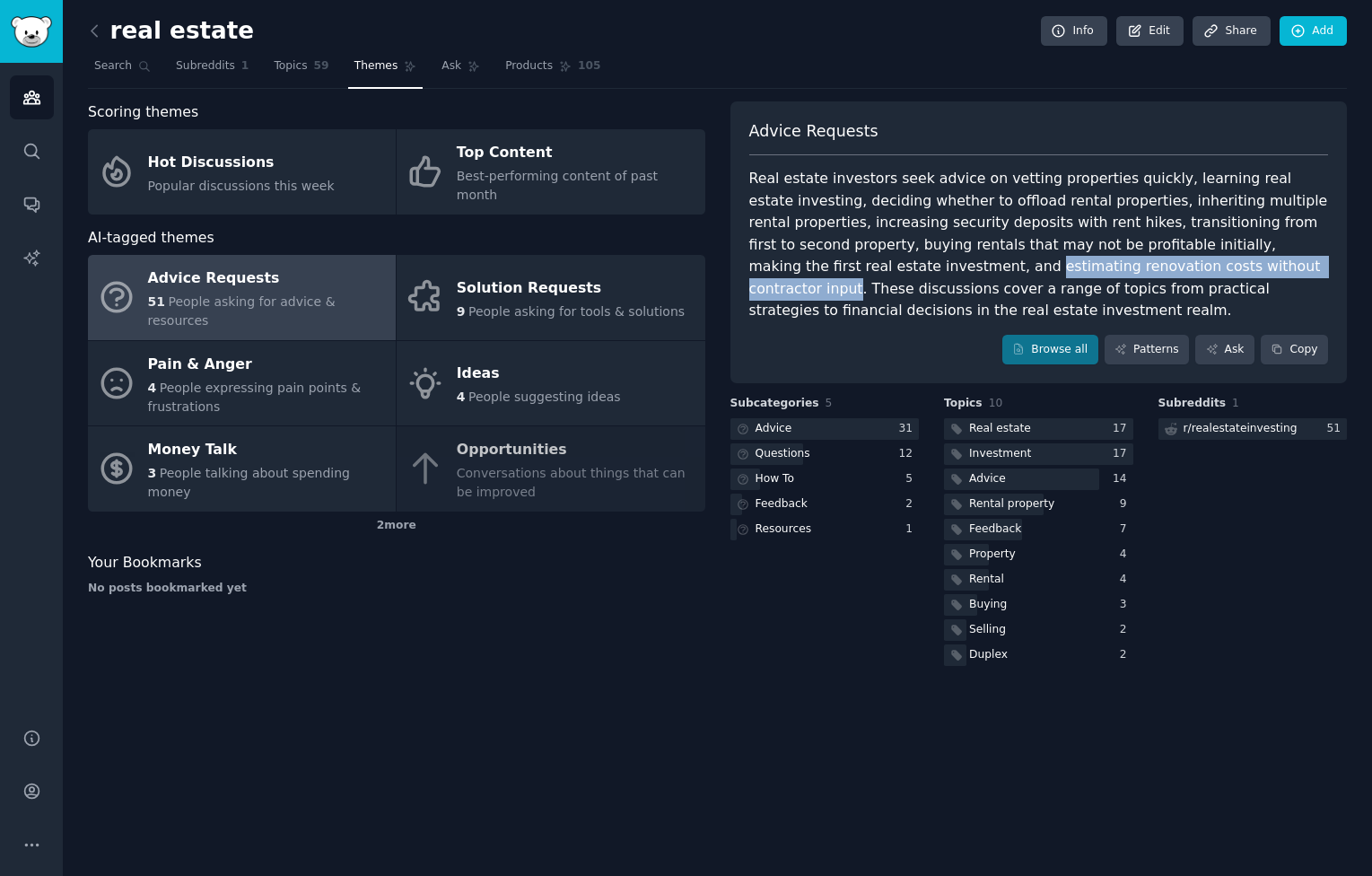
drag, startPoint x: 855, startPoint y: 264, endPoint x: 1189, endPoint y: 270, distance: 334.1
click at [1190, 270] on div "Real estate investors seek advice on vetting properties quickly, learning real …" at bounding box center [1039, 245] width 580 height 154
copy div "estimating renovation costs without contractor input"
click at [102, 32] on icon at bounding box center [94, 31] width 19 height 19
